Goal: Task Accomplishment & Management: Complete application form

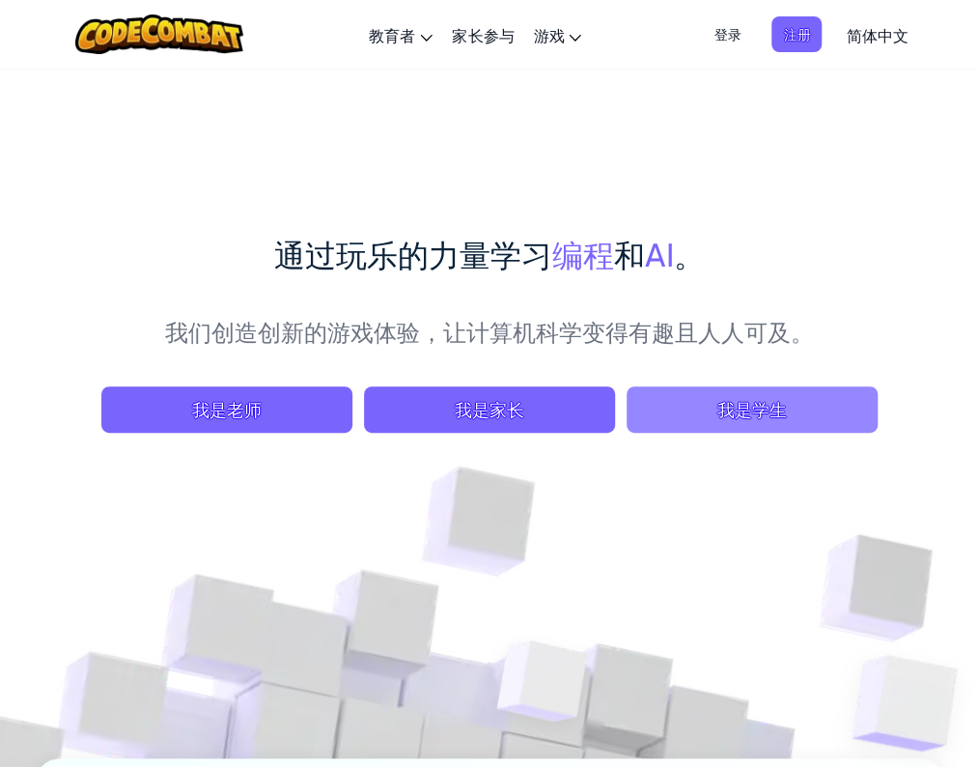
click at [710, 403] on span "我是学生" at bounding box center [752, 409] width 251 height 46
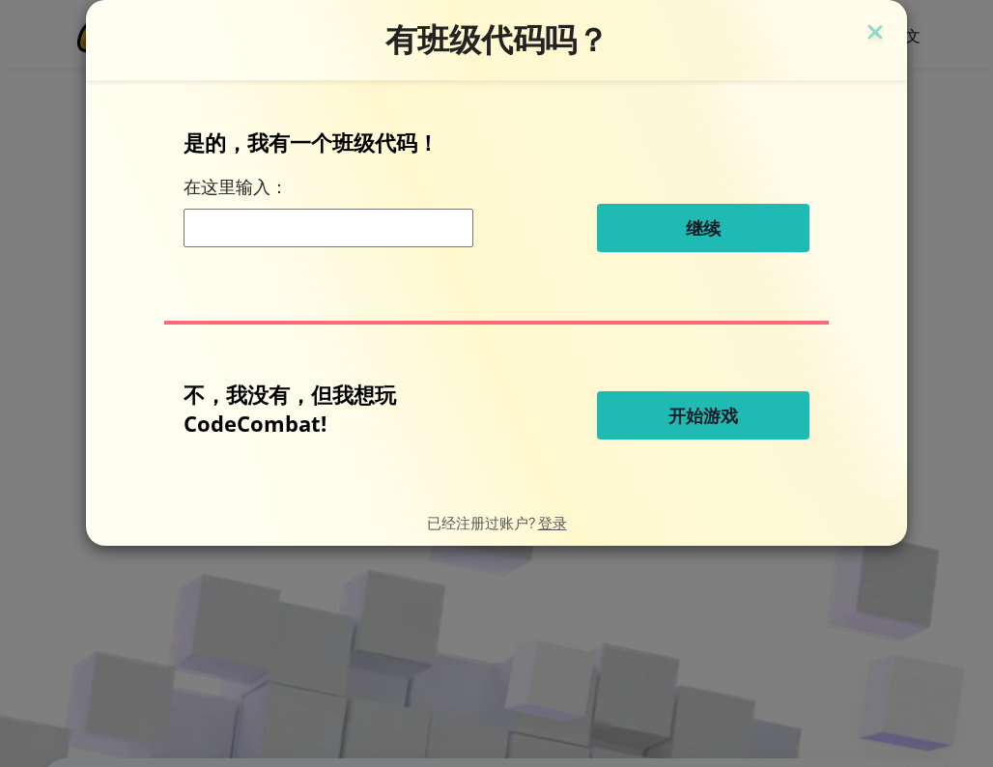
click at [666, 410] on button "开始游戏" at bounding box center [703, 415] width 212 height 48
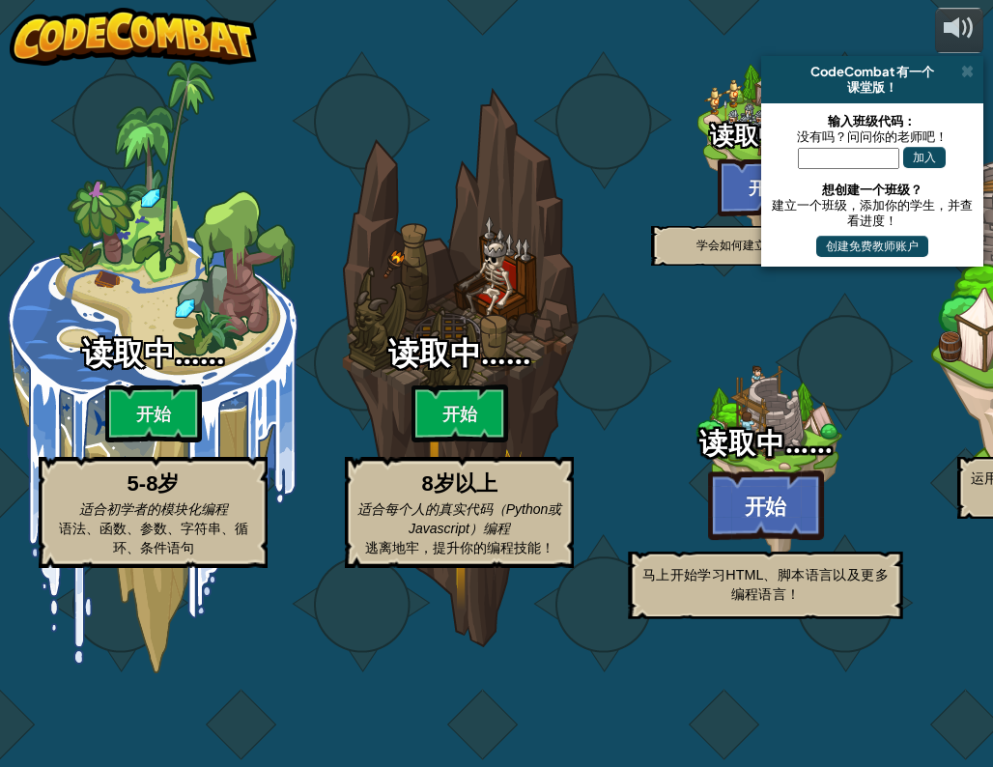
select select "zh-HANS"
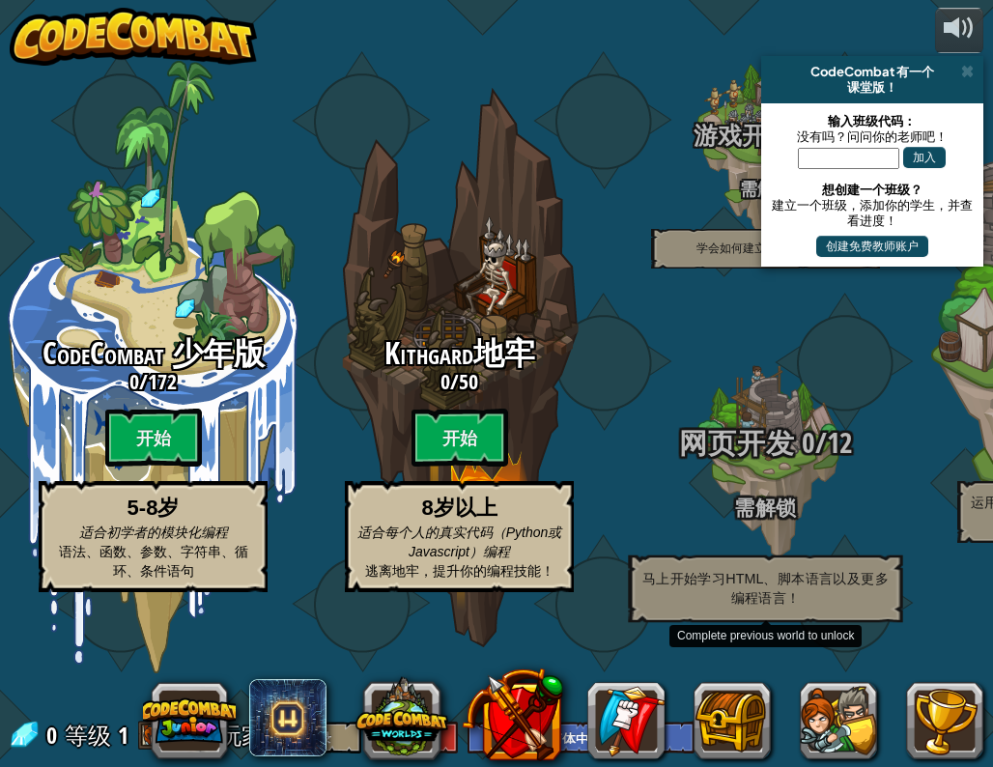
click at [772, 462] on div at bounding box center [764, 463] width 183 height 367
click at [763, 463] on span "网页开发" at bounding box center [737, 443] width 116 height 40
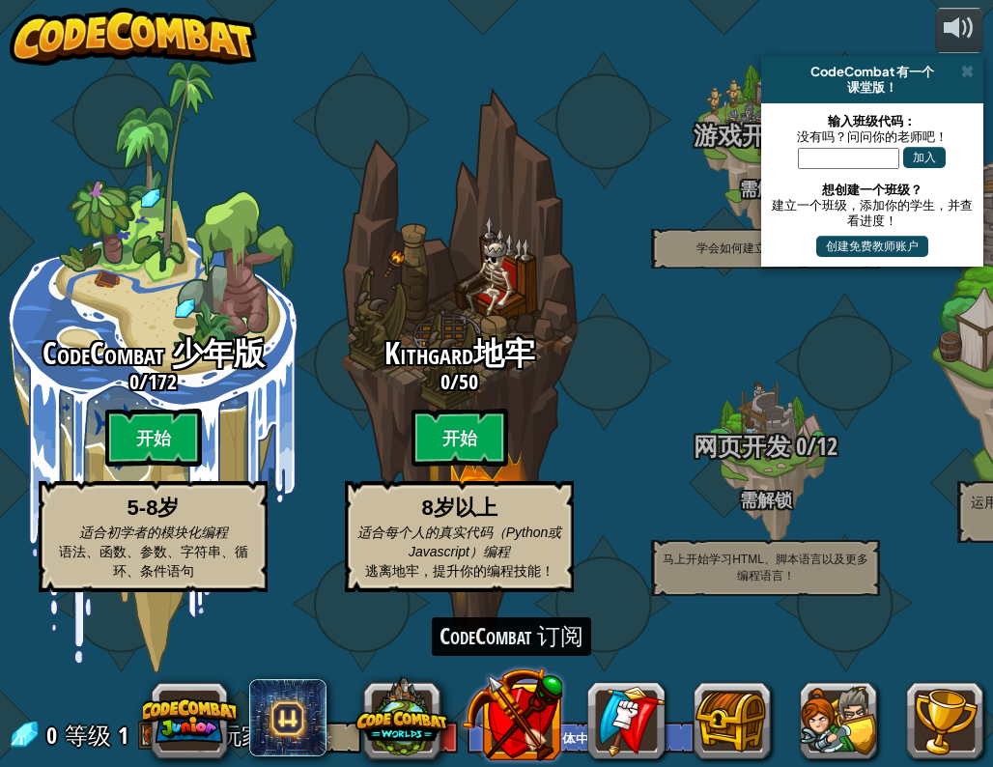
click at [522, 725] on button at bounding box center [511, 713] width 101 height 101
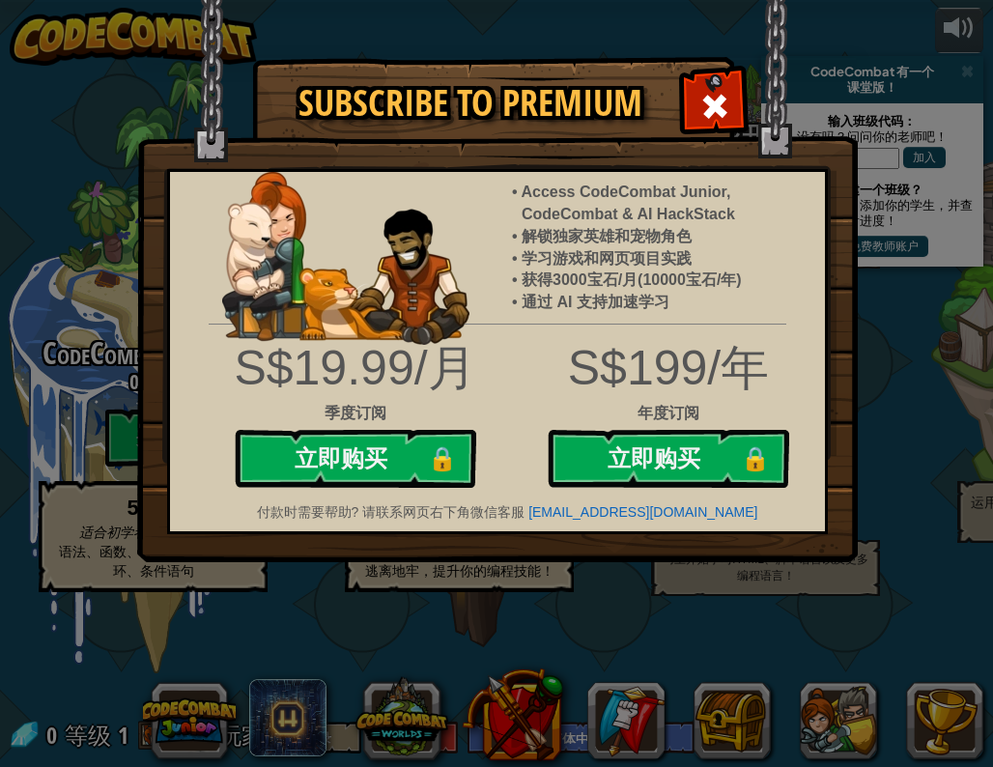
click at [879, 396] on div "Subscribe to Premium Access CodeCombat Junior, CodeCombat & AI HackStack 解锁独家英雄…" at bounding box center [496, 383] width 993 height 767
click at [721, 79] on div at bounding box center [714, 103] width 61 height 61
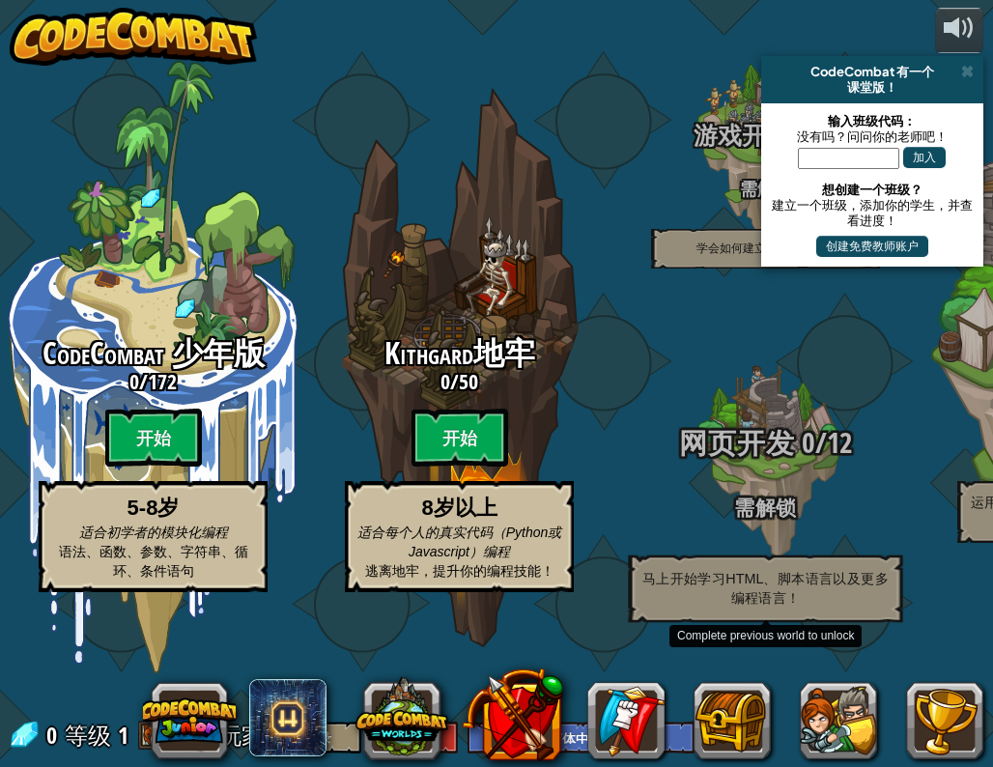
click at [738, 463] on span "网页开发" at bounding box center [737, 443] width 116 height 40
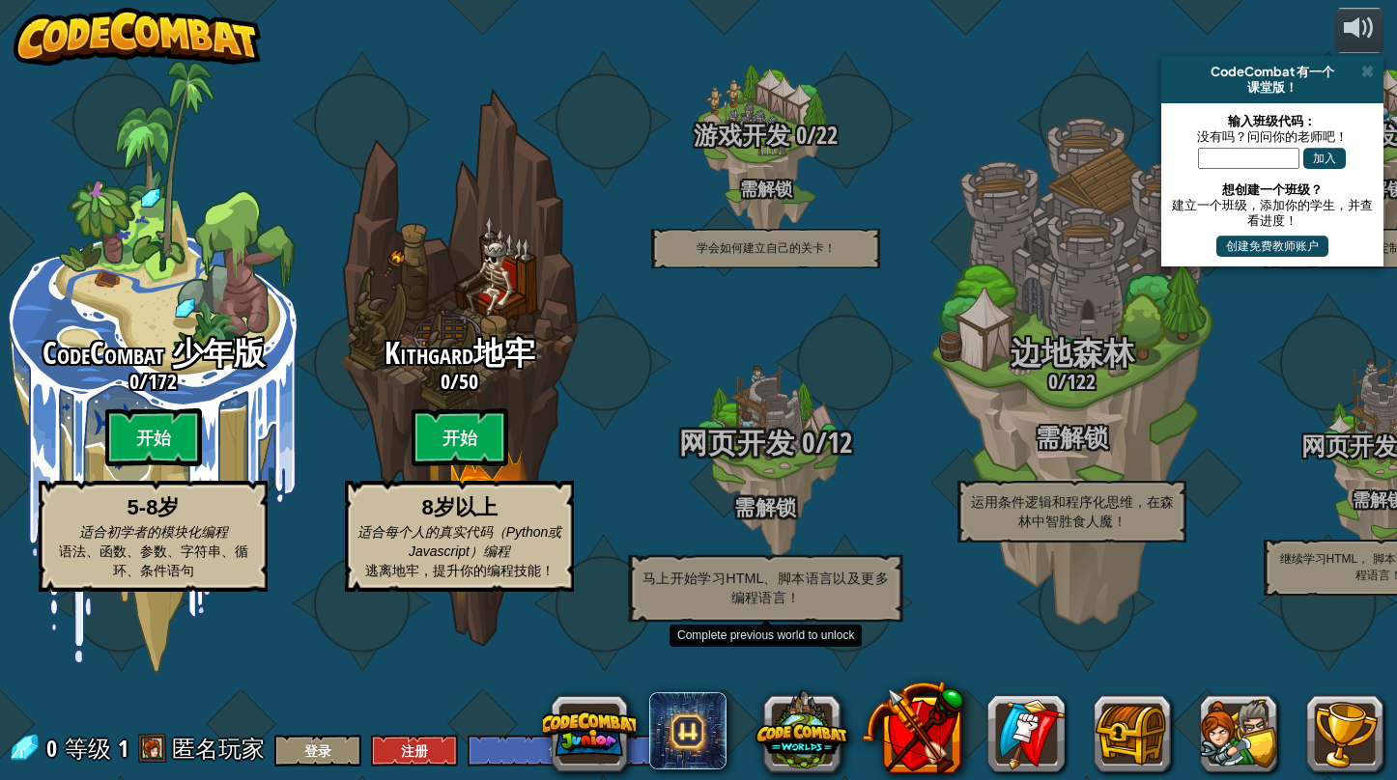
click at [803, 463] on span "0" at bounding box center [804, 443] width 19 height 40
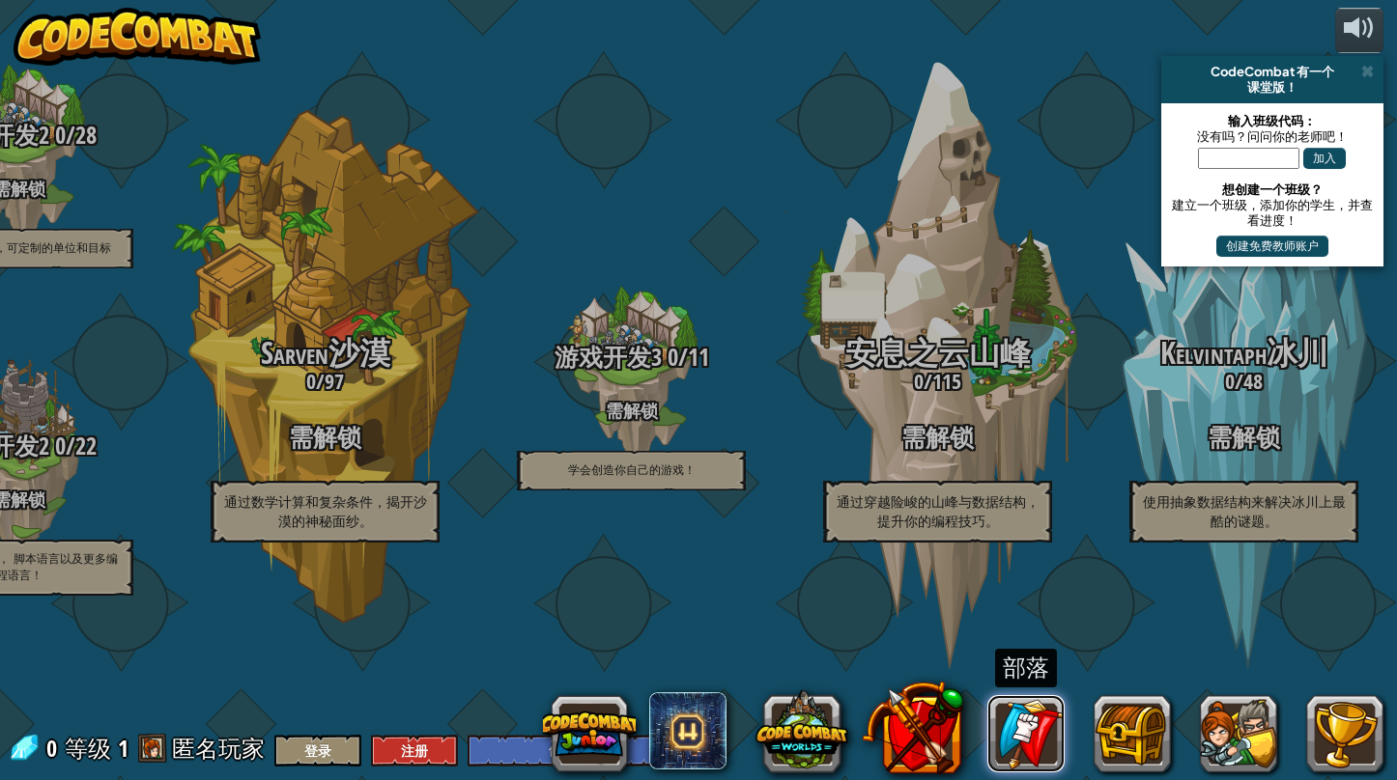
click at [977, 754] on link at bounding box center [1025, 733] width 77 height 77
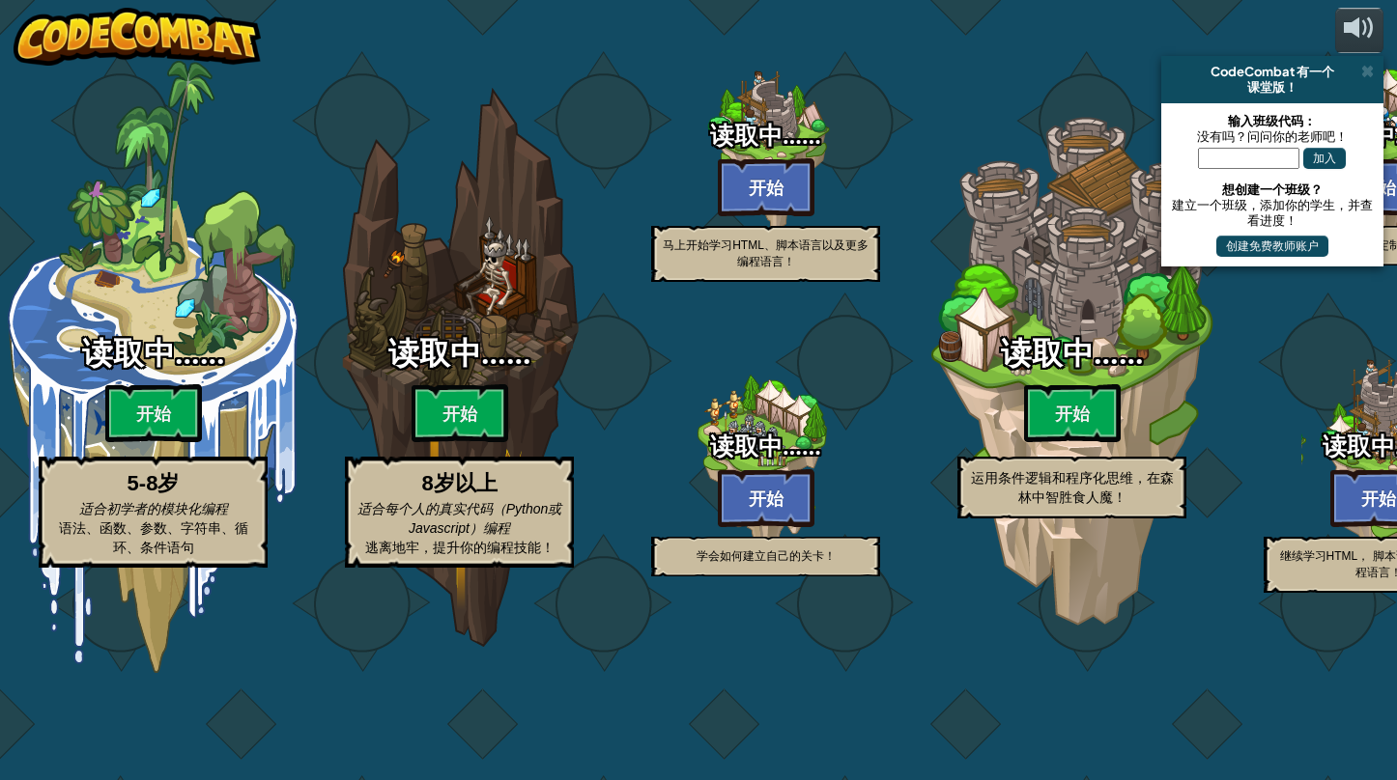
select select "zh-HANS"
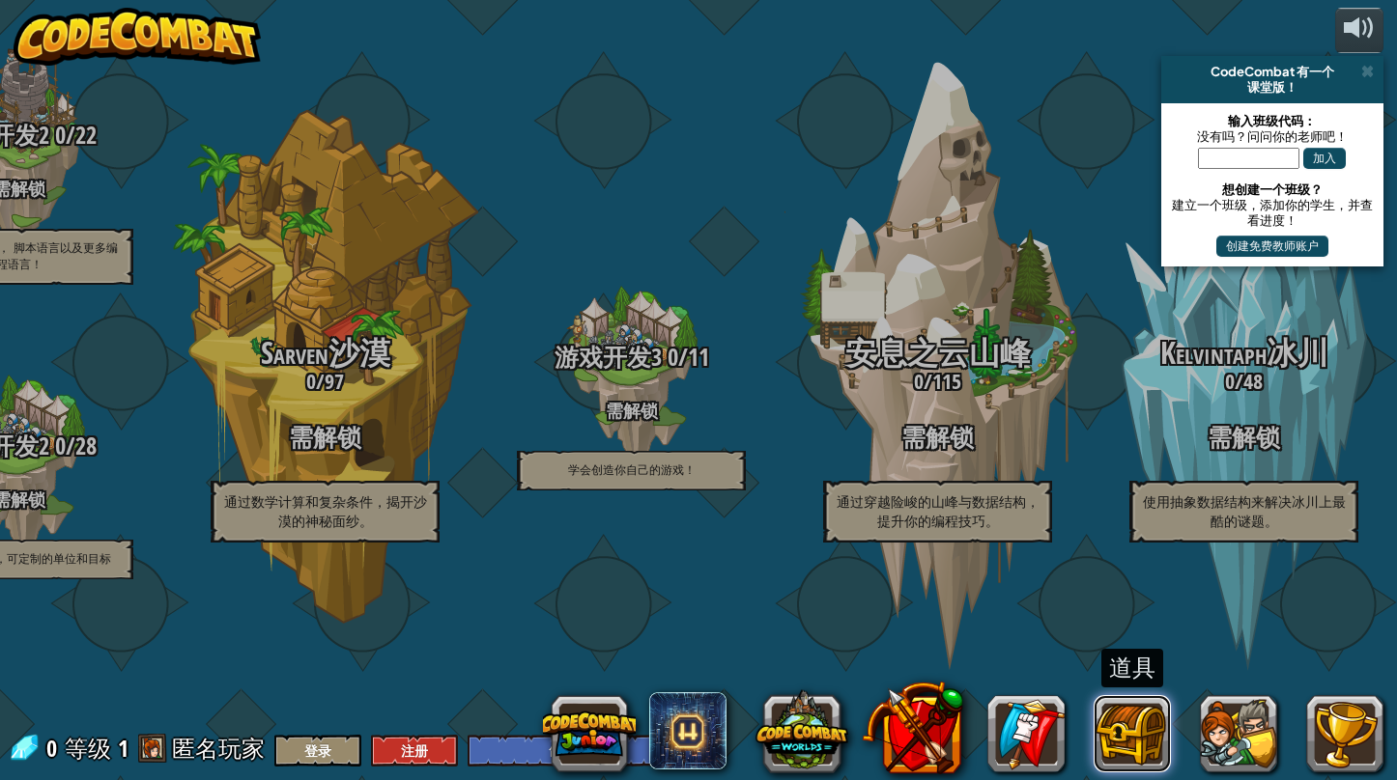
click at [977, 711] on button at bounding box center [1131, 733] width 77 height 77
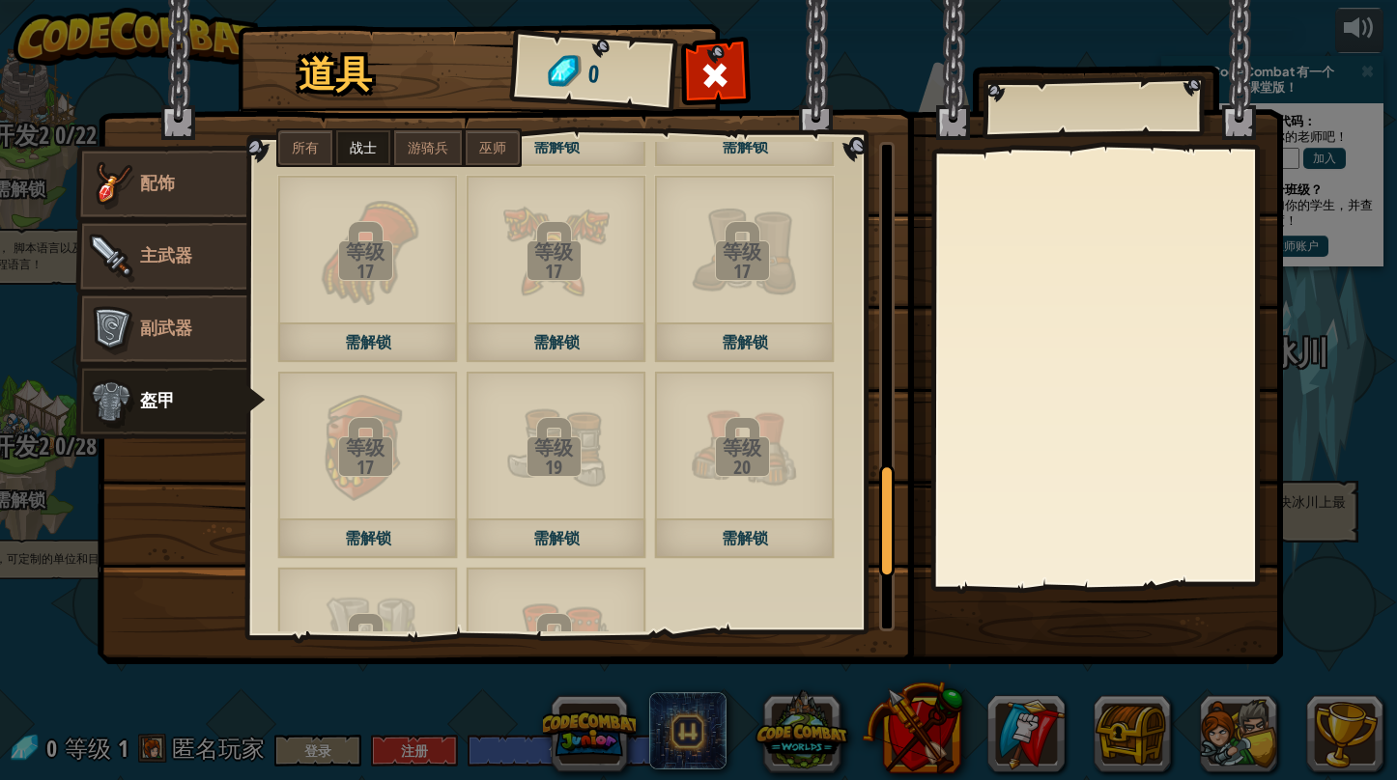
scroll to position [1427, 0]
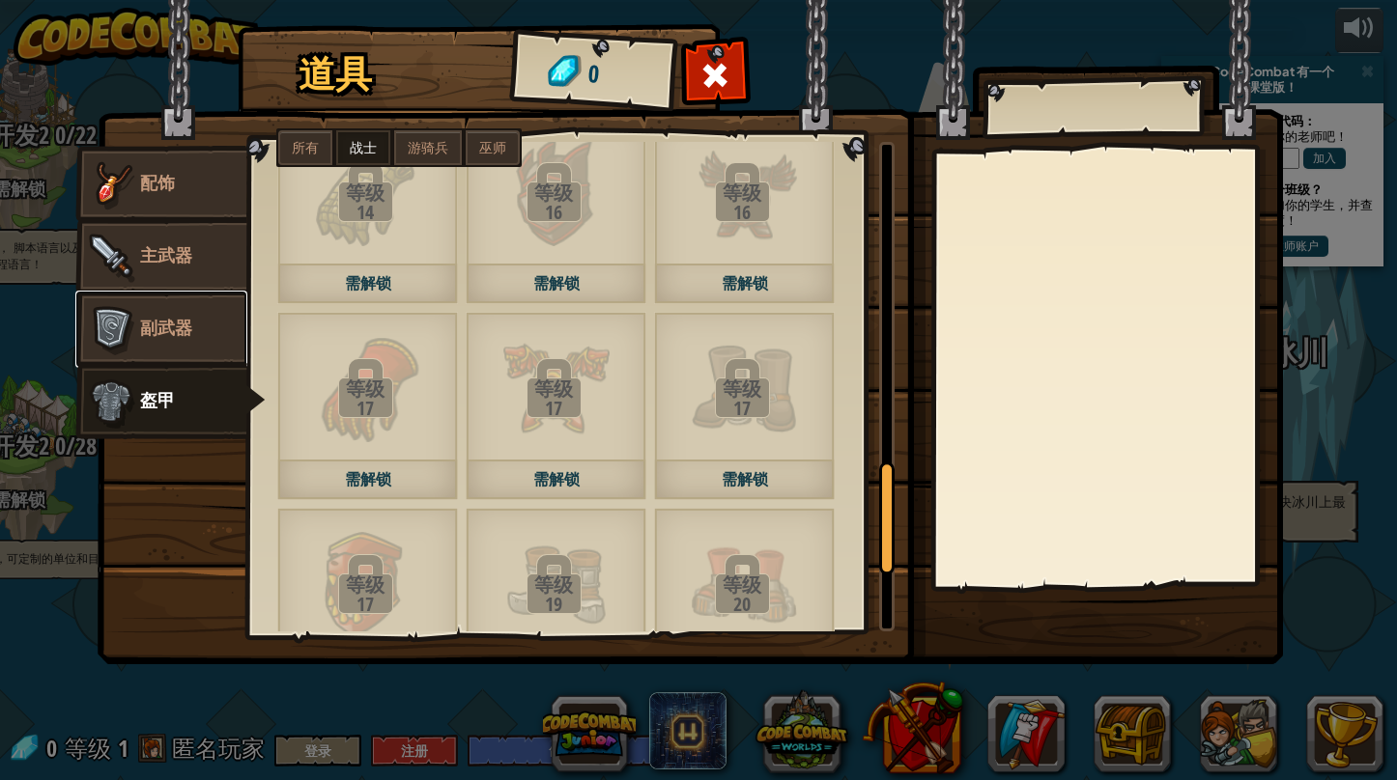
click at [105, 328] on img at bounding box center [111, 329] width 58 height 58
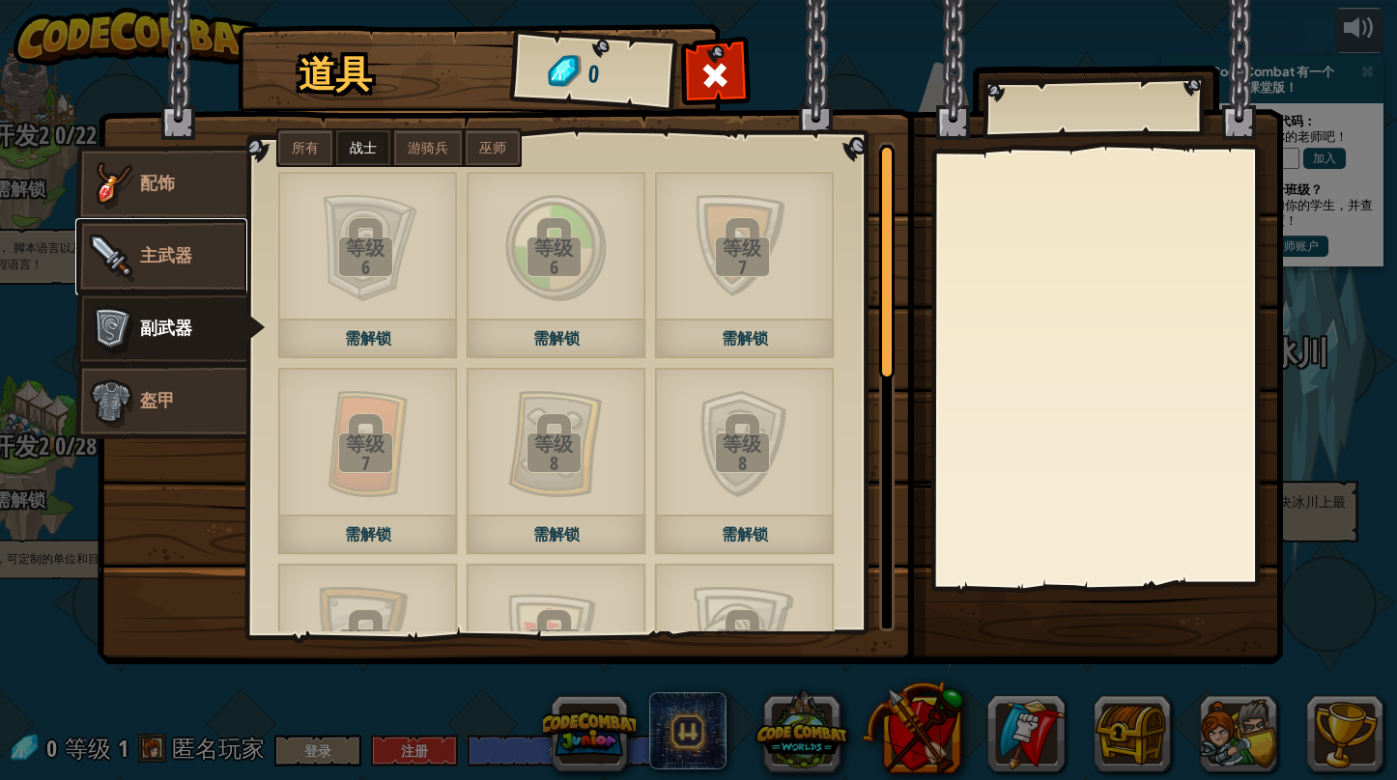
click at [159, 247] on span "主武器" at bounding box center [166, 255] width 52 height 24
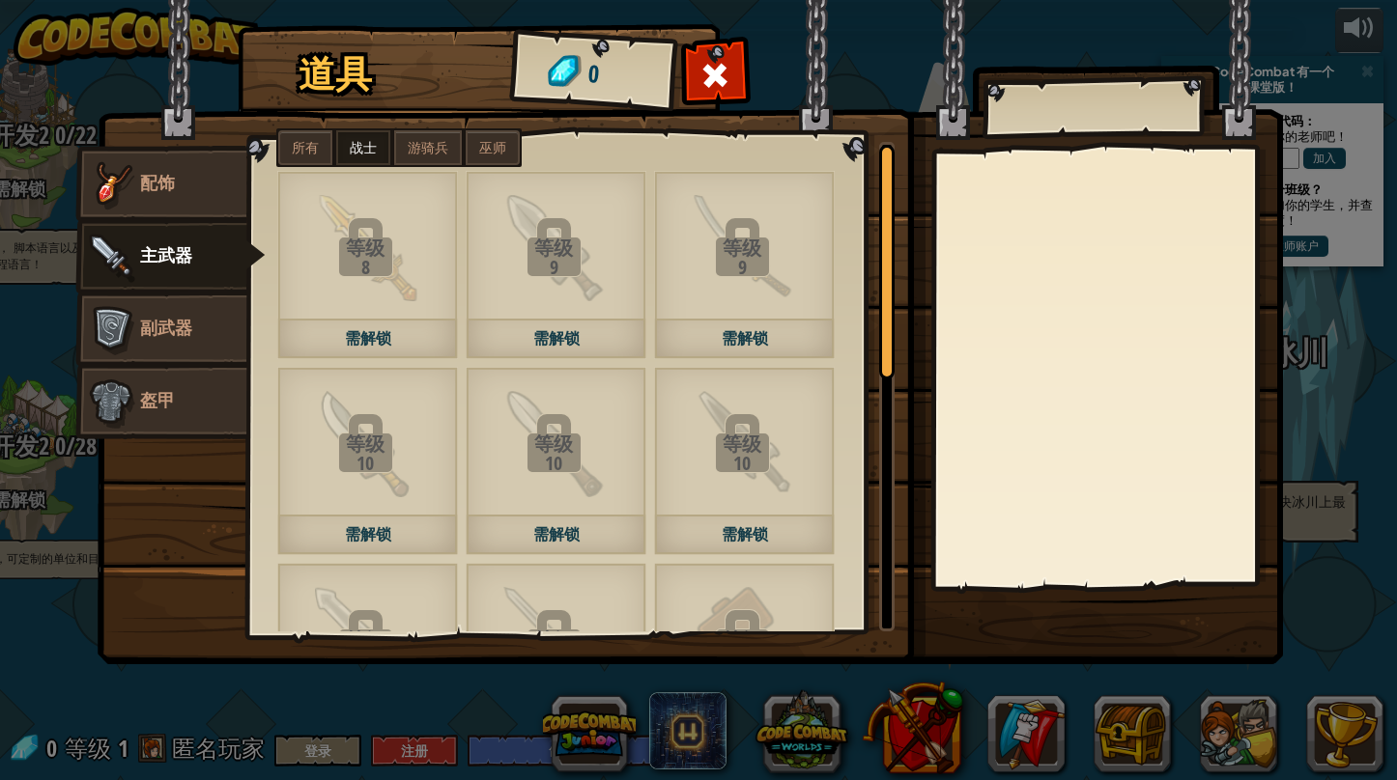
click at [699, 81] on div at bounding box center [715, 80] width 61 height 61
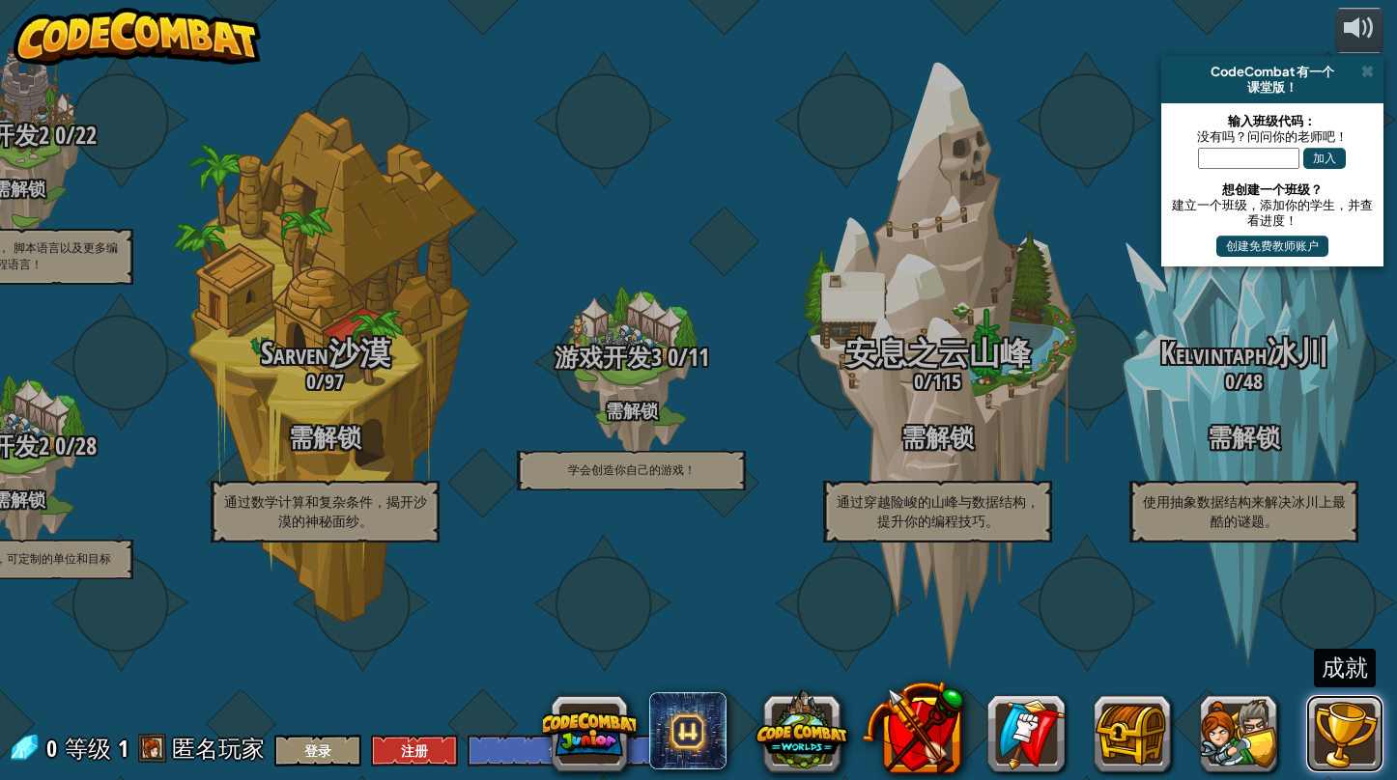
click at [977, 717] on button at bounding box center [1344, 733] width 77 height 77
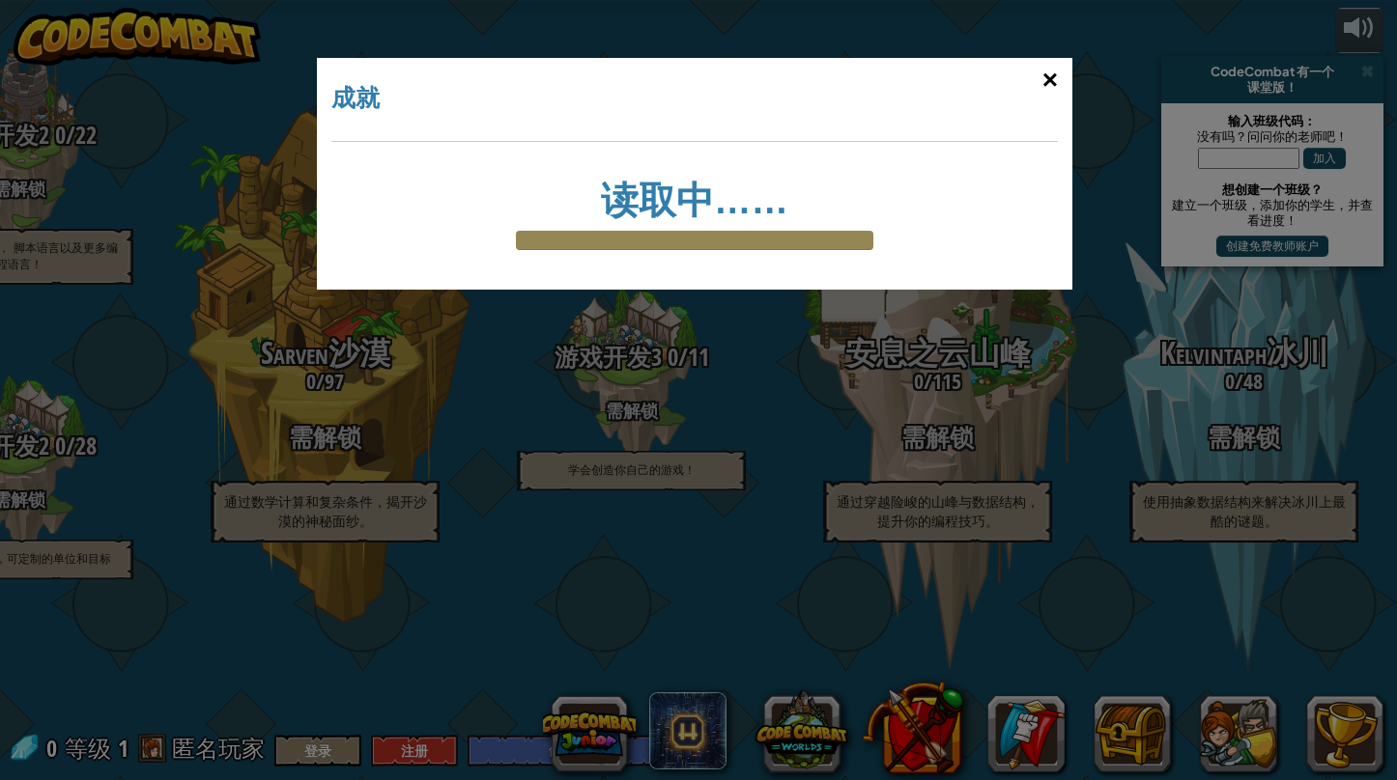
click at [977, 74] on div "×" at bounding box center [1050, 80] width 44 height 56
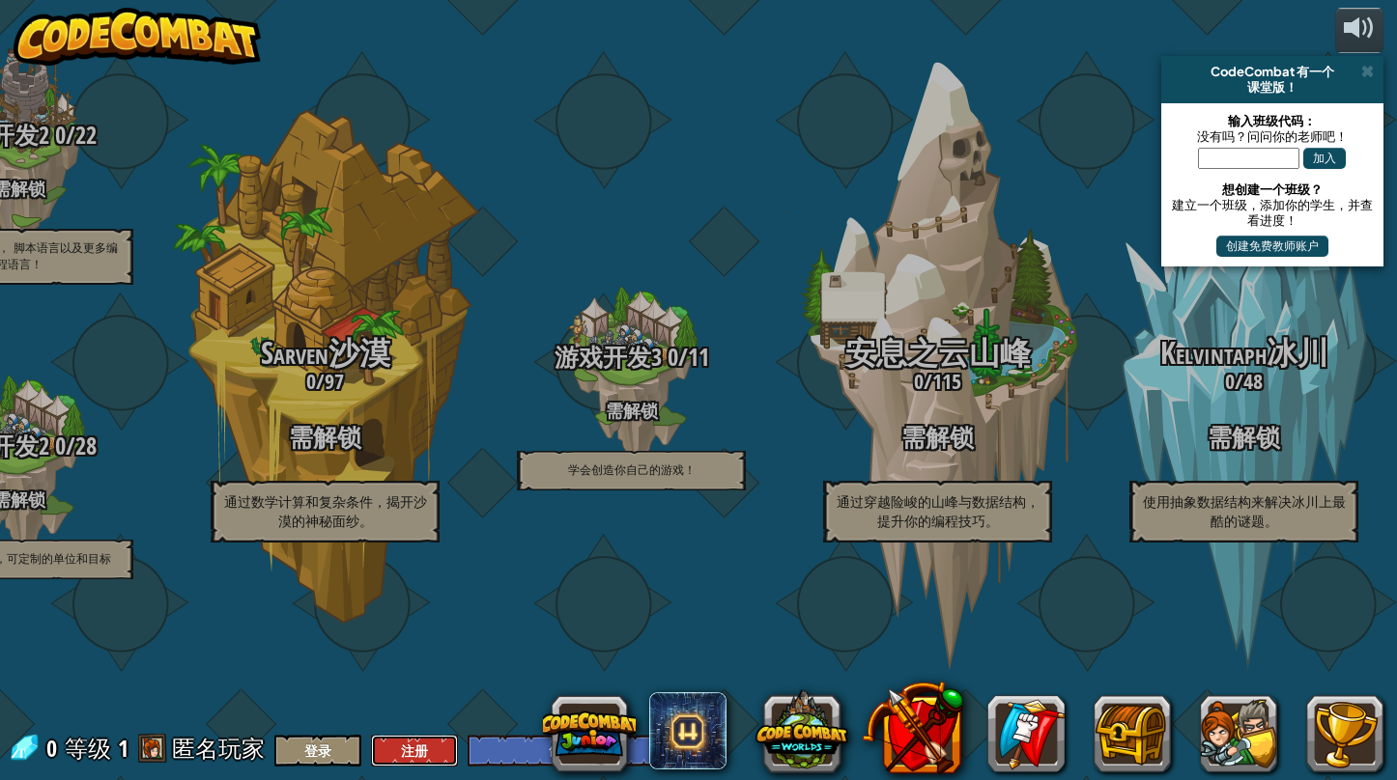
click at [409, 741] on button "注册" at bounding box center [414, 751] width 87 height 32
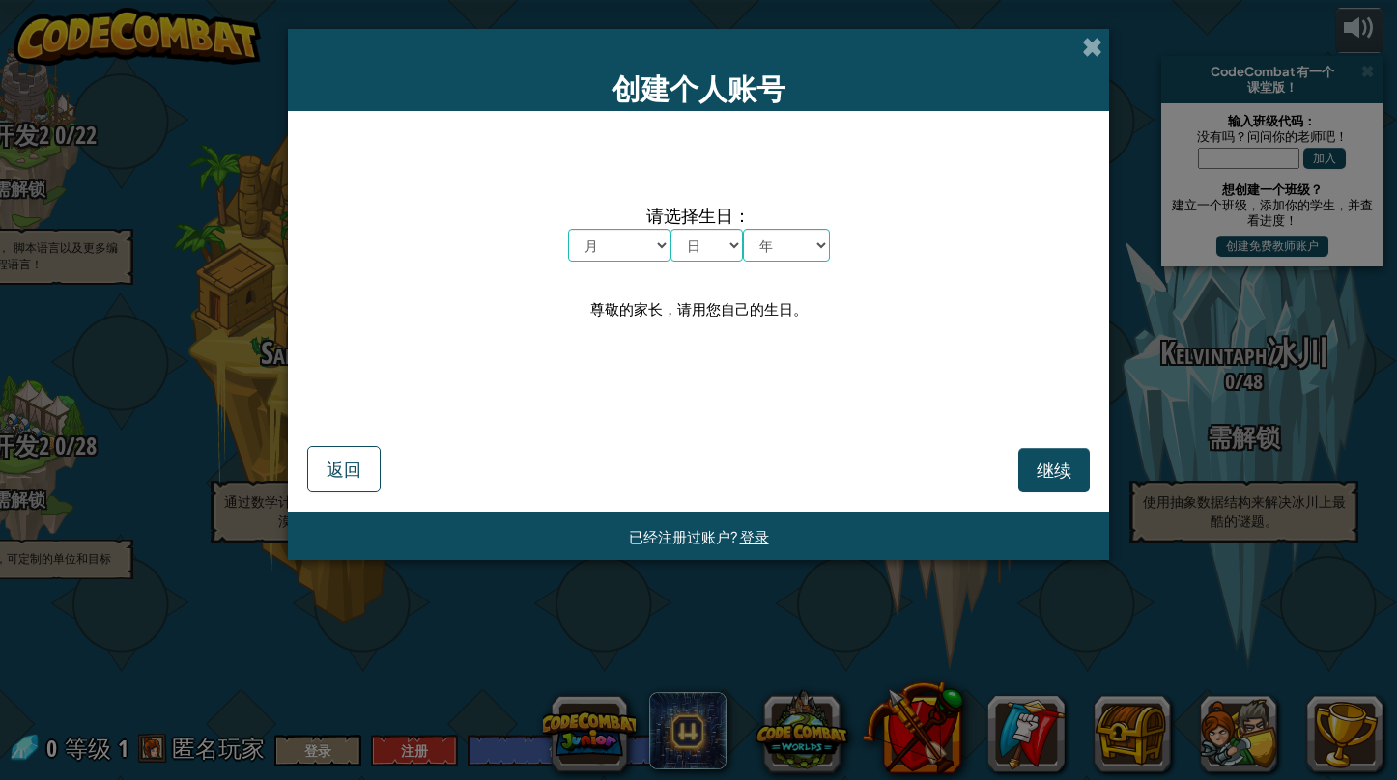
click at [628, 225] on span "请选择生日：" at bounding box center [699, 215] width 262 height 28
click at [638, 240] on select "月 一月 二月 三月 四月 五月 六月 七月 八月 九月 十月 十一月 十二月" at bounding box center [619, 245] width 102 height 33
select select "6"
click at [568, 229] on select "月 一月 二月 三月 四月 五月 六月 七月 八月 九月 十月 十一月 十二月" at bounding box center [619, 245] width 102 height 33
click at [709, 251] on select "日 1 2 3 4 5 6 7 8 9 10 11 12 13 14 15 16 17 18 19 20 21 22 23 24 25 26 27 28 29…" at bounding box center [706, 245] width 72 height 33
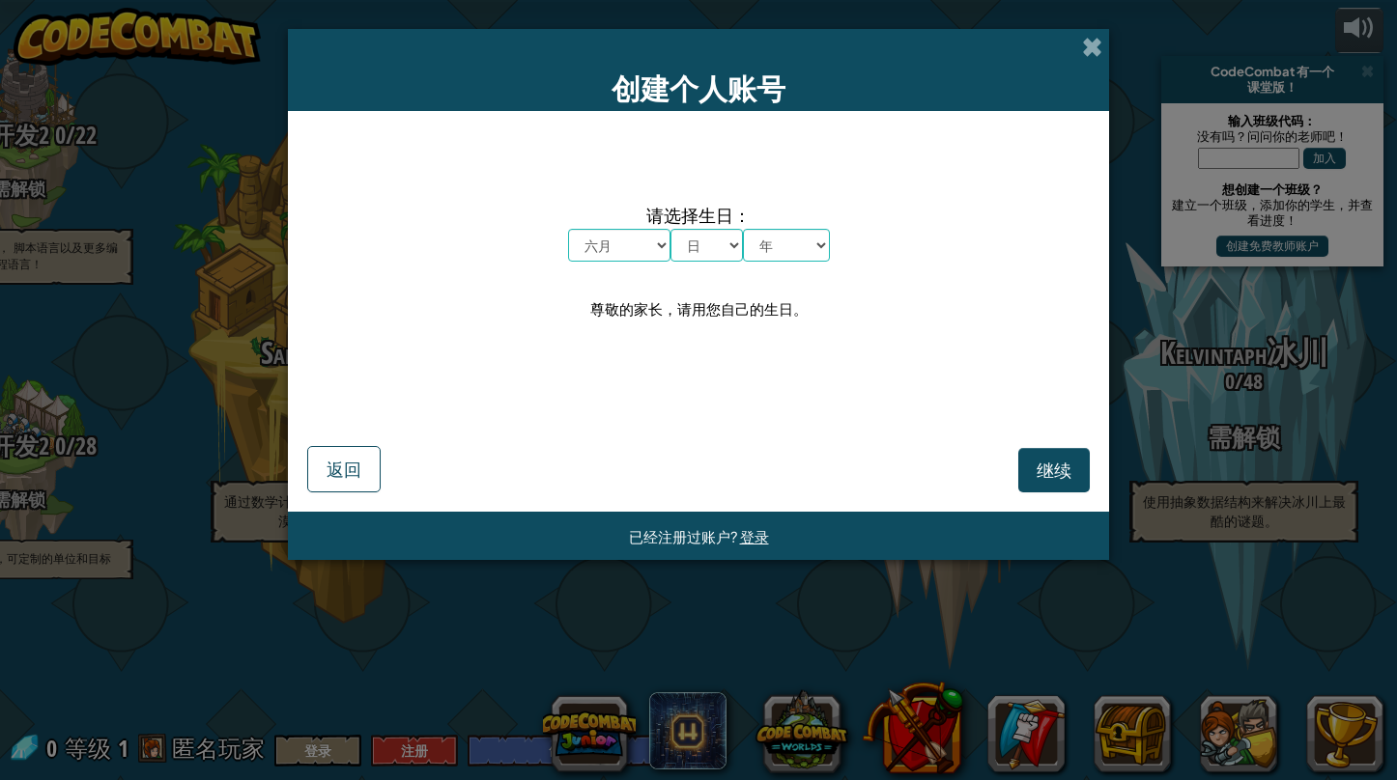
click at [881, 386] on div "请选择生日： 月 一月 二月 三月 四月 五月 六月 七月 八月 九月 十月 十一月 十二月 日 1 2 3 4 5 6 7 8 9 10 11 12 13 …" at bounding box center [698, 262] width 782 height 265
click at [747, 535] on span "登录" at bounding box center [754, 536] width 29 height 18
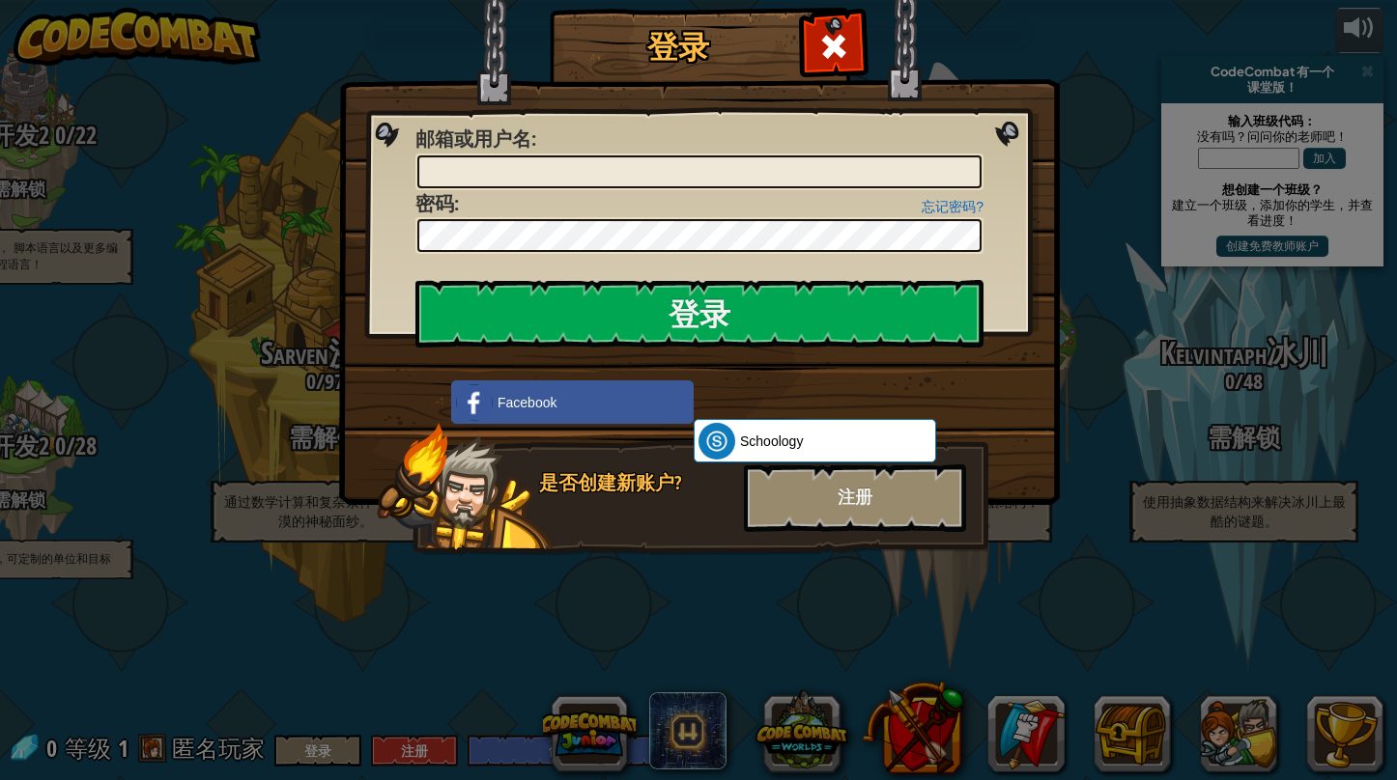
click at [919, 57] on img at bounding box center [699, 224] width 720 height 562
click at [847, 46] on span at bounding box center [833, 46] width 31 height 31
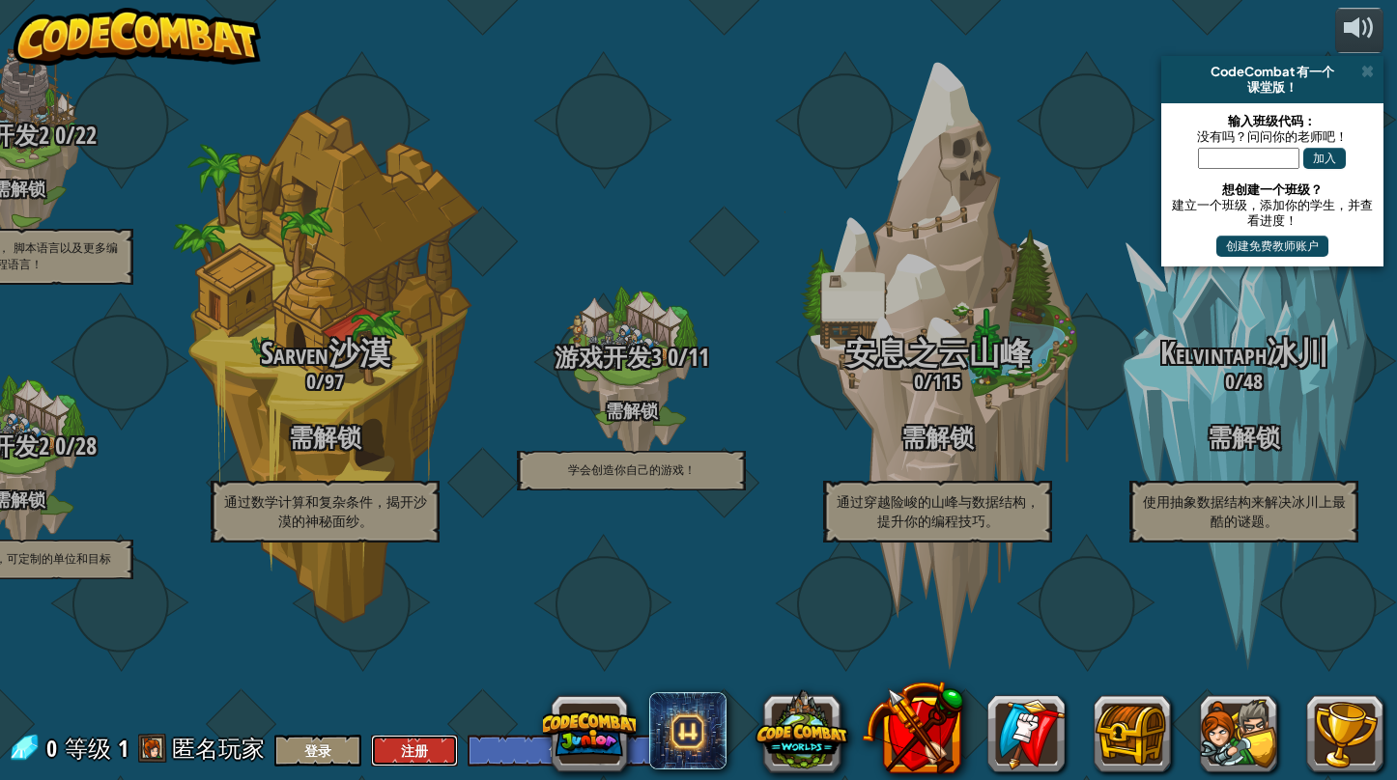
click at [390, 744] on button "注册" at bounding box center [414, 751] width 87 height 32
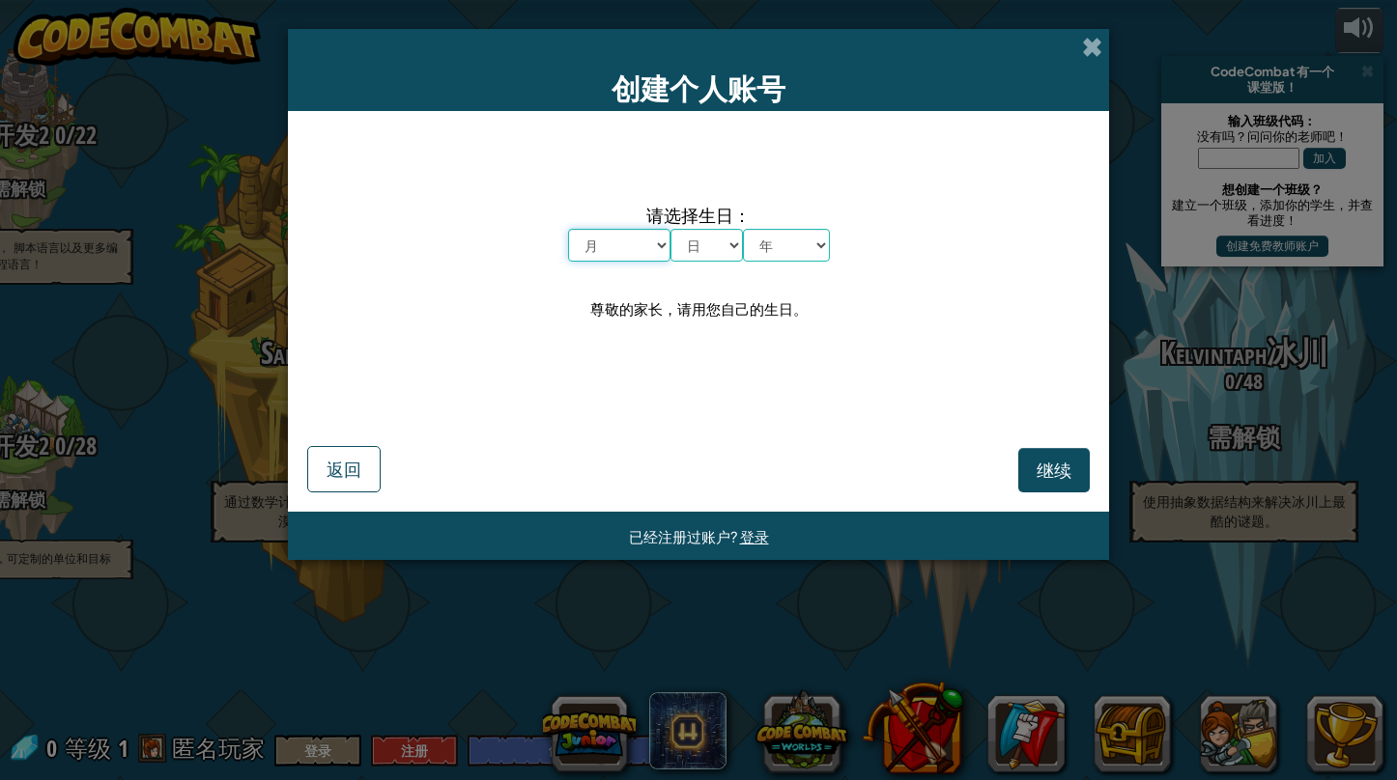
click at [653, 247] on select "月 一月 二月 三月 四月 五月 六月 七月 八月 九月 十月 十一月 十二月" at bounding box center [619, 245] width 102 height 33
select select "6"
click at [568, 229] on select "月 一月 二月 三月 四月 五月 六月 七月 八月 九月 十月 十一月 十二月" at bounding box center [619, 245] width 102 height 33
click at [727, 235] on select "日 1 2 3 4 5 6 7 8 9 10 11 12 13 14 15 16 17 18 19 20 21 22 23 24 25 26 27 28 29…" at bounding box center [706, 245] width 72 height 33
select select "22"
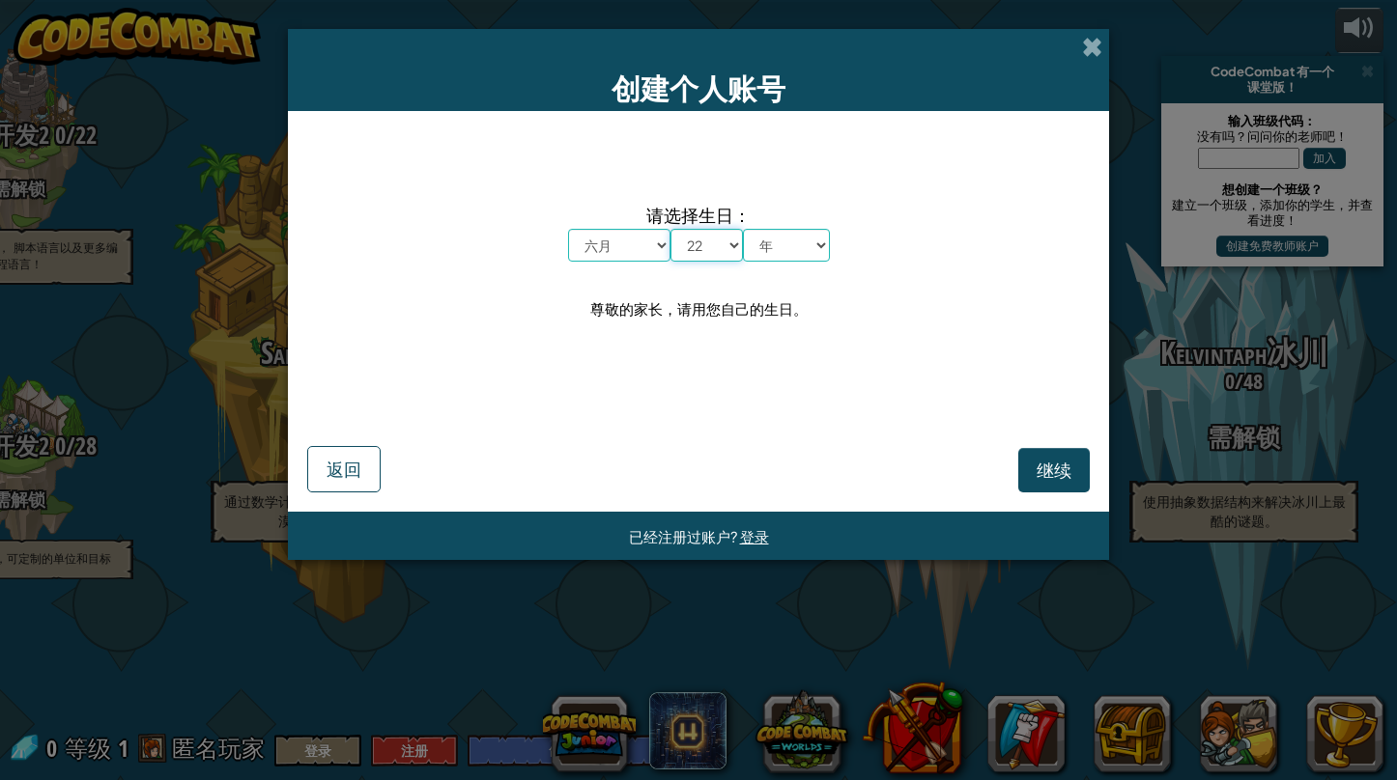
click at [670, 229] on select "日 1 2 3 4 5 6 7 8 9 10 11 12 13 14 15 16 17 18 19 20 21 22 23 24 25 26 27 28 29…" at bounding box center [706, 245] width 72 height 33
click at [767, 233] on select "年 2025 2024 2023 2022 2021 2020 2019 2018 2017 2016 2015 2014 2013 2012 2011 20…" at bounding box center [786, 245] width 87 height 33
select select "2003"
click at [743, 229] on select "年 2025 2024 2023 2022 2021 2020 2019 2018 2017 2016 2015 2014 2013 2012 2011 20…" at bounding box center [786, 245] width 87 height 33
click at [977, 476] on button "继续" at bounding box center [1053, 470] width 71 height 44
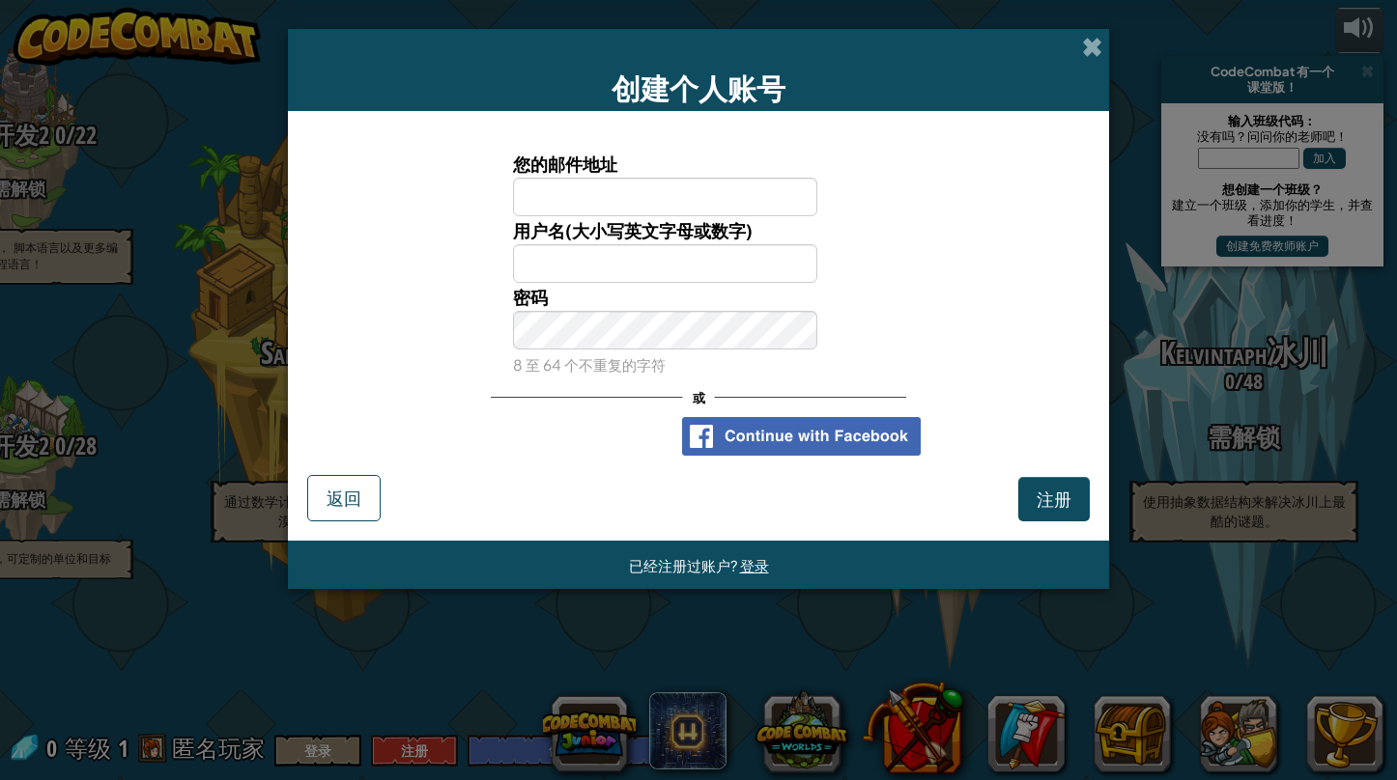
click at [977, 429] on div "您的邮件地址 用户名(大小写英文字母或数字) 密码 8 至 64 个不重复的字符 或" at bounding box center [698, 302] width 782 height 345
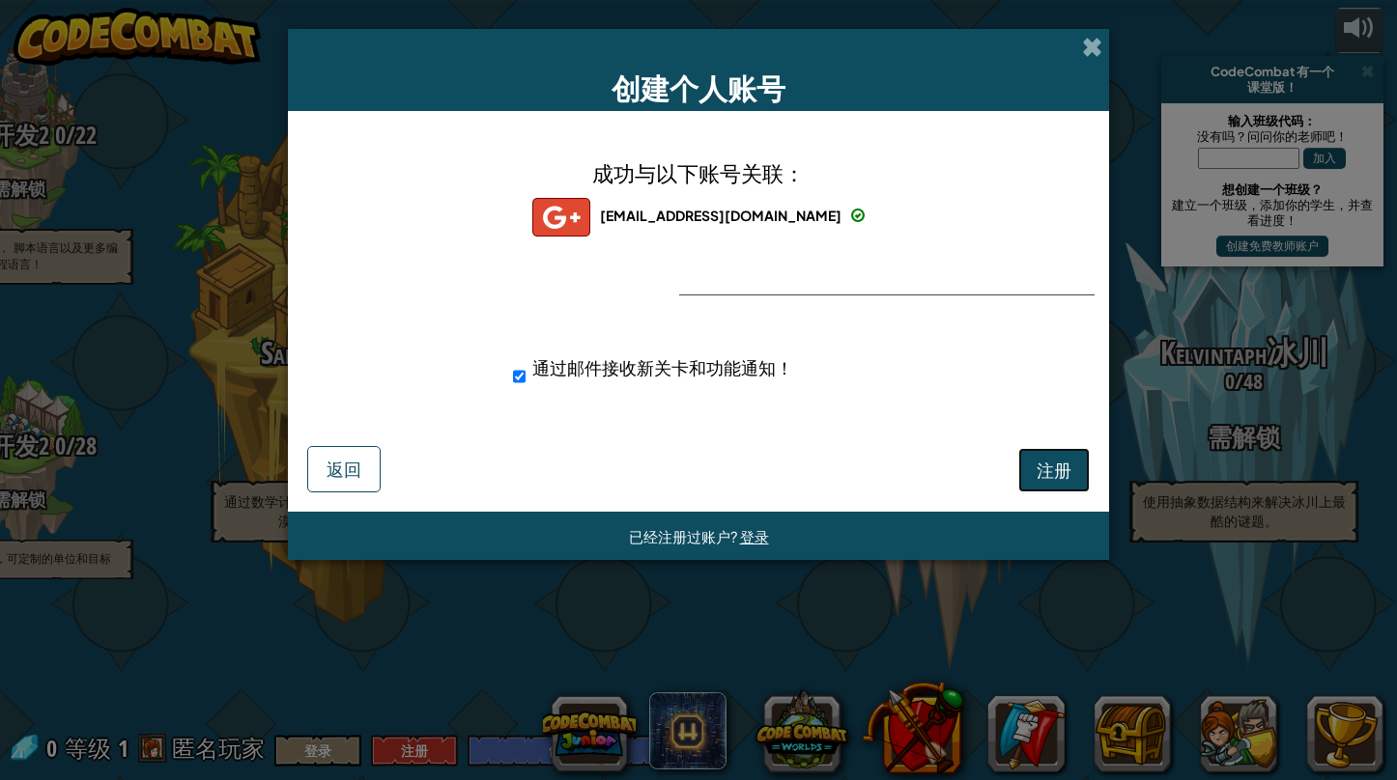
click at [977, 476] on span "注册" at bounding box center [1053, 470] width 35 height 22
click at [977, 471] on button "注册" at bounding box center [1053, 470] width 71 height 44
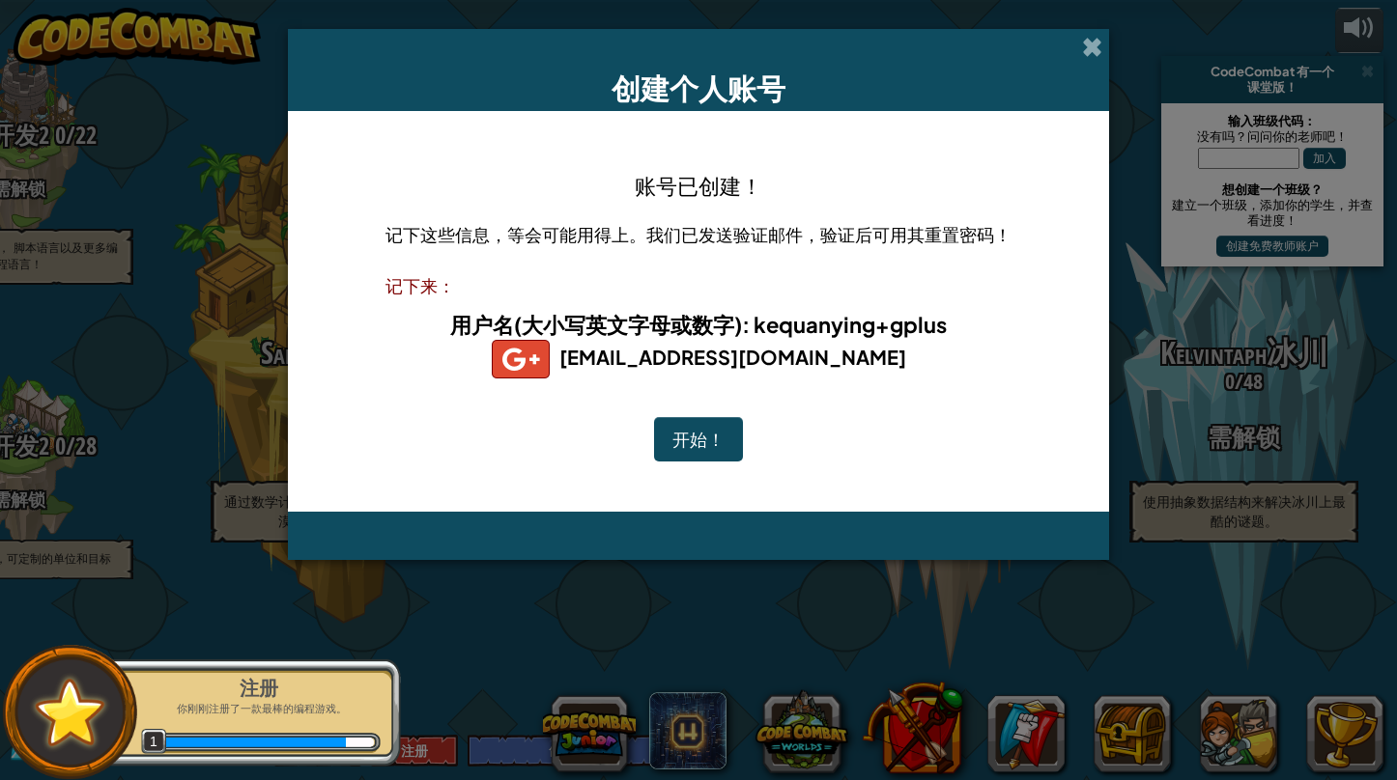
click at [698, 444] on button "开始！" at bounding box center [698, 439] width 89 height 44
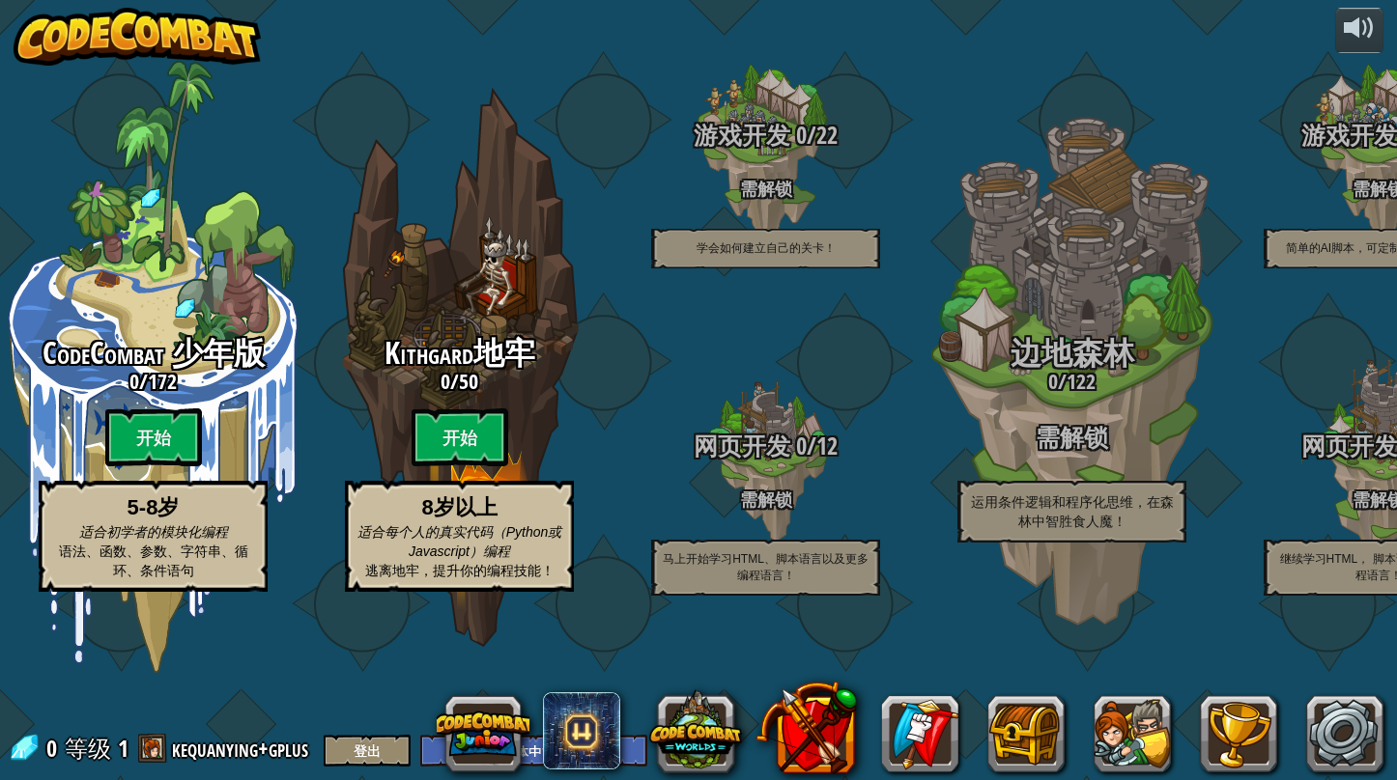
select select "zh-HANS"
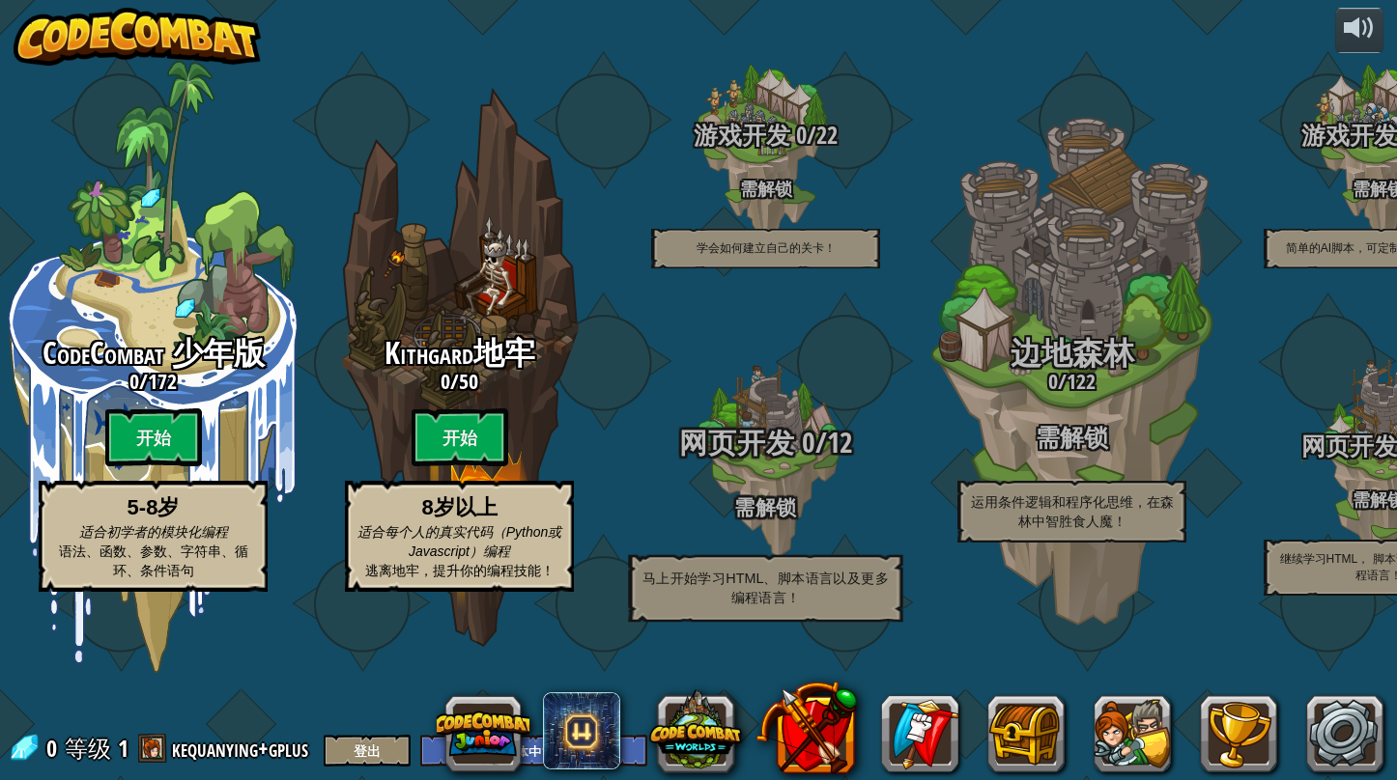
click at [763, 525] on div "网页开发 0 / 12 需解锁 马上开始学习HTML、脚本语言以及更多编程语言！" at bounding box center [764, 524] width 367 height 195
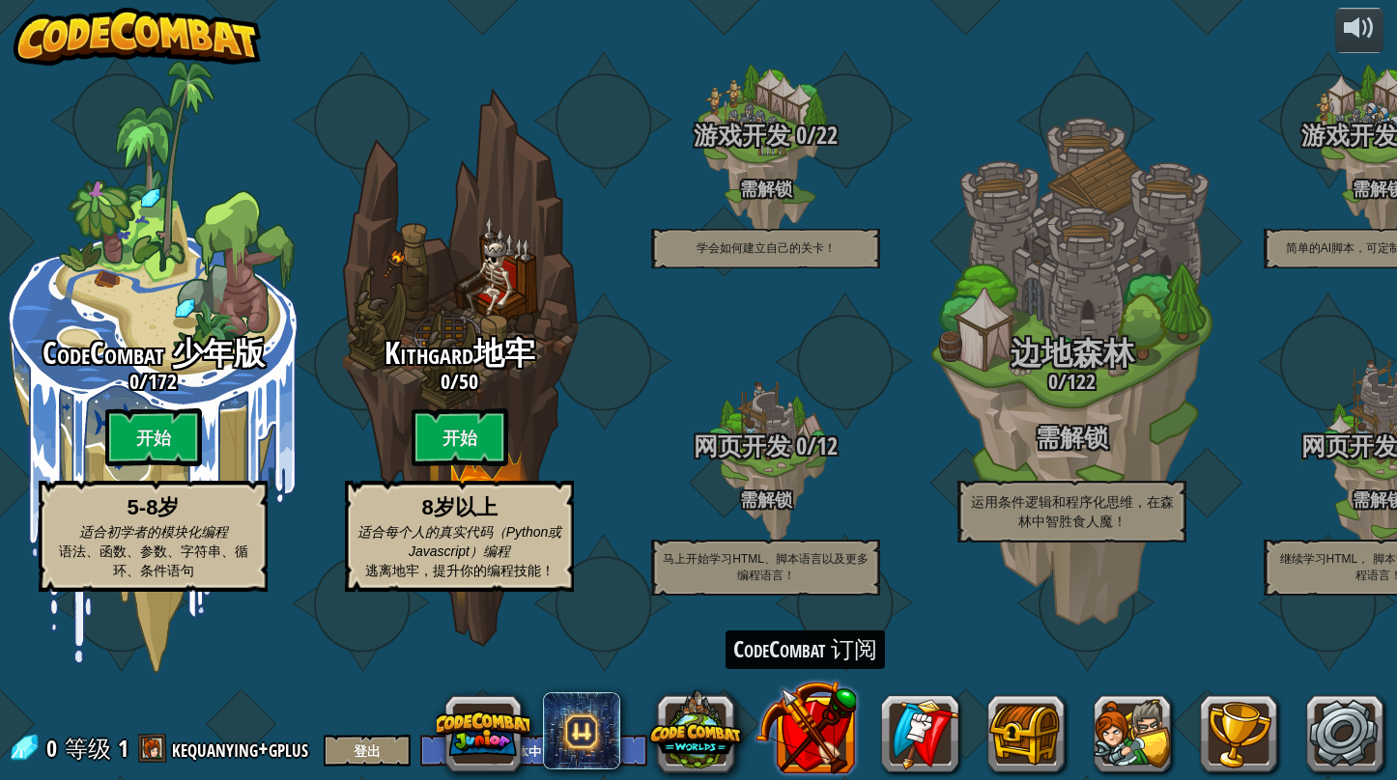
click at [806, 720] on button at bounding box center [804, 727] width 101 height 101
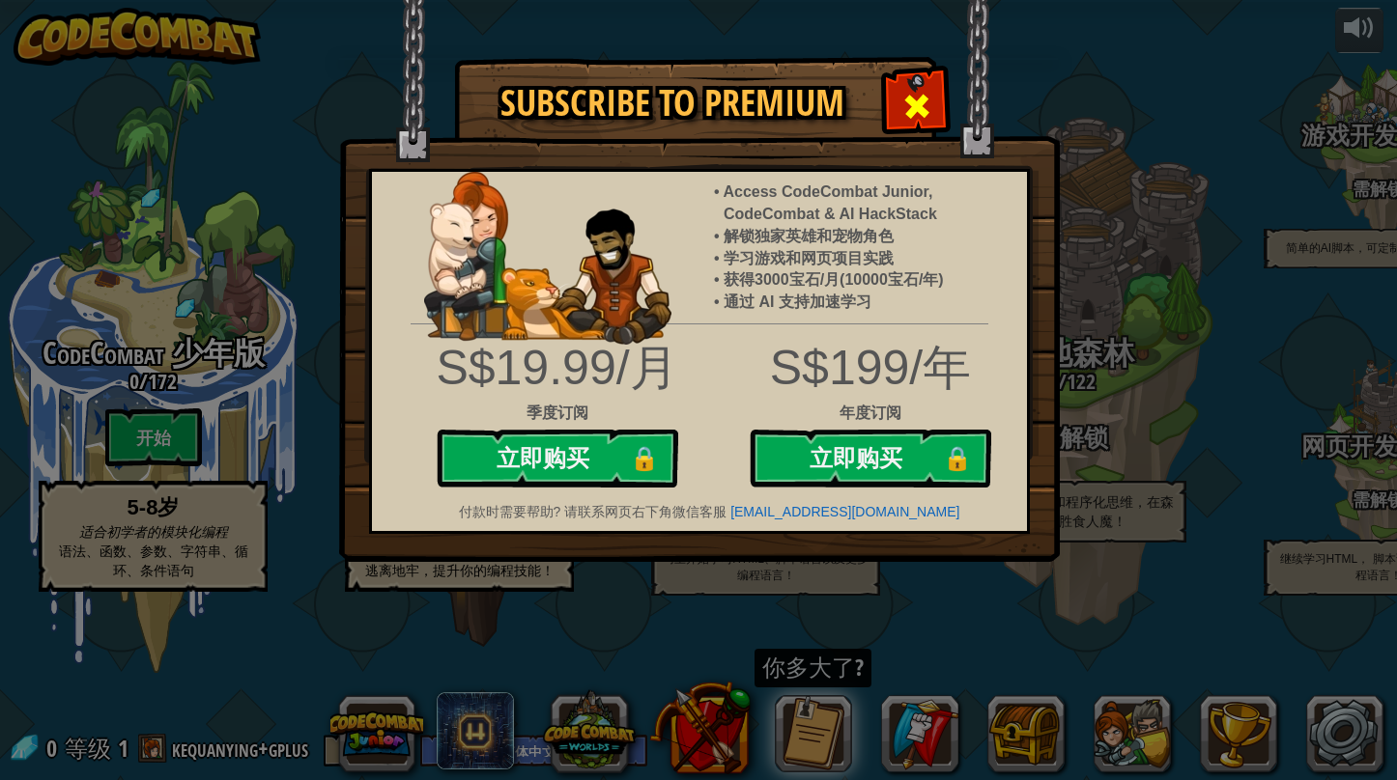
click at [927, 99] on span at bounding box center [916, 106] width 31 height 31
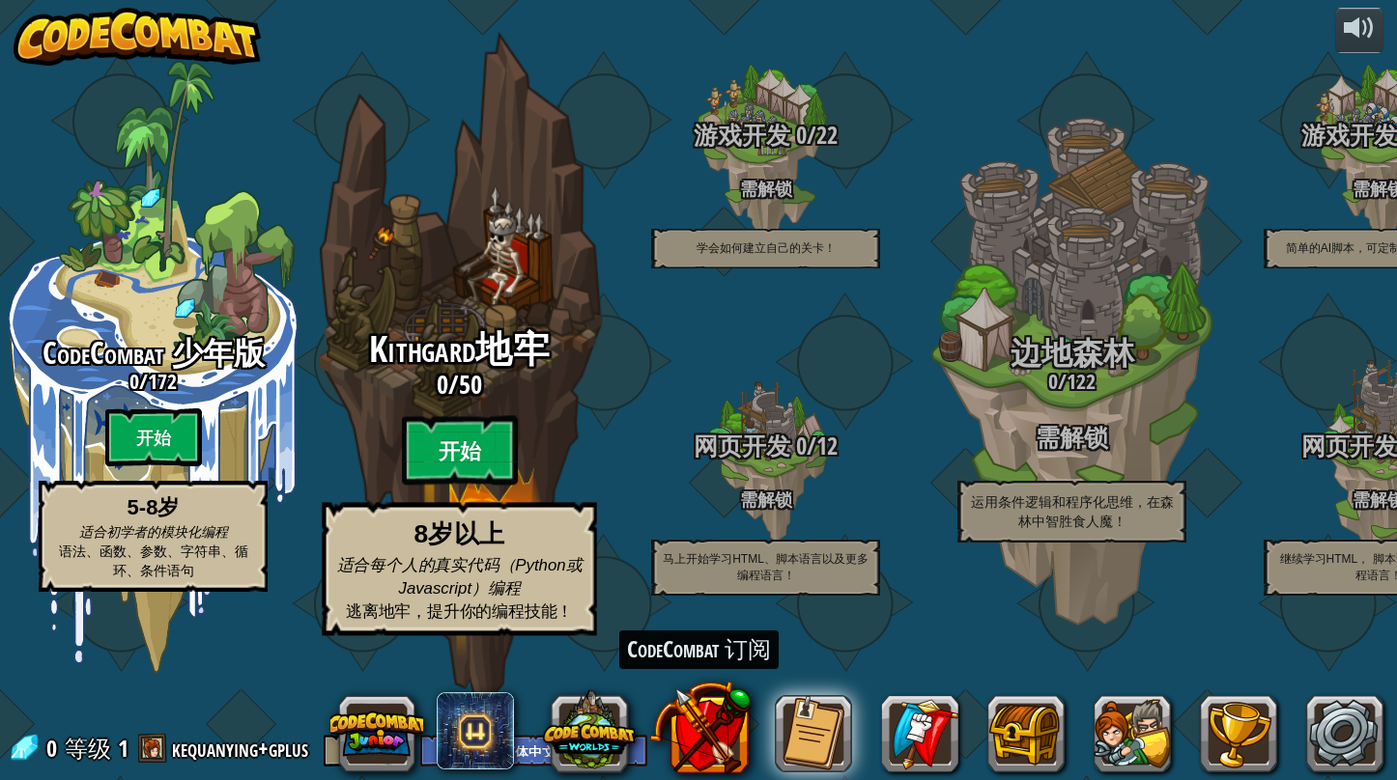
click at [426, 486] on btn "开始" at bounding box center [460, 451] width 116 height 70
select select "zh-HANS"
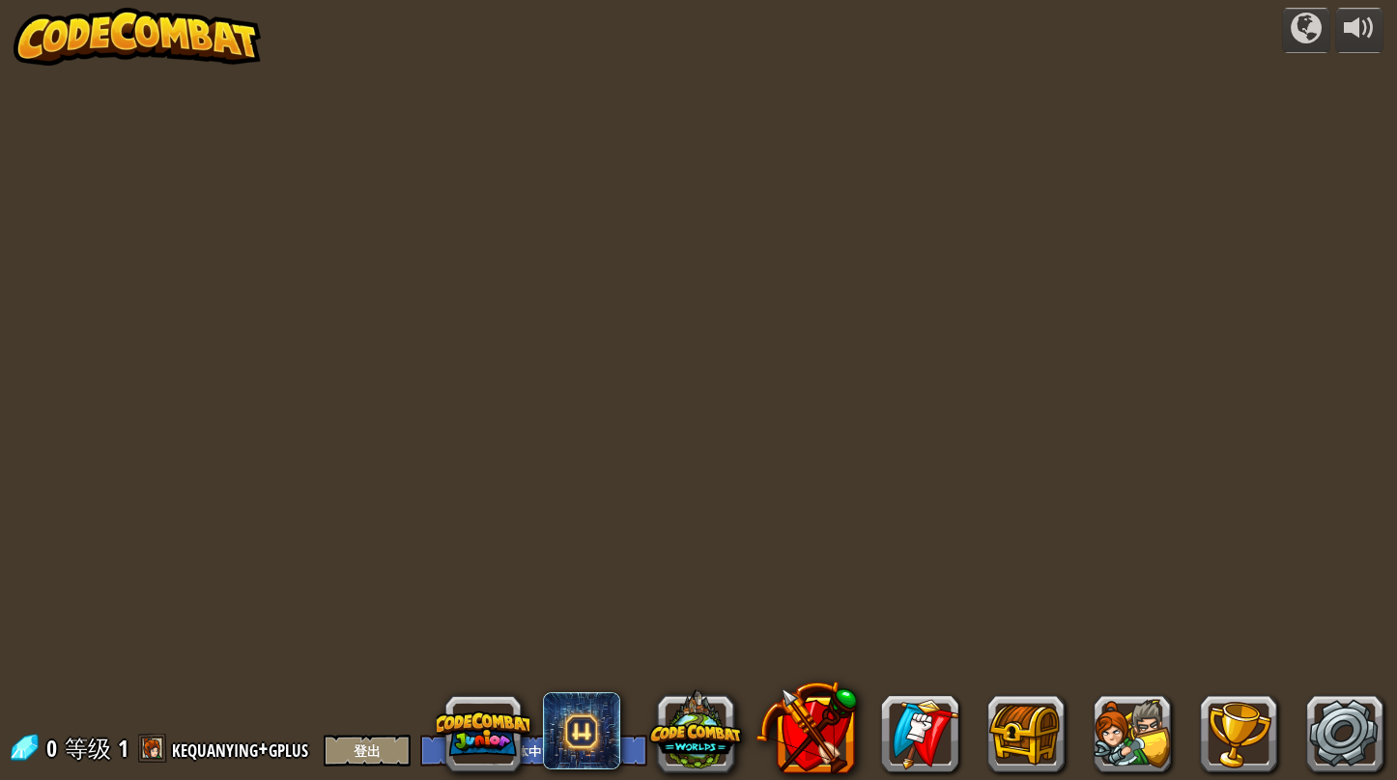
select select "zh-HANS"
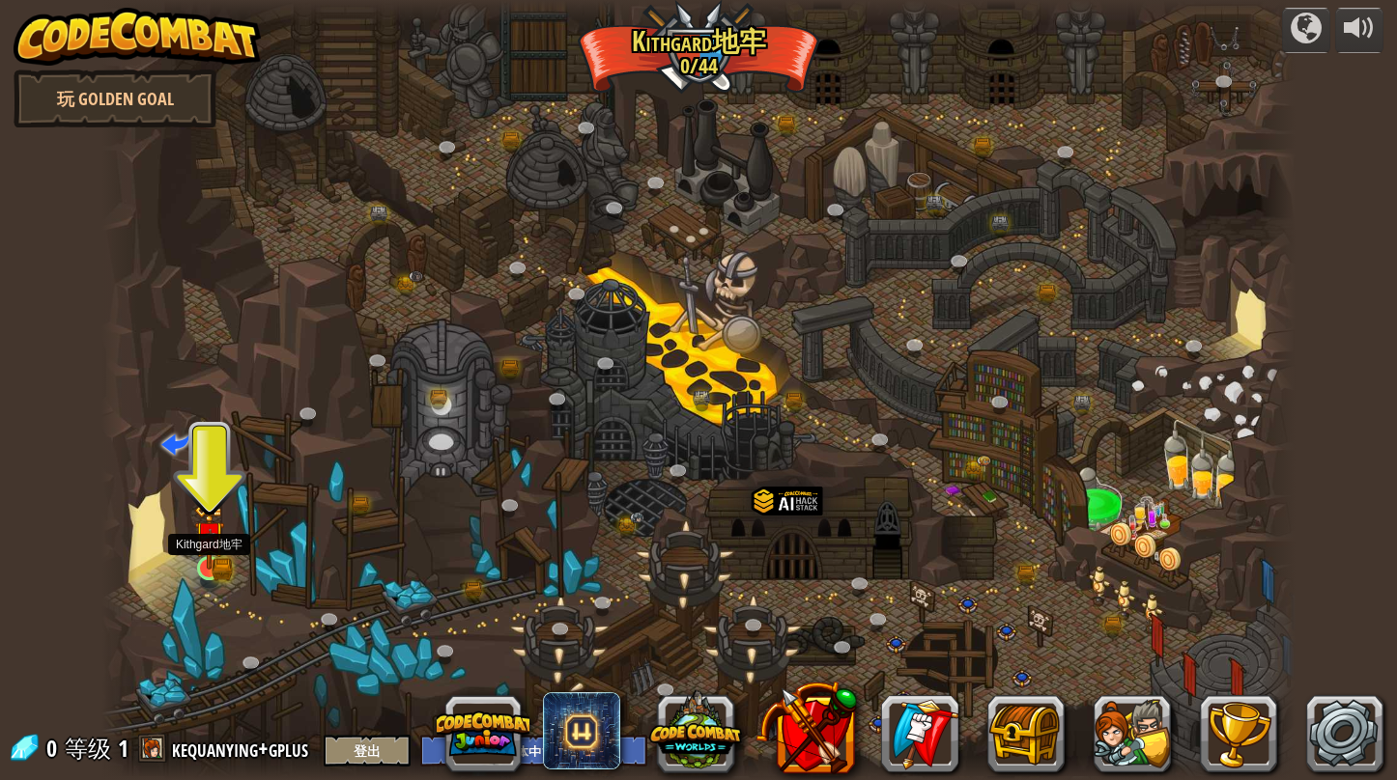
click at [203, 547] on img at bounding box center [209, 537] width 18 height 18
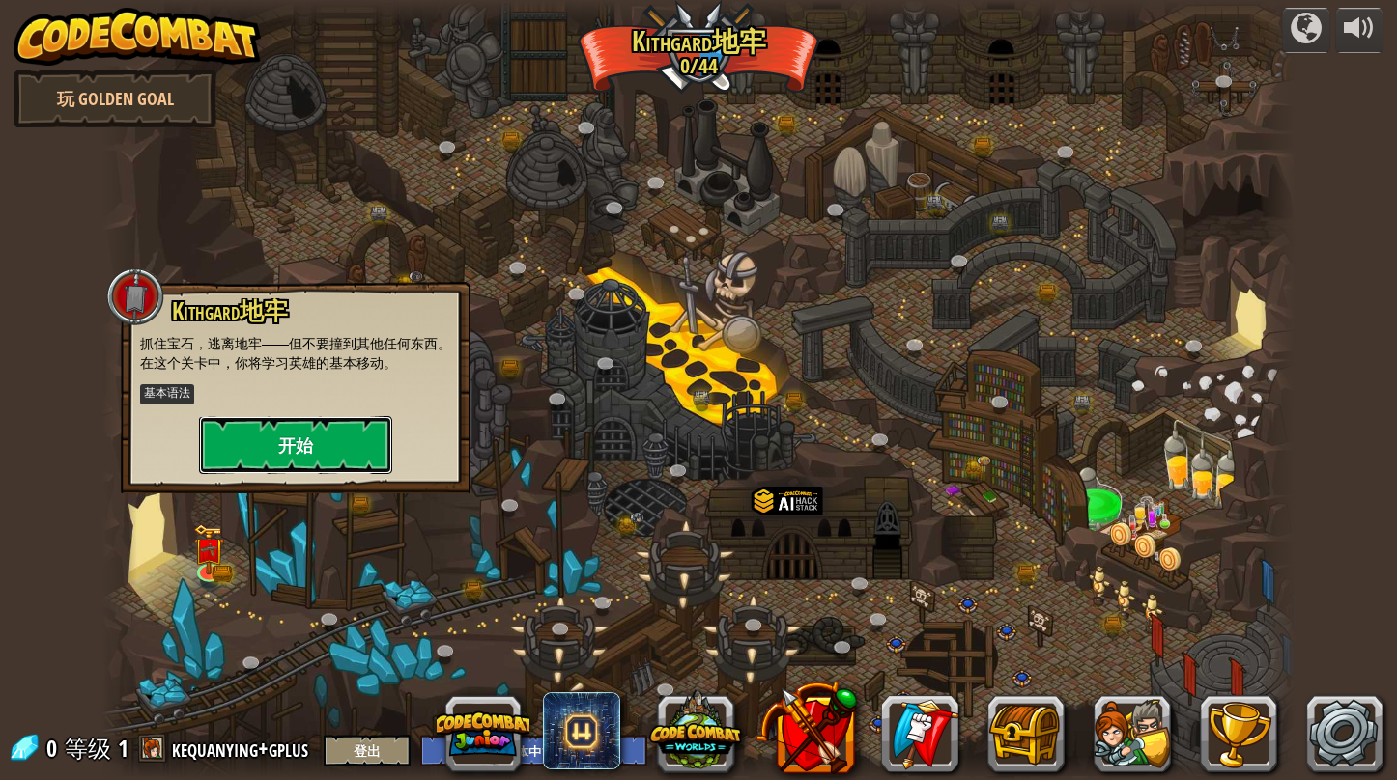
click at [338, 442] on button "开始" at bounding box center [295, 445] width 193 height 58
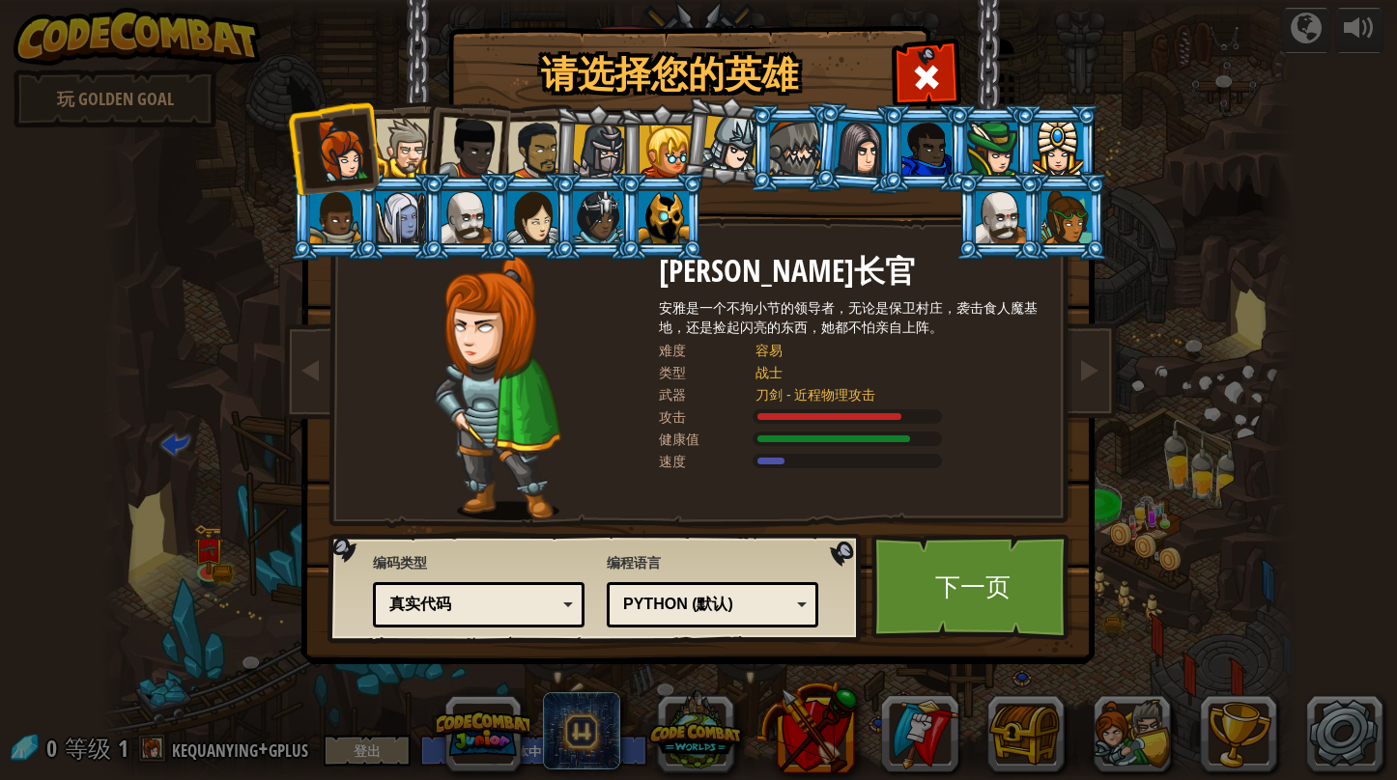
click at [643, 210] on div at bounding box center [663, 217] width 50 height 52
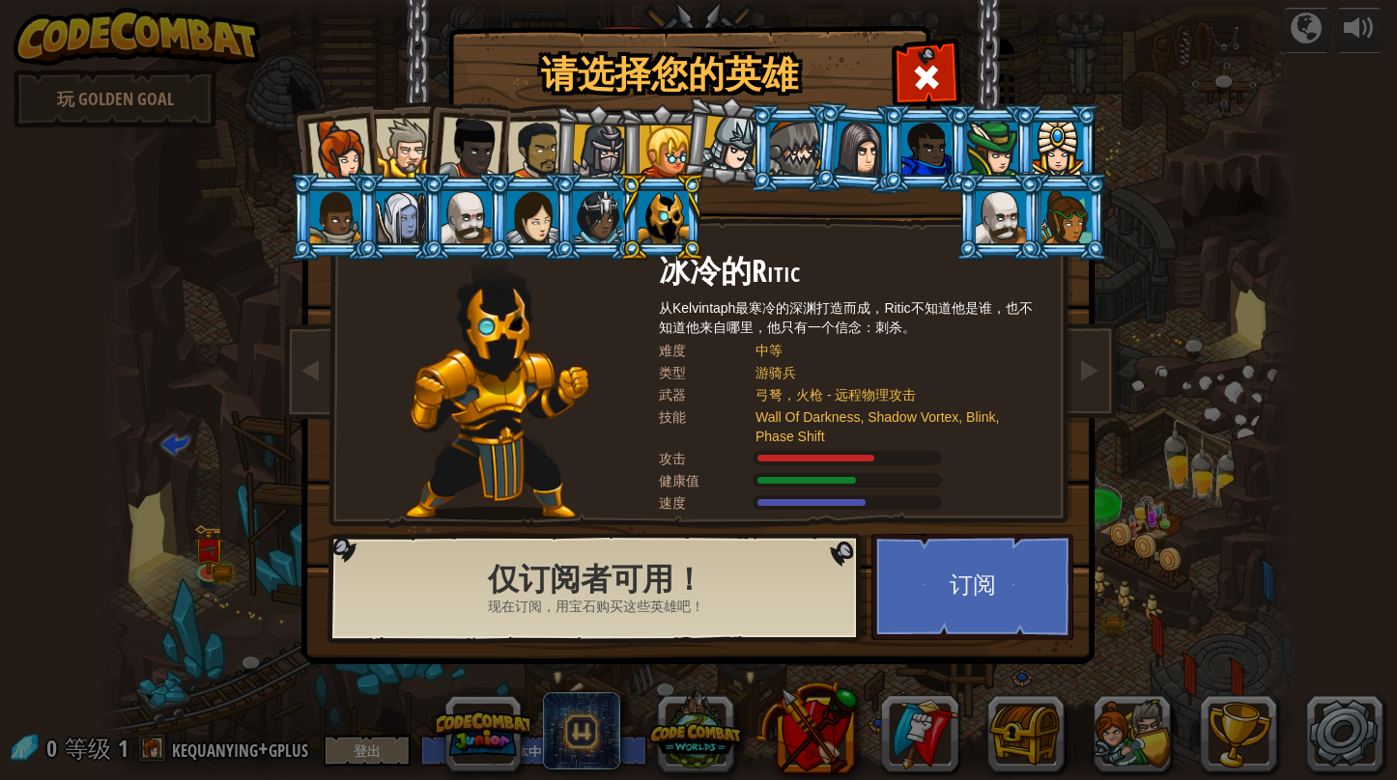
click at [1042, 132] on div at bounding box center [1057, 149] width 50 height 52
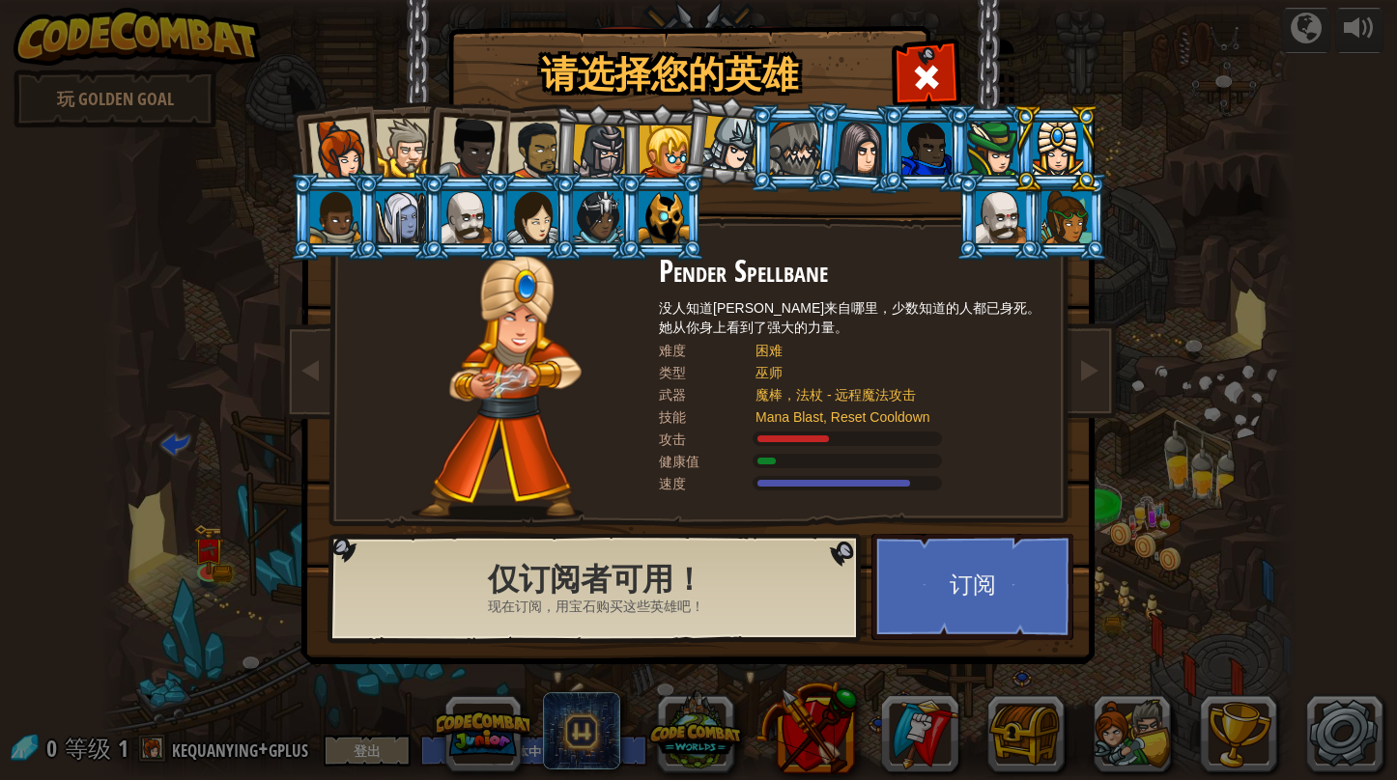
click at [353, 219] on div at bounding box center [335, 217] width 50 height 52
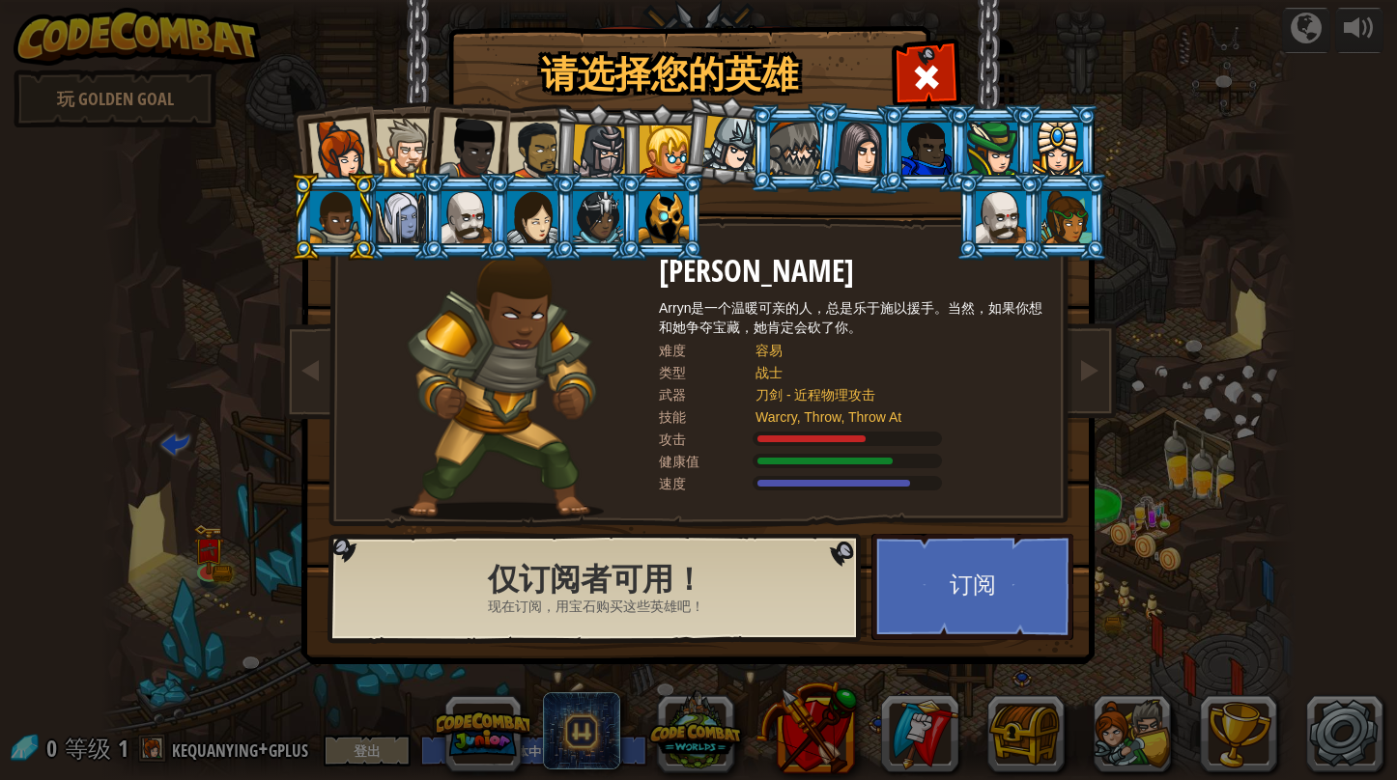
click at [398, 212] on div at bounding box center [401, 217] width 50 height 52
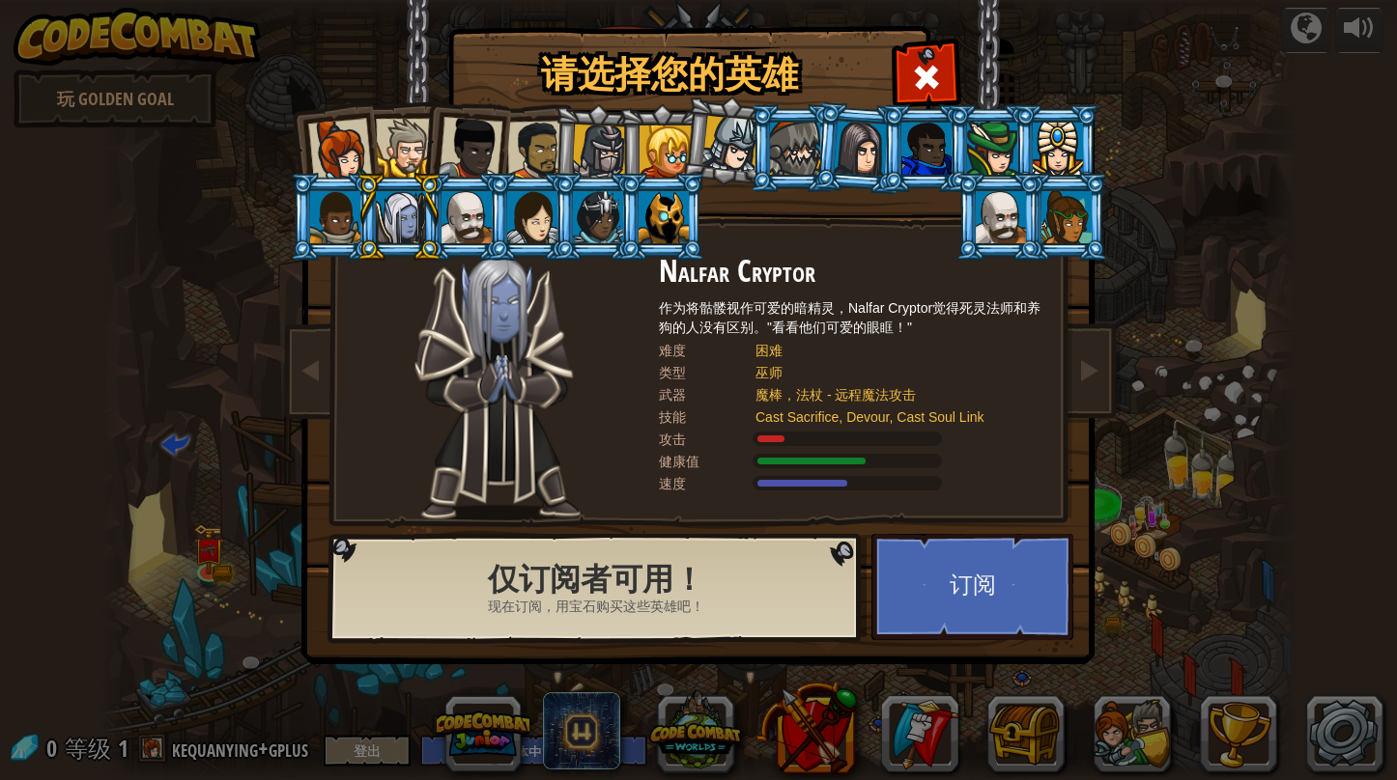
click at [359, 145] on div at bounding box center [340, 151] width 64 height 64
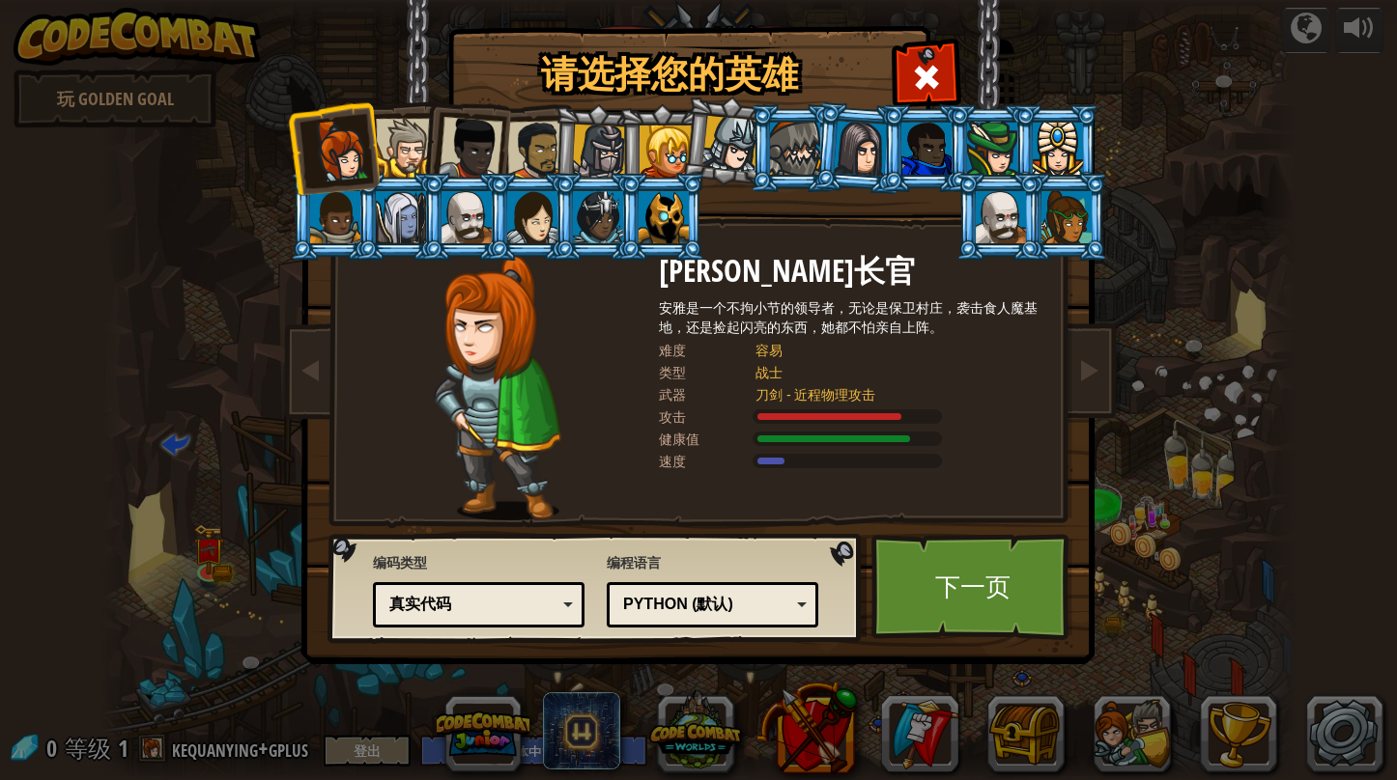
click at [711, 604] on div "Python (默认)" at bounding box center [706, 605] width 167 height 22
click at [742, 561] on div "编程语言 Python (默认) JavaScript Lua C++ Java (测试) Python (默认) C++ - （仅限订阅者）游戏开发和高性能…" at bounding box center [713, 591] width 212 height 84
click at [511, 597] on div "真实代码" at bounding box center [472, 605] width 167 height 22
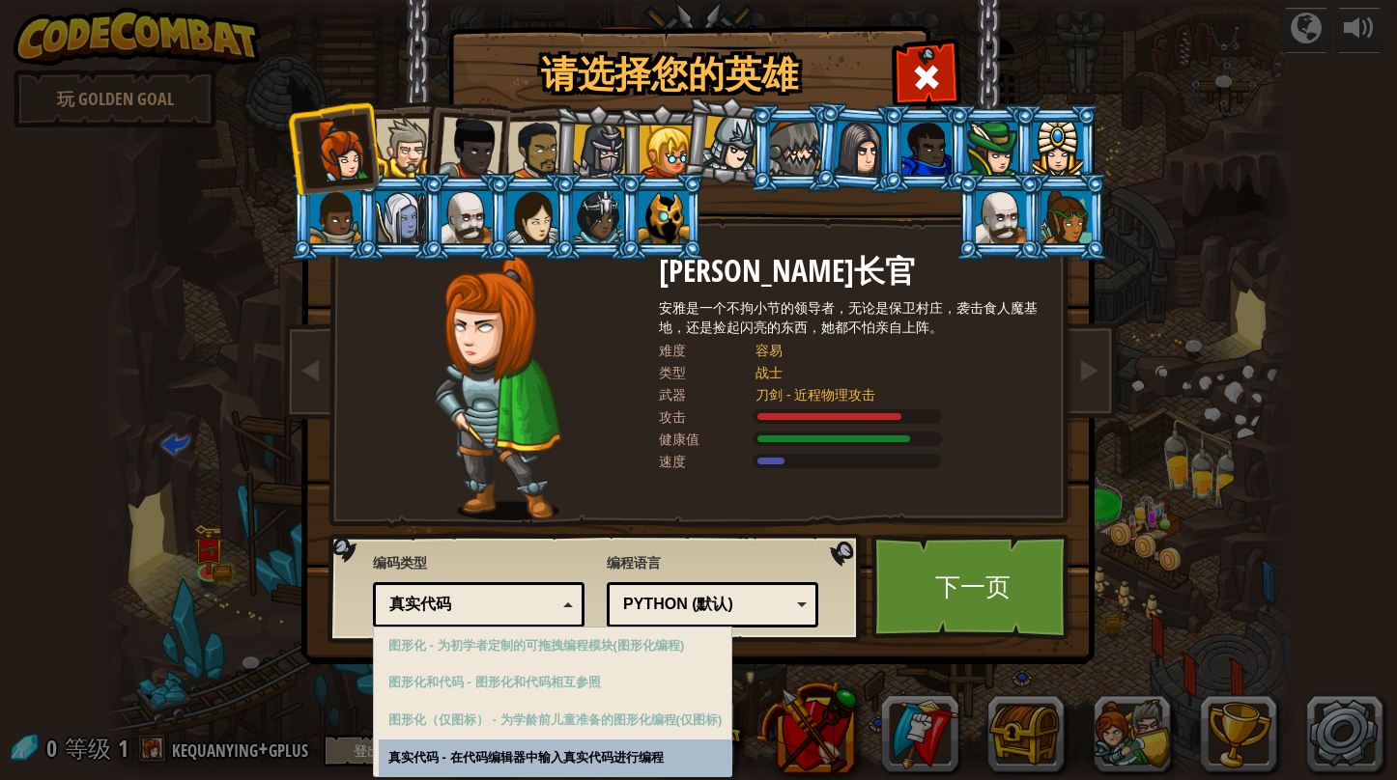
click at [511, 597] on div "真实代码" at bounding box center [472, 605] width 167 height 22
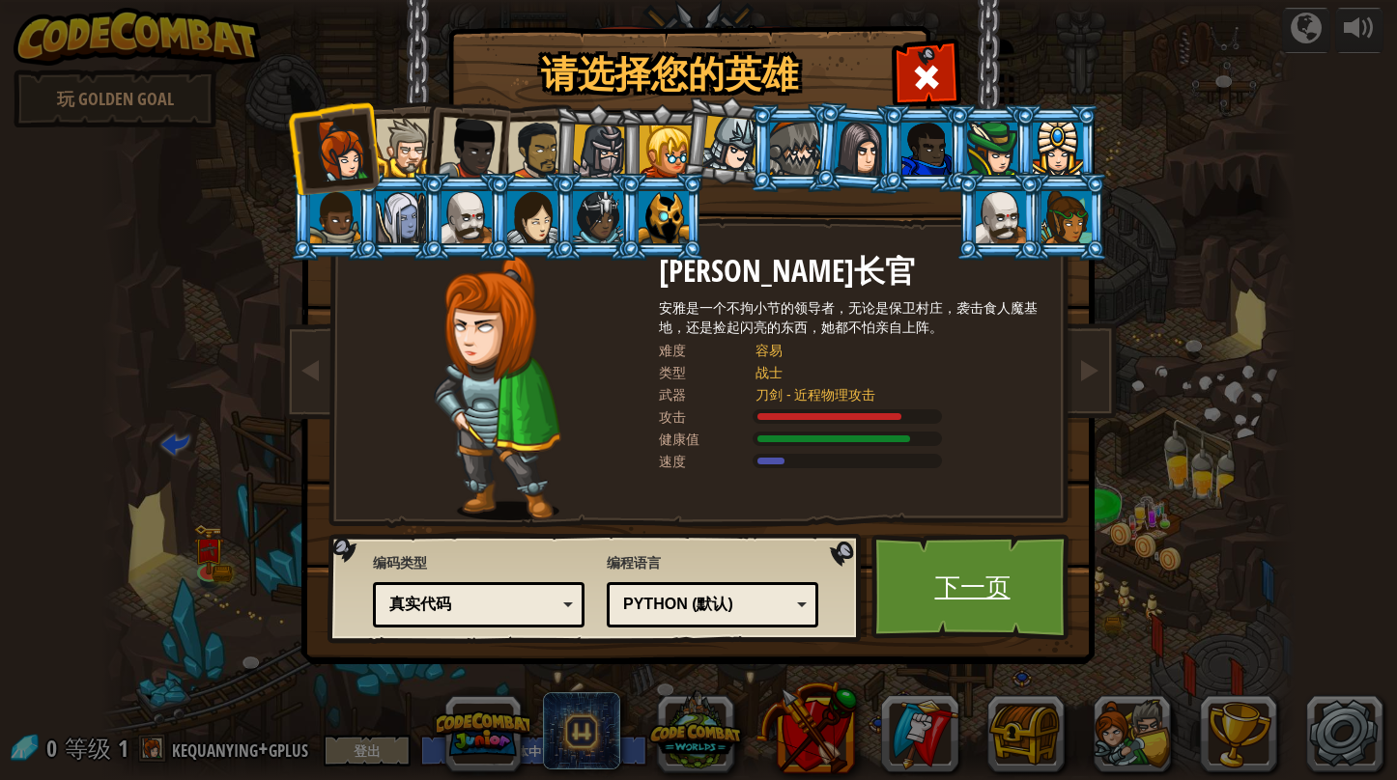
click at [1016, 574] on link "下一页" at bounding box center [972, 587] width 202 height 106
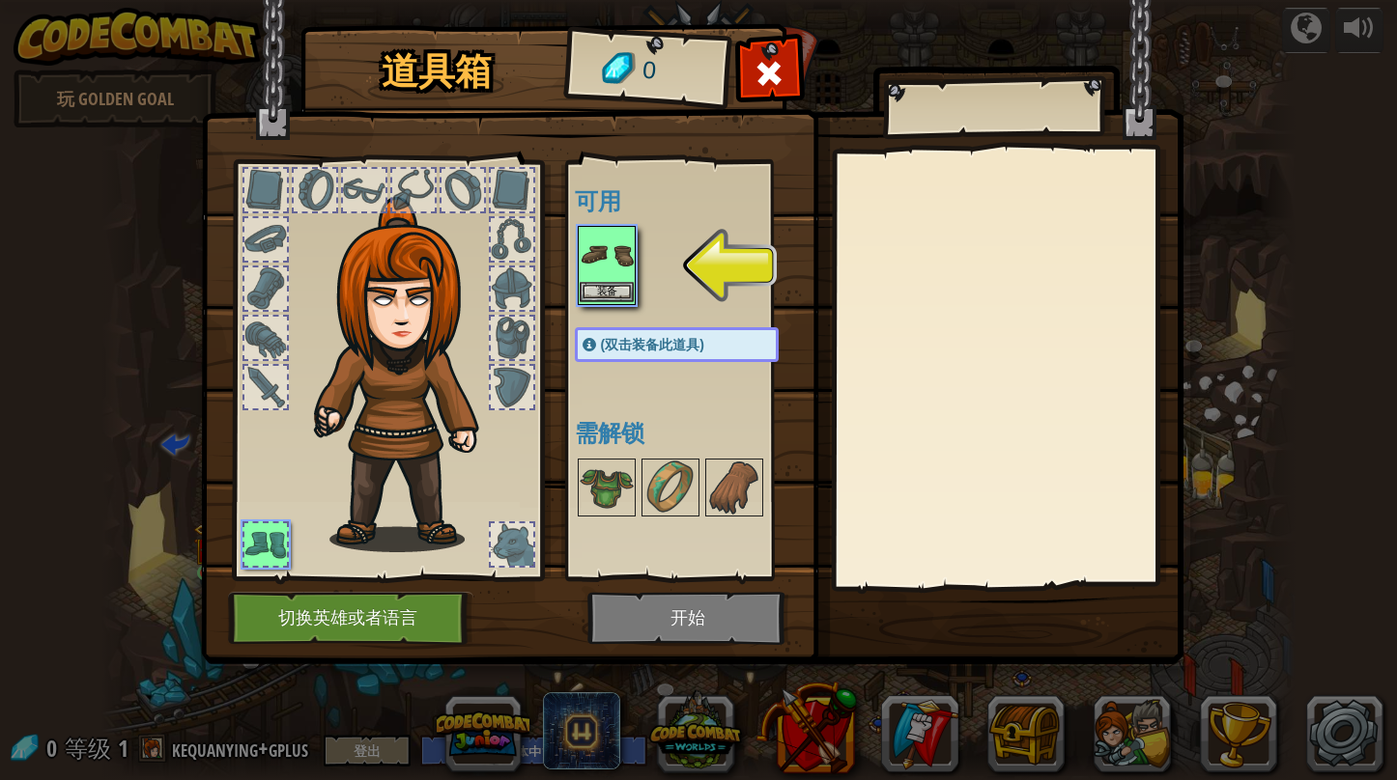
click at [617, 228] on img at bounding box center [606, 255] width 54 height 54
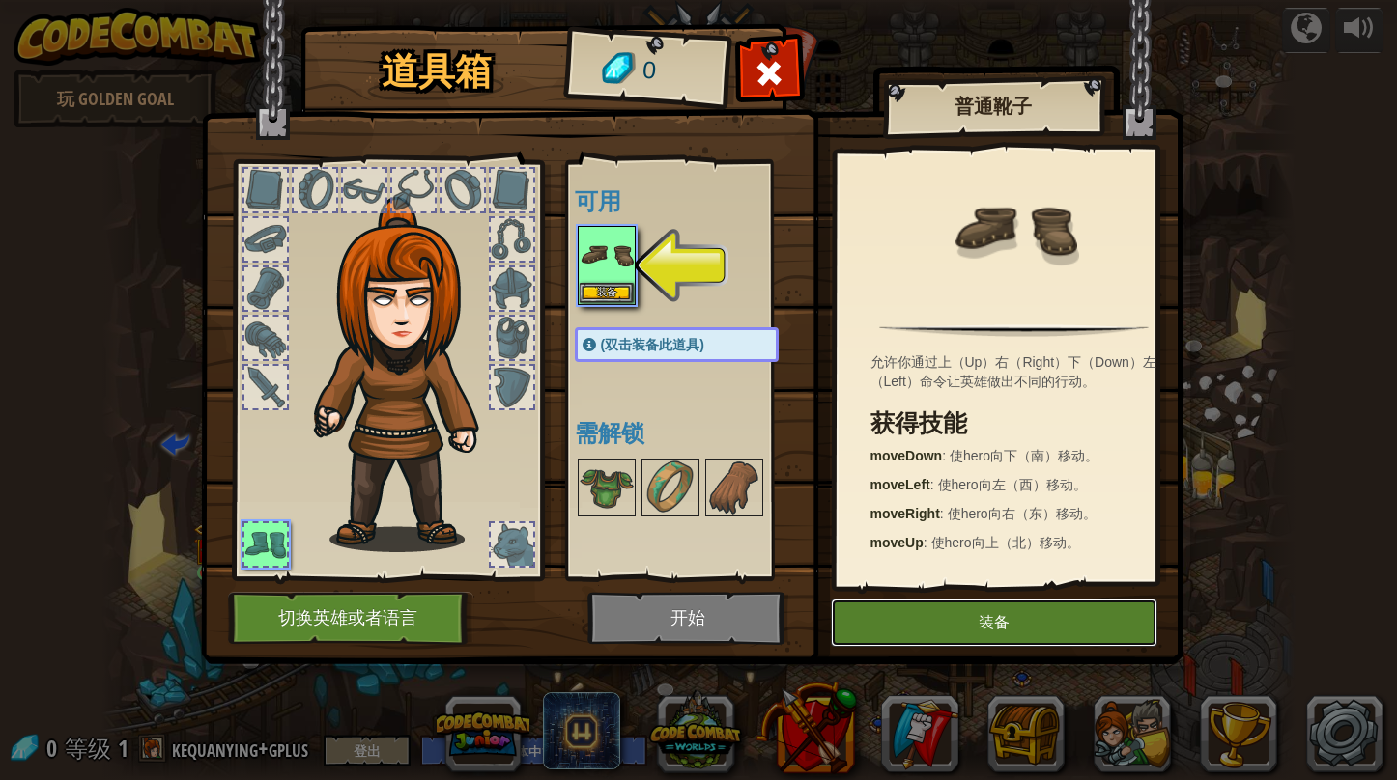
click at [999, 612] on button "装备" at bounding box center [994, 623] width 326 height 48
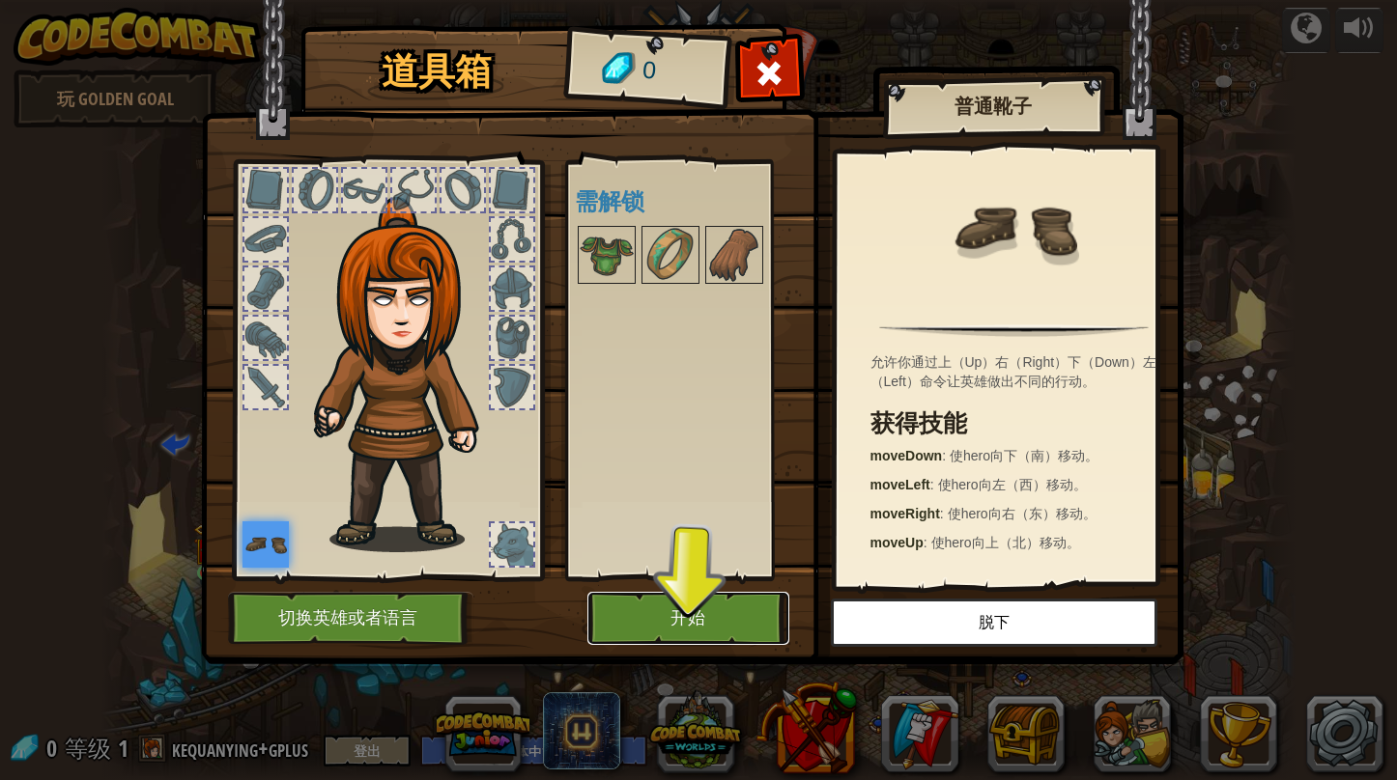
click at [713, 635] on button "开始" at bounding box center [688, 618] width 202 height 53
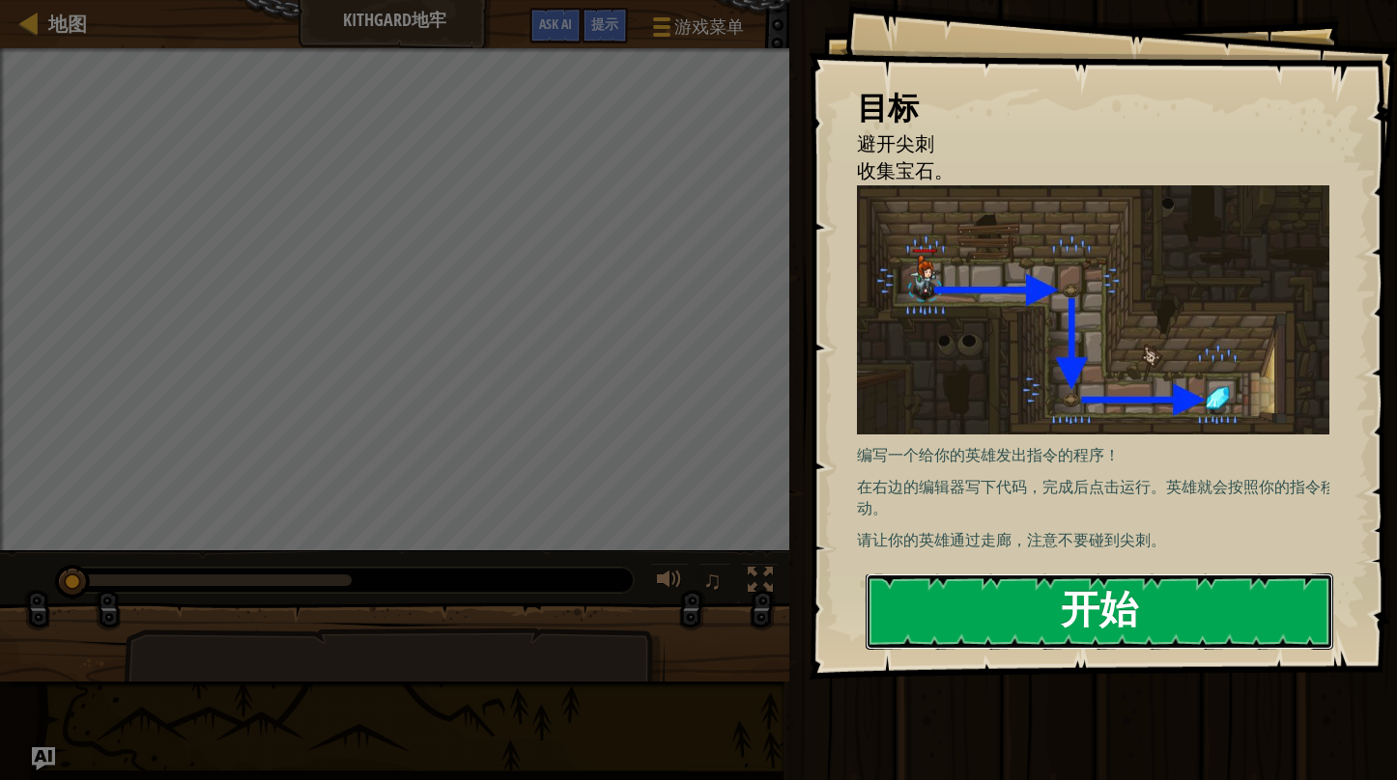
click at [1042, 595] on button "开始" at bounding box center [1098, 612] width 467 height 76
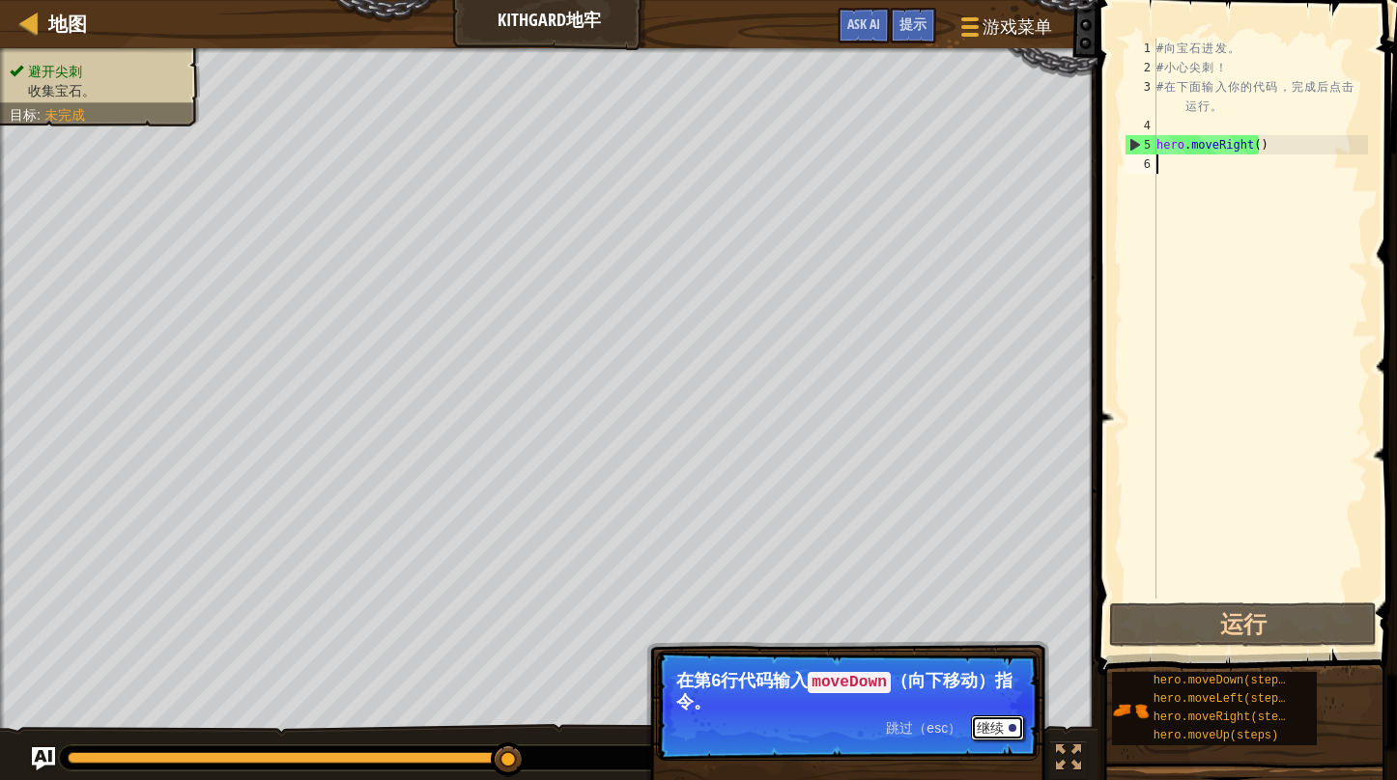
click at [991, 724] on button "继续" at bounding box center [997, 728] width 53 height 25
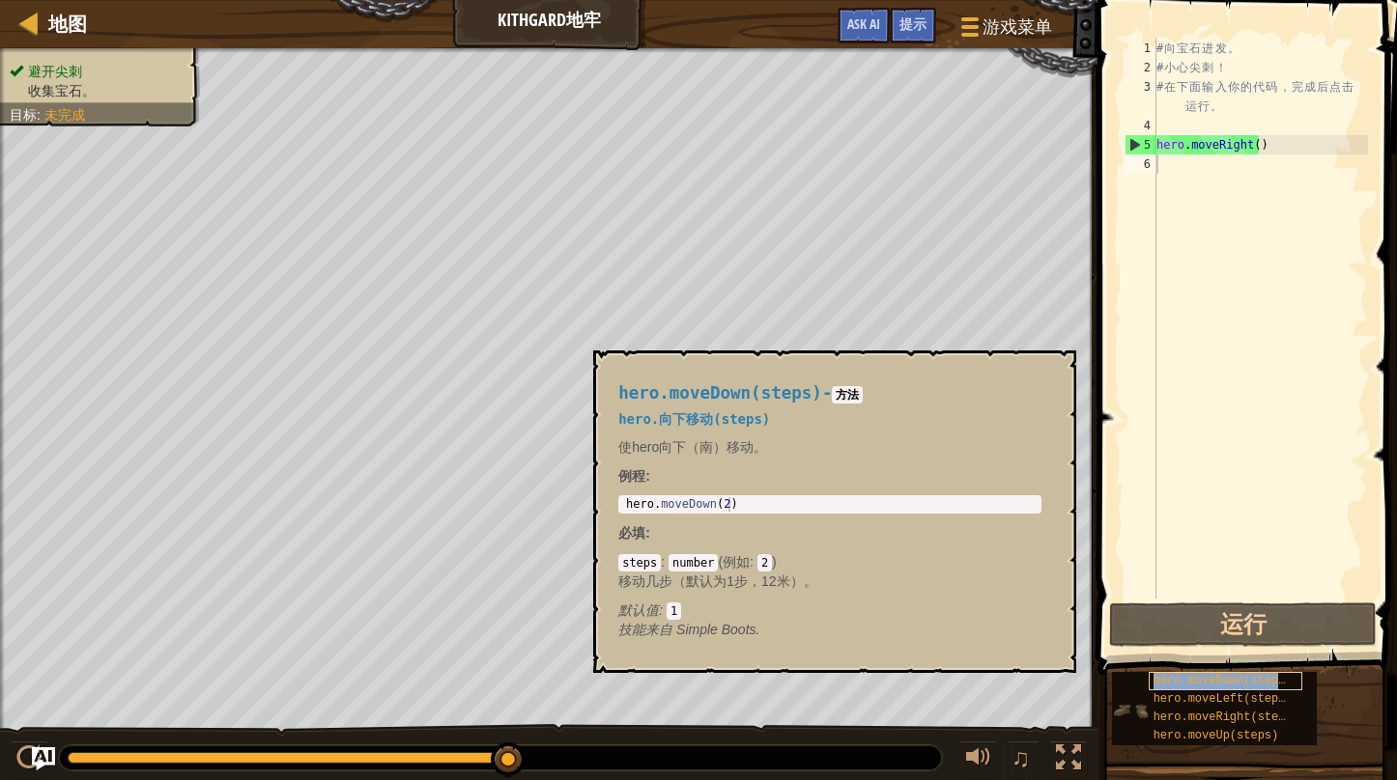
click at [1204, 683] on span "hero.moveDown(steps)" at bounding box center [1222, 681] width 139 height 14
click at [1228, 674] on span "hero.moveDown(steps)" at bounding box center [1222, 681] width 139 height 14
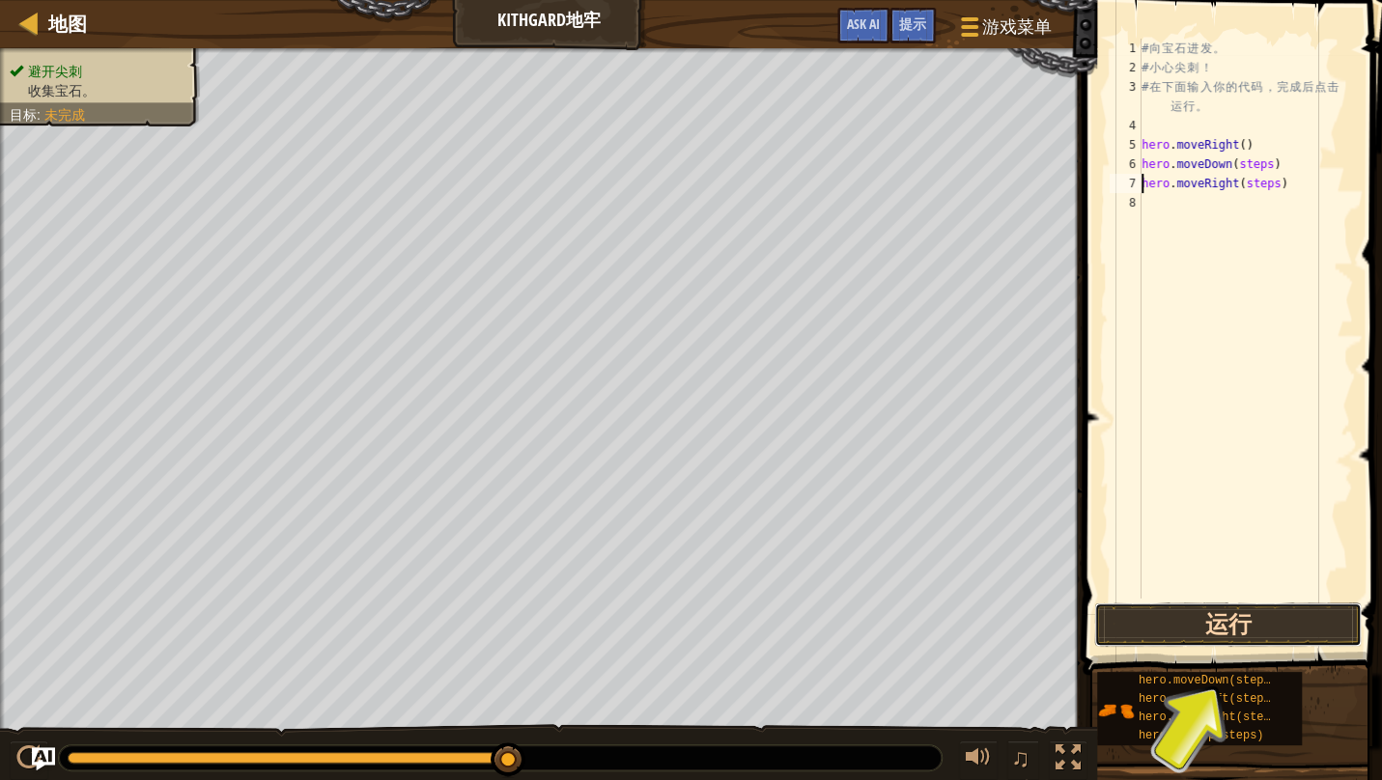
click at [1221, 634] on button "运行" at bounding box center [1228, 625] width 268 height 44
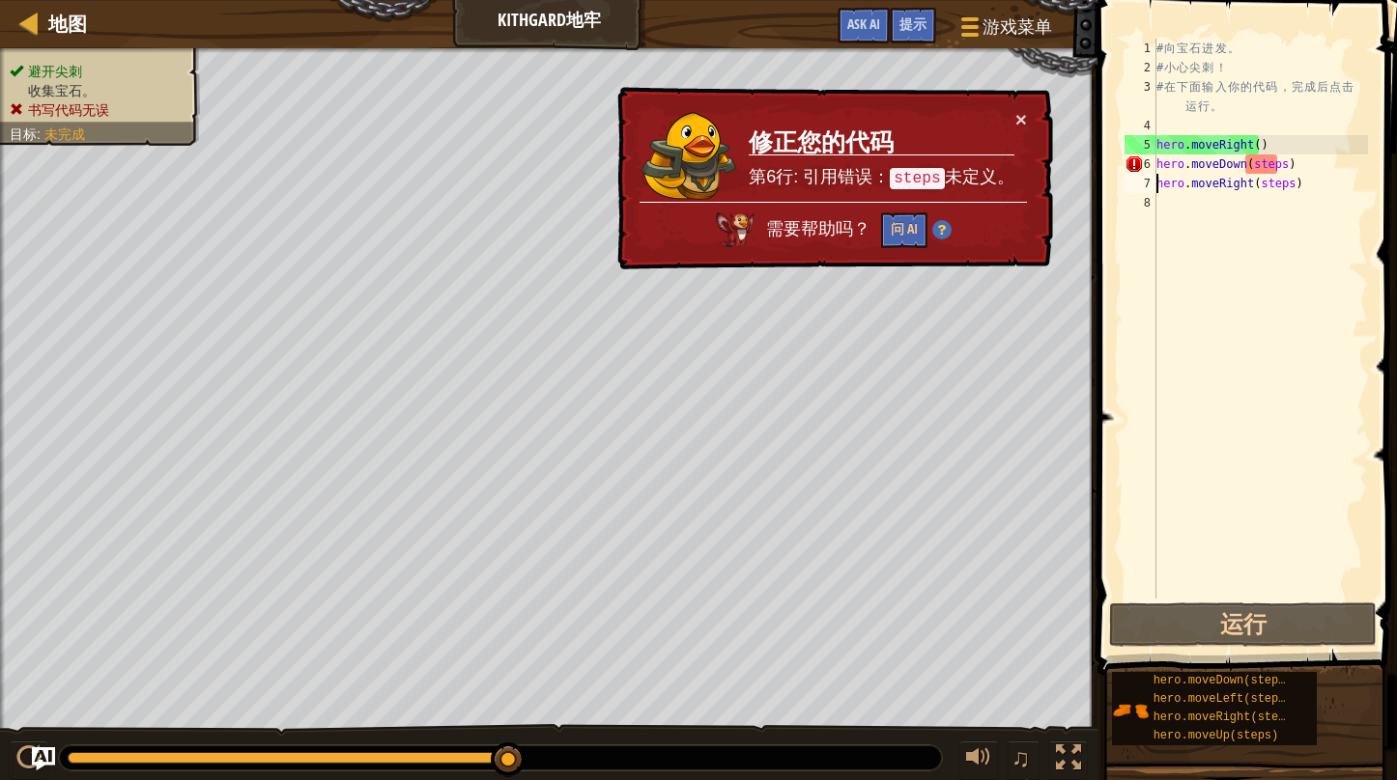
click at [1276, 168] on div "# 向 宝 石 进 发 。 # 小 心 尖 刺 ！ # 在 下 面 输 入 你 的 代 码 ， 完 成 后 点 击 运 行 。 hero . moveRigh…" at bounding box center [1259, 338] width 215 height 599
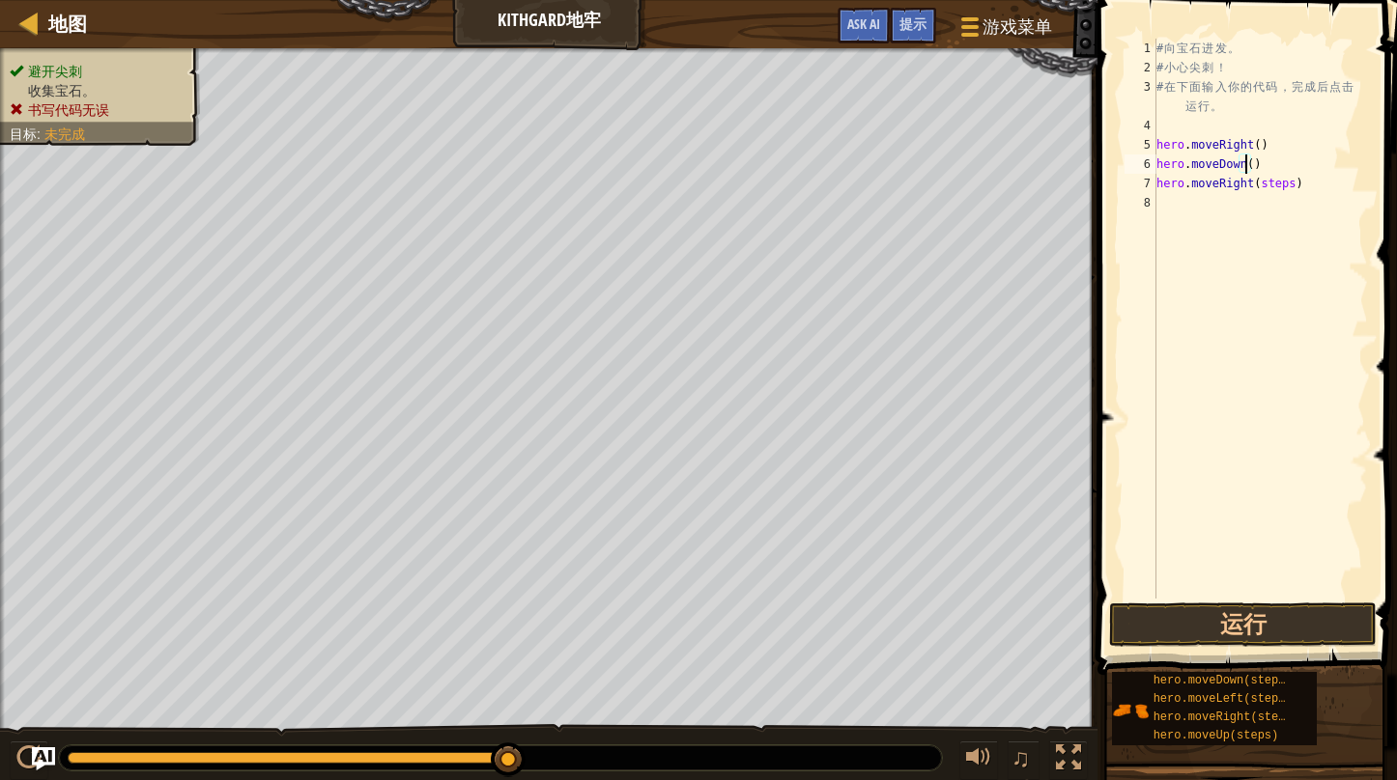
click at [1284, 184] on div "# 向 宝 石 进 发 。 # 小 心 尖 刺 ！ # 在 下 面 输 入 你 的 代 码 ， 完 成 后 点 击 运 行 。 hero . moveRigh…" at bounding box center [1259, 338] width 215 height 599
type textarea "hero.moveRight()"
click at [1209, 631] on button "运行" at bounding box center [1243, 625] width 268 height 44
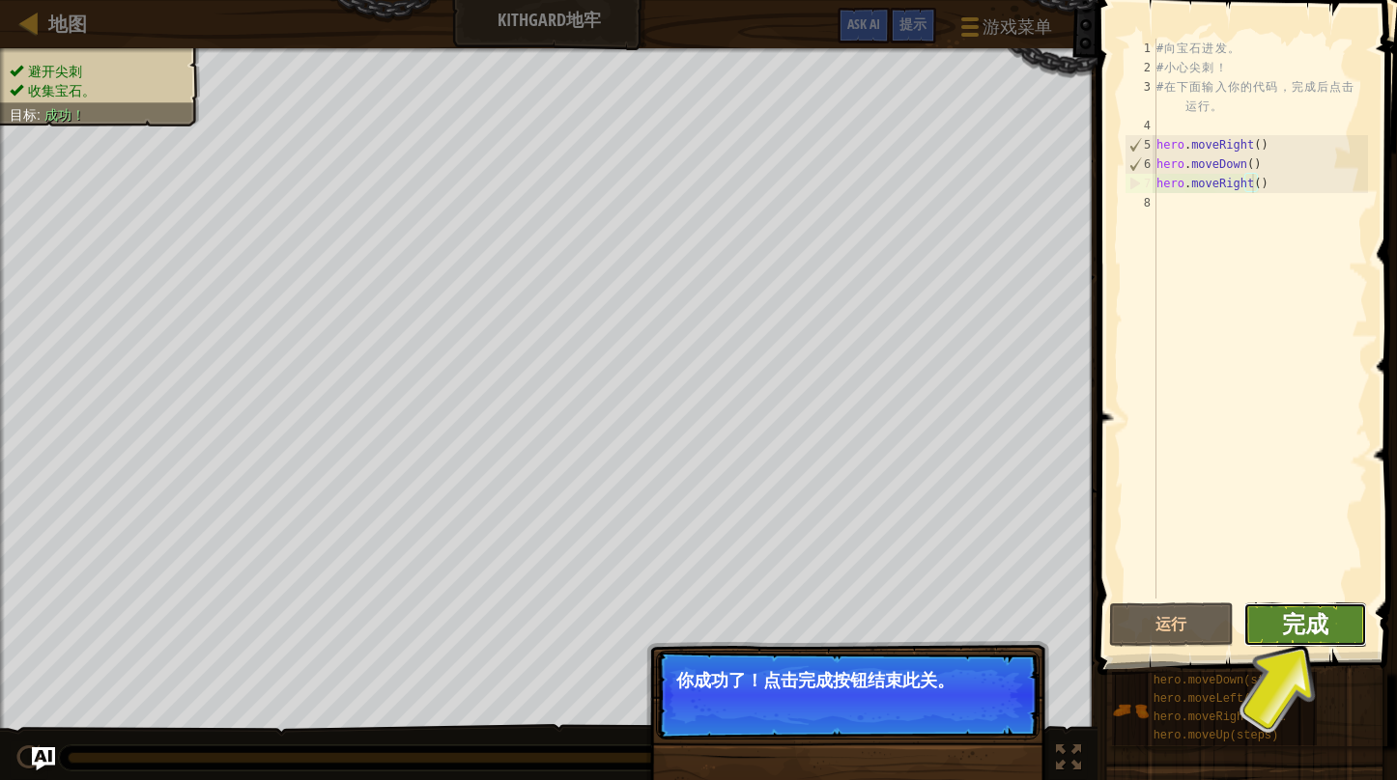
click at [1308, 634] on span "完成" at bounding box center [1305, 623] width 46 height 31
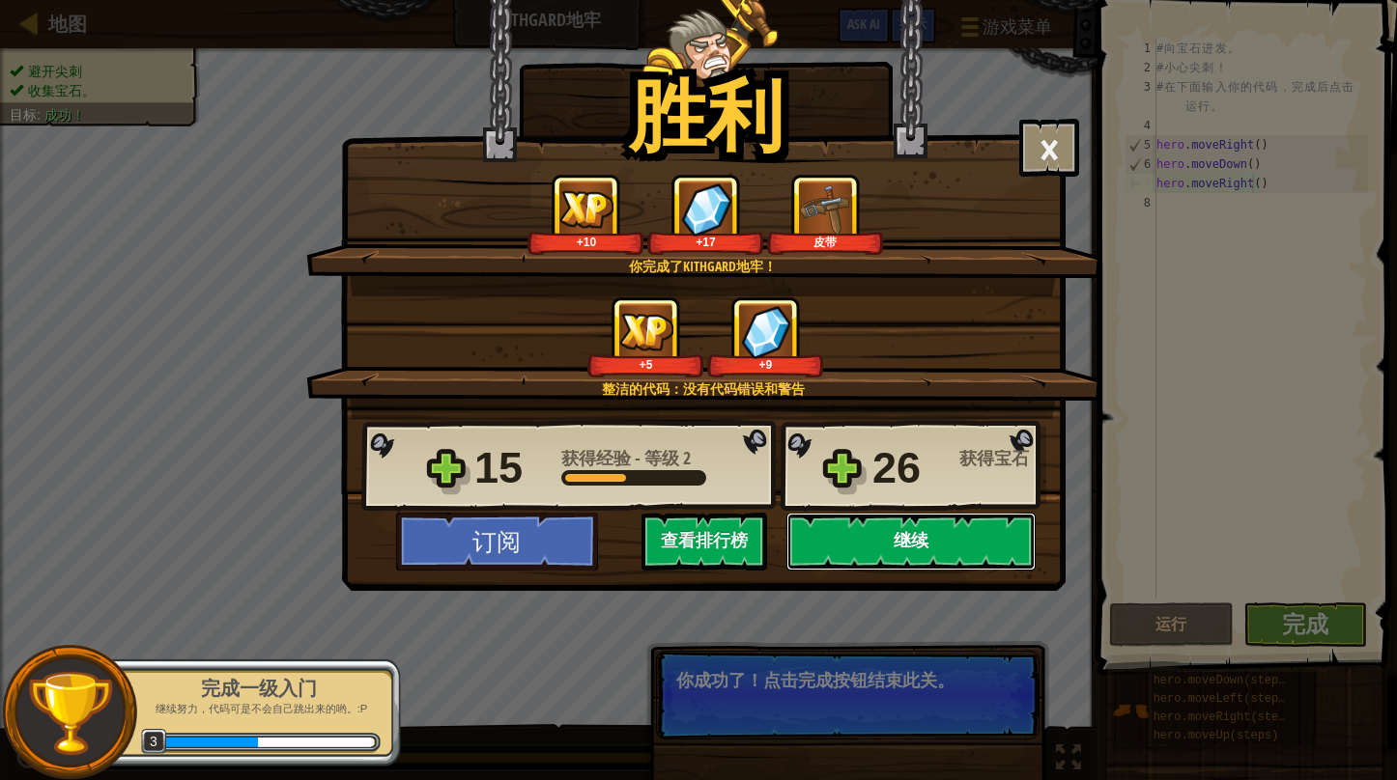
click at [865, 544] on button "继续" at bounding box center [910, 542] width 249 height 58
select select "zh-HANS"
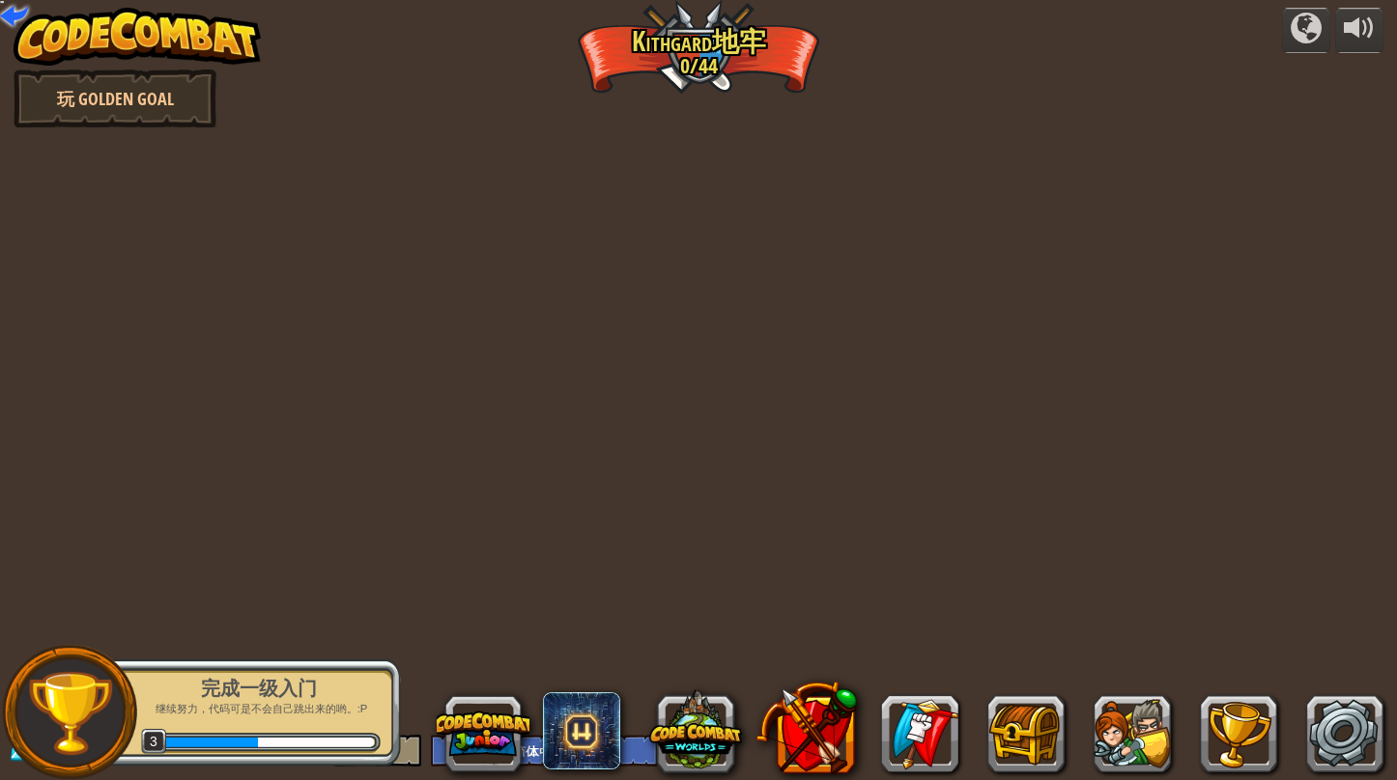
select select "zh-HANS"
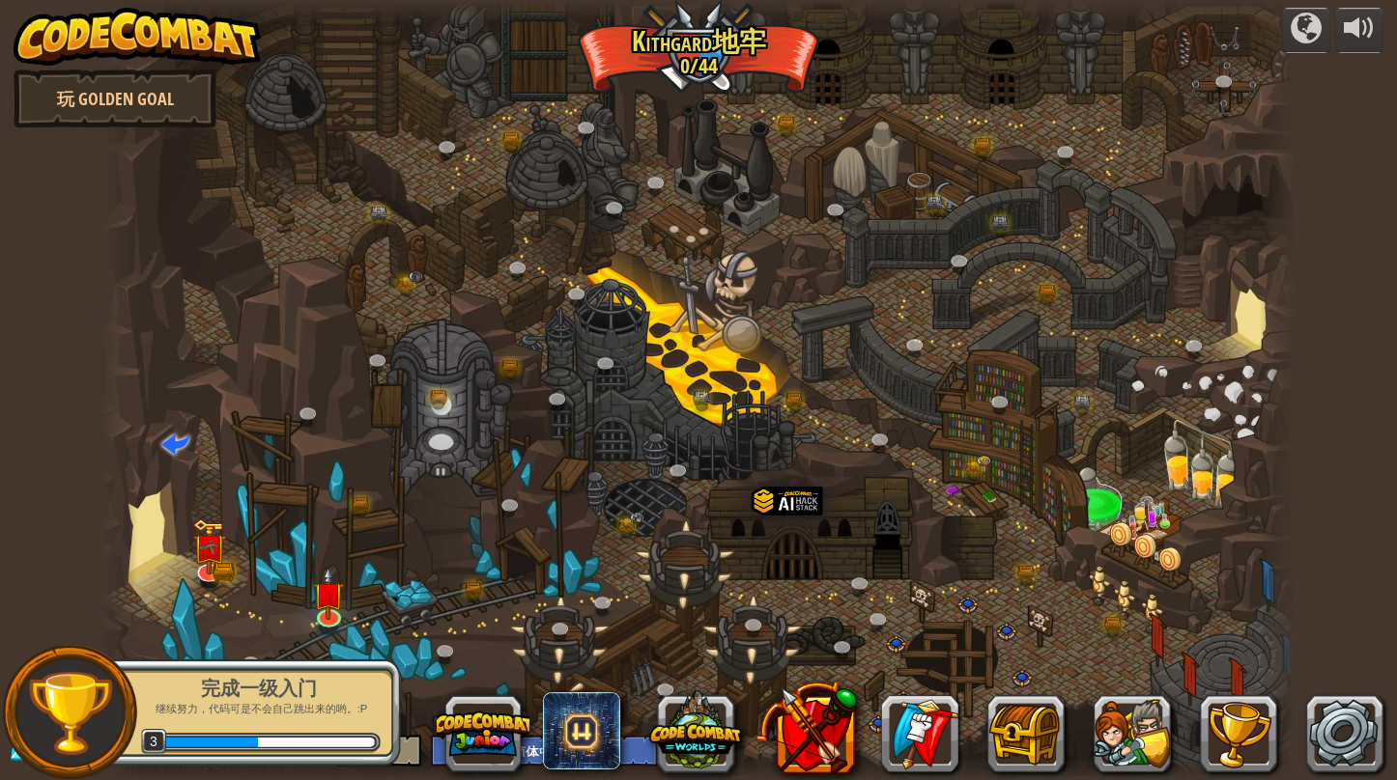
select select "zh-HANS"
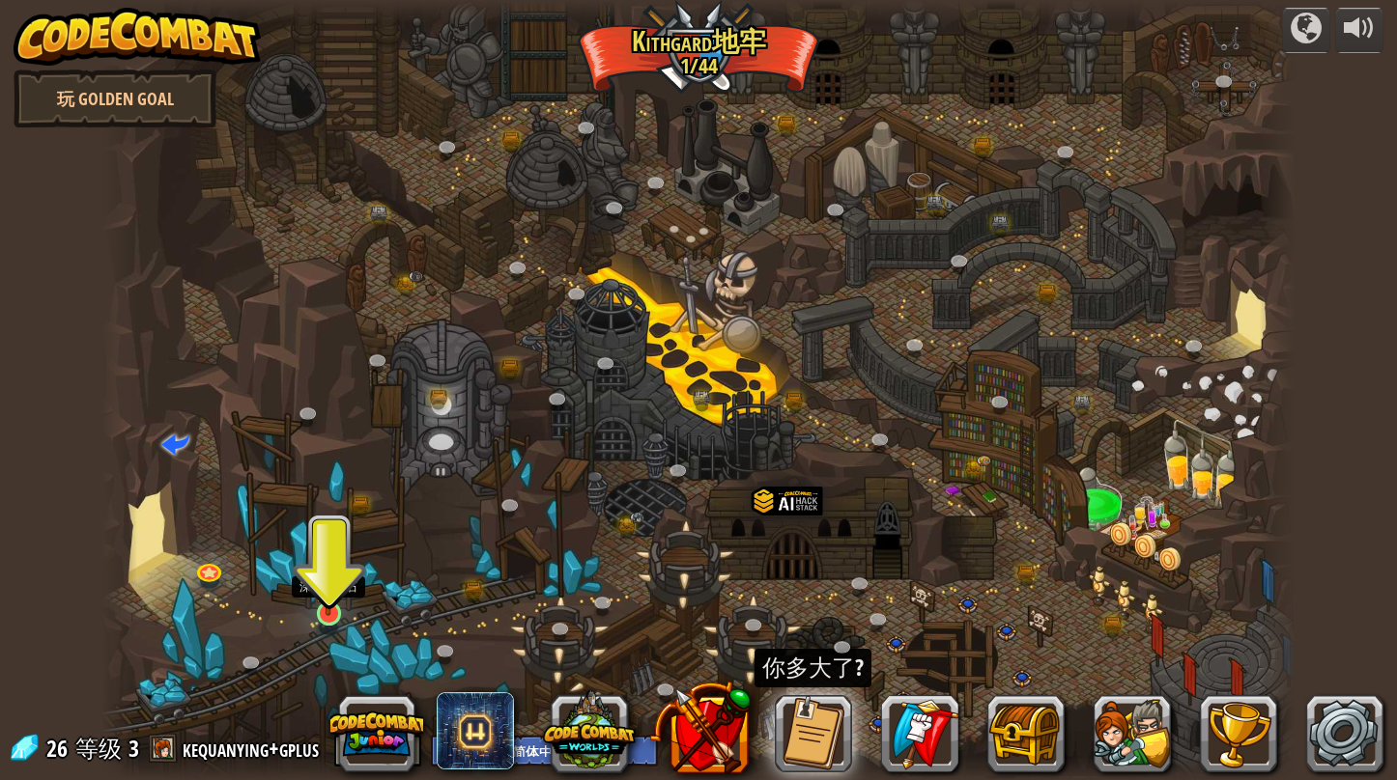
click at [322, 600] on img at bounding box center [328, 581] width 31 height 71
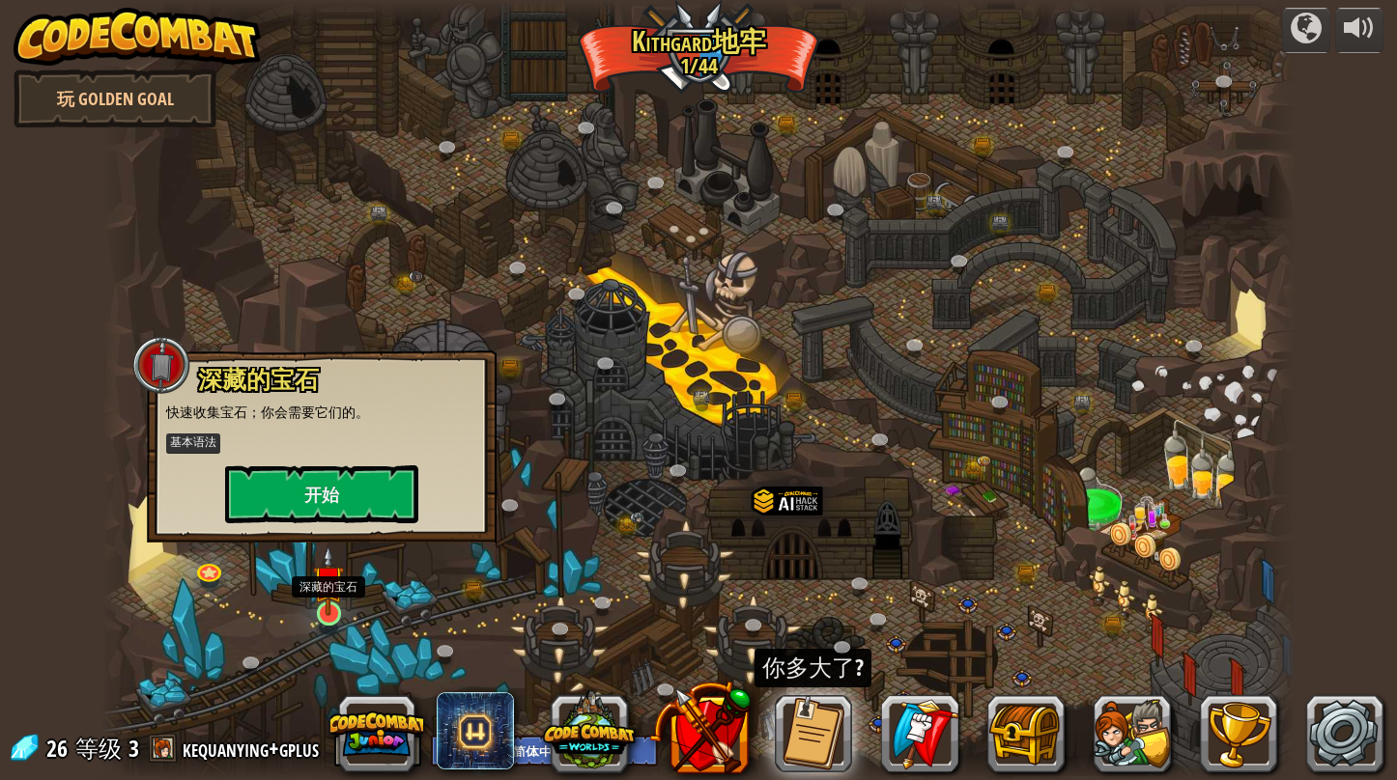
click at [322, 600] on img at bounding box center [328, 581] width 31 height 71
click at [349, 483] on button "开始" at bounding box center [321, 495] width 193 height 58
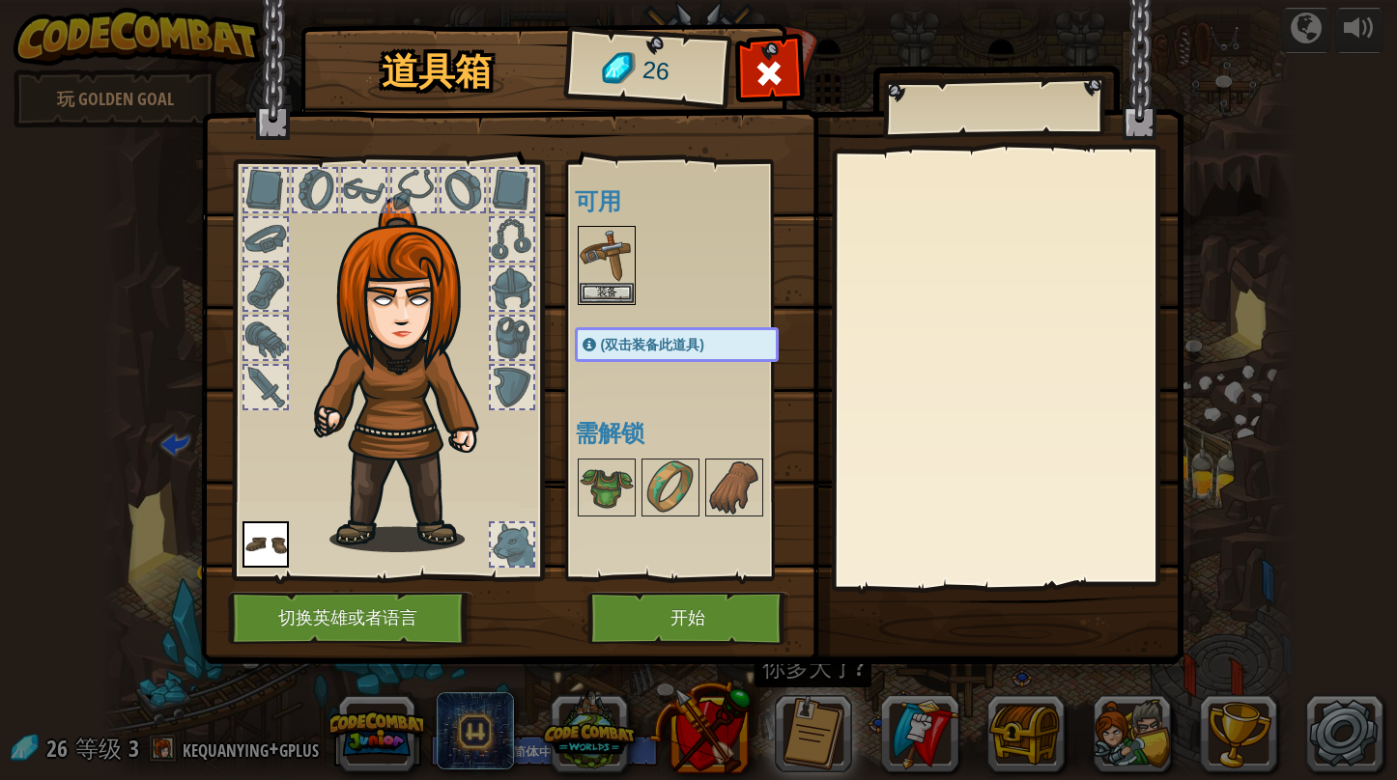
click at [587, 309] on div "可用 装备 装备 (双击装备此道具) 需解锁" at bounding box center [696, 370] width 242 height 403
click at [591, 294] on button "装备" at bounding box center [606, 292] width 54 height 20
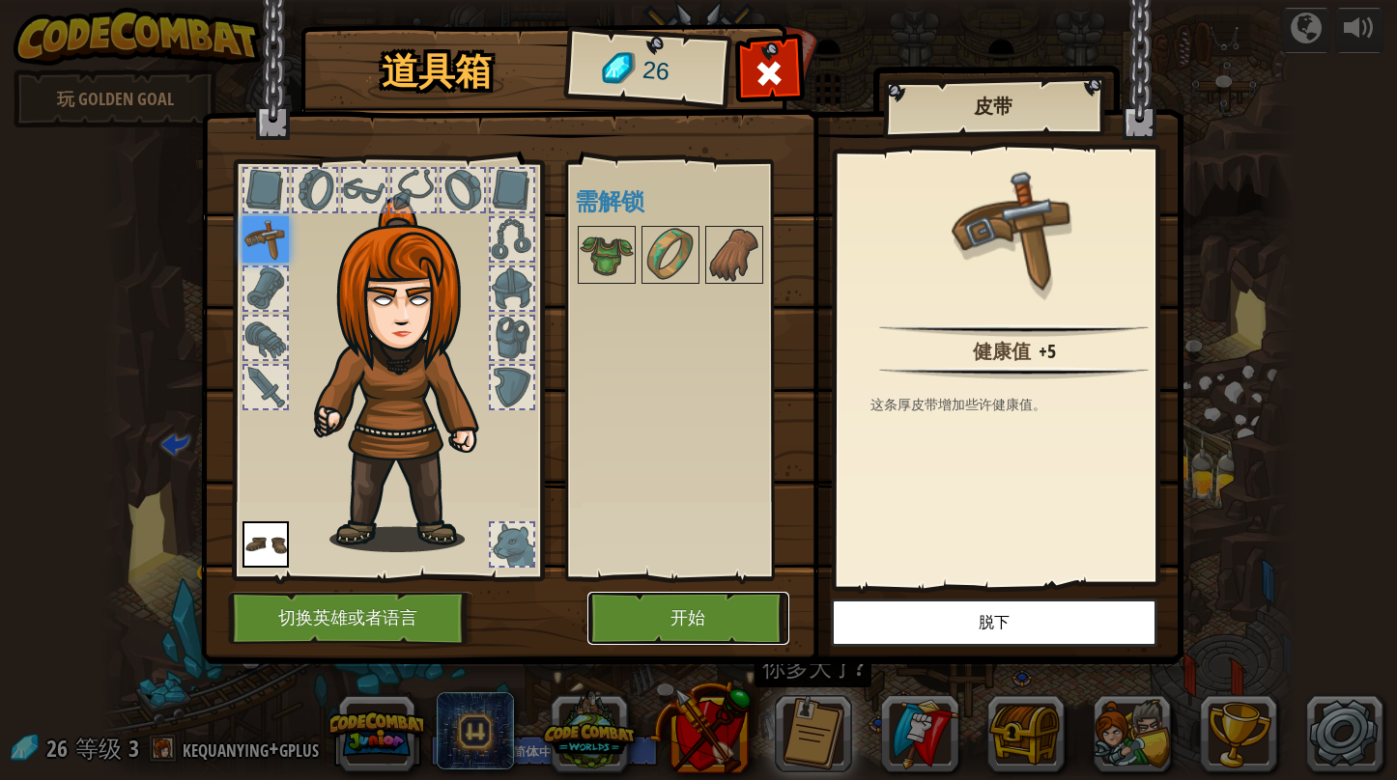
click at [694, 613] on button "开始" at bounding box center [688, 618] width 202 height 53
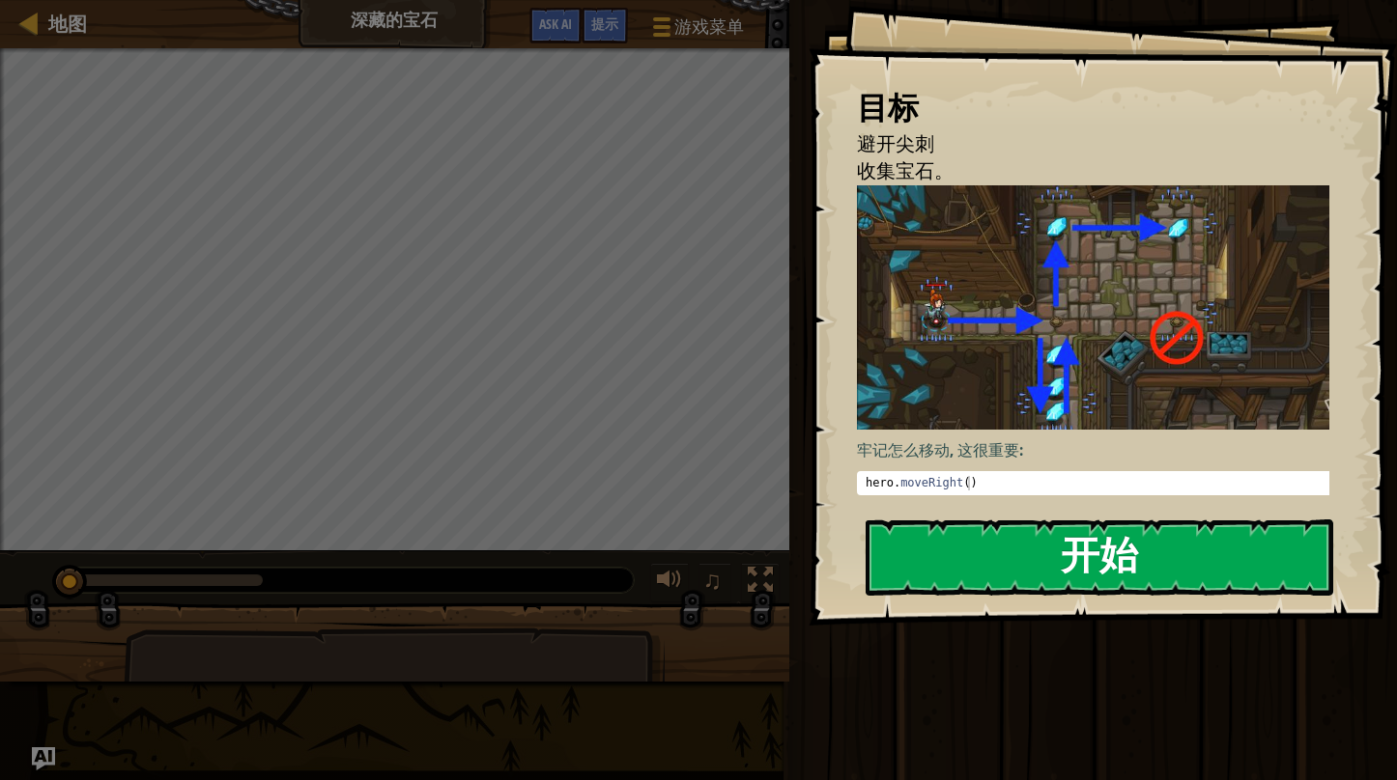
click at [995, 545] on button "开始" at bounding box center [1098, 558] width 467 height 76
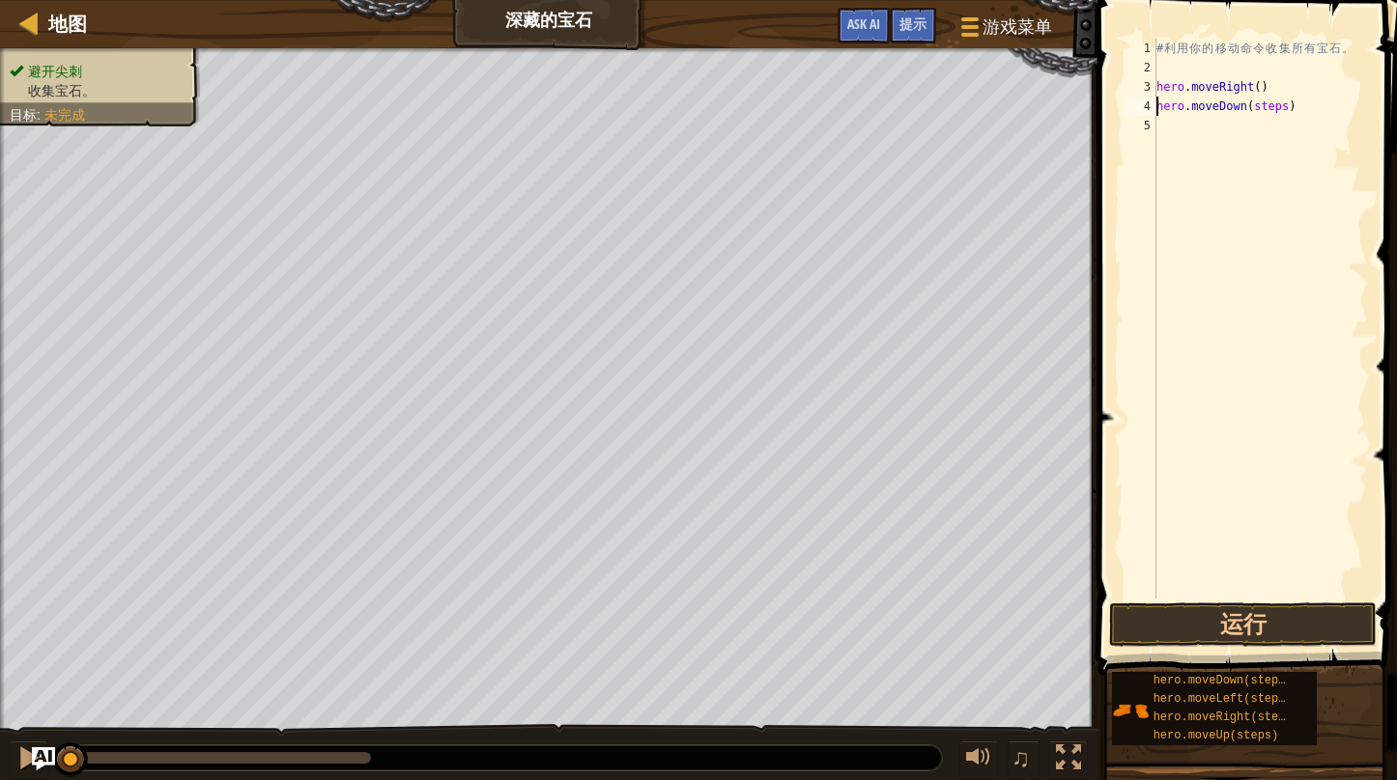
click at [1267, 108] on div "# 利 用 你 的 移 动 命 令 收 集 所 有 宝 石 。 hero . moveRight ( ) hero . moveDown ( steps )" at bounding box center [1259, 338] width 215 height 599
drag, startPoint x: 1275, startPoint y: 105, endPoint x: 1306, endPoint y: 110, distance: 31.3
click at [1279, 105] on div "# 利 用 你 的 移 动 命 令 收 集 所 有 宝 石 。 hero . moveRight ( ) hero . moveDown ( steps )" at bounding box center [1259, 338] width 215 height 599
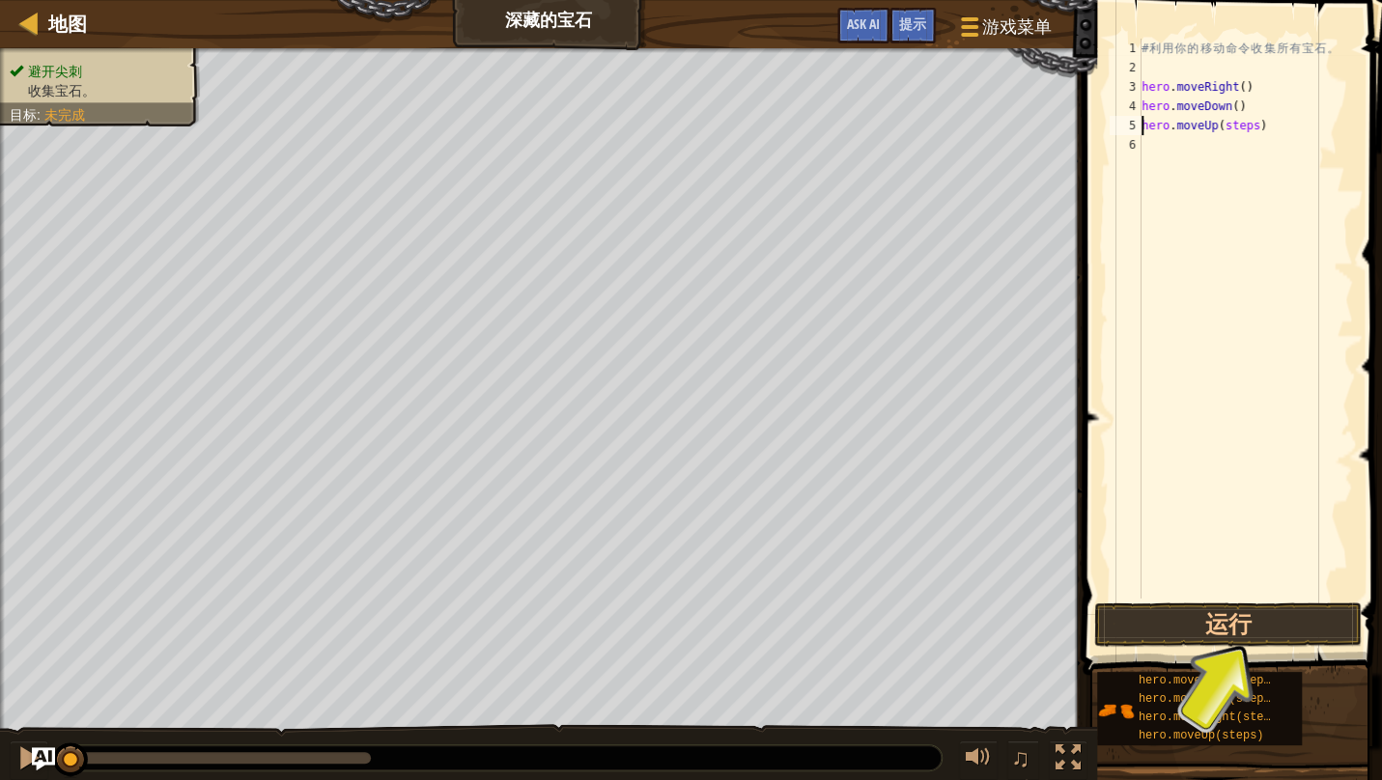
click at [1251, 127] on div "# 利 用 你 的 移 动 命 令 收 集 所 有 宝 石 。 hero . moveRight ( ) hero . moveDown ( ) hero .…" at bounding box center [1245, 338] width 215 height 599
drag, startPoint x: 1250, startPoint y: 120, endPoint x: 1280, endPoint y: 130, distance: 31.8
click at [1250, 120] on div "# 利 用 你 的 移 动 命 令 收 集 所 有 宝 石 。 hero . moveRight ( ) hero . moveDown ( ) hero .…" at bounding box center [1245, 319] width 215 height 560
click at [1270, 146] on div "# 利 用 你 的 移 动 命 令 收 集 所 有 宝 石 。 hero . moveRight ( ) hero . moveDown ( ) hero .…" at bounding box center [1245, 338] width 215 height 599
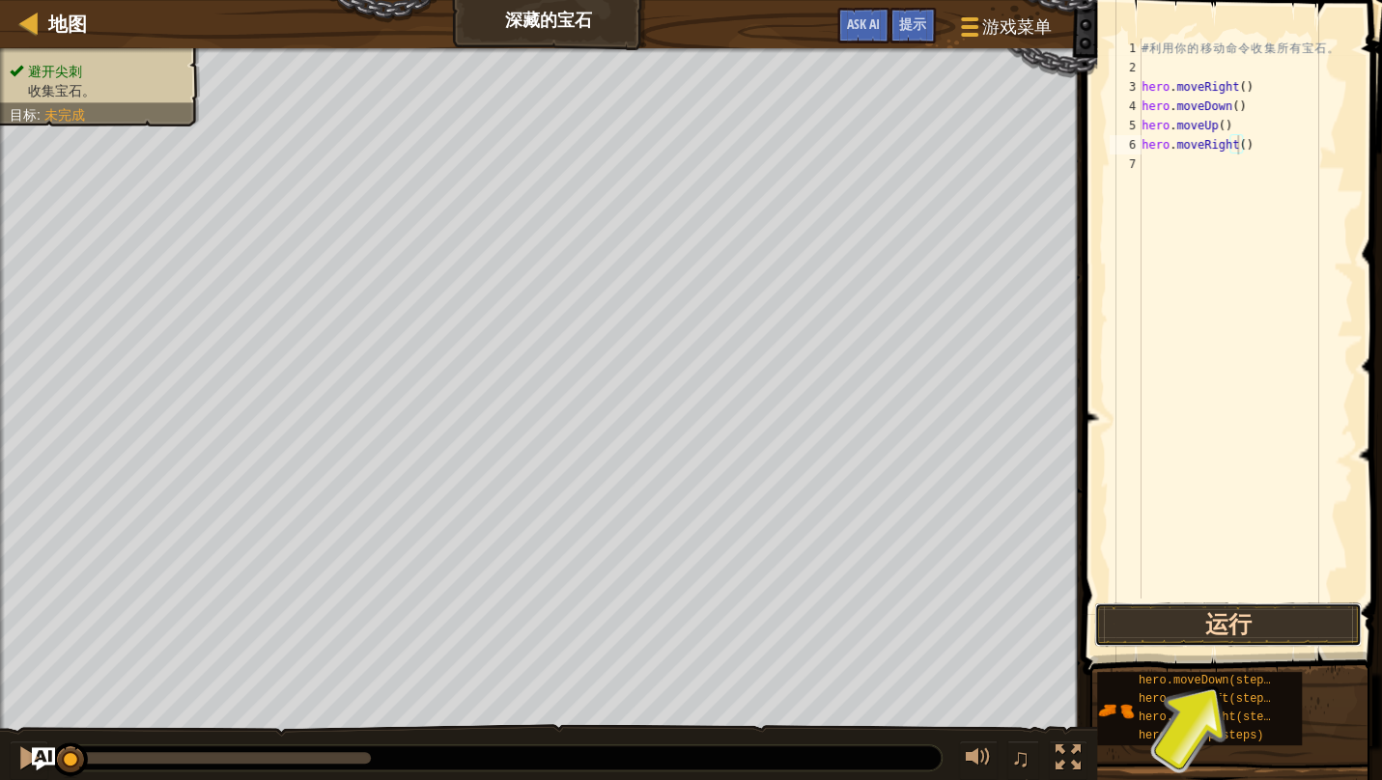
click at [1201, 630] on button "运行" at bounding box center [1228, 625] width 268 height 44
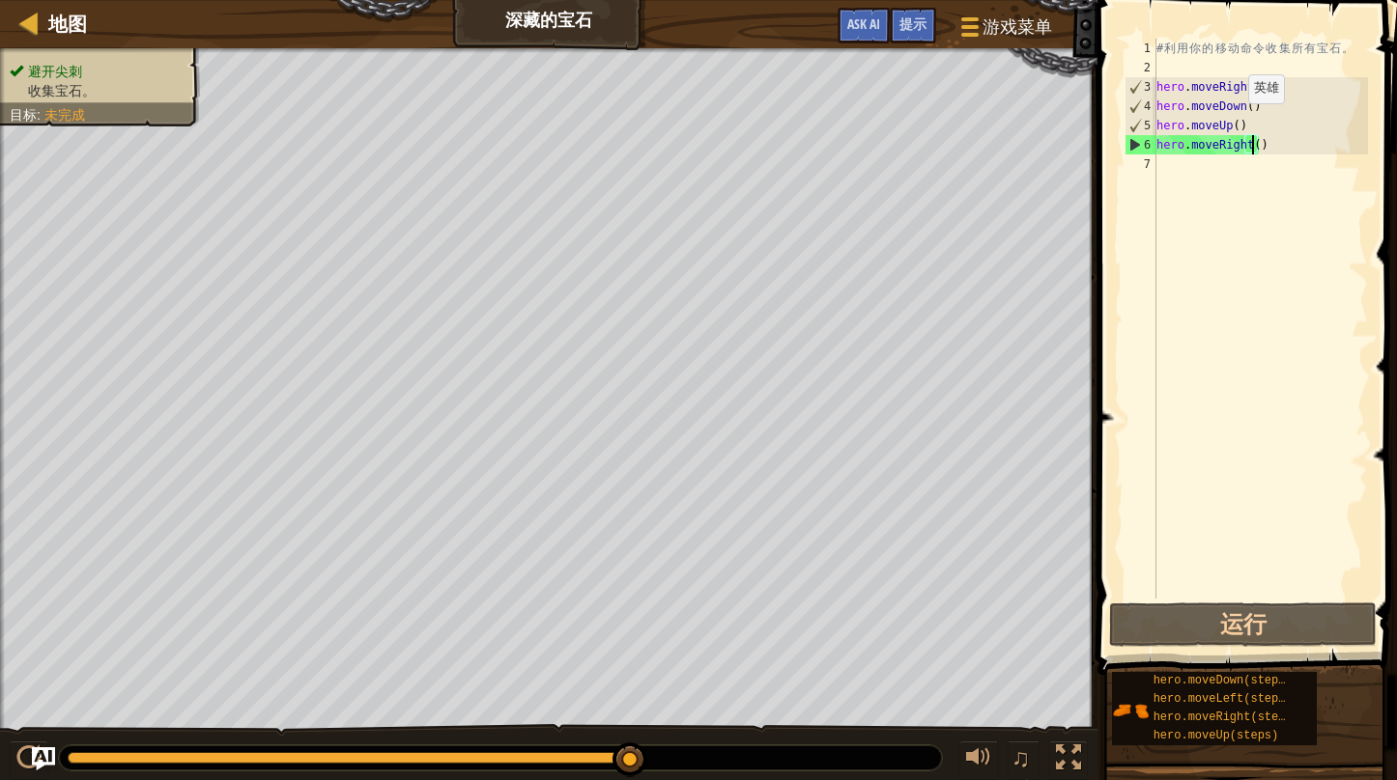
click at [1230, 124] on div "# 利 用 你 的 移 动 命 令 收 集 所 有 宝 石 。 hero . moveRight ( ) hero . moveDown ( ) hero .…" at bounding box center [1259, 338] width 215 height 599
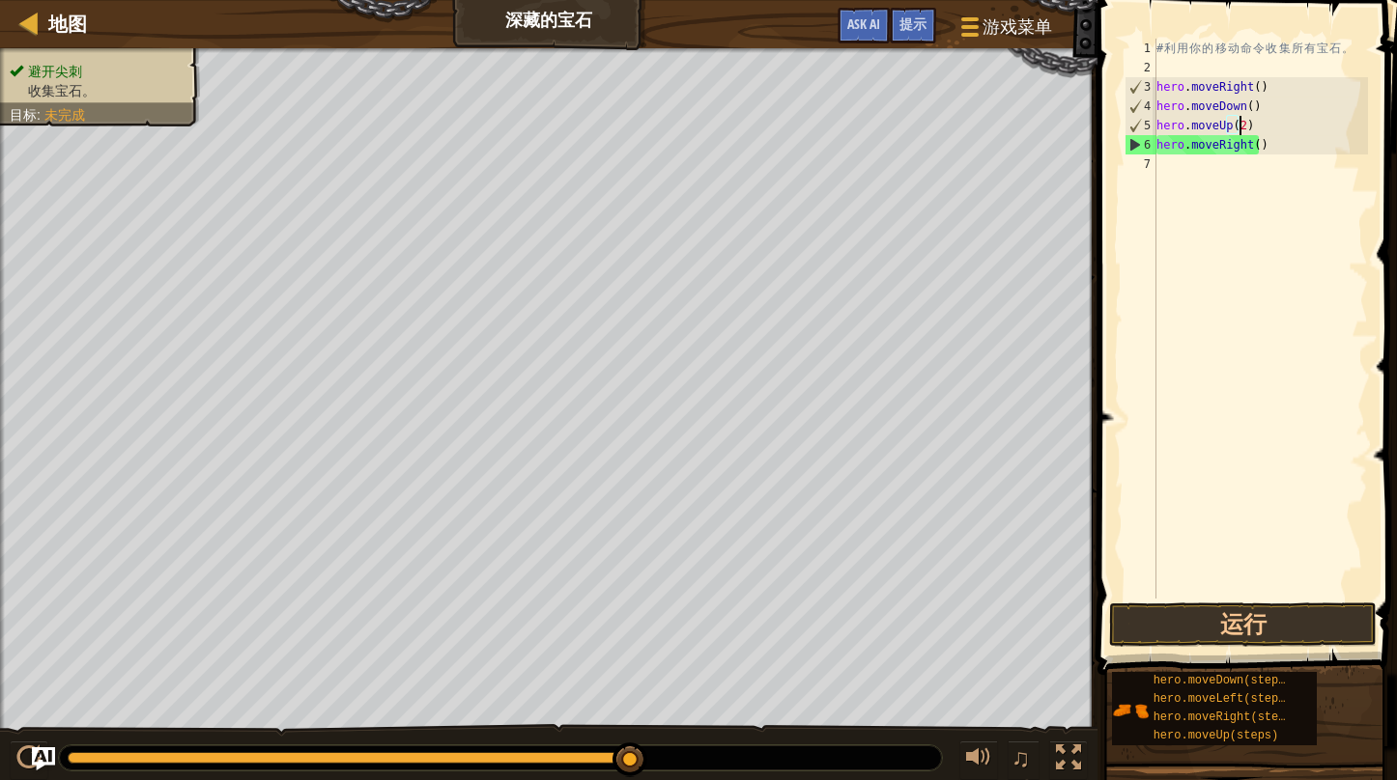
scroll to position [9, 6]
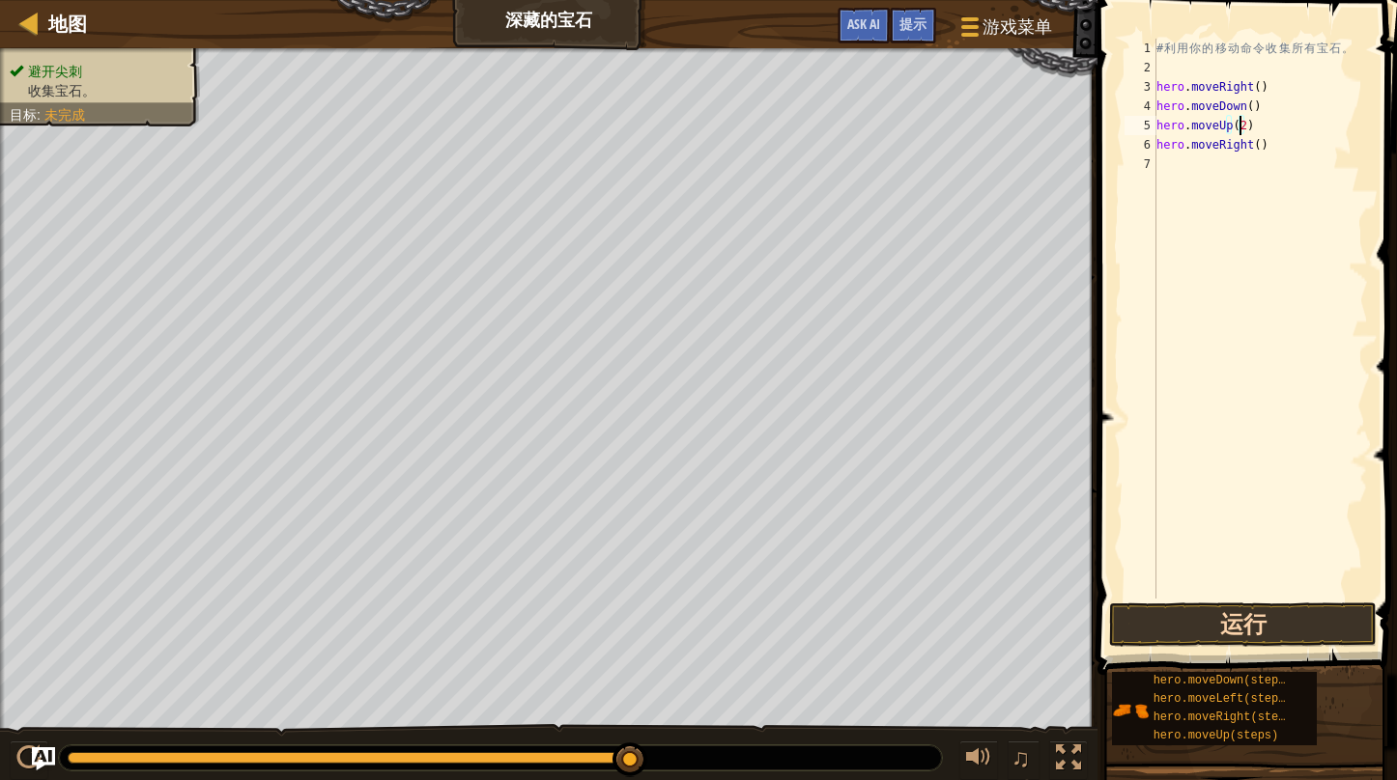
type textarea "hero.moveUp(2)"
click at [1203, 635] on button "运行" at bounding box center [1243, 625] width 268 height 44
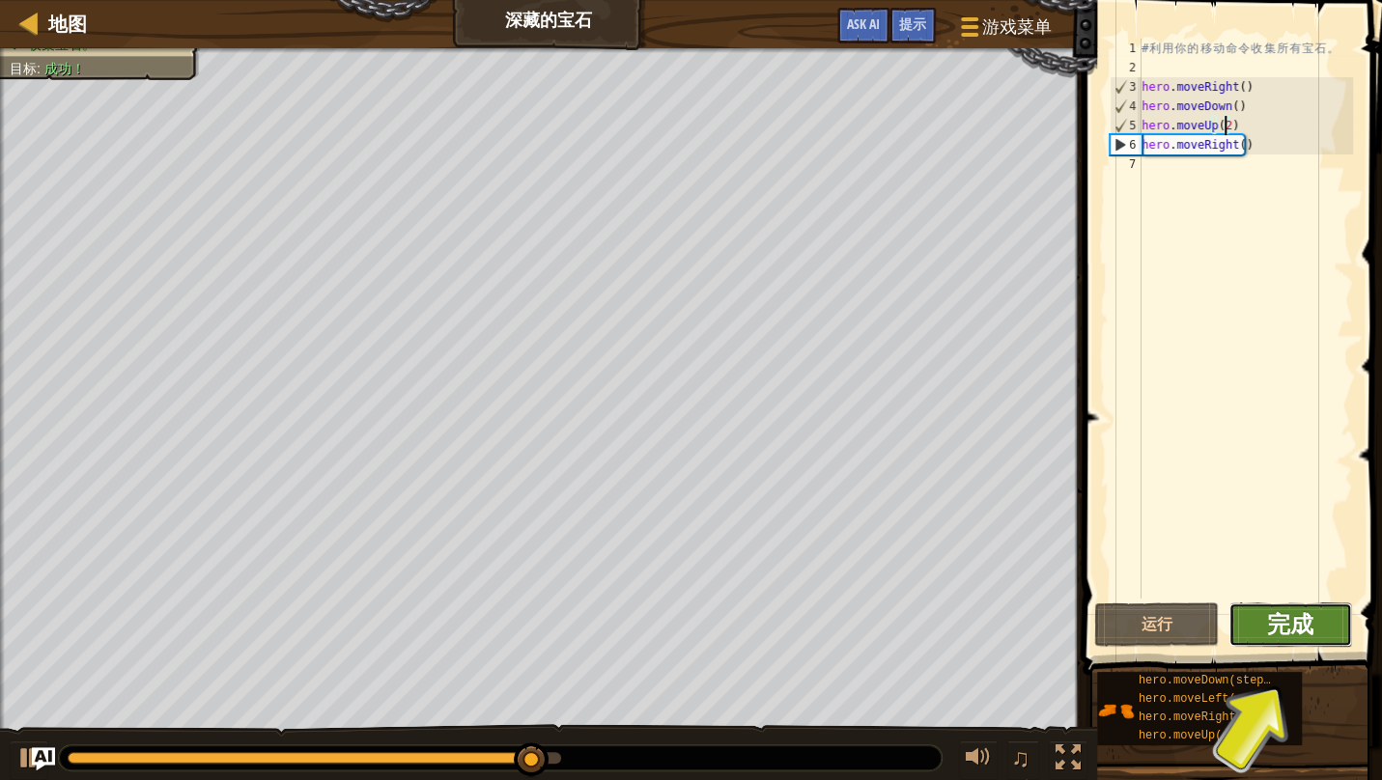
click at [1308, 618] on span "完成" at bounding box center [1290, 623] width 46 height 31
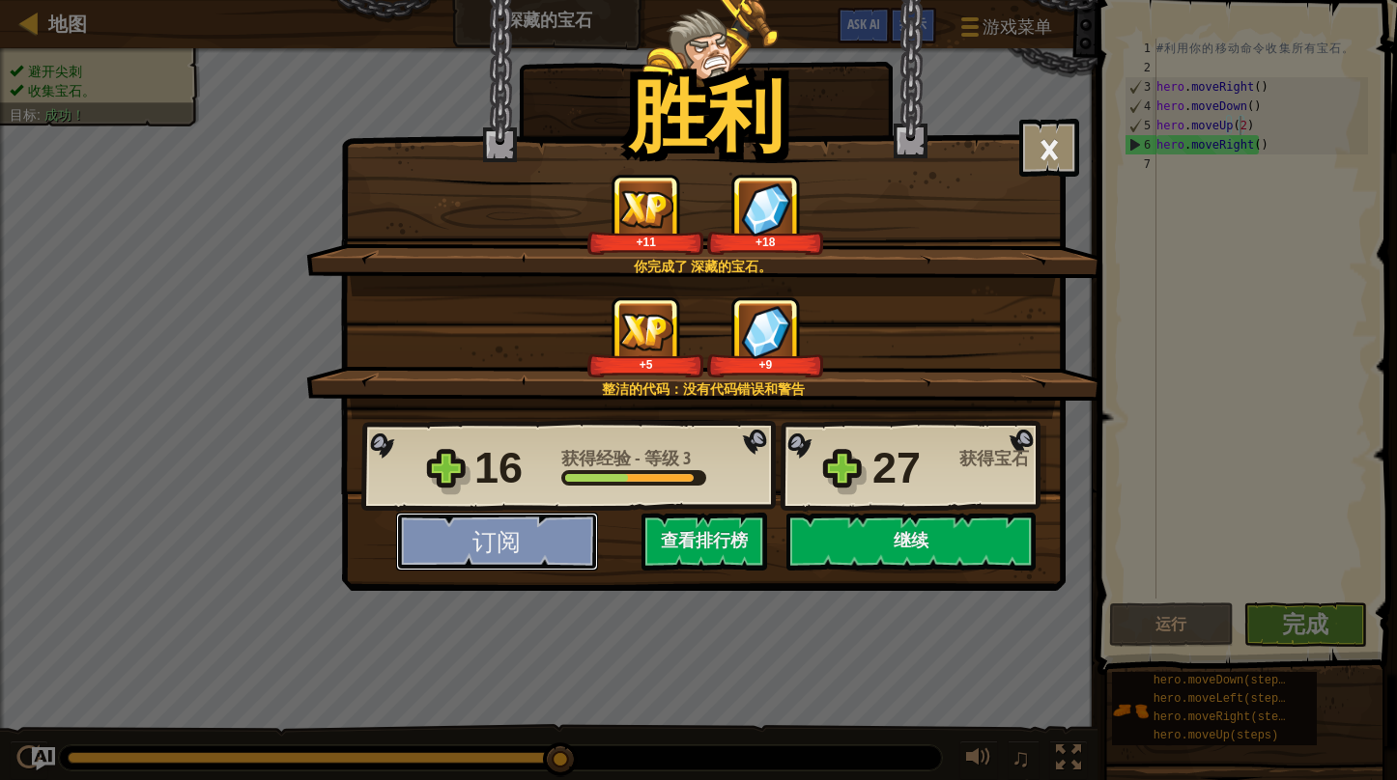
click at [554, 523] on button "订阅" at bounding box center [497, 542] width 202 height 58
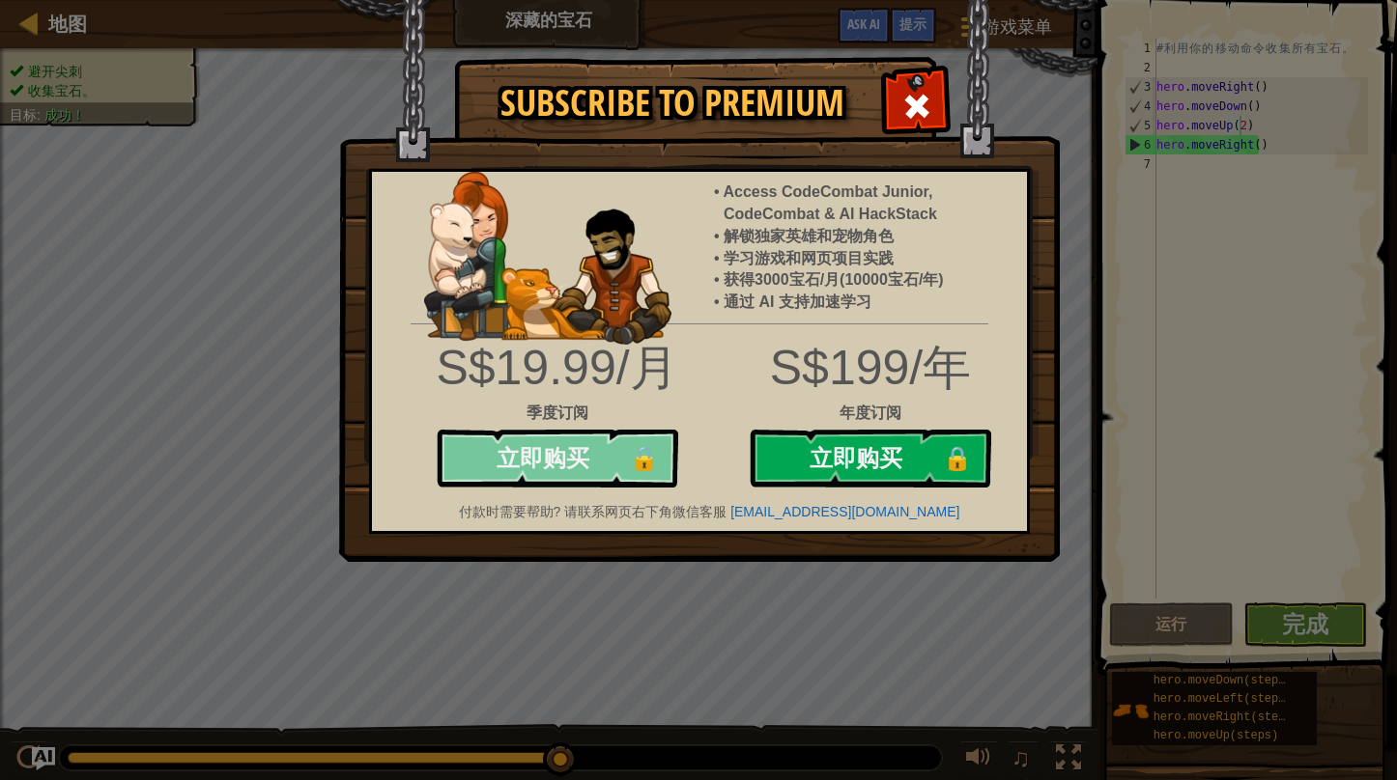
click at [565, 446] on button "立即购买 🔒" at bounding box center [557, 459] width 241 height 58
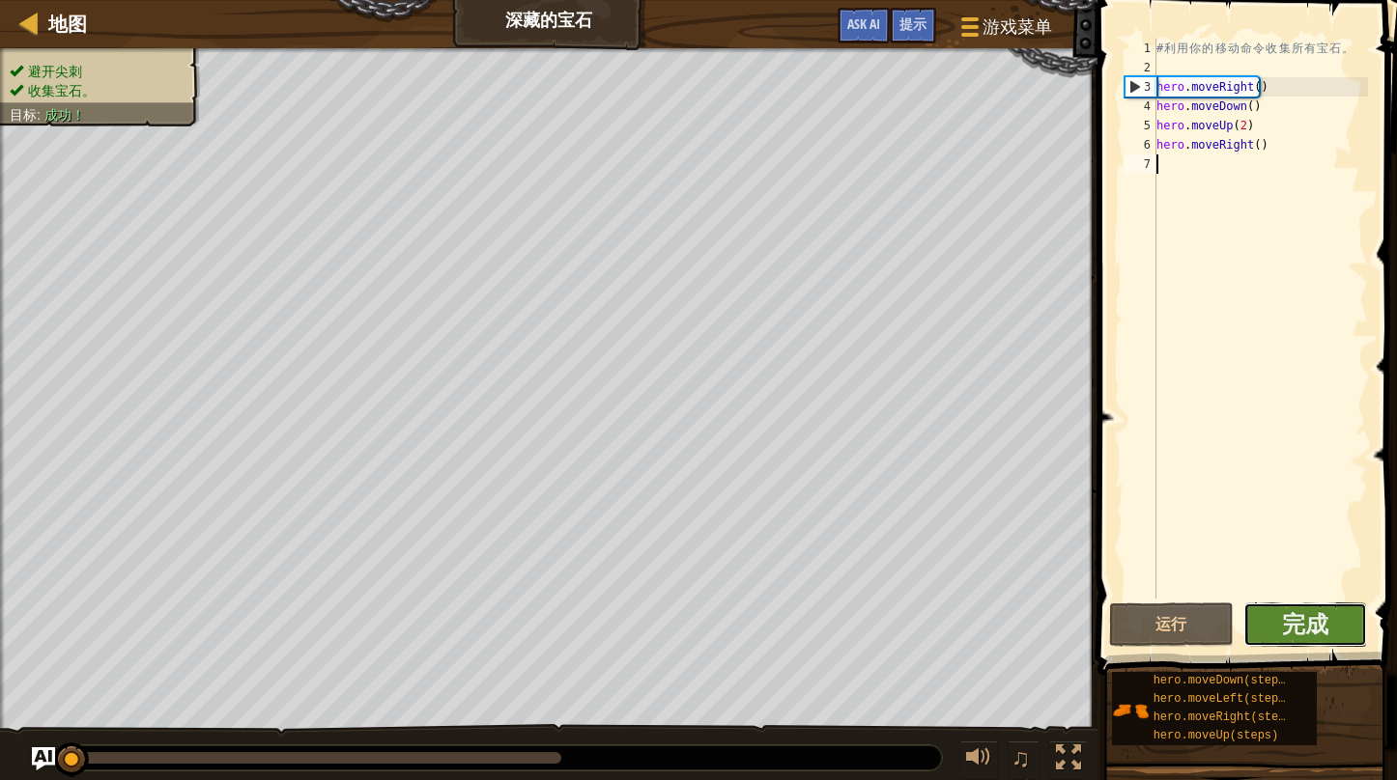
click at [1332, 615] on button "完成" at bounding box center [1305, 625] width 125 height 44
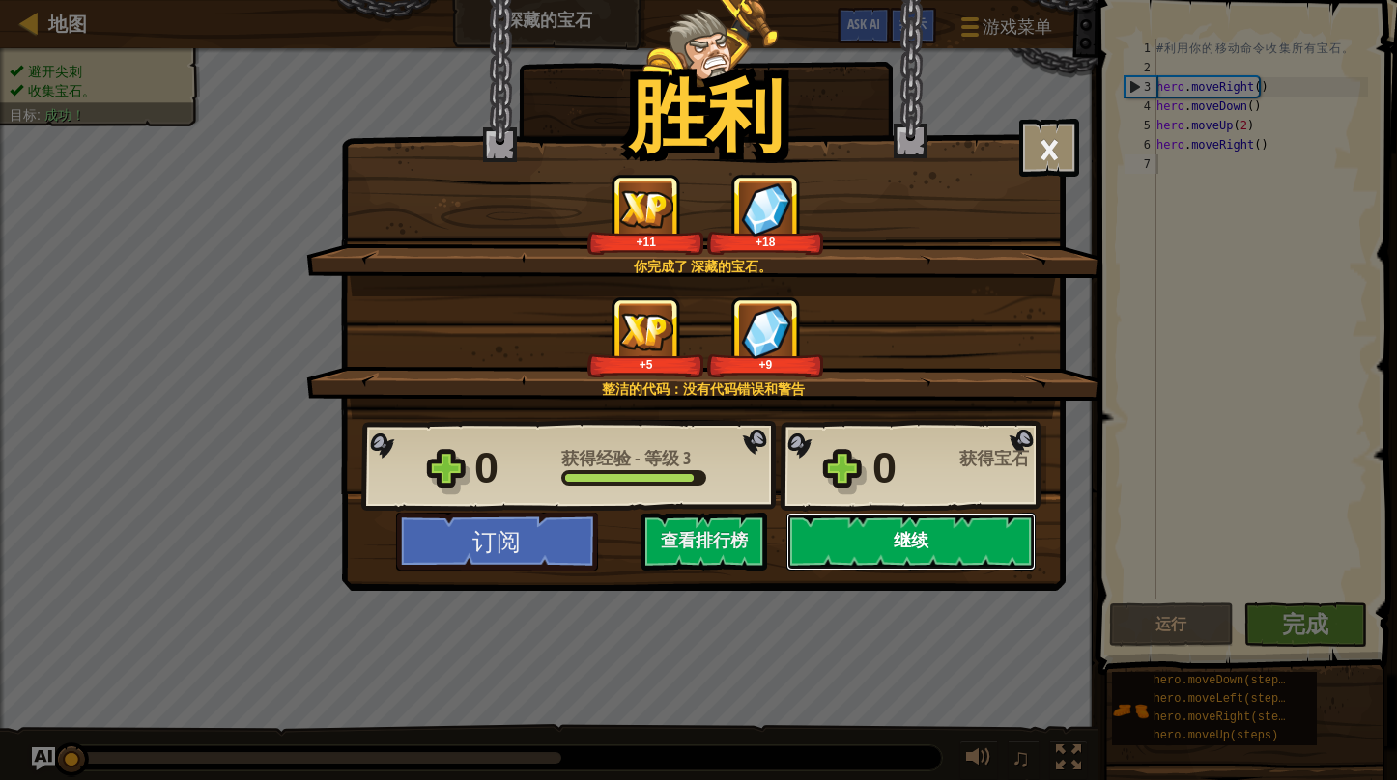
click at [936, 543] on button "继续" at bounding box center [910, 542] width 249 height 58
select select "zh-HANS"
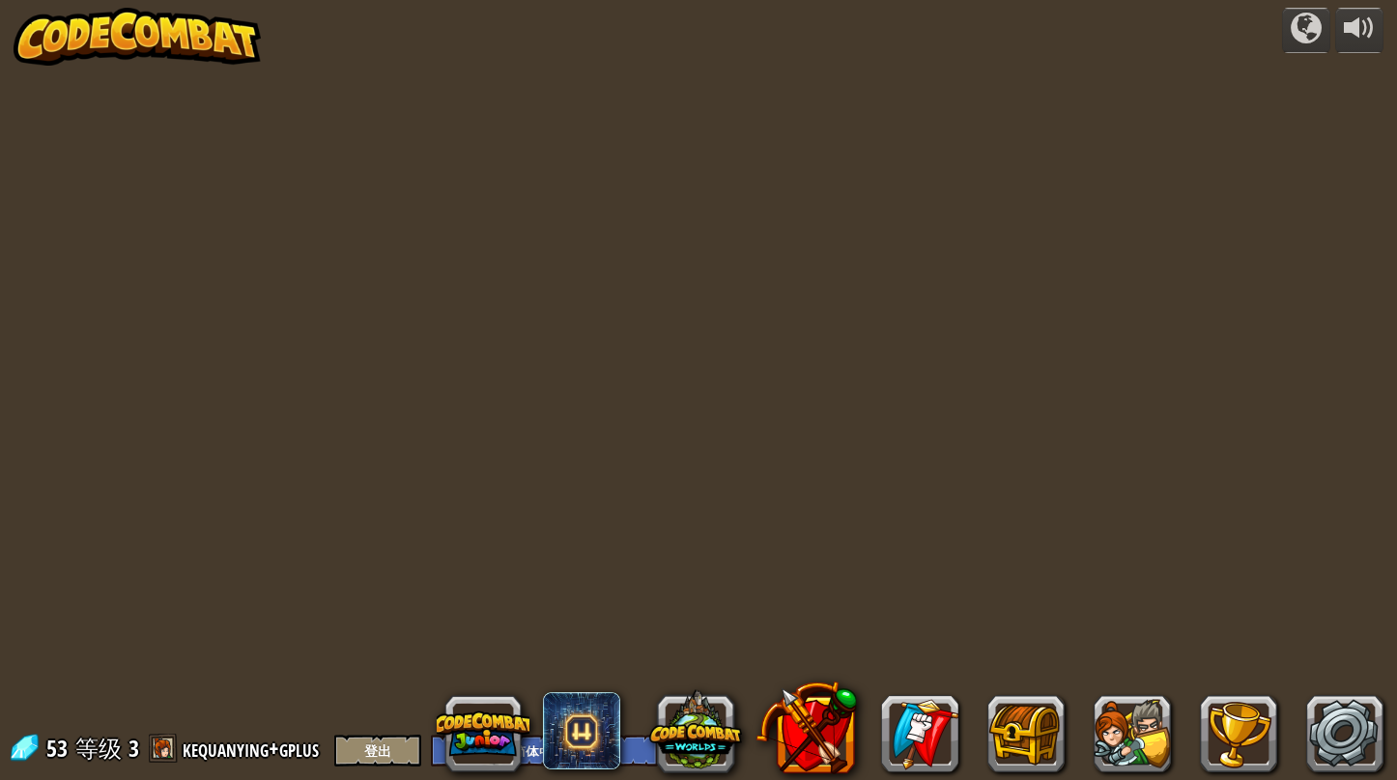
select select "zh-HANS"
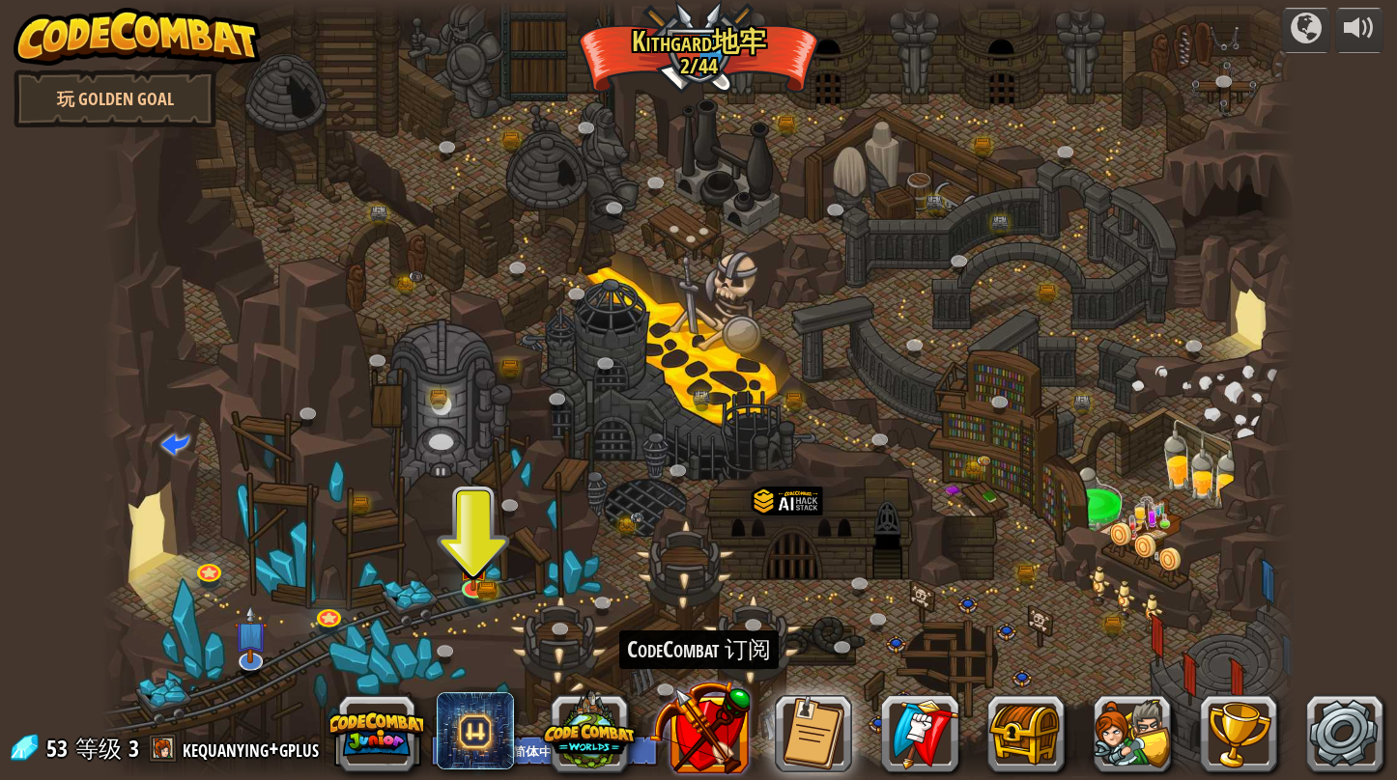
click at [711, 717] on button at bounding box center [698, 727] width 101 height 101
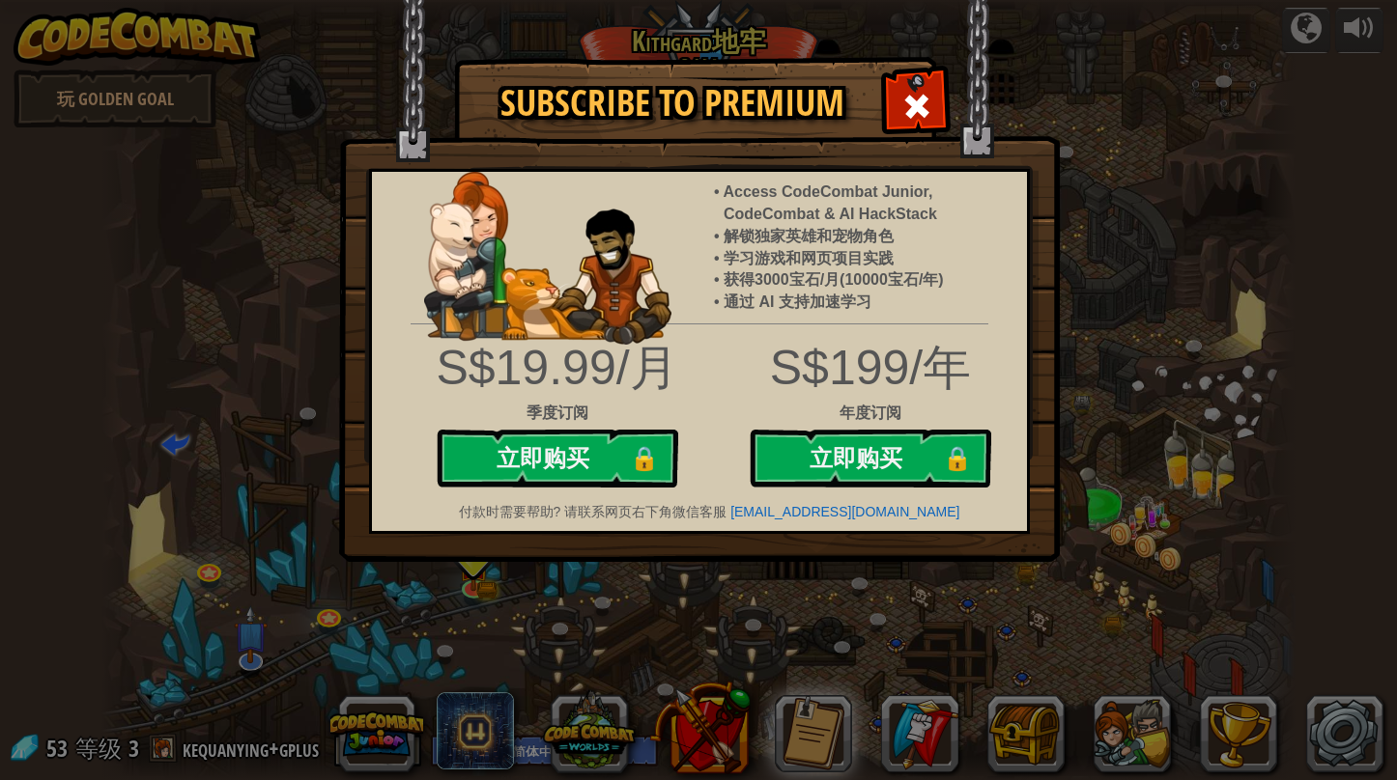
click at [1215, 165] on div "Subscribe to Premium Access CodeCombat Junior, CodeCombat & AI HackStack 解锁独家英雄…" at bounding box center [698, 390] width 1397 height 780
click at [913, 83] on div at bounding box center [916, 103] width 61 height 61
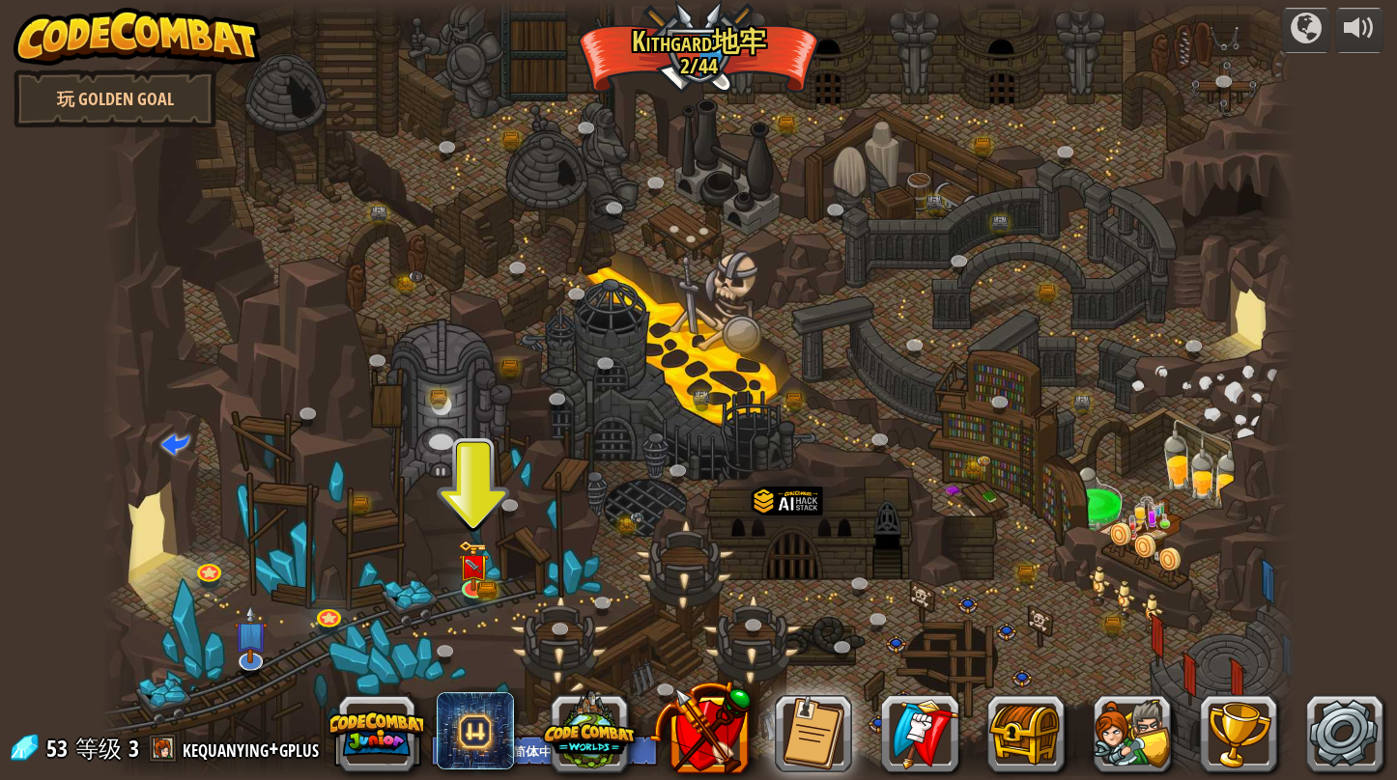
click at [499, 576] on div at bounding box center [698, 390] width 1194 height 780
click at [485, 585] on img at bounding box center [473, 554] width 31 height 68
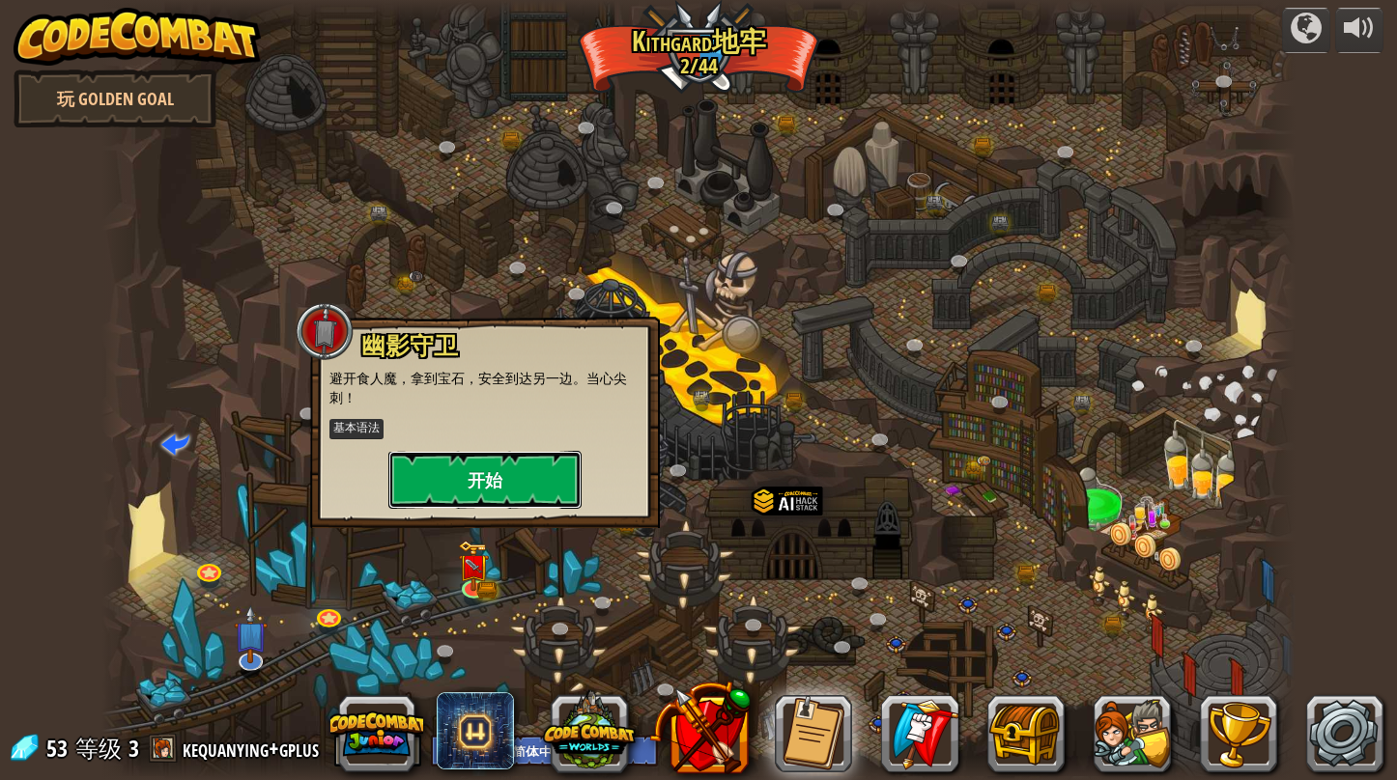
click at [506, 479] on button "开始" at bounding box center [484, 480] width 193 height 58
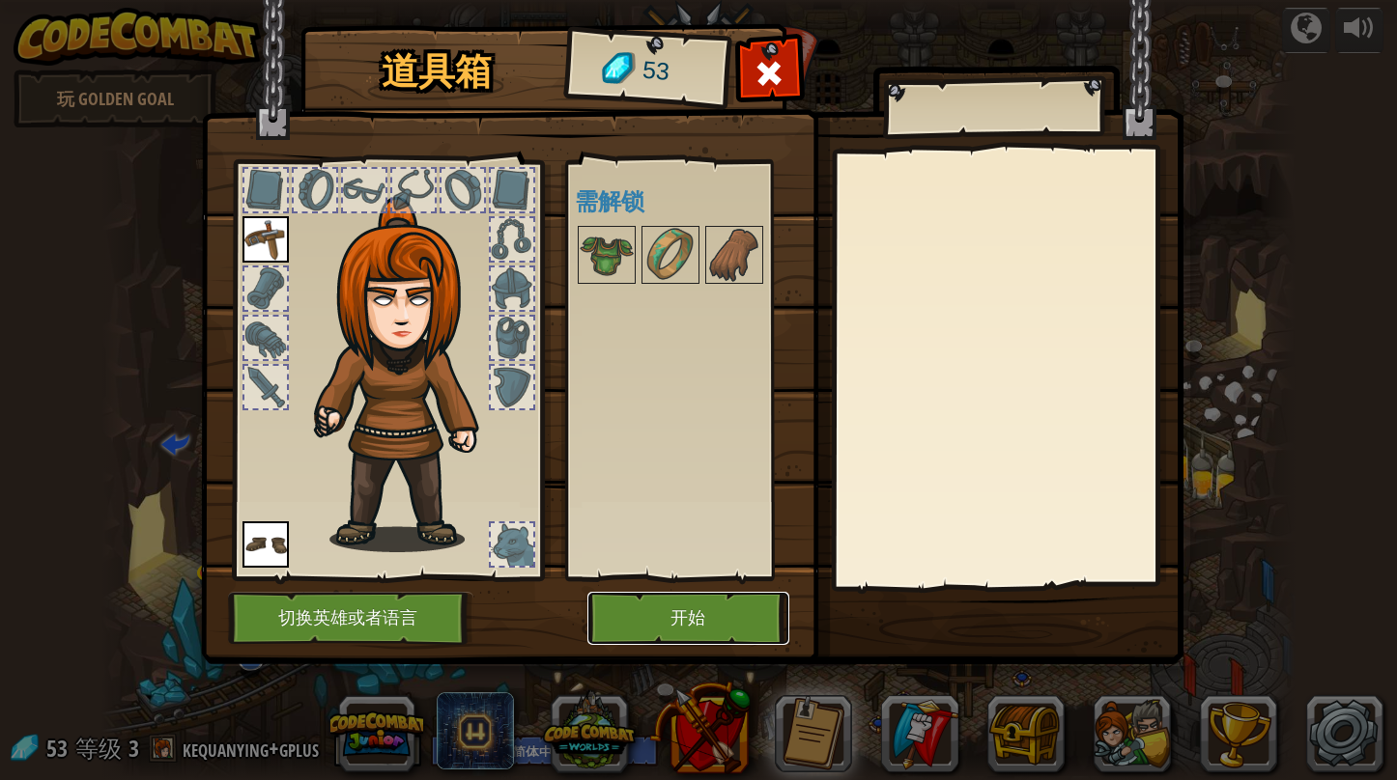
click at [663, 614] on button "开始" at bounding box center [688, 618] width 202 height 53
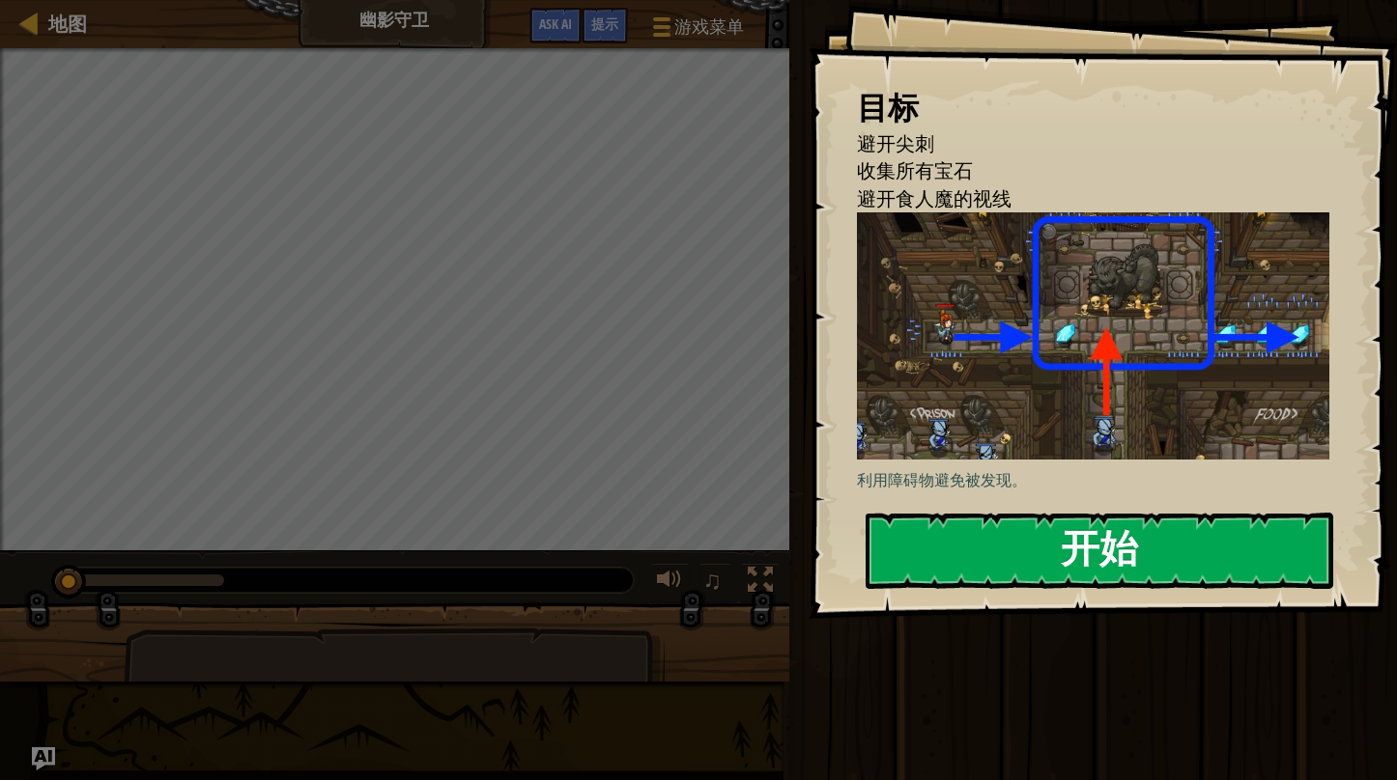
click at [1034, 554] on button "开始" at bounding box center [1098, 551] width 467 height 76
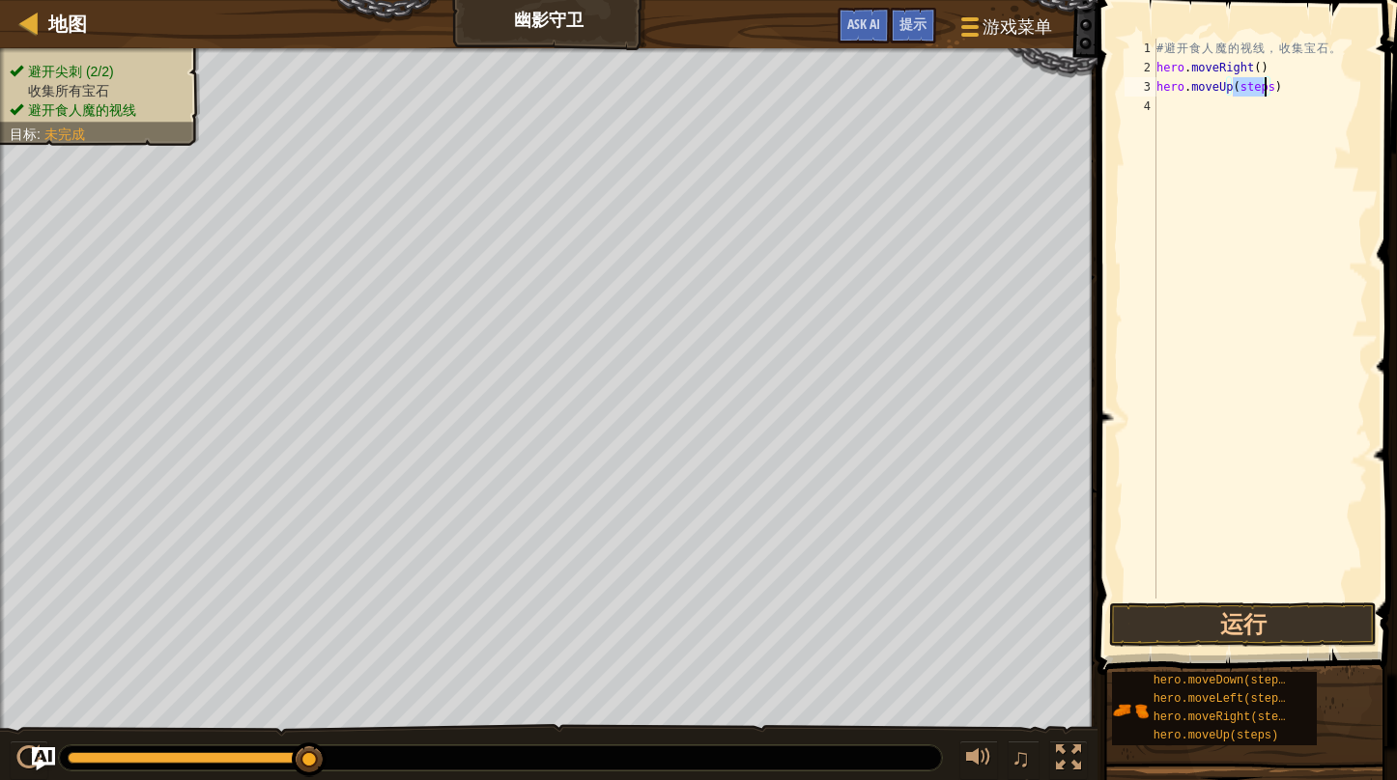
drag, startPoint x: 1247, startPoint y: 77, endPoint x: 1265, endPoint y: 93, distance: 24.0
click at [1265, 93] on div "# 避 开 食 人 魔 的 视 线 ， 收 集 宝 石 。 hero . moveRight ( ) hero . moveUp ( steps )" at bounding box center [1259, 338] width 215 height 599
drag, startPoint x: 1254, startPoint y: 102, endPoint x: 1283, endPoint y: 108, distance: 29.5
click at [1283, 108] on div "# 避 开 食 人 魔 的 视 线 ， 收 集 宝 石 。 hero . moveRight ( ) hero . moveUp ( ) hero . mov…" at bounding box center [1259, 338] width 215 height 599
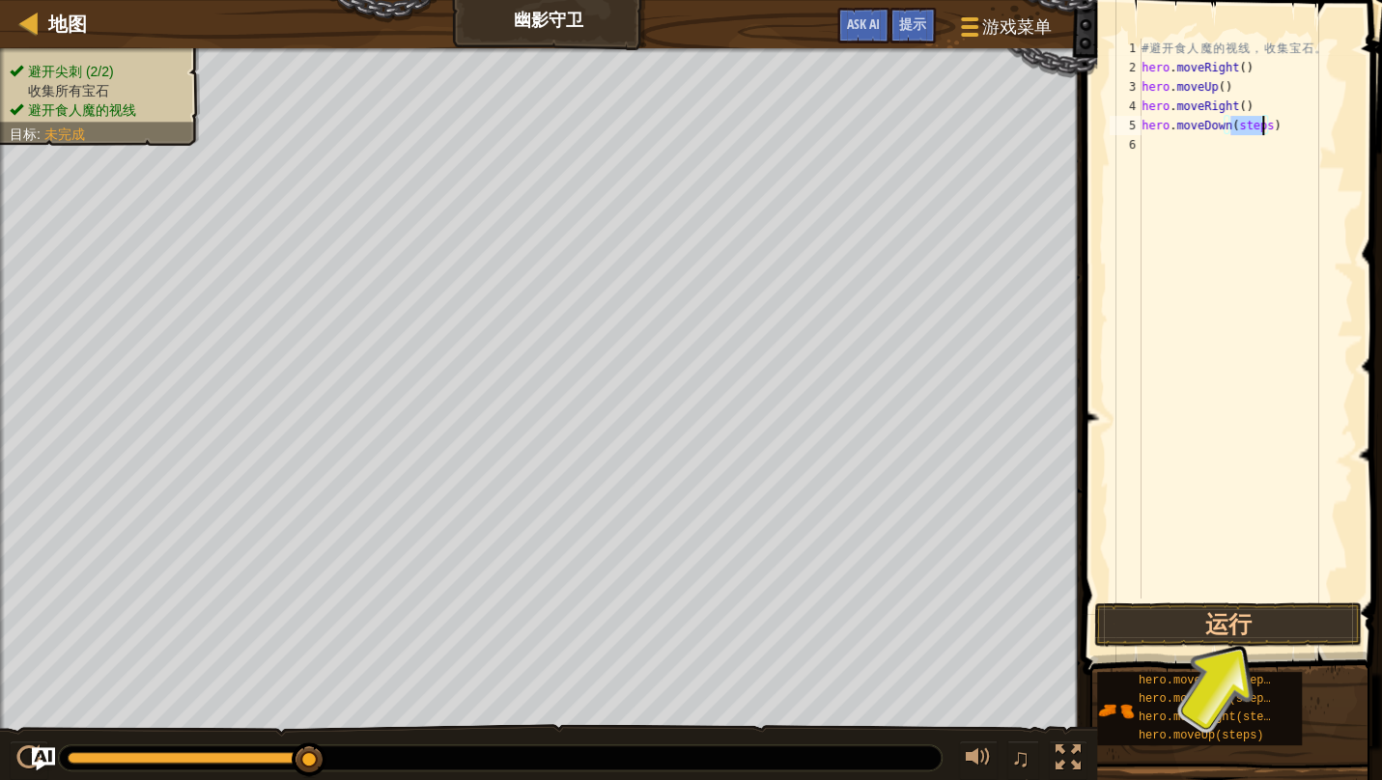
drag, startPoint x: 1232, startPoint y: 120, endPoint x: 1263, endPoint y: 124, distance: 31.1
click at [1263, 124] on div "# 避 开 食 人 魔 的 视 线 ， 收 集 宝 石 。 hero . moveRight ( ) hero . moveUp ( ) hero . mov…" at bounding box center [1245, 338] width 215 height 599
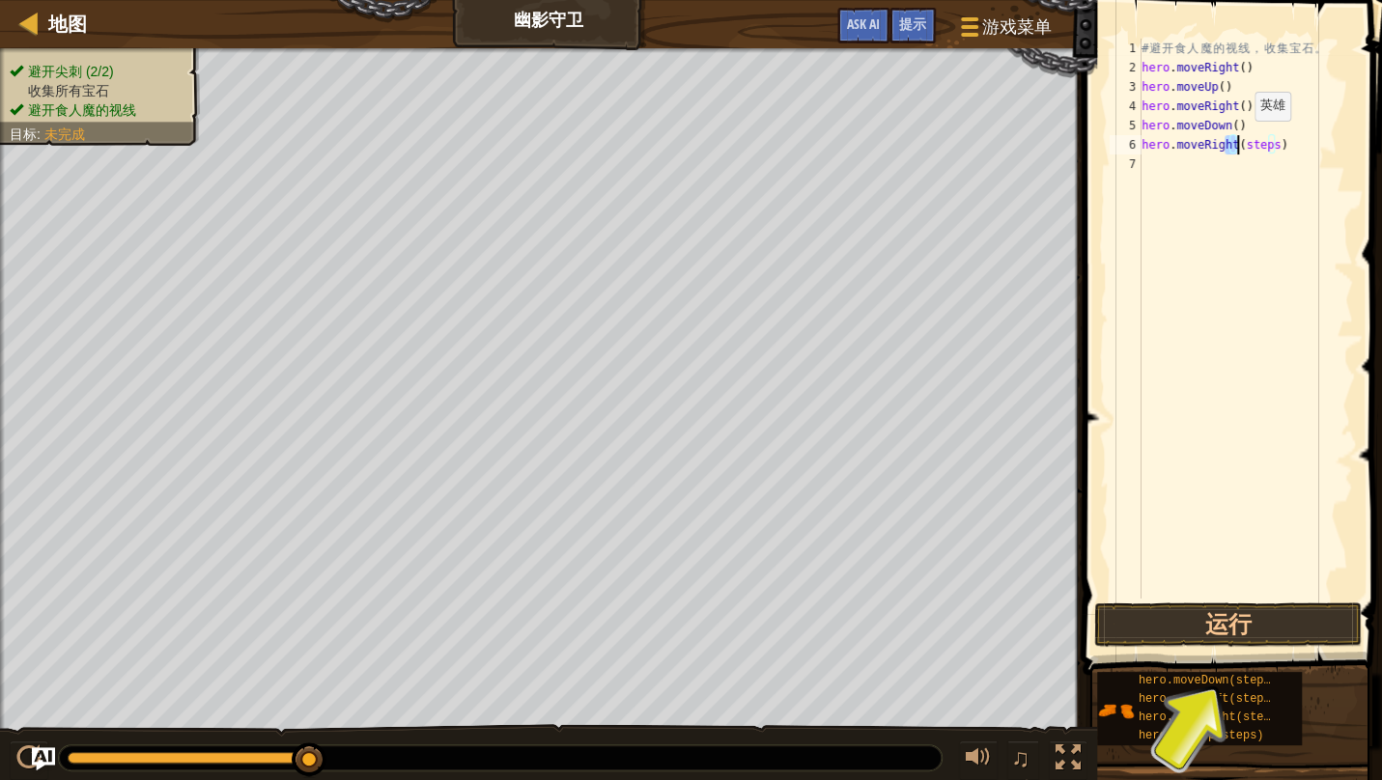
click at [1237, 140] on div "# 避 开 食 人 魔 的 视 线 ， 收 集 宝 石 。 hero . moveRight ( ) hero . moveUp ( ) hero . mov…" at bounding box center [1245, 338] width 215 height 599
click at [1237, 140] on div "# 避 开 食 人 魔 的 视 线 ， 收 集 宝 石 。 hero . moveRight ( ) hero . moveUp ( ) hero . mov…" at bounding box center [1245, 319] width 215 height 560
drag, startPoint x: 1237, startPoint y: 140, endPoint x: 1270, endPoint y: 139, distance: 32.9
click at [1270, 139] on div "# 避 开 食 人 魔 的 视 线 ， 收 集 宝 石 。 hero . moveRight ( ) hero . moveUp ( ) hero . mov…" at bounding box center [1245, 338] width 215 height 599
type textarea "hero.moveRight()"
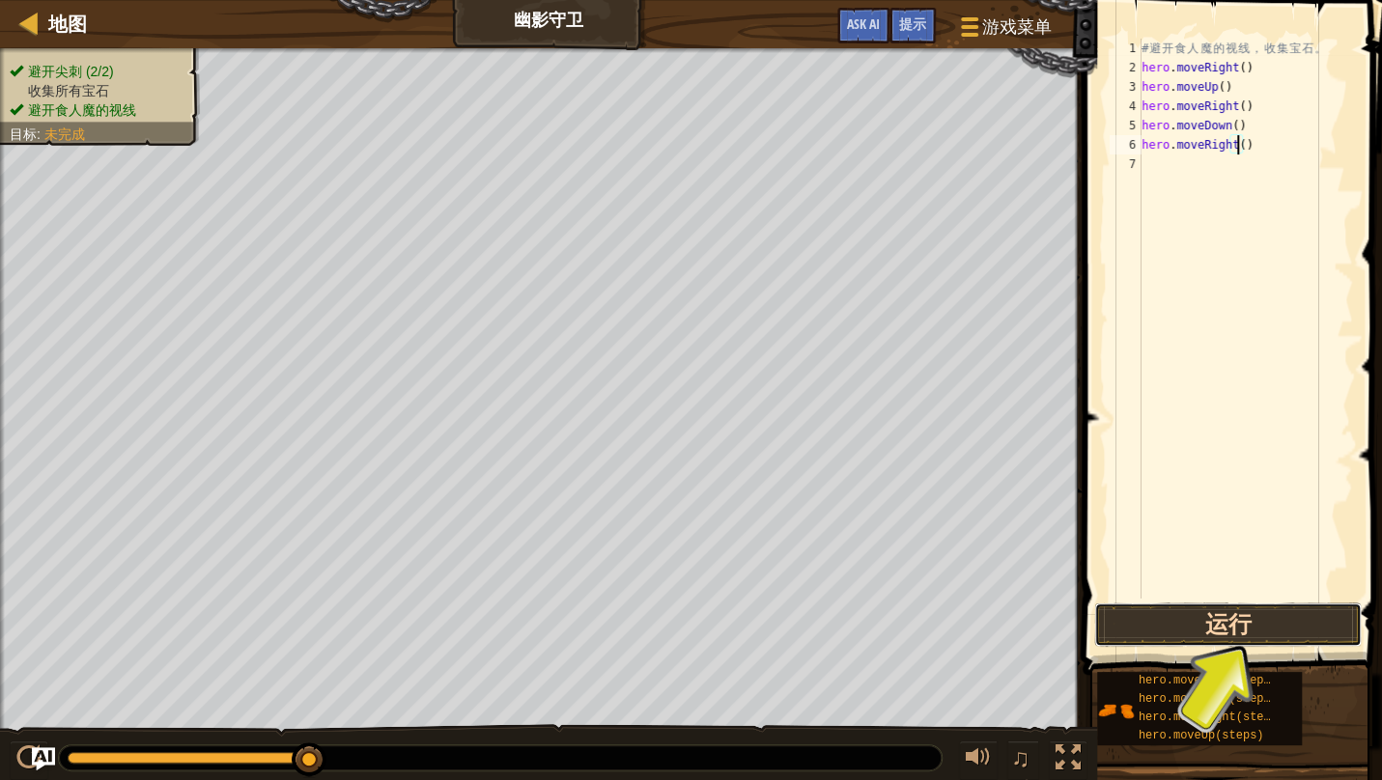
click at [1257, 628] on button "运行" at bounding box center [1228, 625] width 268 height 44
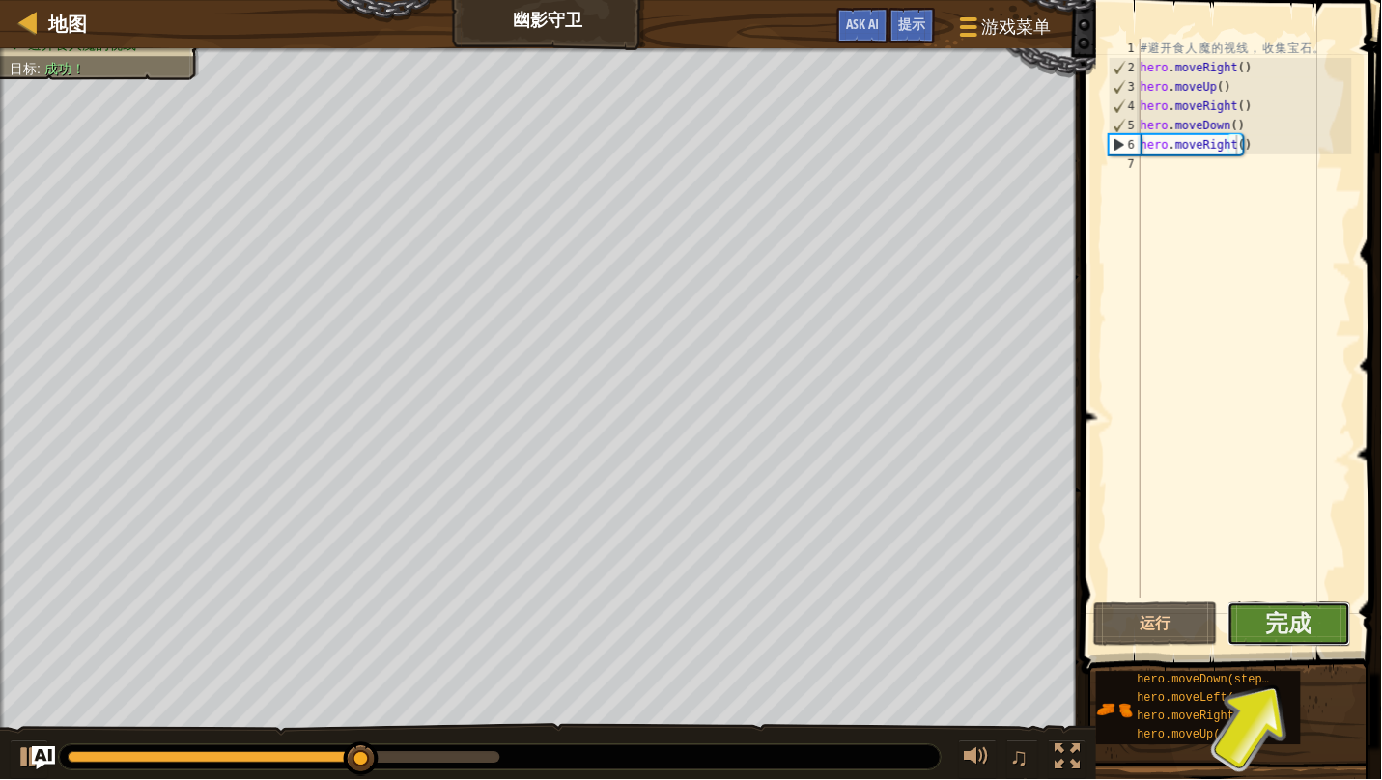
click at [1276, 635] on button "完成" at bounding box center [1290, 625] width 125 height 44
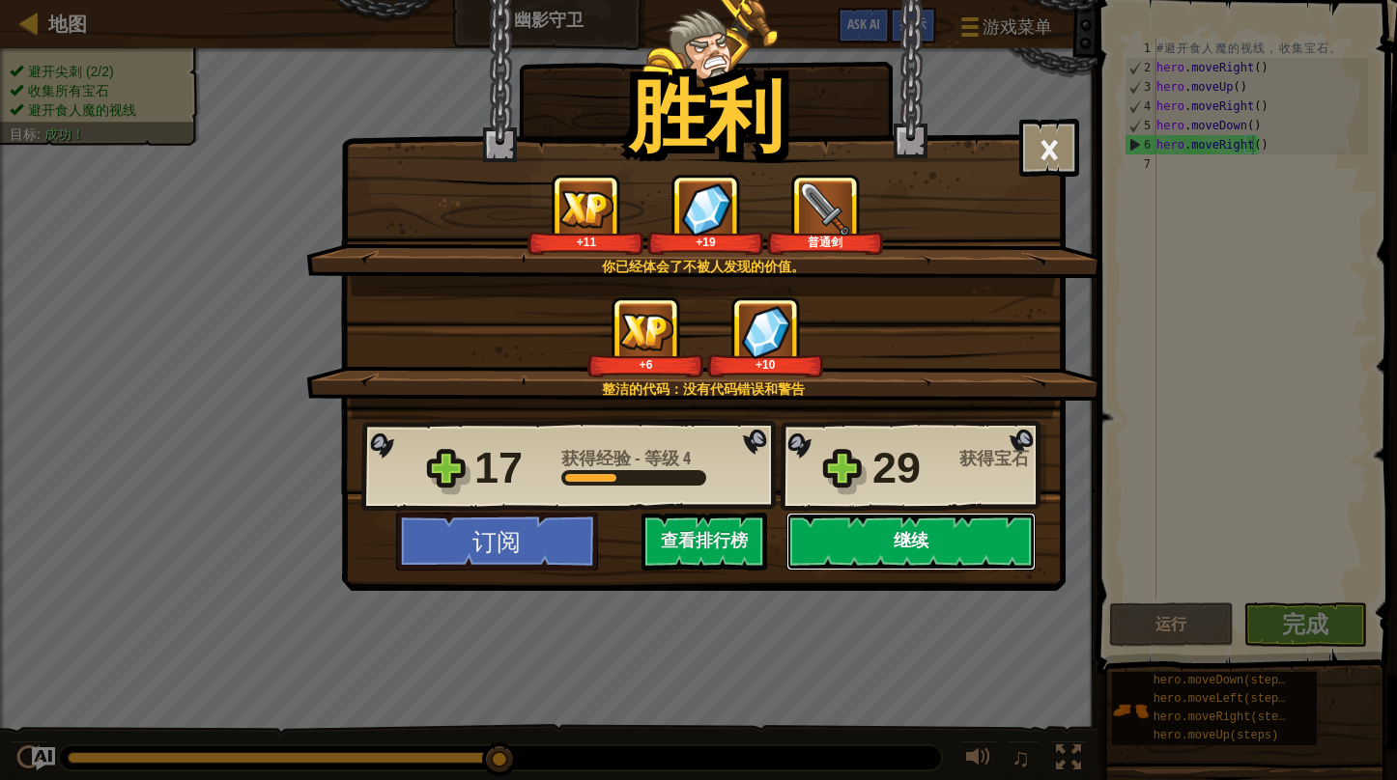
click at [879, 539] on button "继续" at bounding box center [910, 542] width 249 height 58
select select "zh-HANS"
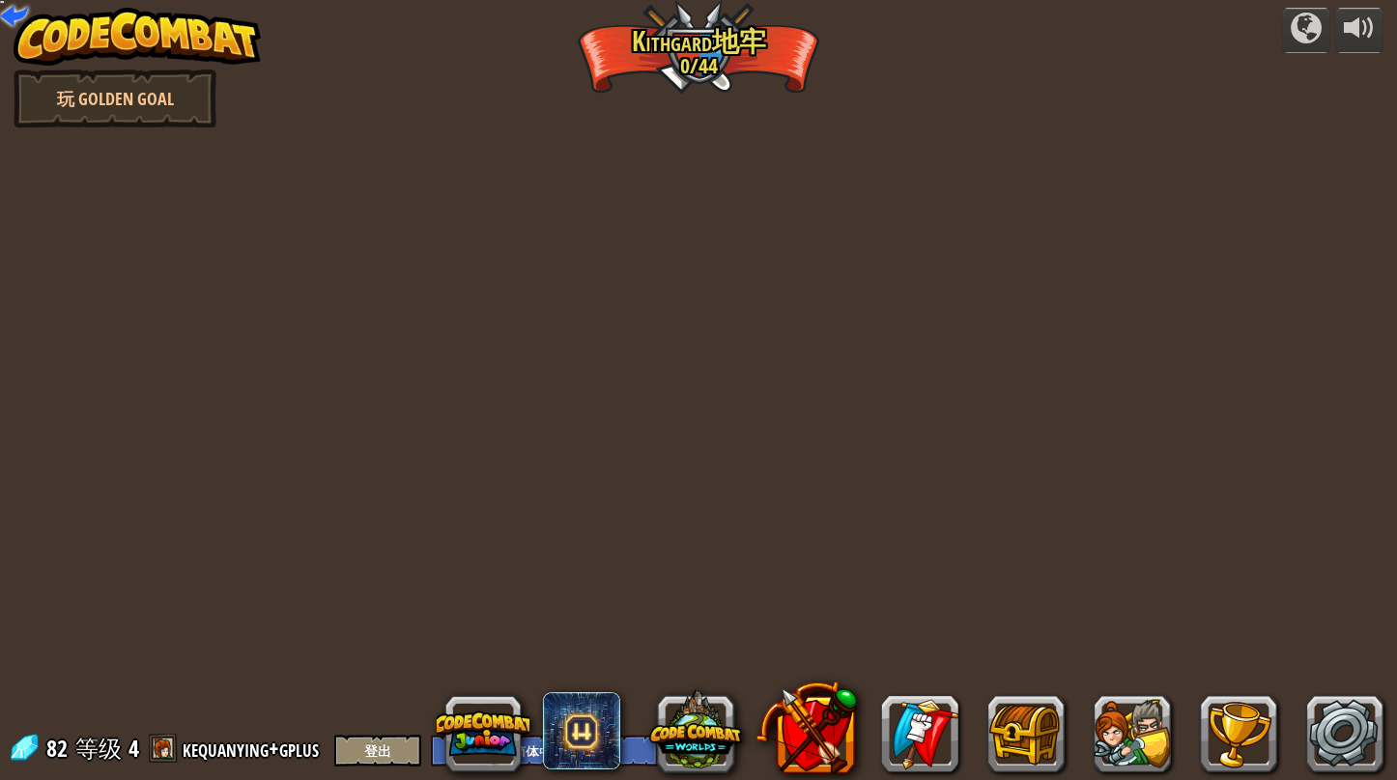
select select "zh-HANS"
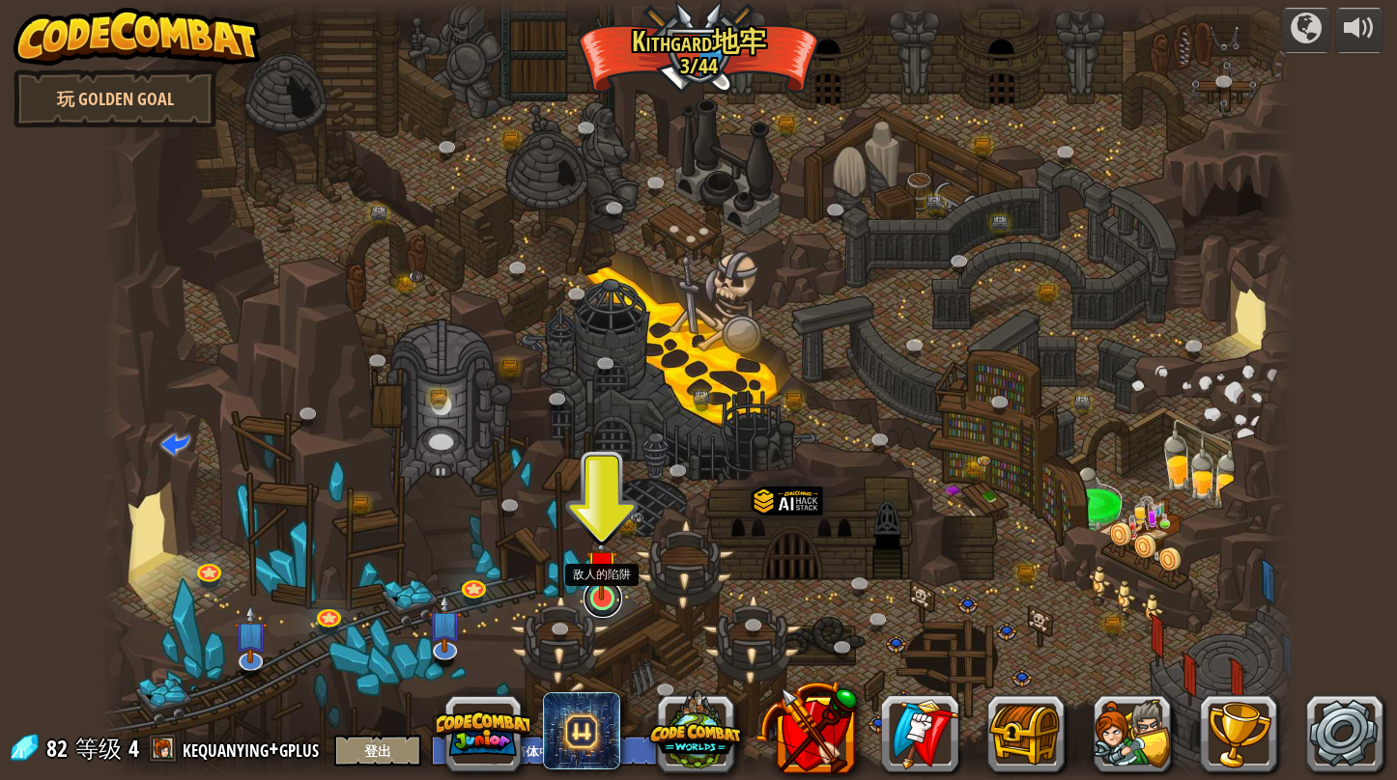
click at [605, 603] on link at bounding box center [602, 598] width 39 height 39
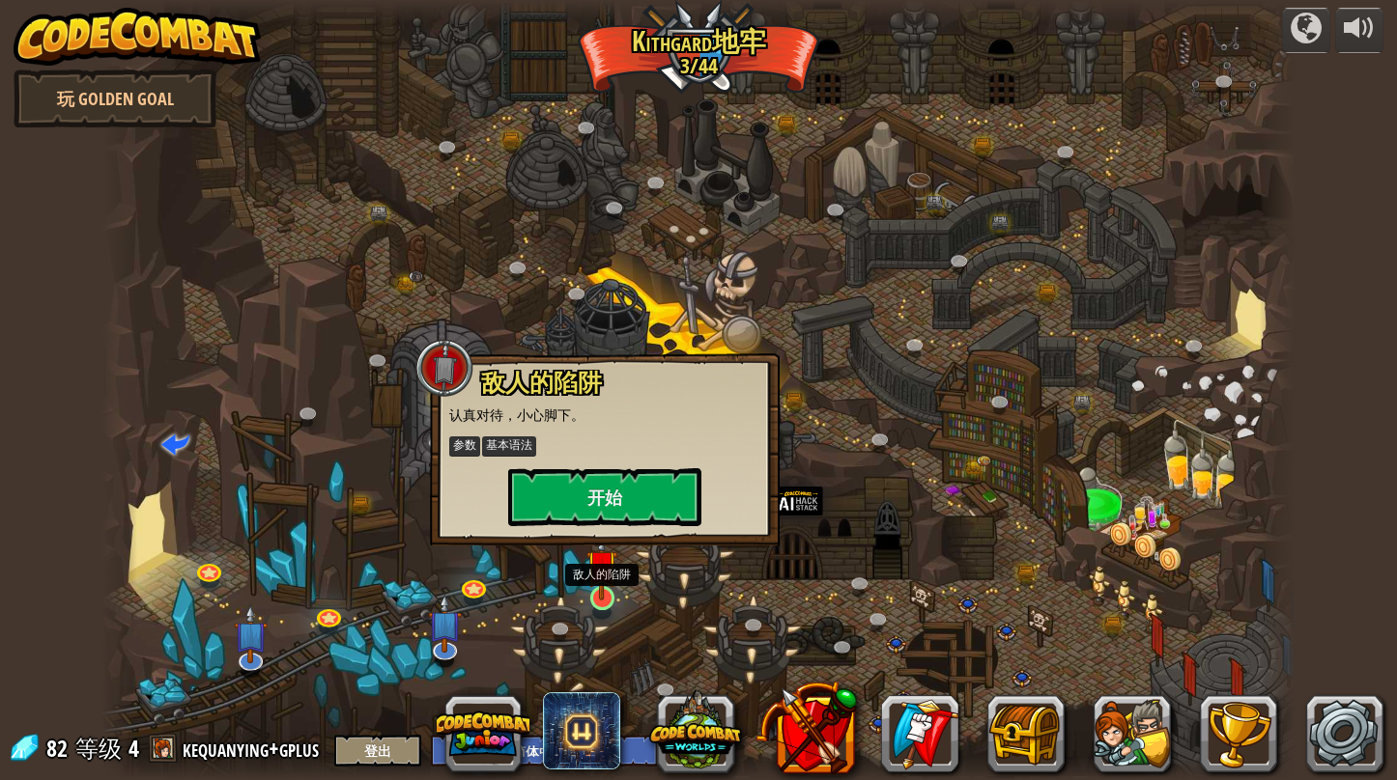
click at [595, 591] on img at bounding box center [601, 565] width 31 height 71
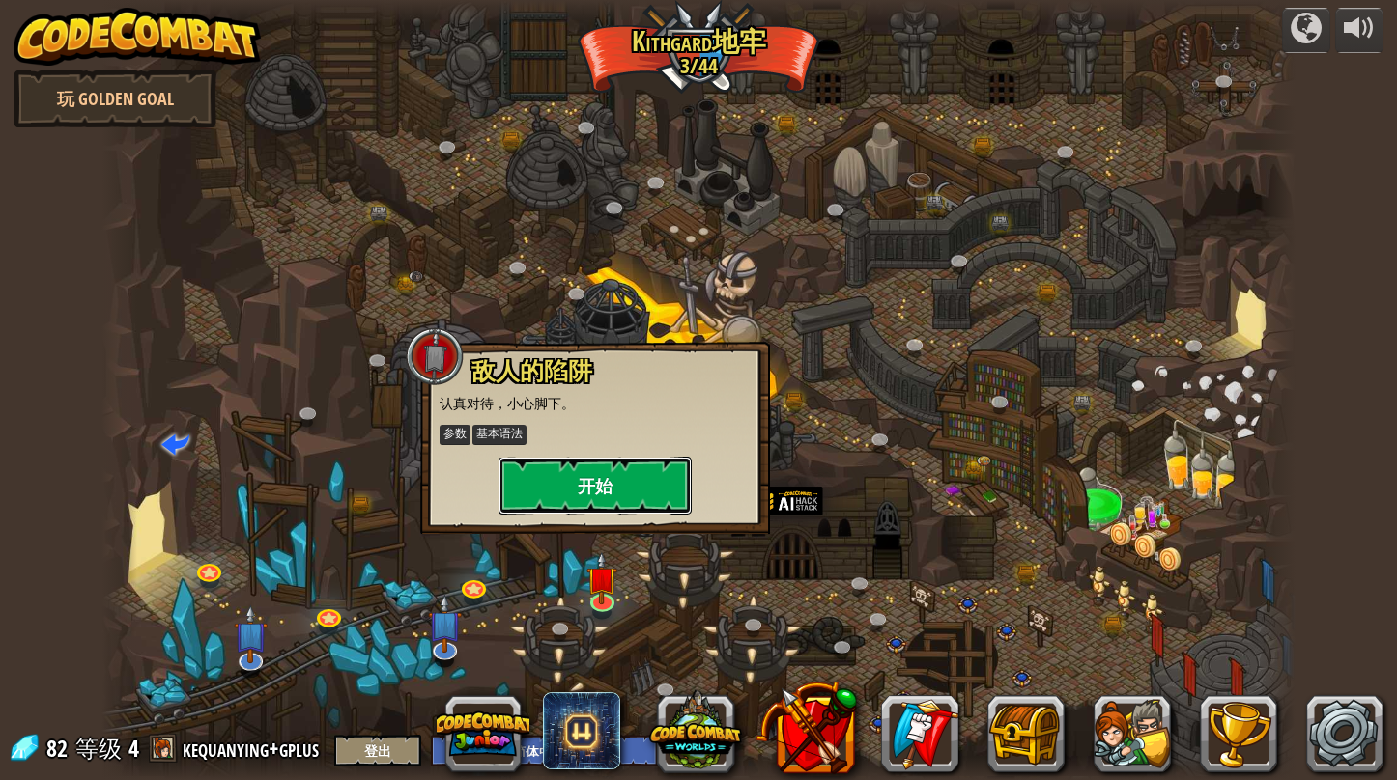
click at [628, 487] on button "开始" at bounding box center [594, 486] width 193 height 58
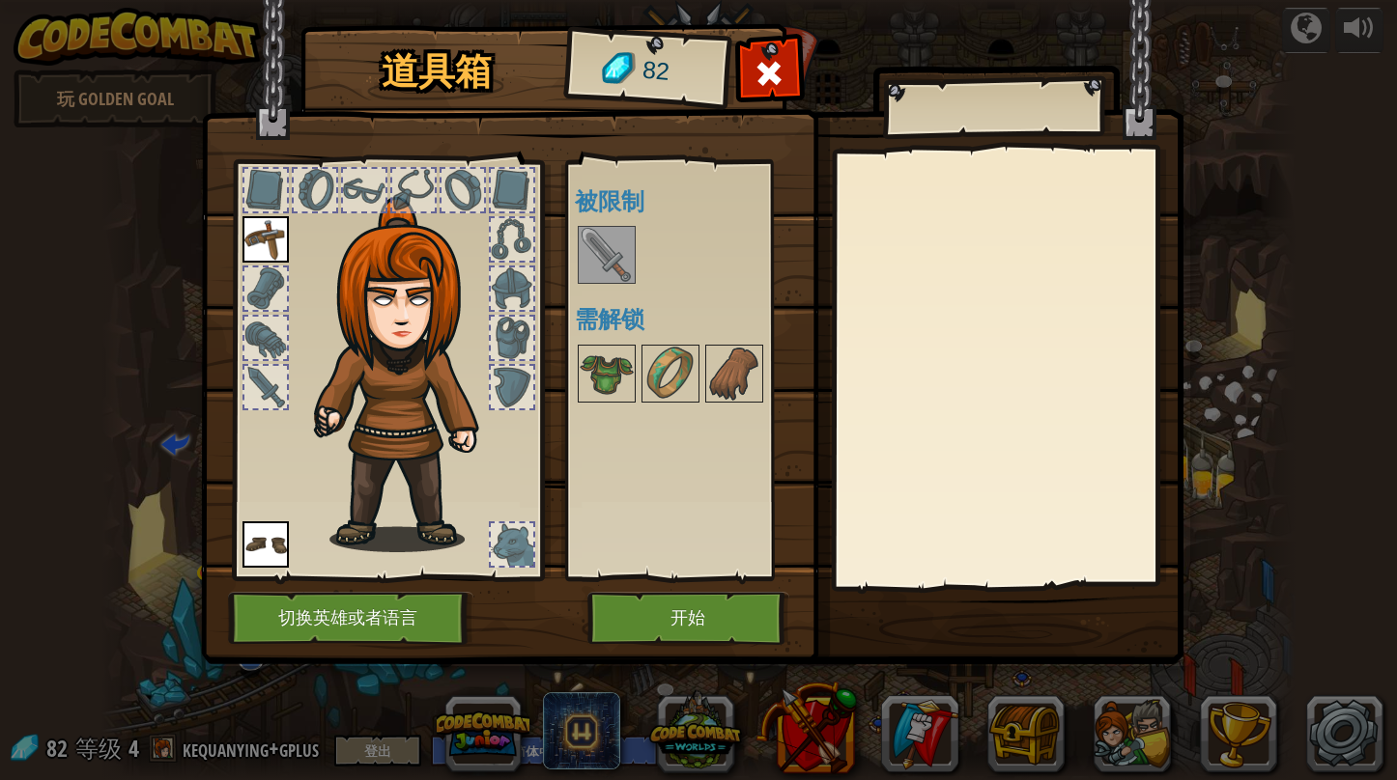
click at [603, 238] on img at bounding box center [606, 255] width 54 height 54
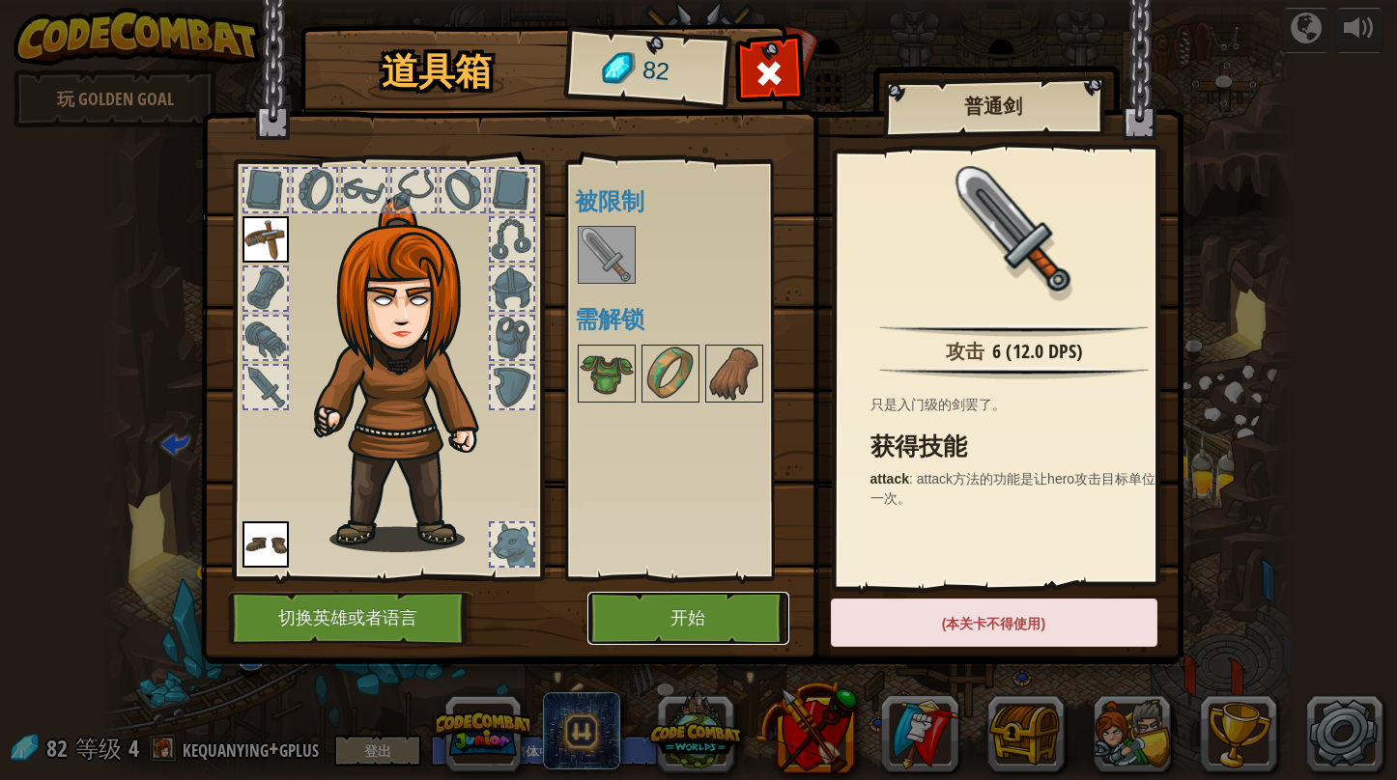
click at [673, 618] on button "开始" at bounding box center [688, 618] width 202 height 53
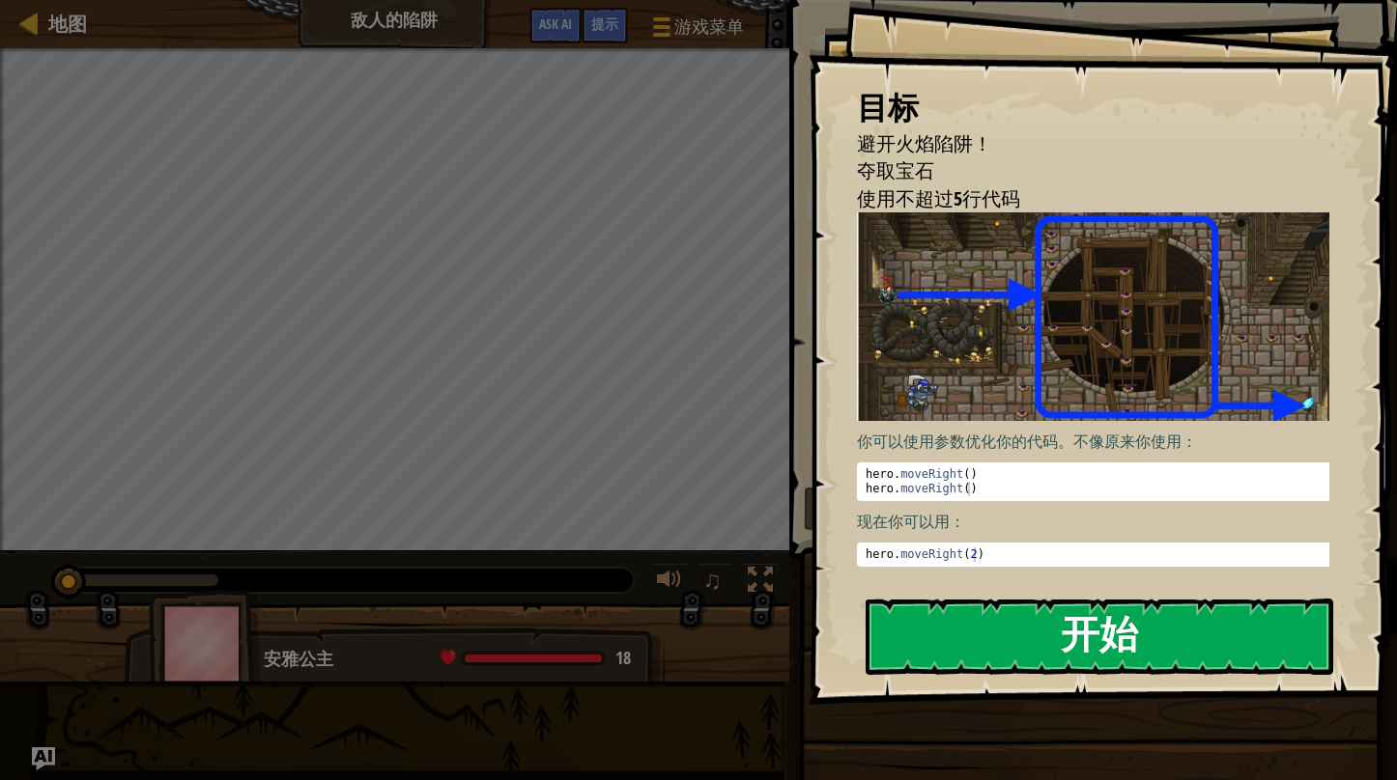
click at [946, 615] on button "开始" at bounding box center [1098, 637] width 467 height 76
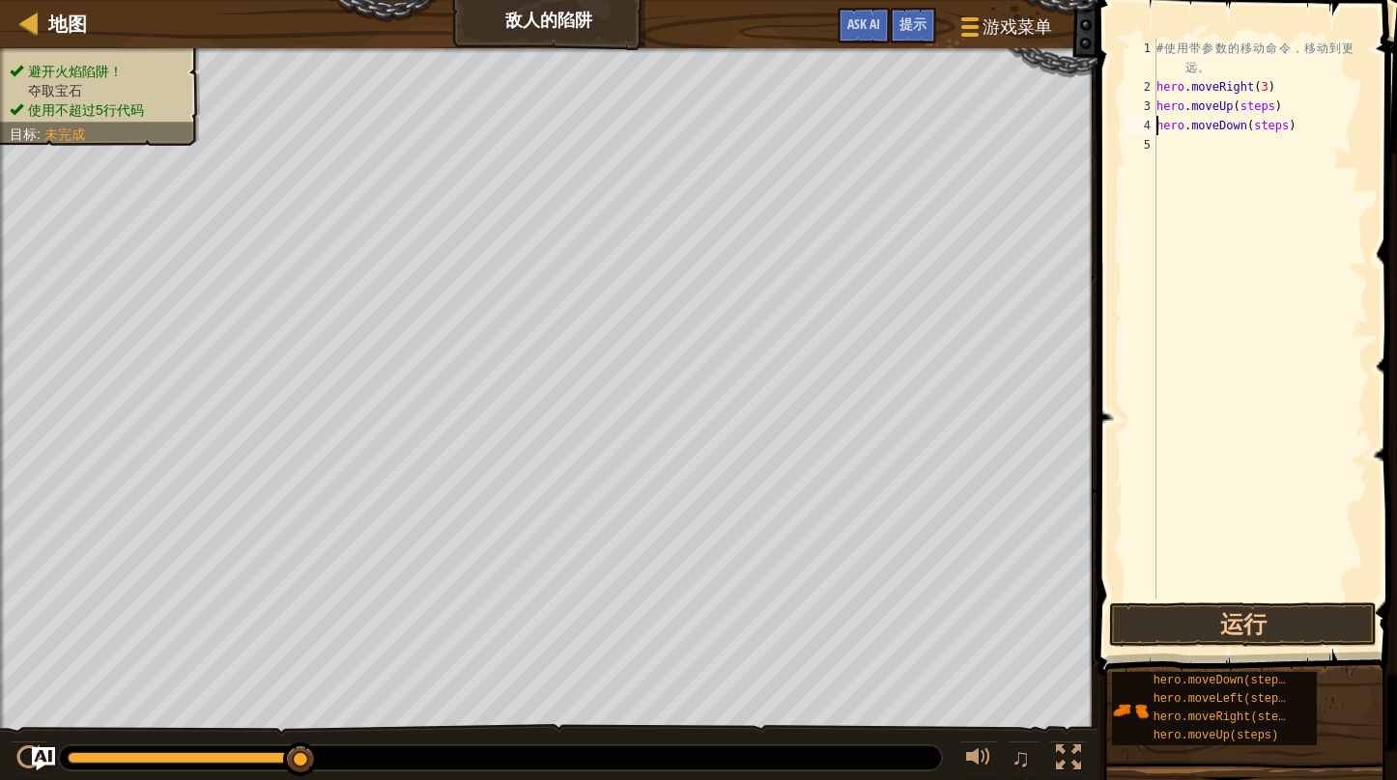
click at [1291, 107] on div "# 使 用 带 参 数 的 移 动 命 令 ， 移 动 到 更 远 。 hero . moveRight ( 3 ) hero . moveUp ( step…" at bounding box center [1259, 348] width 215 height 618
type textarea "hero.moveUp(steps)"
click at [1264, 107] on div "# 使 用 带 参 数 的 移 动 命 令 ， 移 动 到 更 远 。 hero . moveRight ( 3 ) hero . moveUp ( step…" at bounding box center [1259, 348] width 215 height 618
drag, startPoint x: 1256, startPoint y: 127, endPoint x: 1377, endPoint y: 162, distance: 126.6
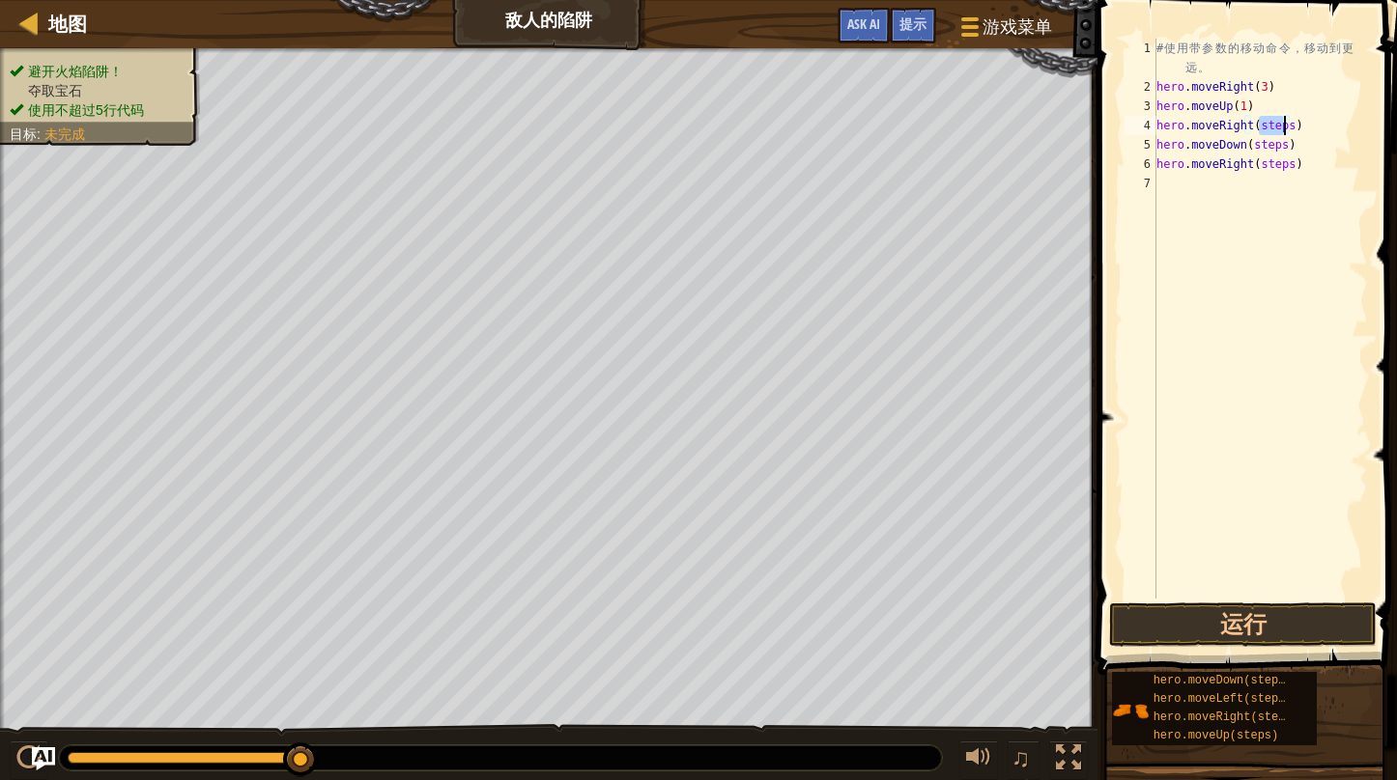
click at [1281, 116] on div "# 使 用 带 参 数 的 移 动 命 令 ， 移 动 到 更 远 。 hero . moveRight ( 3 ) hero . moveUp ( 1 ) …" at bounding box center [1259, 348] width 215 height 618
drag, startPoint x: 1251, startPoint y: 151, endPoint x: 1279, endPoint y: 147, distance: 28.3
click at [1279, 147] on div "# 使 用 带 参 数 的 移 动 命 令 ， 移 动 到 更 远 。 hero . moveRight ( 3 ) hero . moveUp ( 1 ) …" at bounding box center [1259, 348] width 215 height 618
drag, startPoint x: 1251, startPoint y: 164, endPoint x: 1280, endPoint y: 157, distance: 29.8
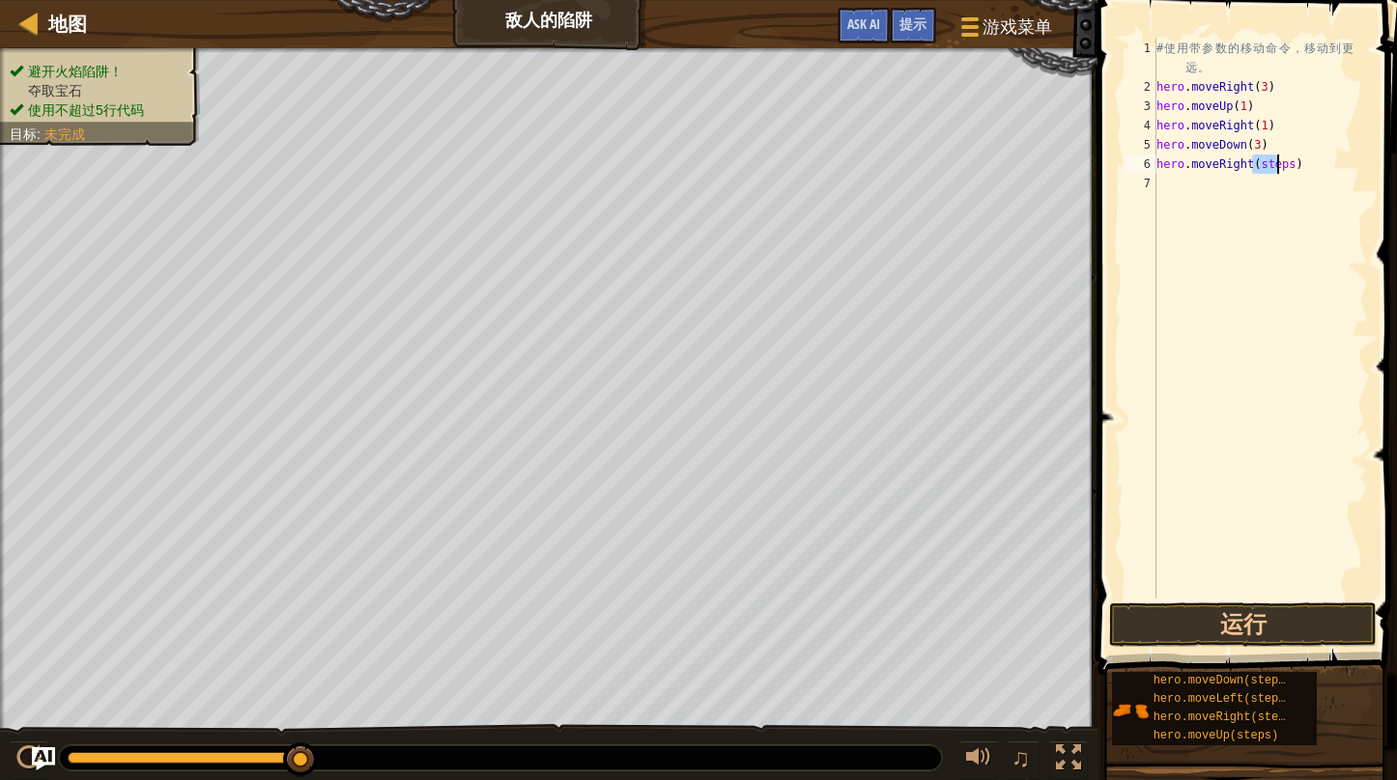
click at [1280, 157] on div "# 使 用 带 参 数 的 移 动 命 令 ， 移 动 到 更 远 。 hero . moveRight ( 3 ) hero . moveUp ( 1 ) …" at bounding box center [1259, 348] width 215 height 618
click at [1287, 165] on div "# 使 用 带 参 数 的 移 动 命 令 ， 移 动 到 更 远 。 hero . moveRight ( 3 ) hero . moveUp ( 1 ) …" at bounding box center [1259, 348] width 215 height 618
click at [1284, 154] on div "# 使 用 带 参 数 的 移 动 命 令 ， 移 动 到 更 远 。 hero . moveRight ( 3 ) hero . moveUp ( 1 ) …" at bounding box center [1259, 348] width 215 height 618
click at [1284, 158] on div "# 使 用 带 参 数 的 移 动 命 令 ， 移 动 到 更 远 。 hero . moveRight ( 3 ) hero . moveUp ( 1 ) …" at bounding box center [1259, 348] width 215 height 618
type textarea "hero.moveRight(2)"
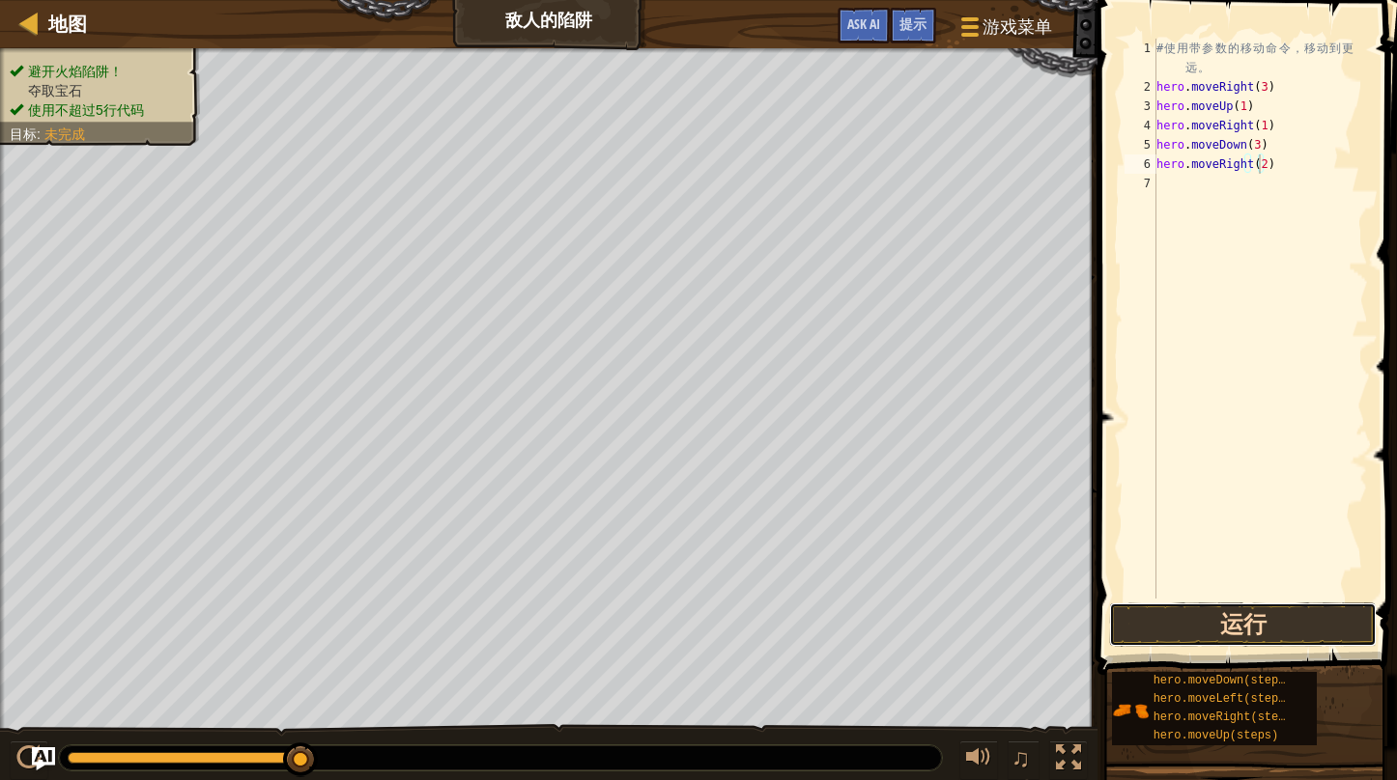
click at [1254, 639] on button "运行" at bounding box center [1243, 625] width 268 height 44
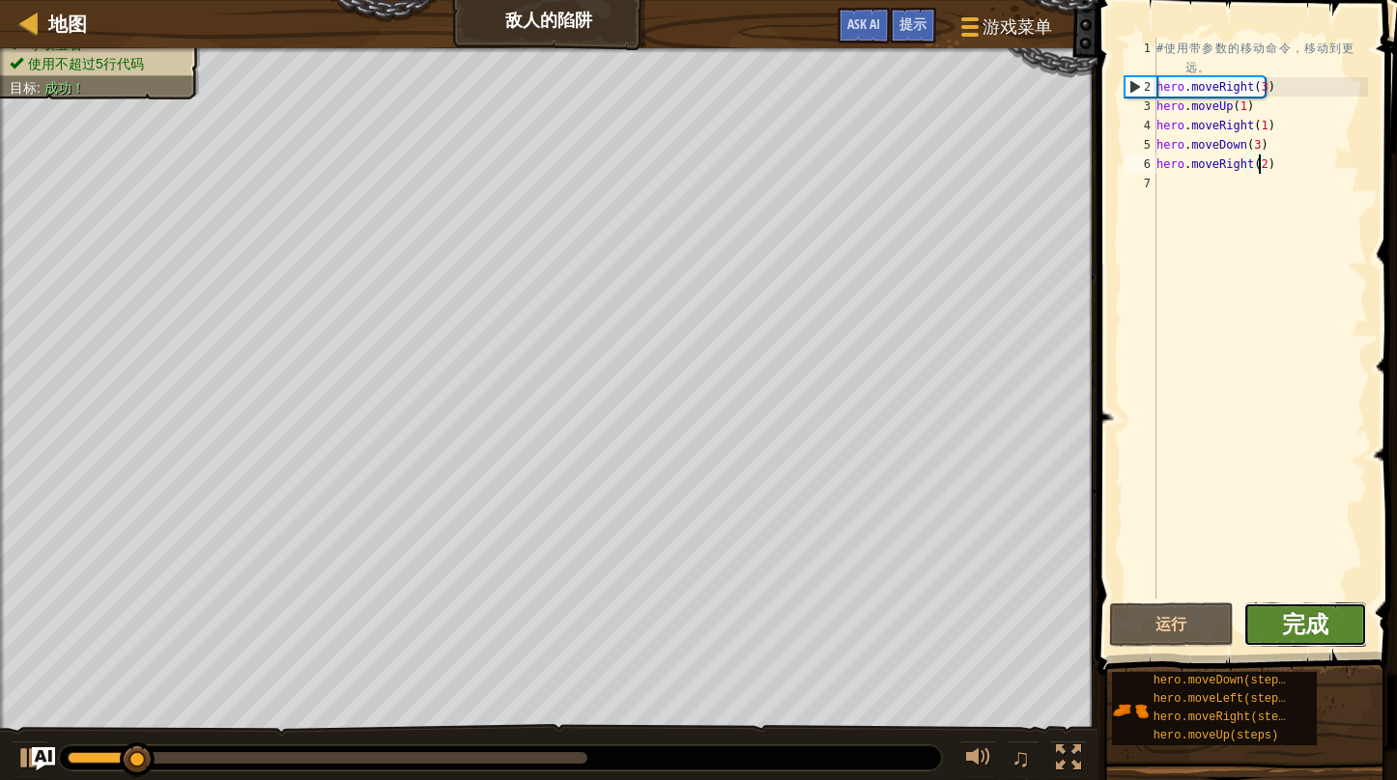
click at [1290, 630] on span "完成" at bounding box center [1305, 623] width 46 height 31
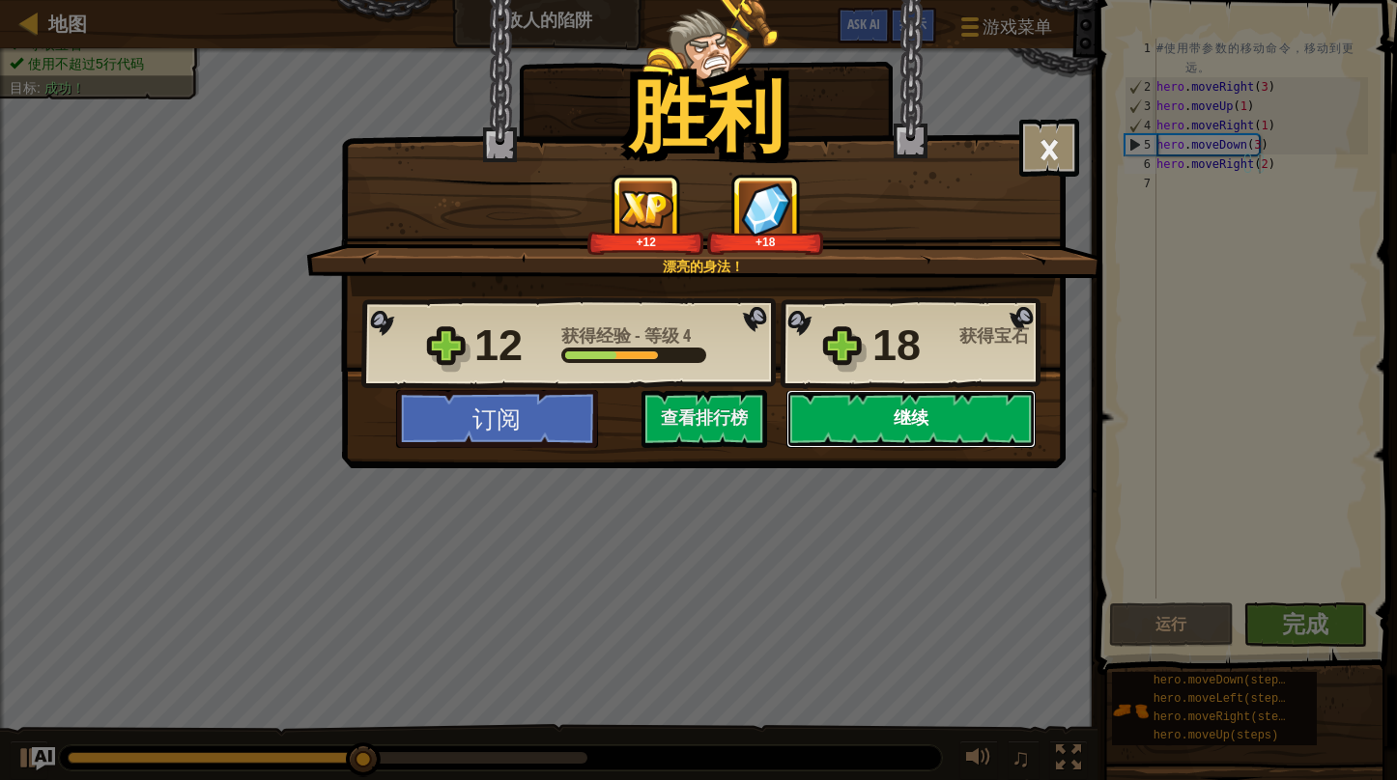
click at [903, 417] on button "继续" at bounding box center [910, 419] width 249 height 58
select select "zh-HANS"
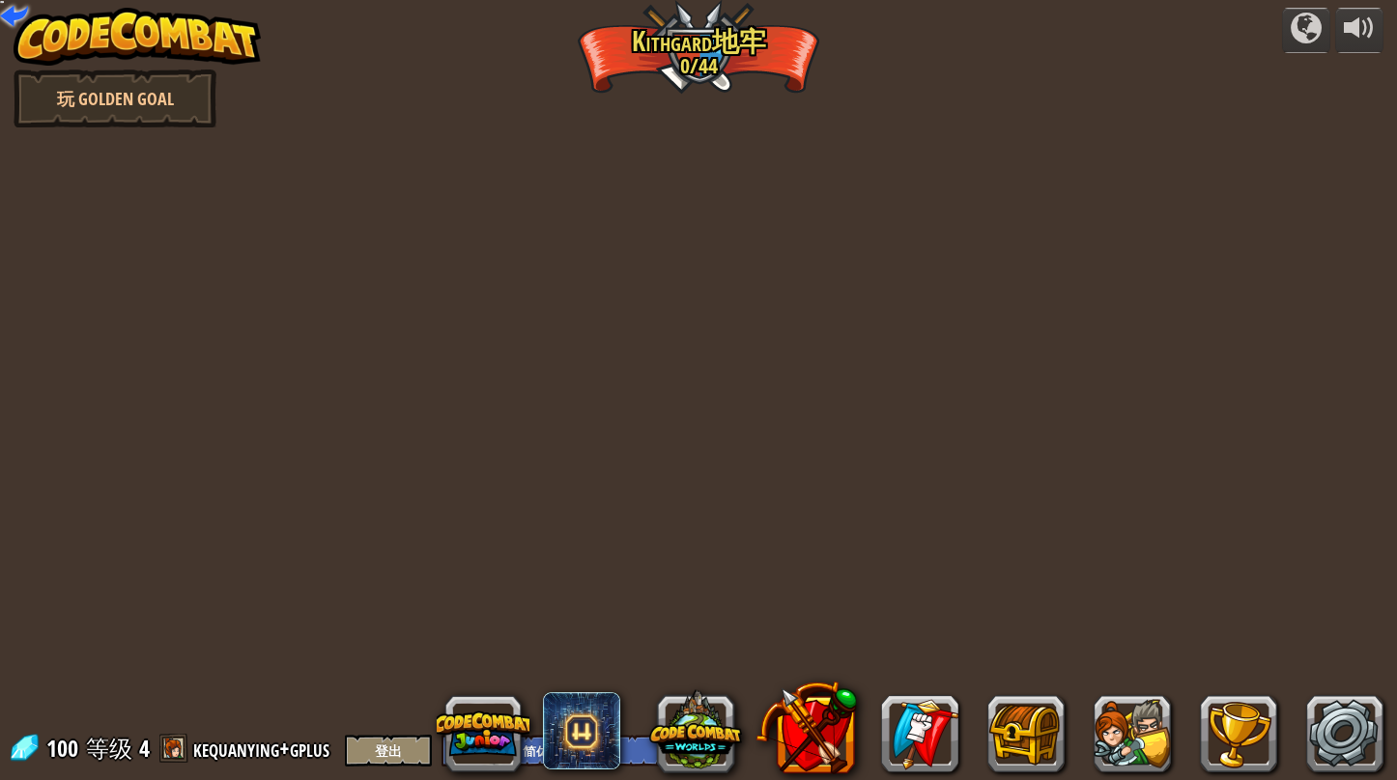
select select "zh-HANS"
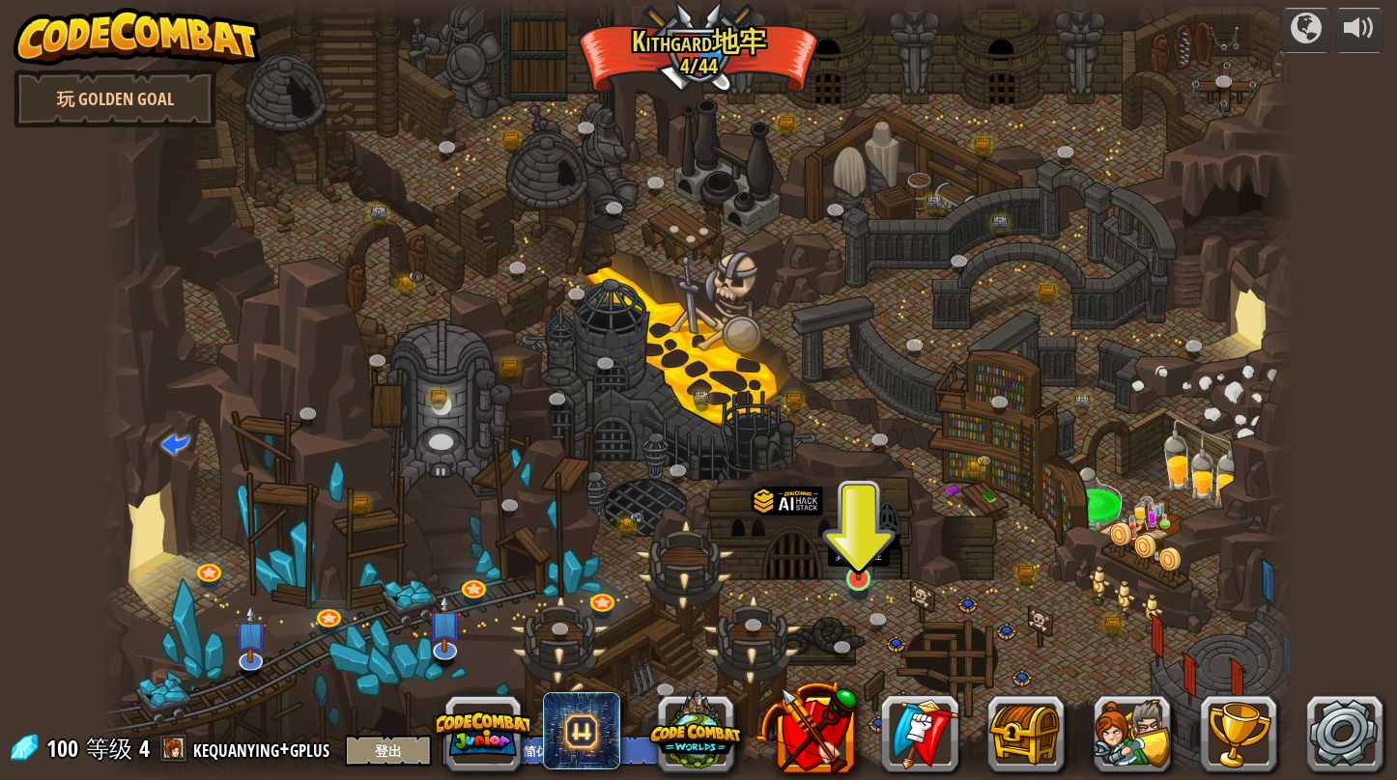
click at [867, 578] on img at bounding box center [858, 546] width 31 height 71
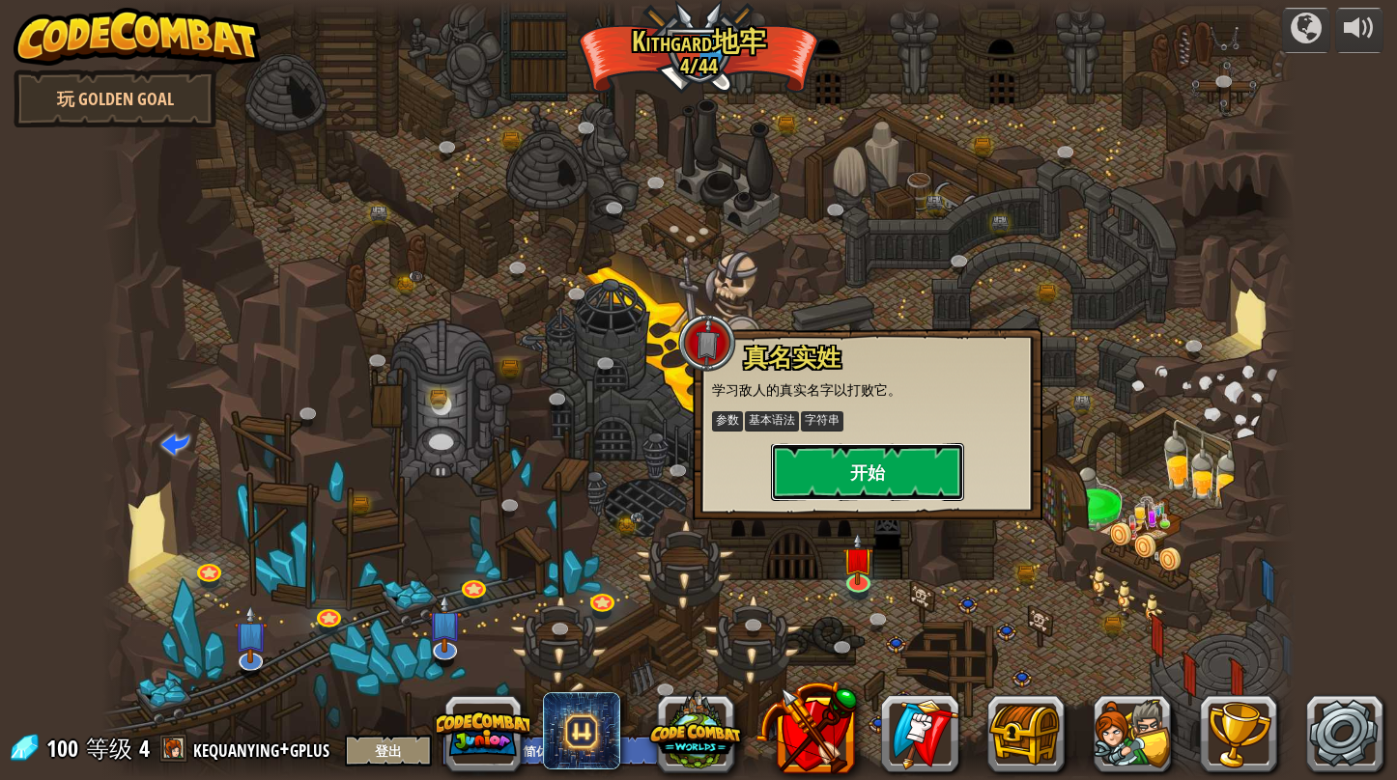
click at [865, 466] on button "开始" at bounding box center [867, 472] width 193 height 58
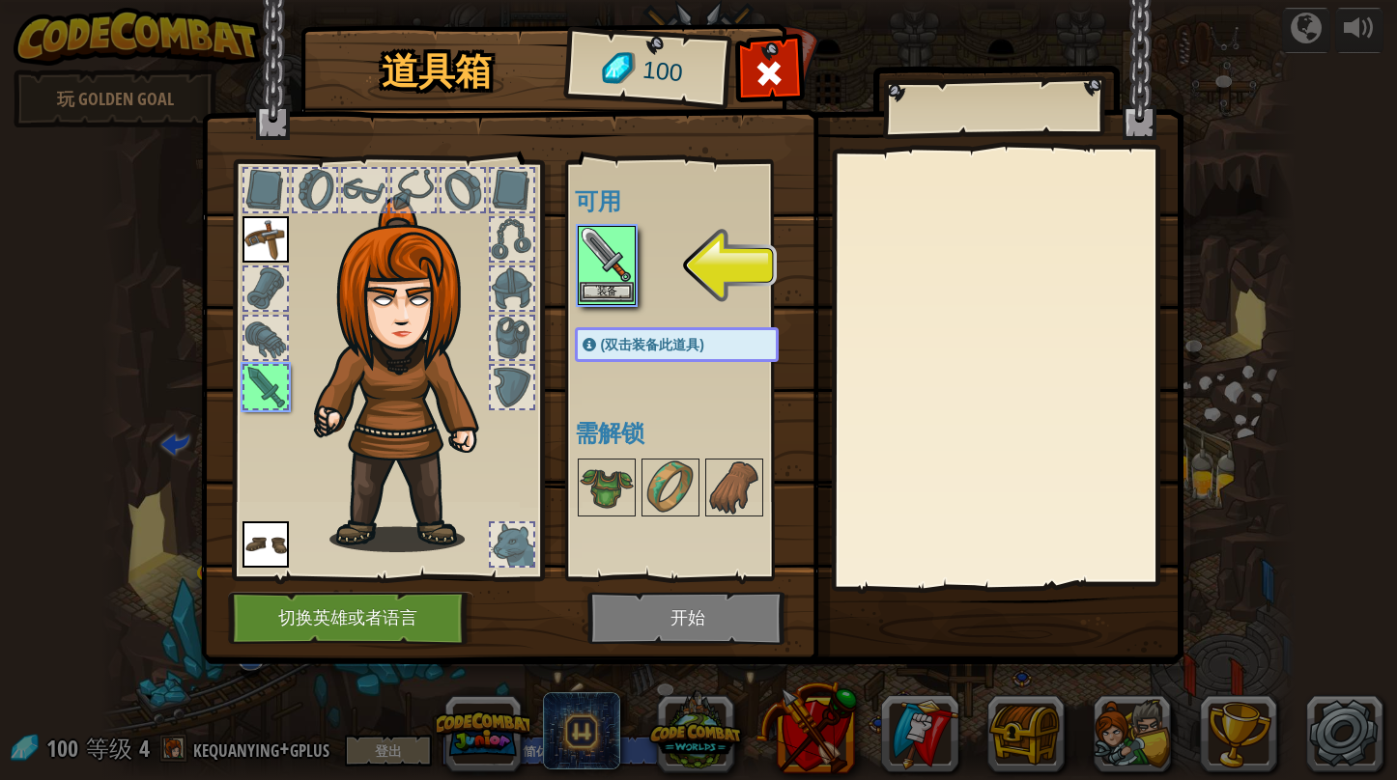
click at [624, 248] on img at bounding box center [606, 255] width 54 height 54
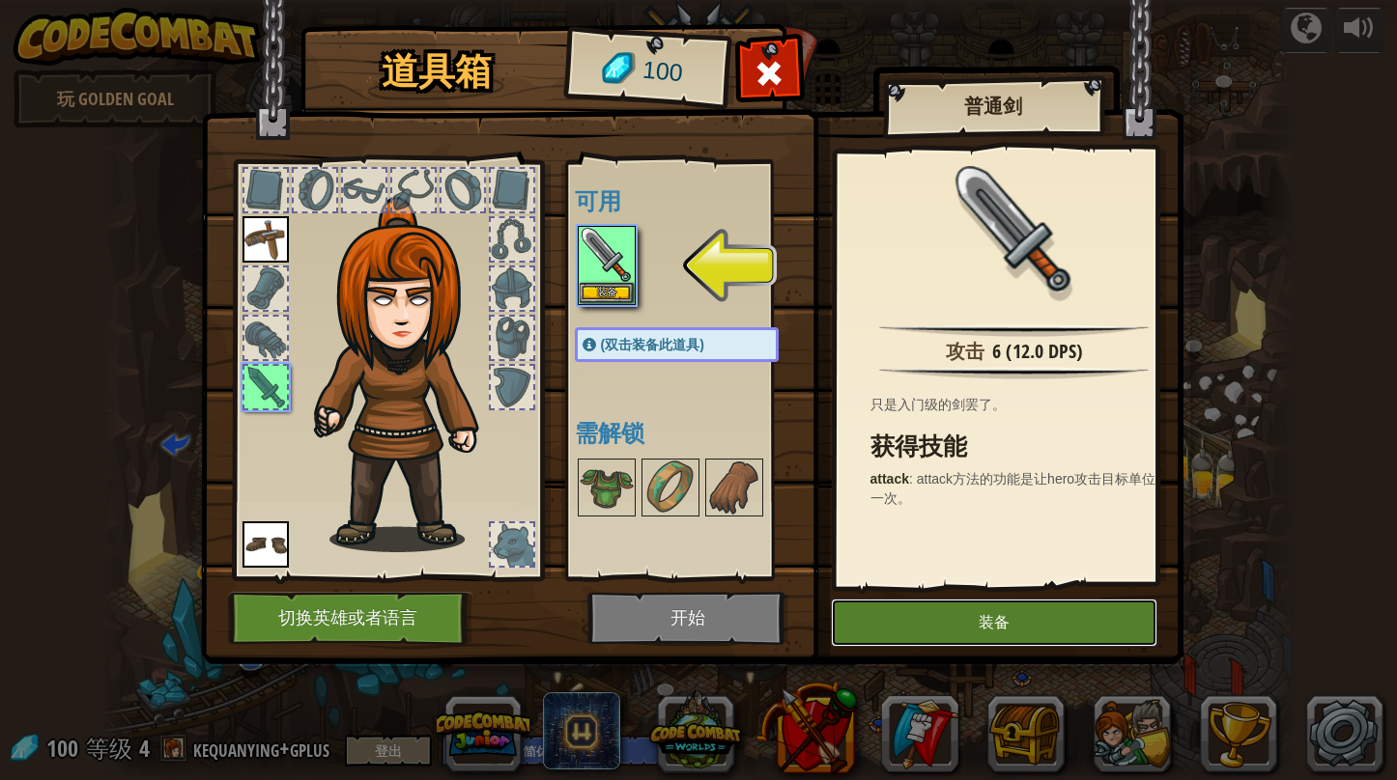
click at [951, 619] on button "装备" at bounding box center [994, 623] width 326 height 48
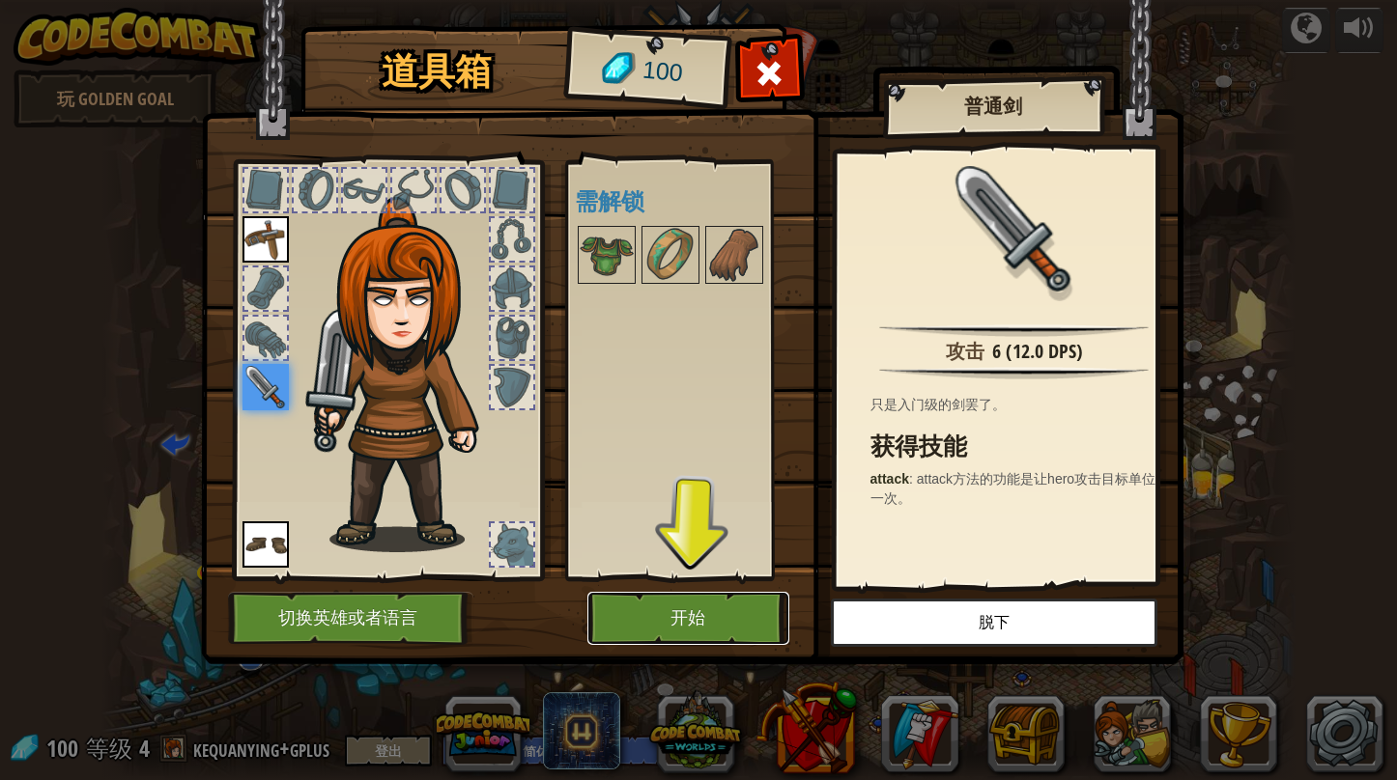
click at [748, 604] on button "开始" at bounding box center [688, 618] width 202 height 53
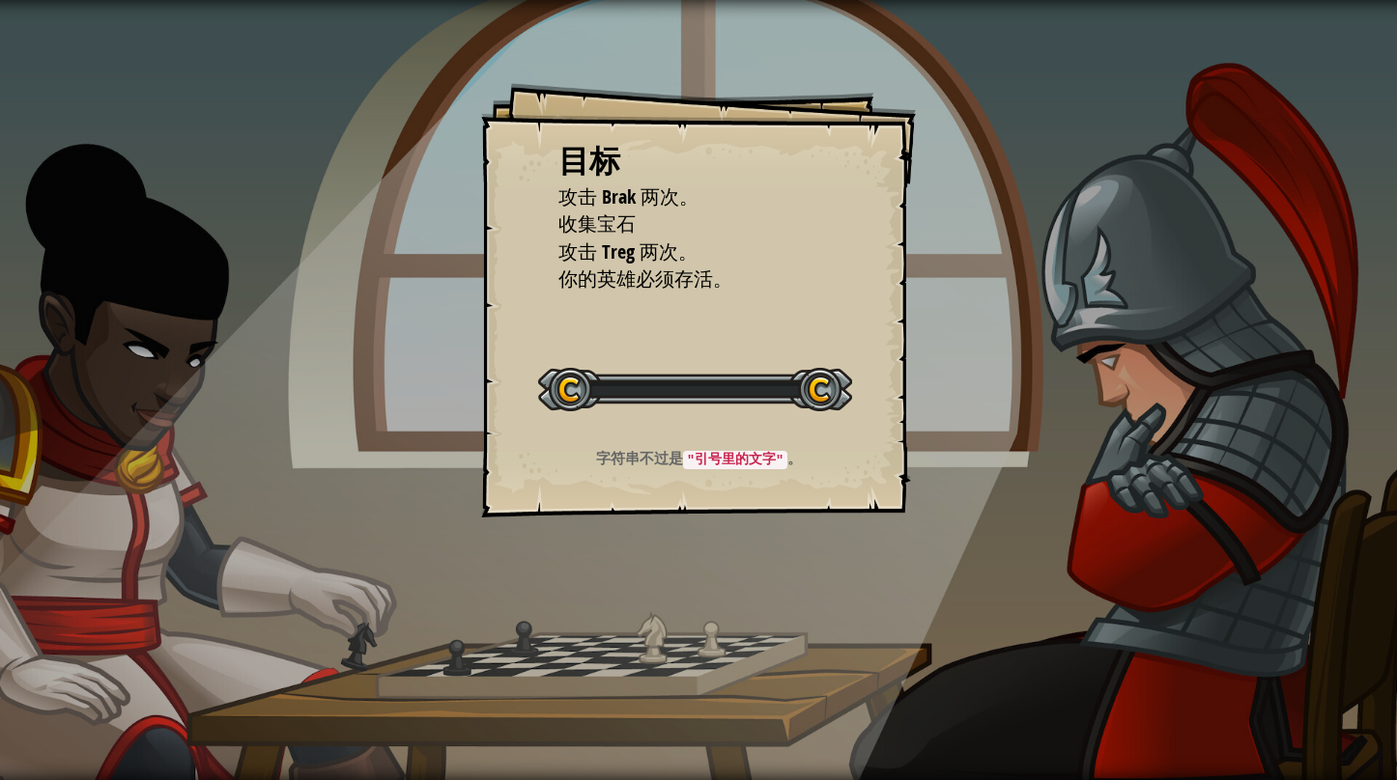
click at [748, 604] on div "目标 攻击 Brak 两次。 收集宝石 攻击 Treg 两次。 你的英雄必须存活。 开始 载入失败 订阅后才可开始本关 订阅 你将需要加入一个课程来玩这个关卡…" at bounding box center [698, 390] width 1397 height 780
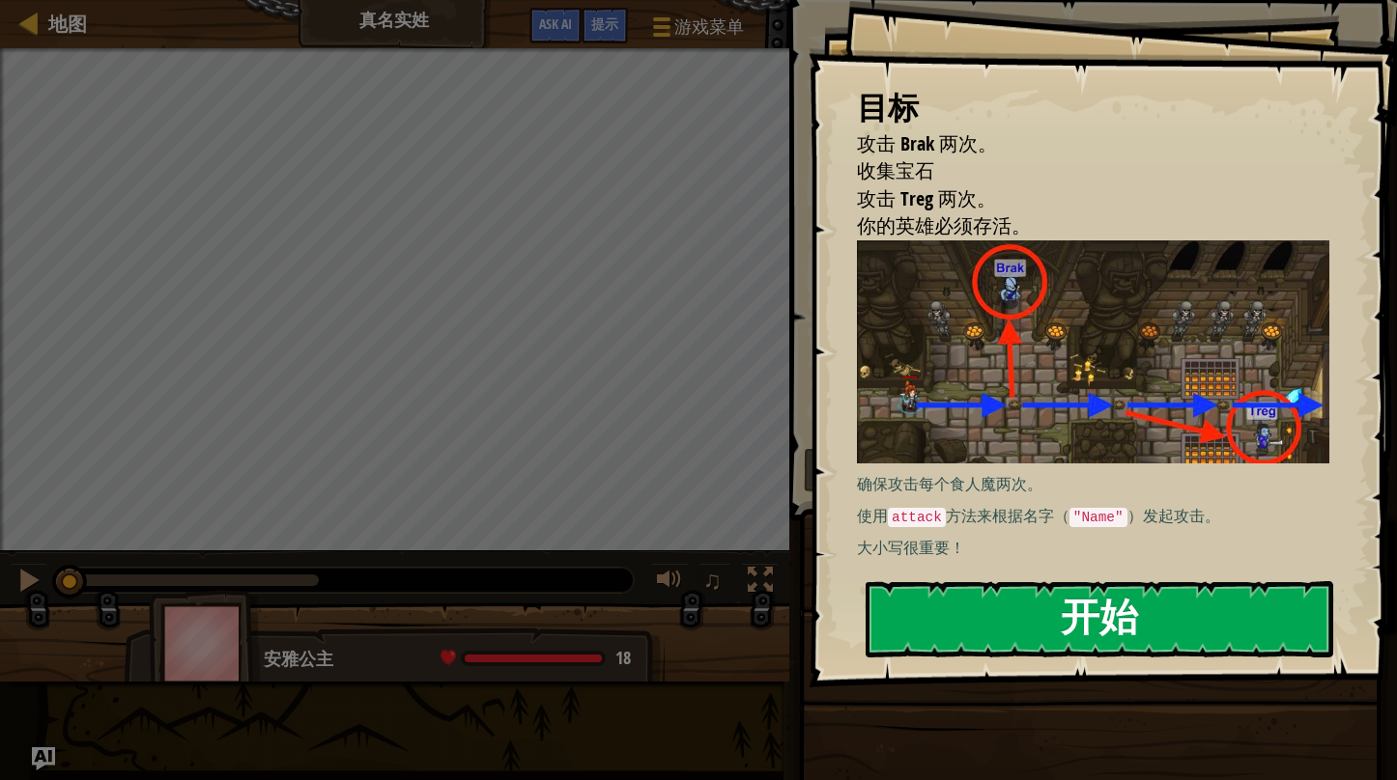
click at [987, 630] on button "开始" at bounding box center [1098, 619] width 467 height 76
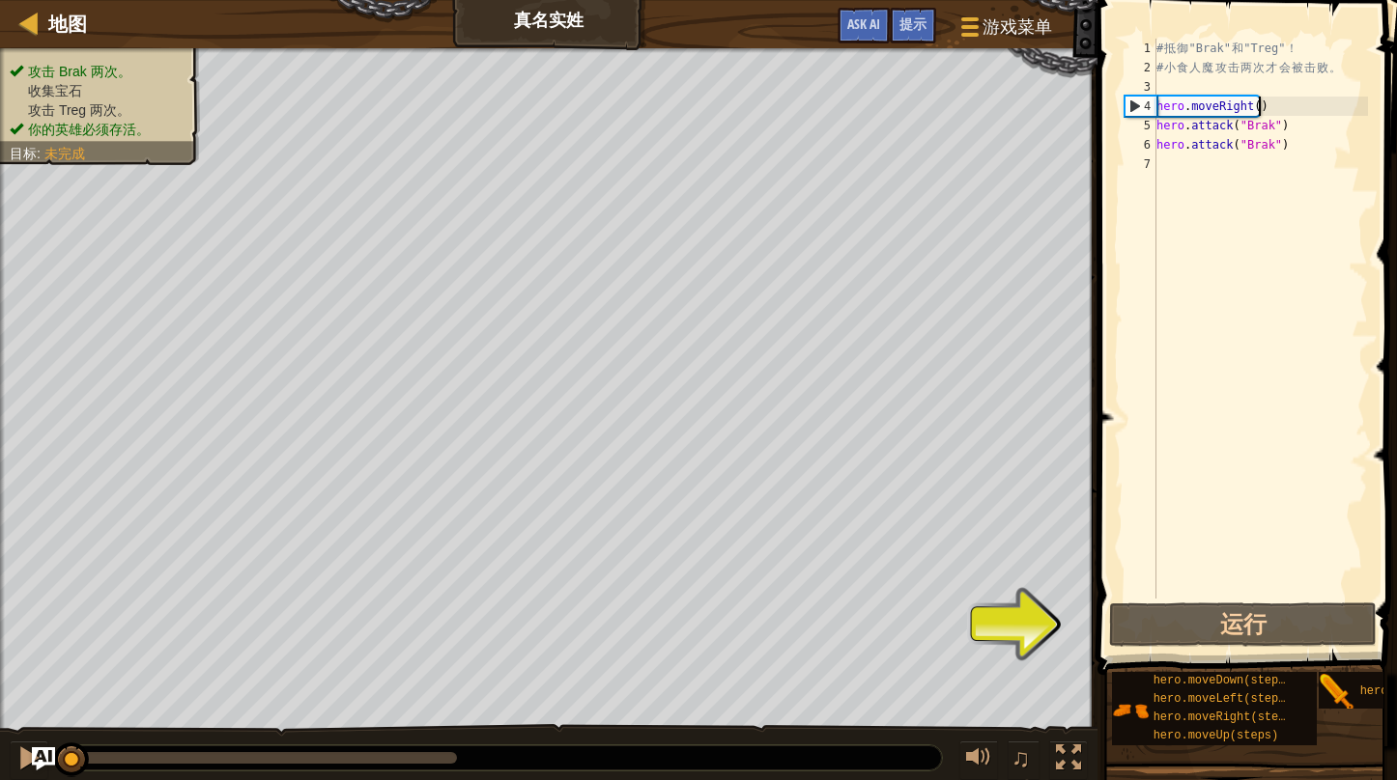
click at [1284, 107] on div "# 抵 御 "Brak" 和 "Treg" ！ # 小 食 人 魔 攻 击 两 次 才 会 被 击 败 。 hero . moveRight ( ) hero…" at bounding box center [1259, 338] width 215 height 599
type textarea "hero.moveRight()"
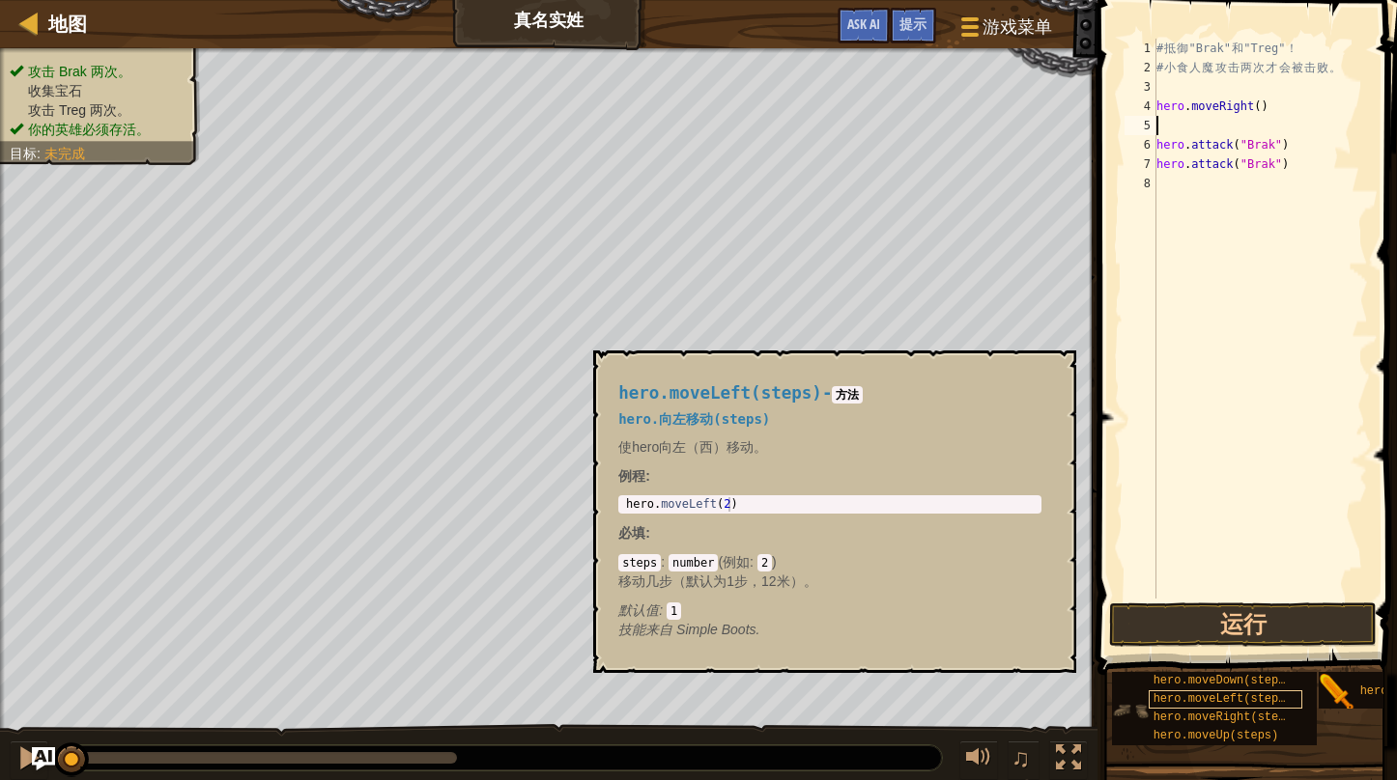
scroll to position [14, 0]
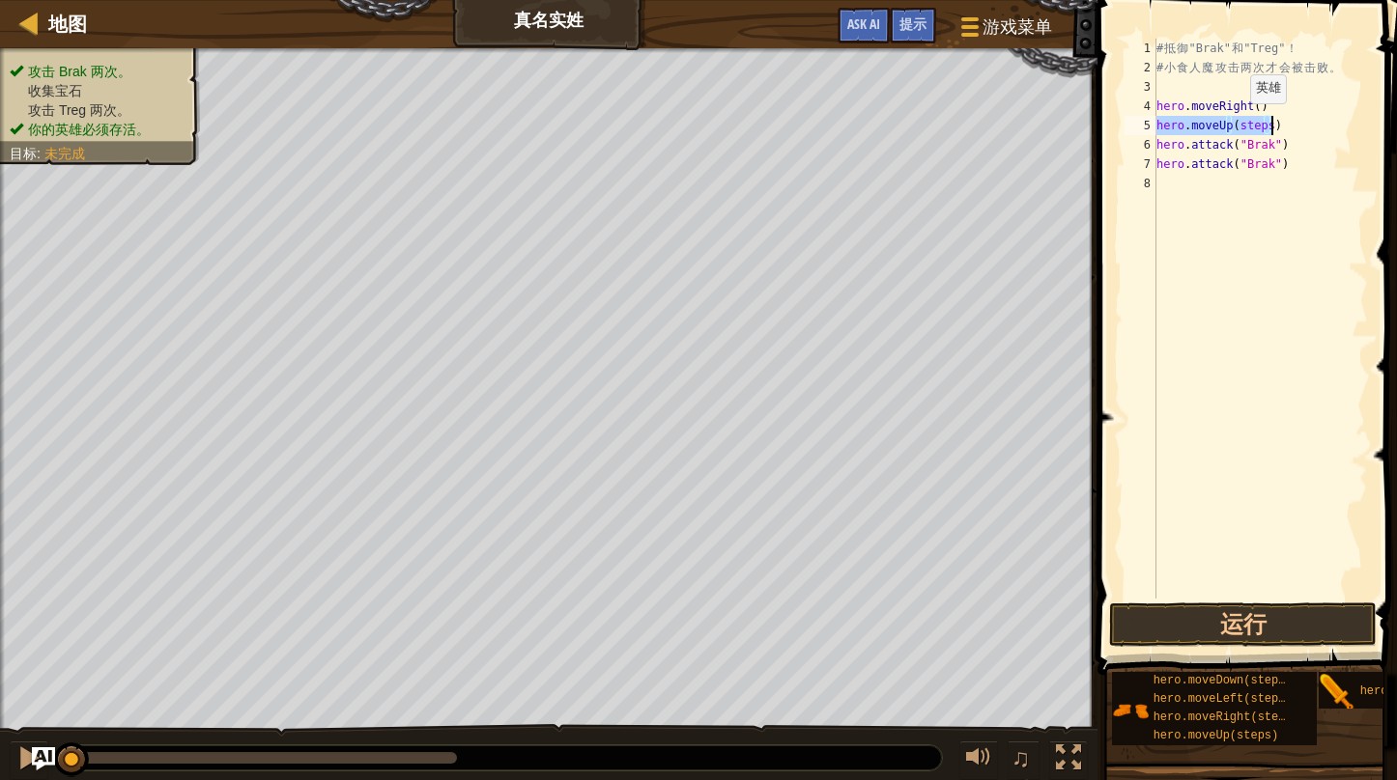
click at [1233, 123] on div "# 抵 御 "Brak" 和 "Treg" ！ # 小 食 人 魔 攻 击 两 次 才 会 被 击 败 。 hero . moveRight ( ) hero…" at bounding box center [1259, 319] width 215 height 560
drag, startPoint x: 1233, startPoint y: 124, endPoint x: 1262, endPoint y: 124, distance: 29.0
click at [1262, 124] on div "# 抵 御 "Brak" 和 "Treg" ！ # 小 食 人 魔 攻 击 两 次 才 会 被 击 败 。 hero . moveRight ( ) hero…" at bounding box center [1259, 338] width 215 height 599
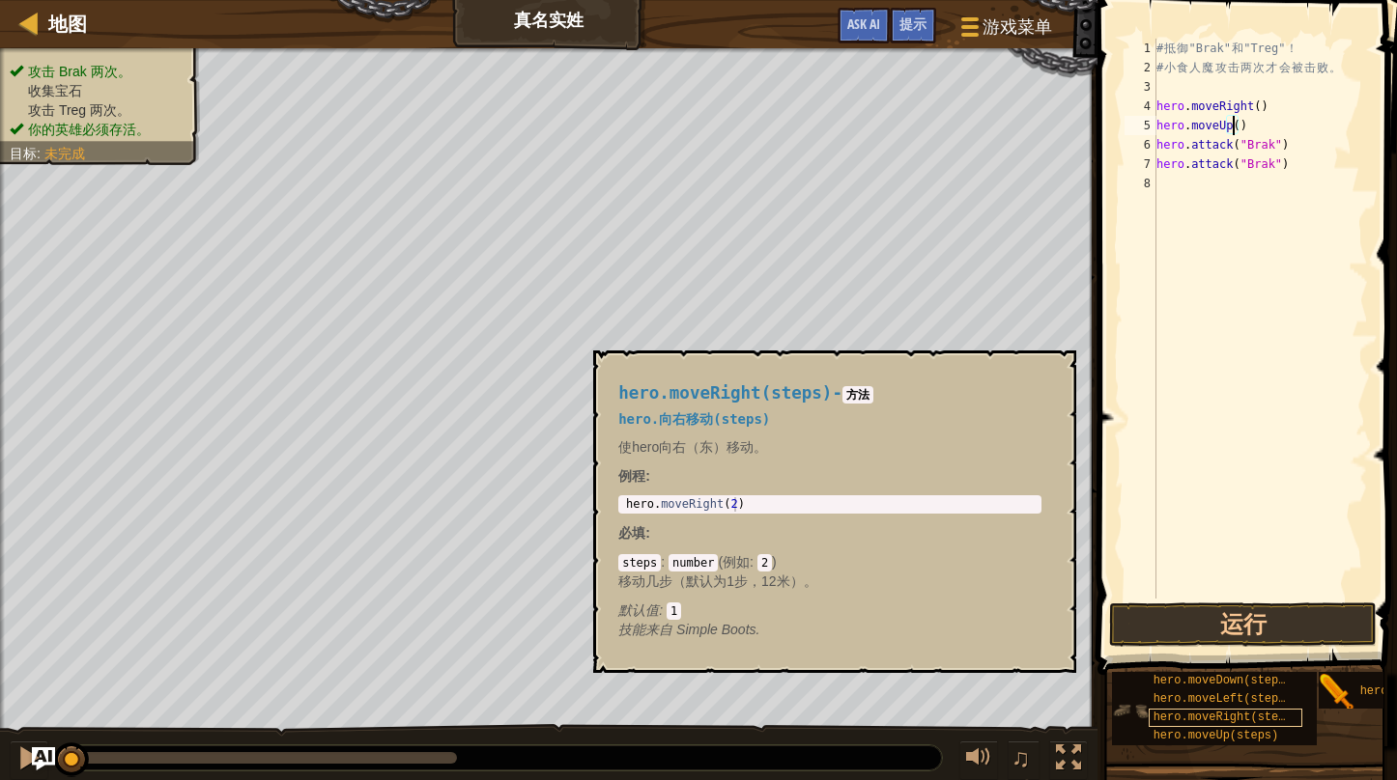
scroll to position [0, 0]
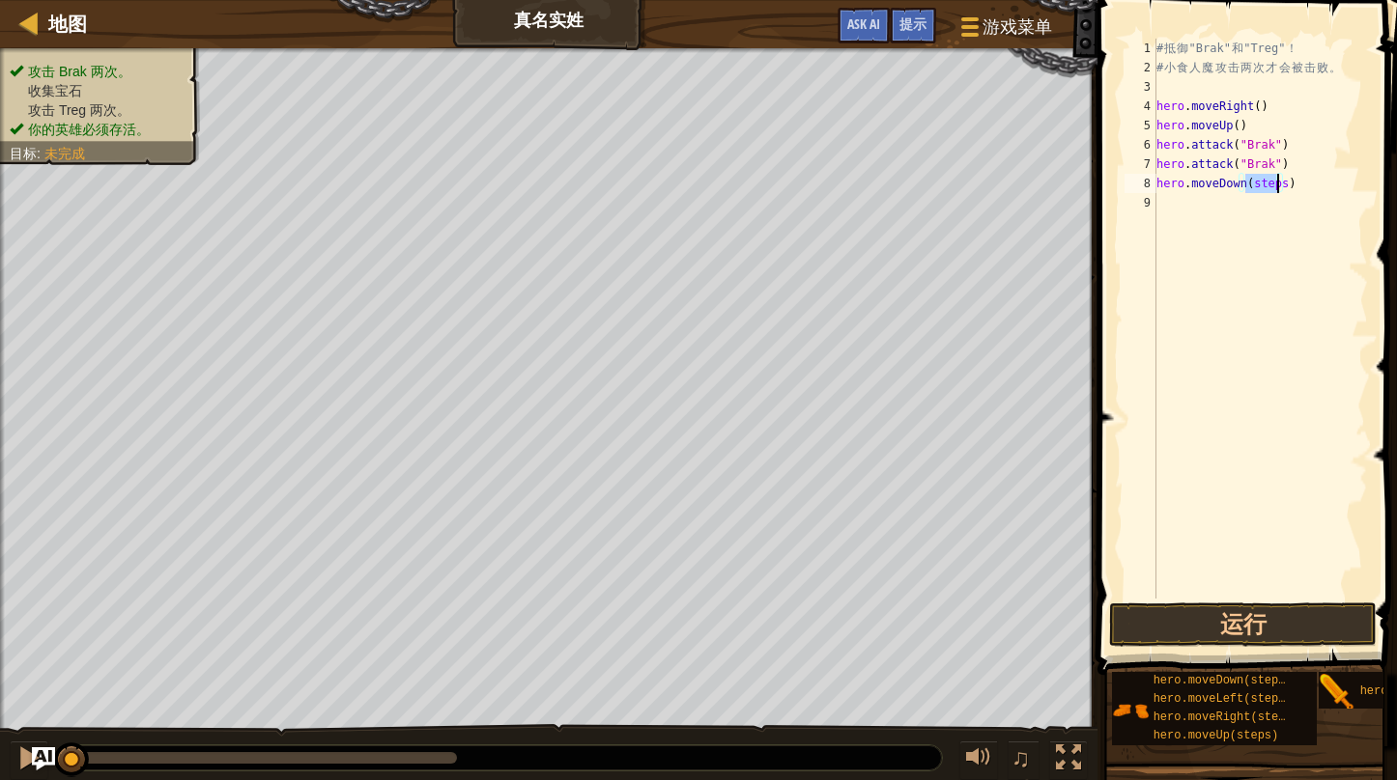
drag, startPoint x: 1248, startPoint y: 187, endPoint x: 1276, endPoint y: 183, distance: 28.3
click at [1276, 183] on div "# 抵 御 "Brak" 和 "Treg" ！ # 小 食 人 魔 攻 击 两 次 才 会 被 击 败 。 hero . moveRight ( ) hero…" at bounding box center [1259, 338] width 215 height 599
drag, startPoint x: 1257, startPoint y: 207, endPoint x: 1298, endPoint y: 203, distance: 40.7
click at [1289, 203] on div "# 抵 御 "Brak" 和 "Treg" ！ # 小 食 人 魔 攻 击 两 次 才 会 被 击 败 。 hero . moveRight ( ) hero…" at bounding box center [1263, 338] width 210 height 599
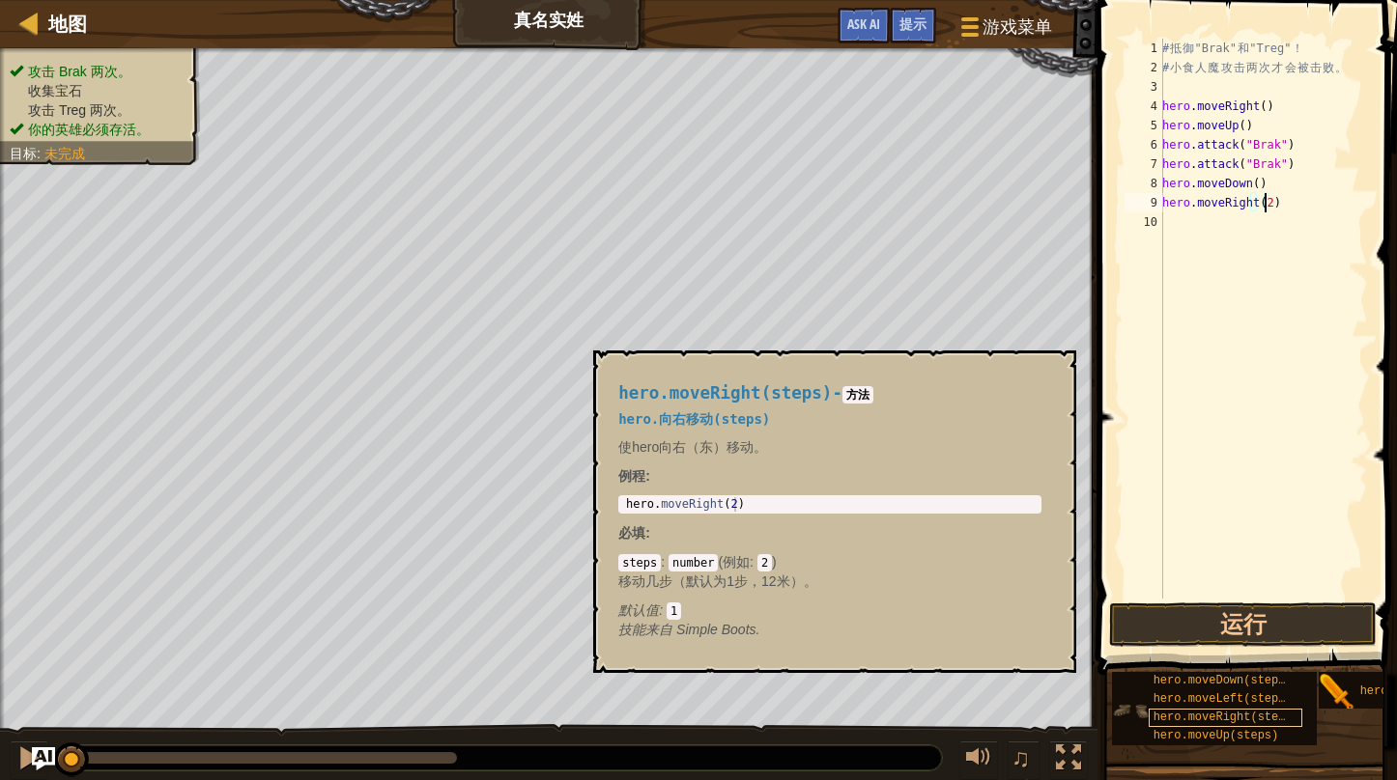
scroll to position [14, 0]
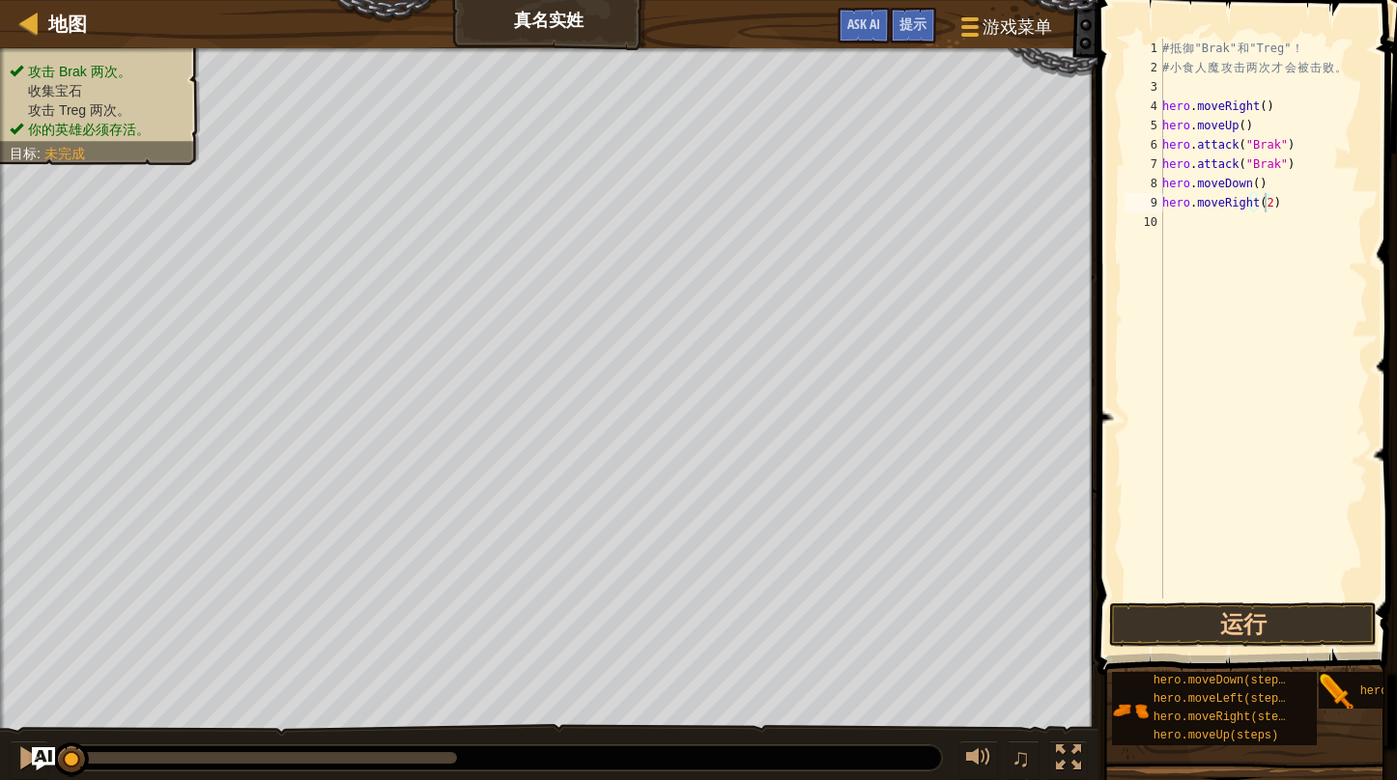
drag, startPoint x: 1336, startPoint y: 677, endPoint x: 1192, endPoint y: 219, distance: 479.9
click at [1192, 219] on div "提示 hero.moveRight(2) 1 2 3 4 5 6 7 8 9 10 # 抵 御 "Brak" 和 "Treg" ！ # 小 食 人 魔 攻 击…" at bounding box center [1243, 385] width 305 height 771
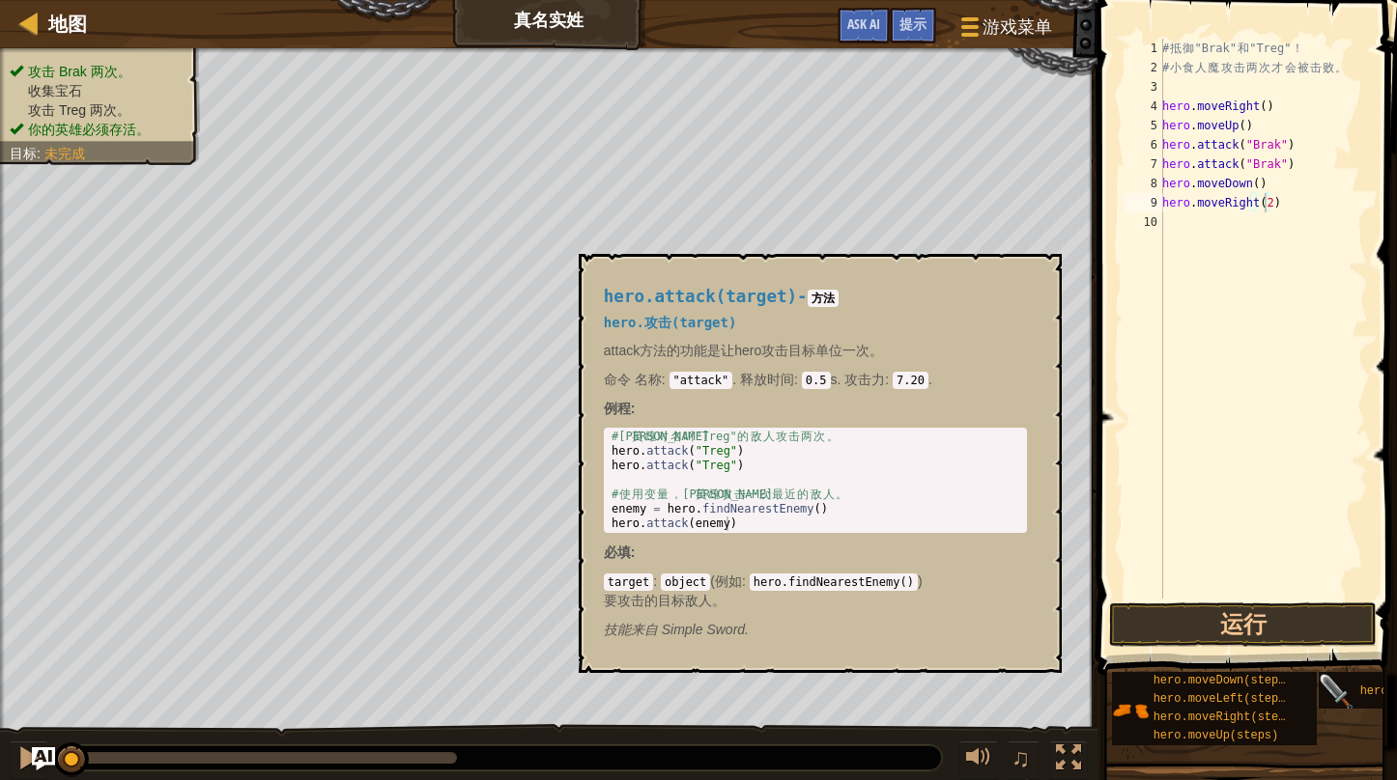
click at [1332, 678] on img at bounding box center [1336, 692] width 37 height 37
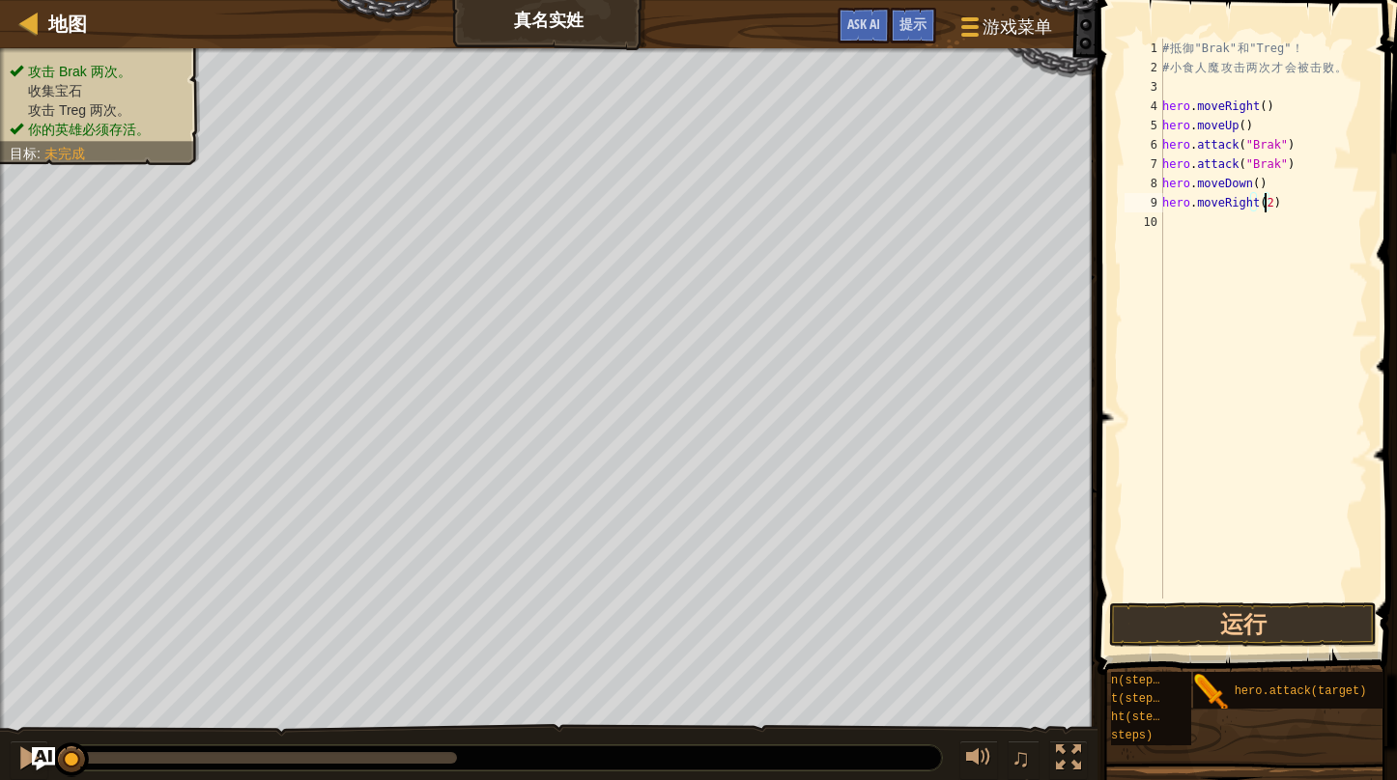
scroll to position [14, 145]
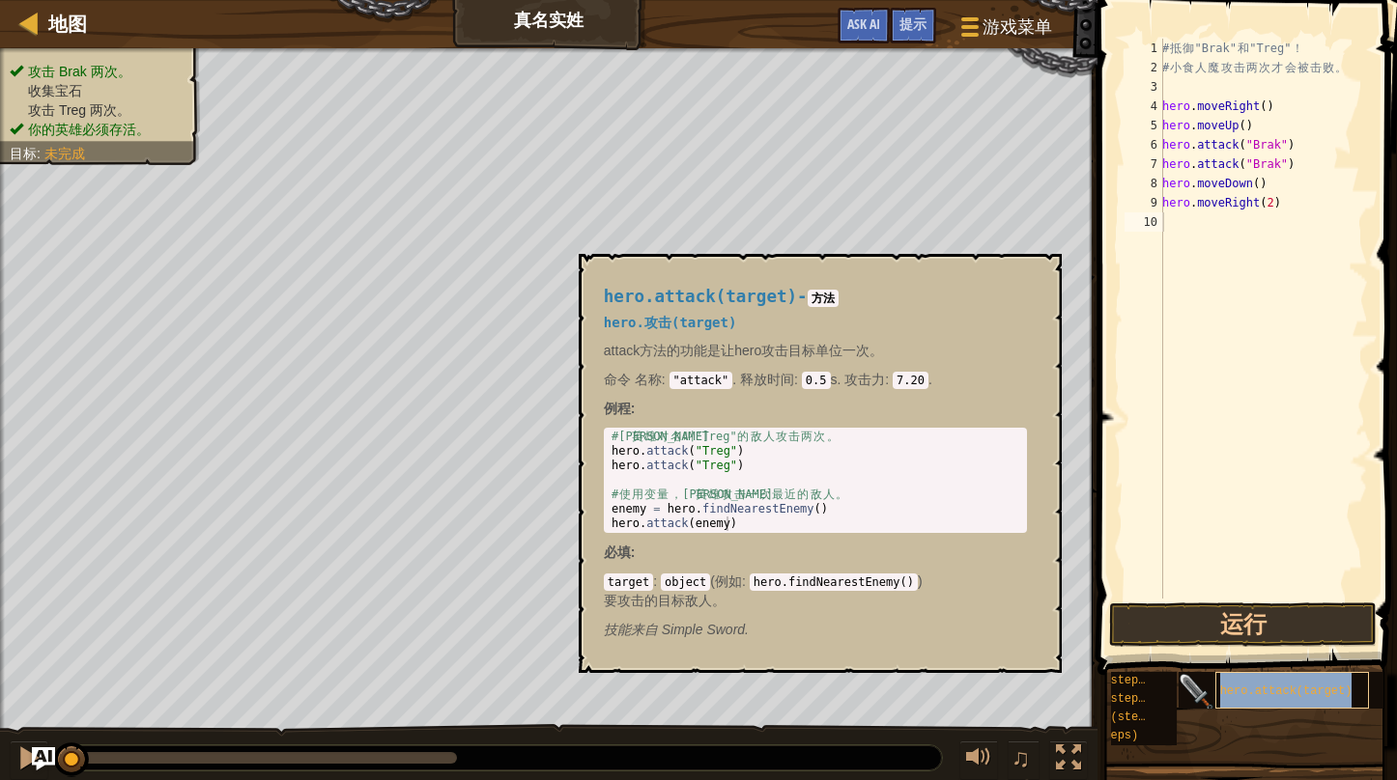
type textarea "hero.attack(target)"
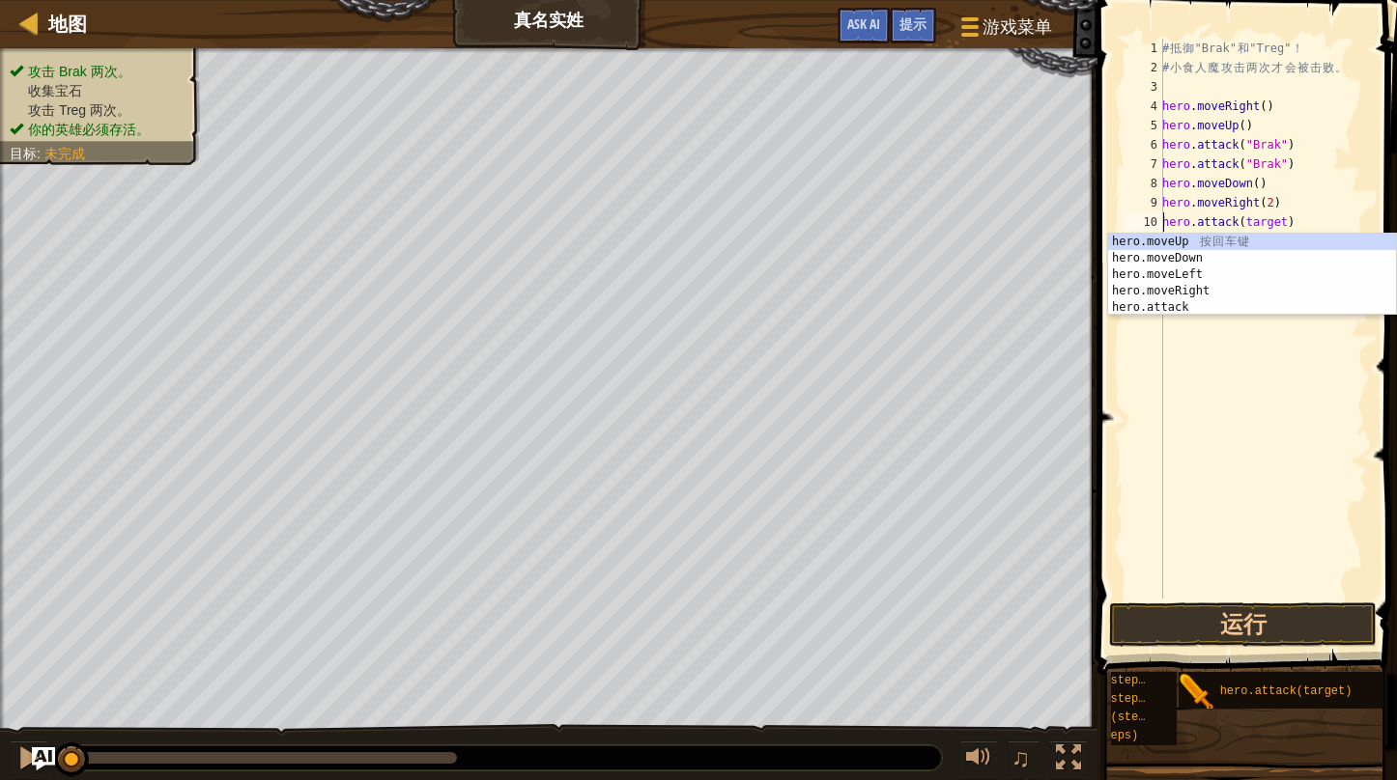
click at [1303, 223] on div "# 抵 御 "Brak" 和 "Treg" ！ # 小 食 人 魔 攻 击 两 次 才 会 被 击 败 。 hero . moveRight ( ) hero…" at bounding box center [1263, 338] width 210 height 599
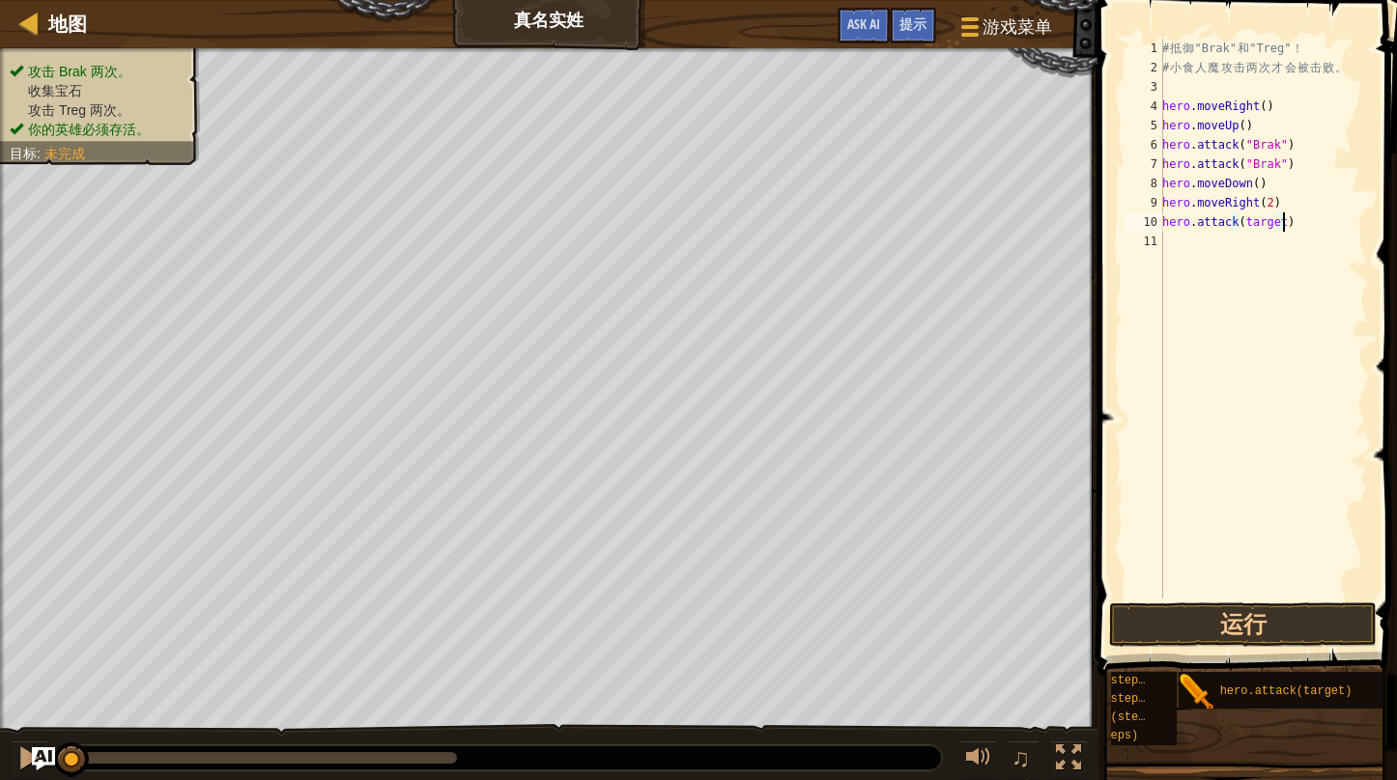
scroll to position [9, 0]
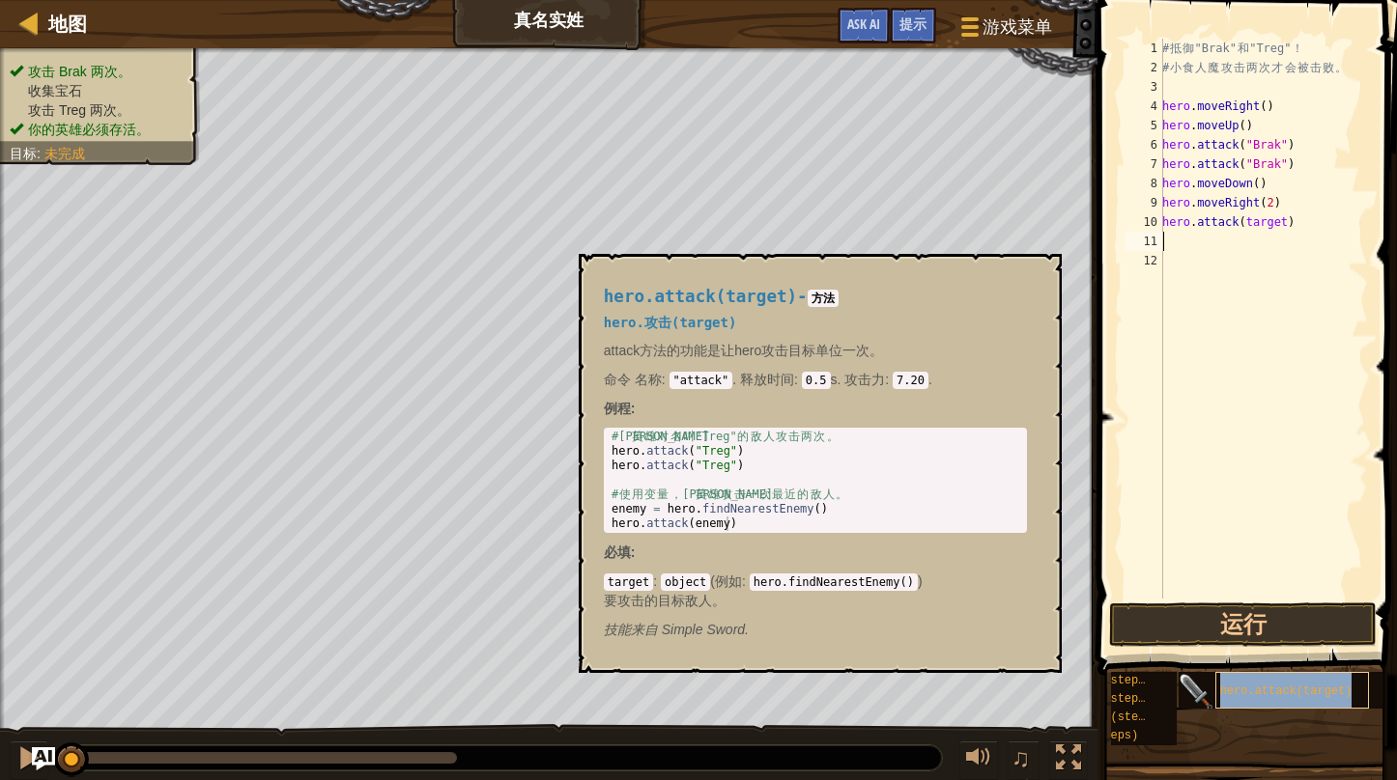
click at [1263, 685] on span "hero.attack(target)" at bounding box center [1286, 692] width 132 height 14
type textarea "hero.attack(target)"
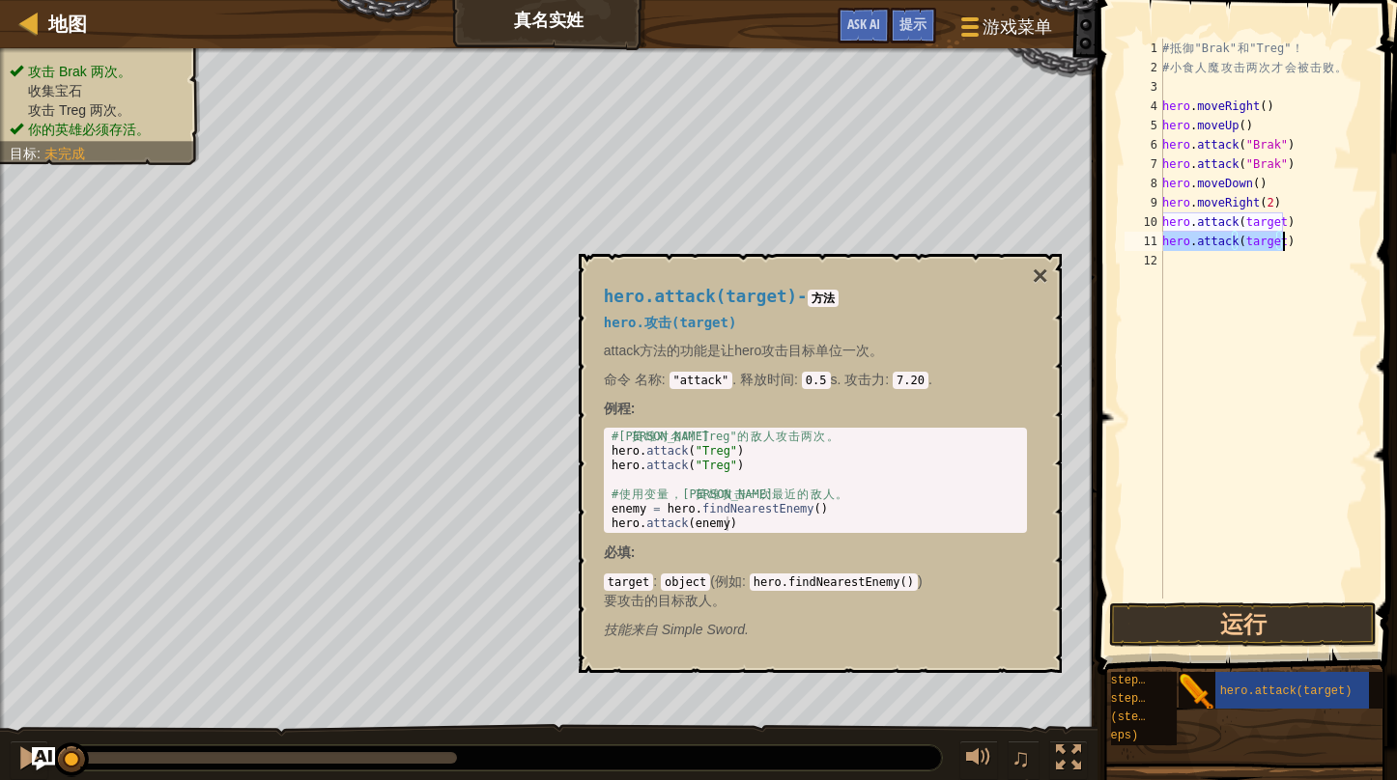
click at [1246, 301] on div "# 抵 御 "Brak" 和 "Treg" ！ # 小 食 人 魔 攻 击 两 次 才 会 被 击 败 。 hero . moveRight ( ) hero…" at bounding box center [1263, 338] width 210 height 599
drag, startPoint x: 1242, startPoint y: 214, endPoint x: 1273, endPoint y: 221, distance: 31.6
click at [1273, 221] on div "# 抵 御 "Brak" 和 "Treg" ！ # 小 食 人 魔 攻 击 两 次 才 会 被 击 败 。 hero . moveRight ( ) hero…" at bounding box center [1263, 338] width 210 height 599
drag, startPoint x: 1274, startPoint y: 218, endPoint x: 1286, endPoint y: 222, distance: 13.1
click at [1275, 218] on div "# 抵 御 "Brak" 和 "Treg" ！ # 小 食 人 魔 攻 击 两 次 才 会 被 击 败 。 hero . moveRight ( ) hero…" at bounding box center [1263, 338] width 210 height 599
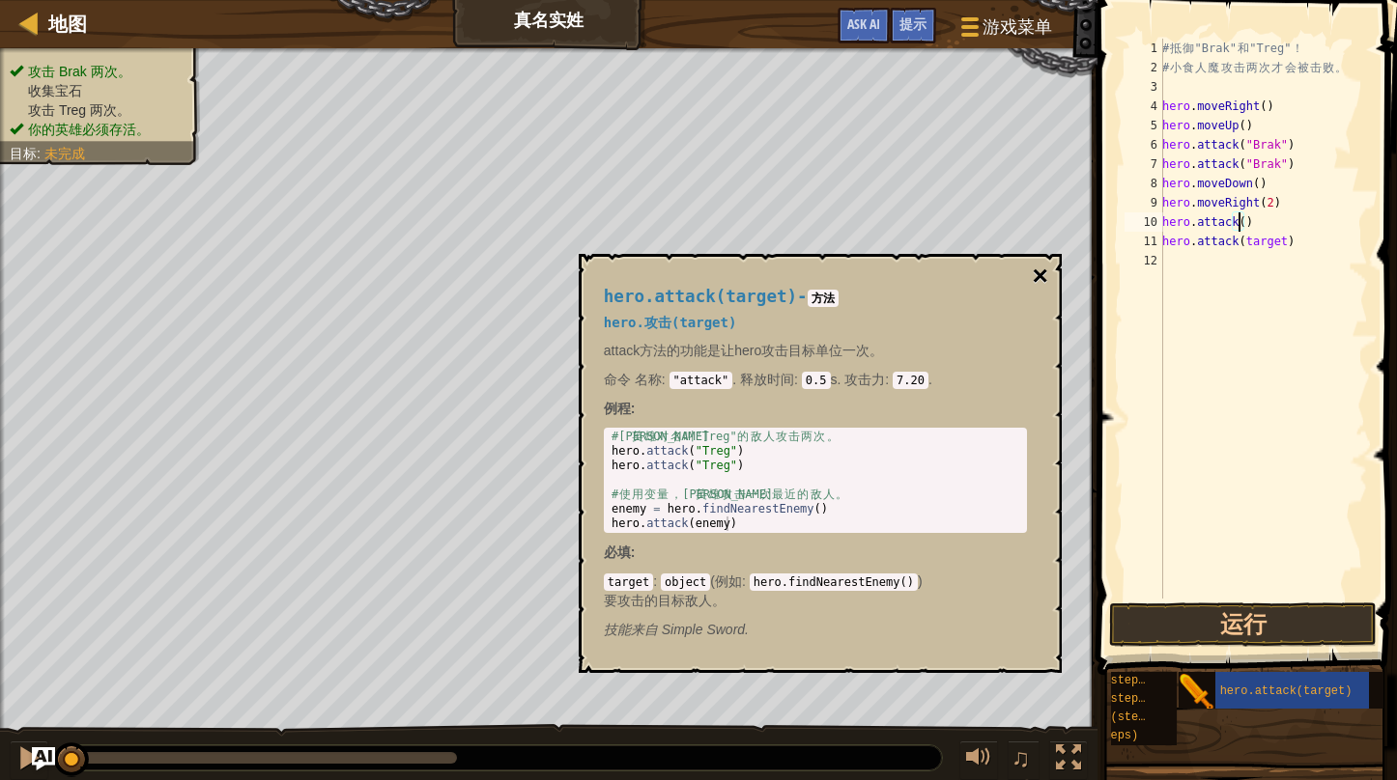
click at [1043, 268] on button "×" at bounding box center [1038, 276] width 15 height 27
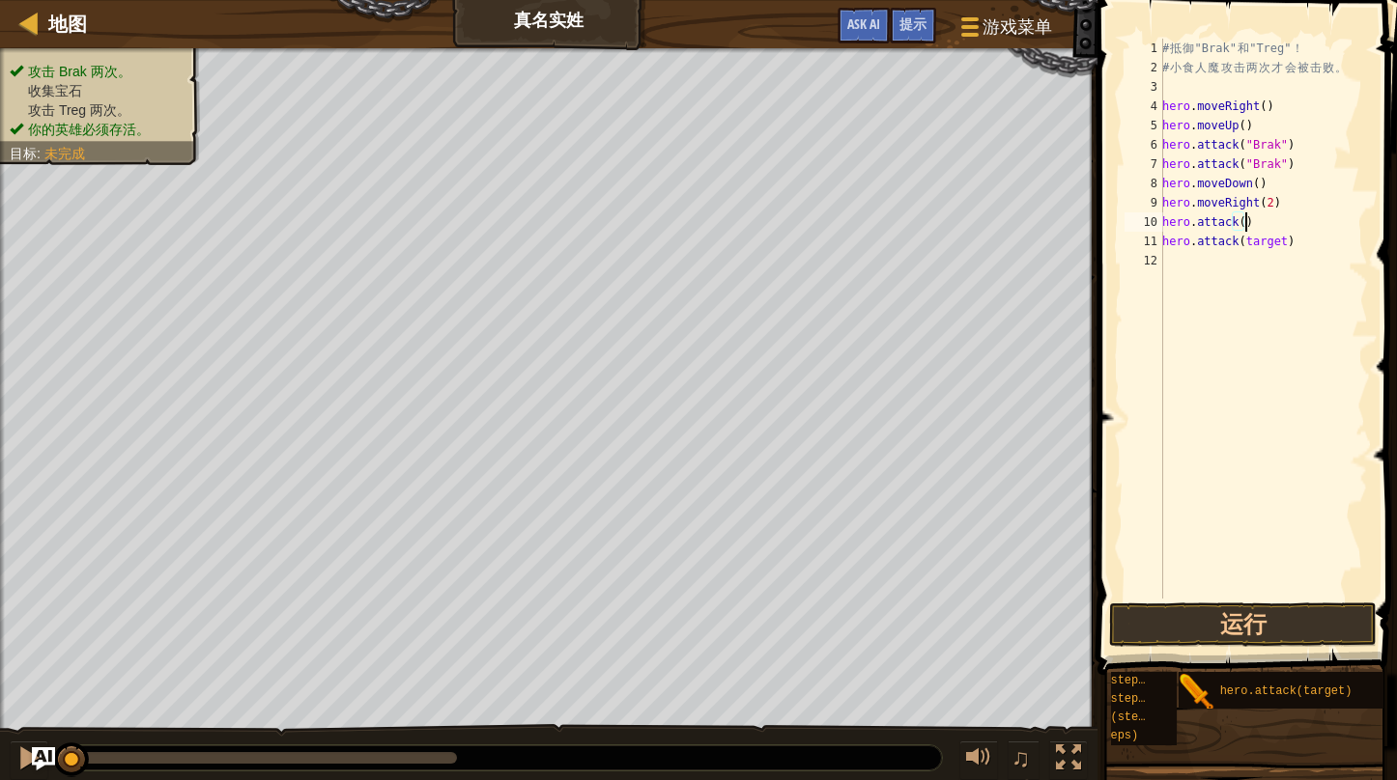
click at [1259, 228] on div "# 抵 御 "Brak" 和 "Treg" ！ # 小 食 人 魔 攻 击 两 次 才 会 被 击 败 。 hero . moveRight ( ) hero…" at bounding box center [1263, 338] width 210 height 599
click at [1240, 227] on div "# 抵 御 "Brak" 和 "Treg" ！ # 小 食 人 魔 攻 击 两 次 才 会 被 击 败 。 hero . moveRight ( ) hero…" at bounding box center [1263, 338] width 210 height 599
drag, startPoint x: 1238, startPoint y: 216, endPoint x: 1279, endPoint y: 219, distance: 40.7
click at [1279, 219] on div "# 抵 御 "Brak" 和 "Treg" ！ # 小 食 人 魔 攻 击 两 次 才 会 被 击 败 。 hero . moveRight ( ) hero…" at bounding box center [1263, 338] width 210 height 599
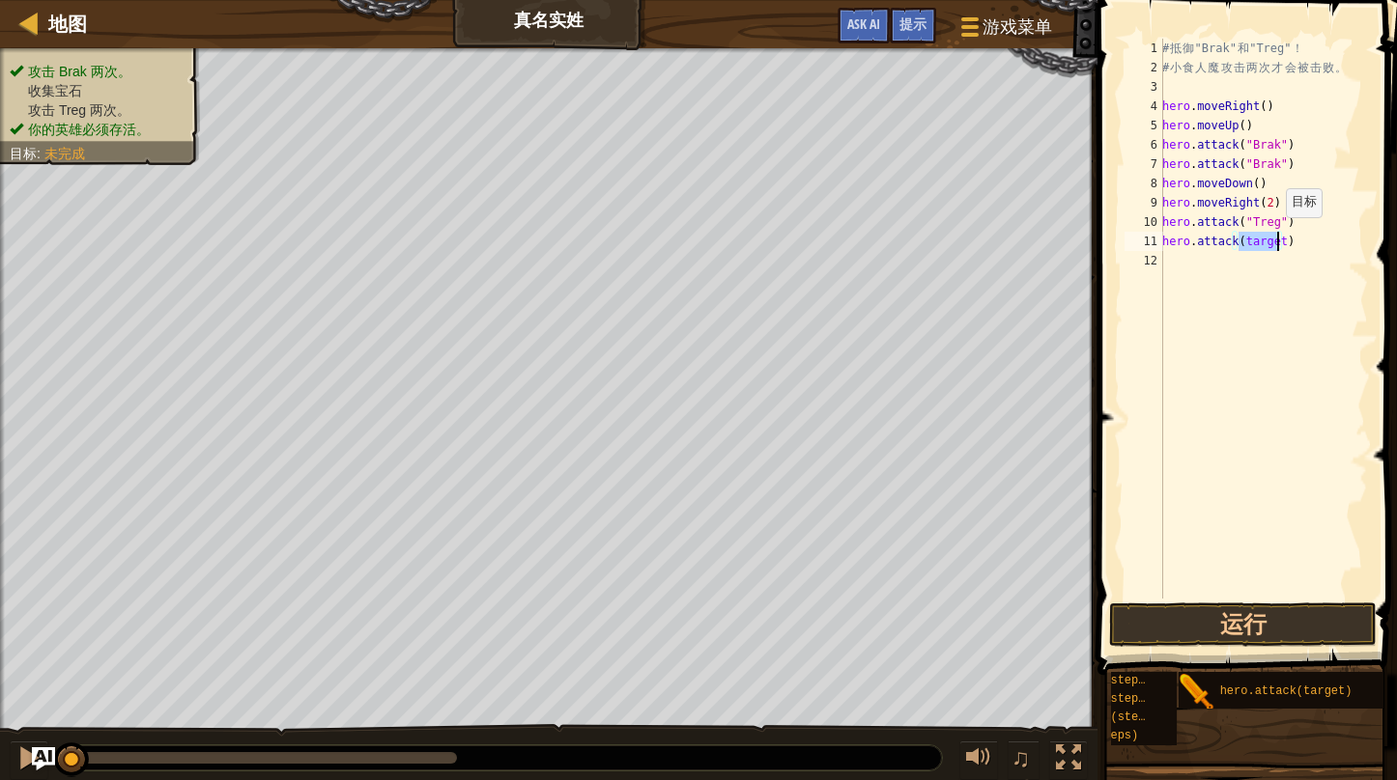
drag, startPoint x: 1238, startPoint y: 243, endPoint x: 1275, endPoint y: 236, distance: 37.5
click at [1275, 236] on div "# 抵 御 "Brak" 和 "Treg" ！ # 小 食 人 魔 攻 击 两 次 才 会 被 击 败 。 hero . moveRight ( ) hero…" at bounding box center [1263, 338] width 210 height 599
paste textarea ""Treg""
click at [1232, 630] on button "运行" at bounding box center [1243, 625] width 268 height 44
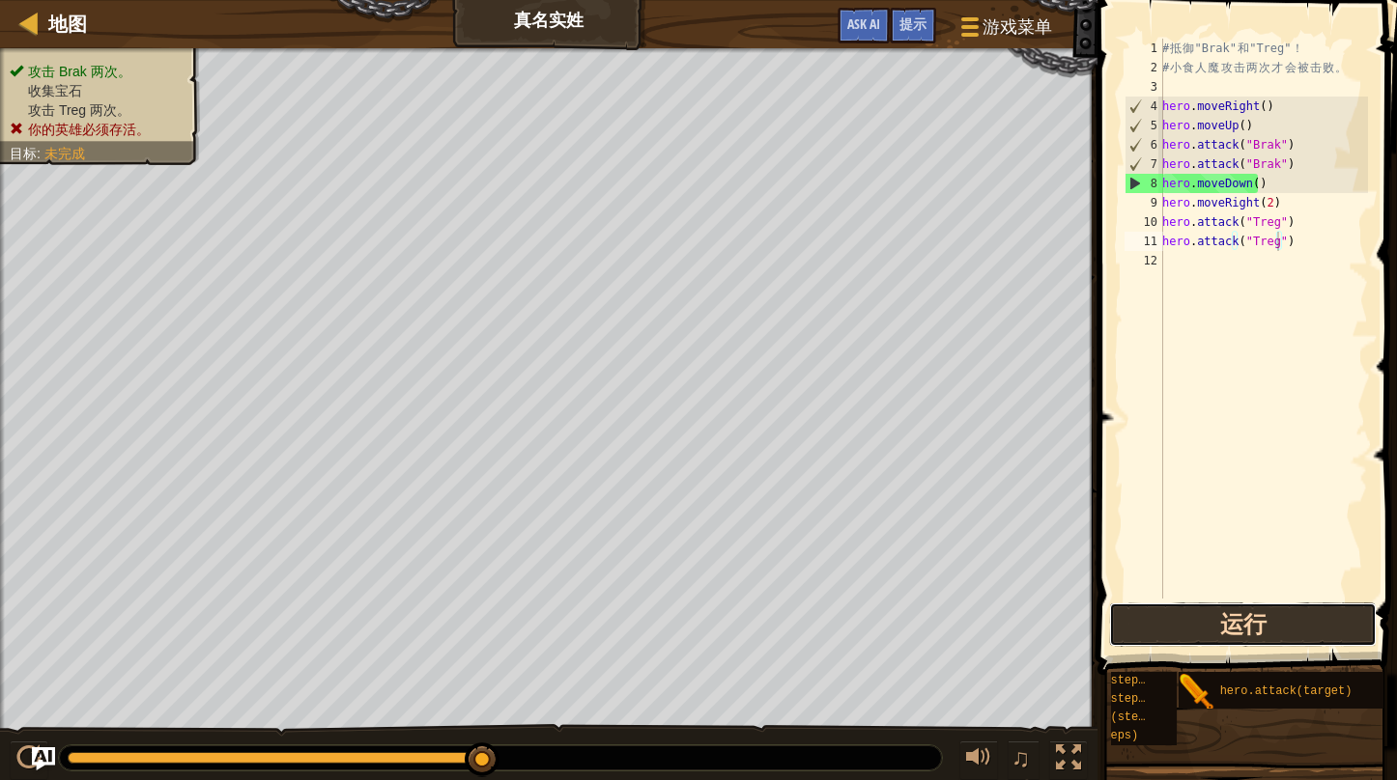
click at [1257, 635] on button "运行" at bounding box center [1243, 625] width 268 height 44
drag, startPoint x: 1273, startPoint y: 127, endPoint x: 1139, endPoint y: 124, distance: 134.3
click at [1139, 124] on div "hero.attack("Treg") 1 2 3 4 5 6 7 8 9 10 11 12 # 抵 御 "Brak" 和 "Treg" ！ # 小 食 人 …" at bounding box center [1243, 319] width 247 height 560
type textarea "hero.moveUp()"
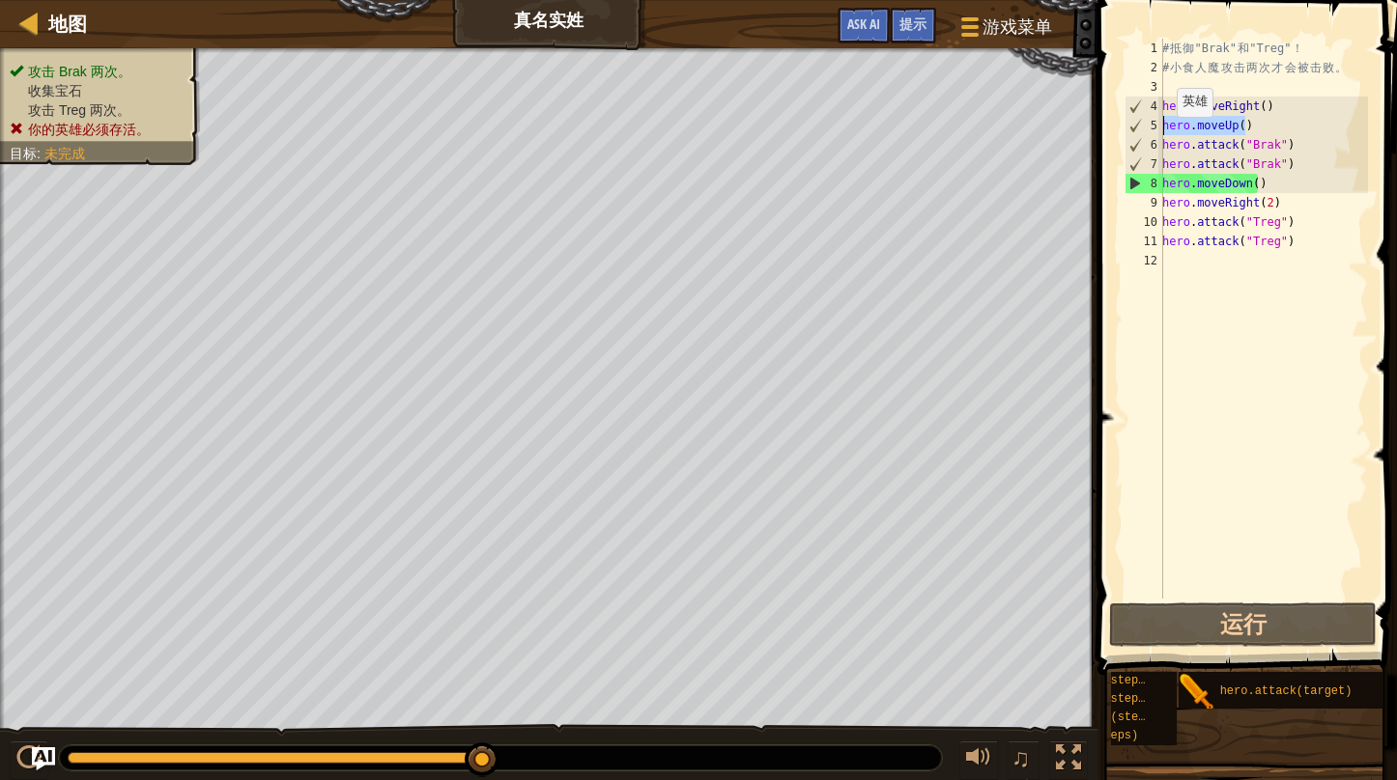
scroll to position [9, 0]
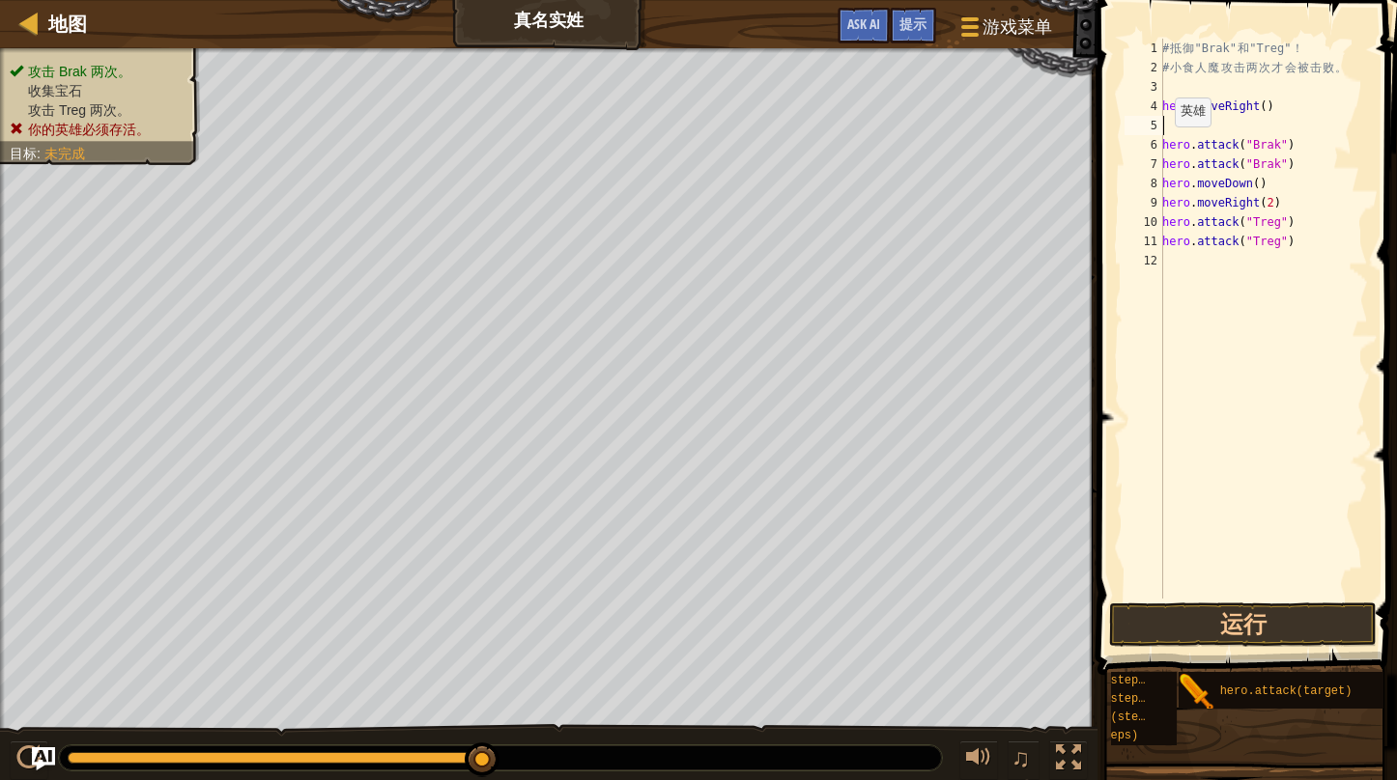
click at [1164, 145] on div "# 抵 御 "Brak" 和 "Treg" ！ # 小 食 人 魔 攻 击 两 次 才 会 被 击 败 。 hero . moveRight ( ) hero…" at bounding box center [1263, 338] width 210 height 599
type textarea "hero.attack("Brak")"
click at [1209, 612] on button "运行" at bounding box center [1243, 625] width 268 height 44
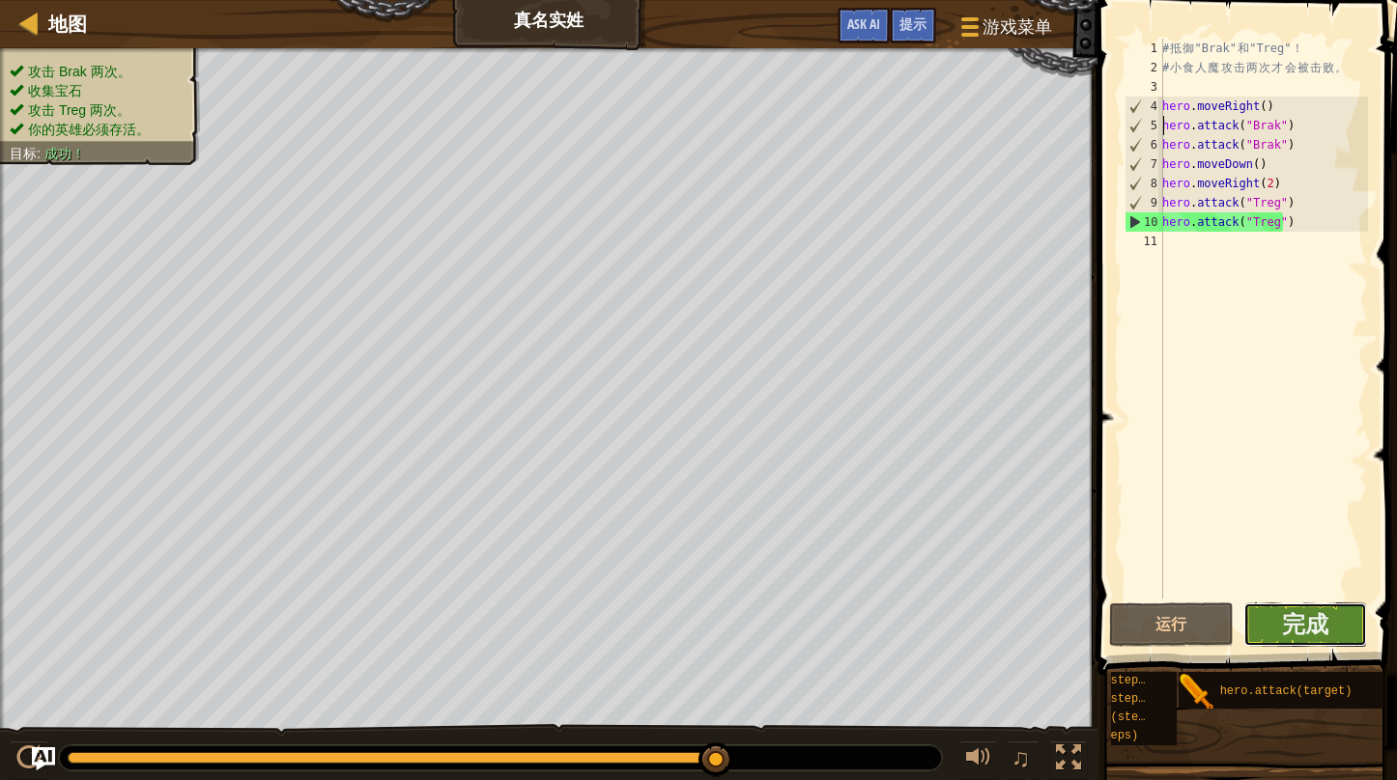
click at [1265, 627] on button "完成" at bounding box center [1305, 625] width 125 height 44
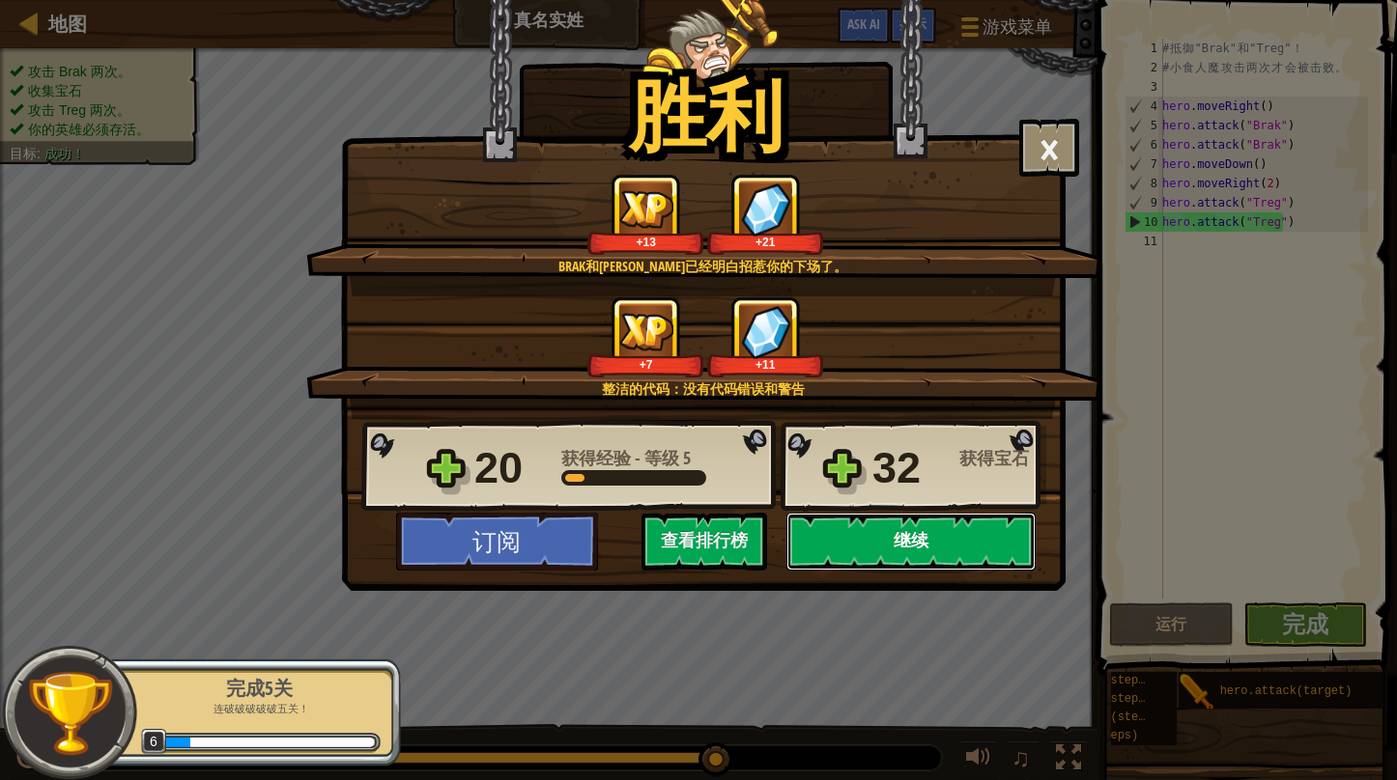
click at [894, 537] on button "继续" at bounding box center [910, 542] width 249 height 58
select select "zh-HANS"
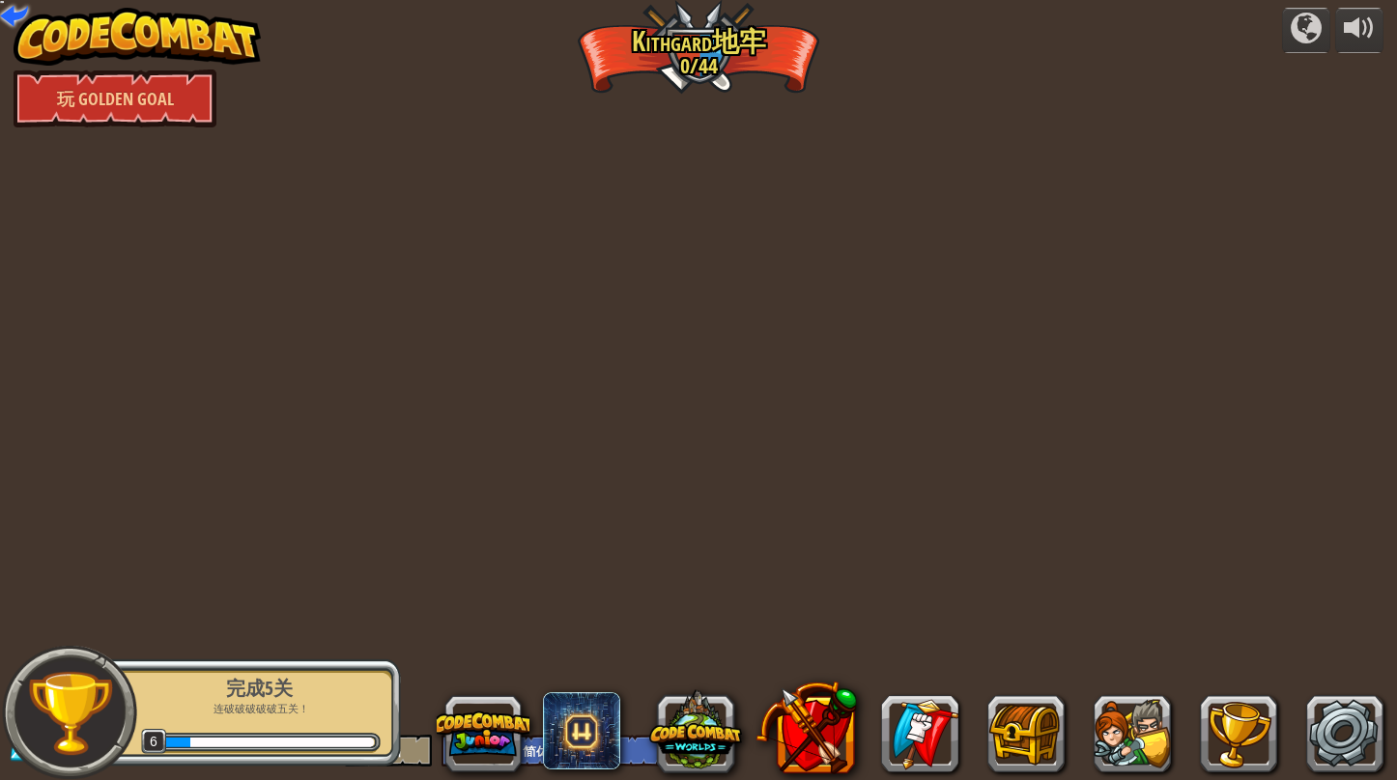
select select "zh-HANS"
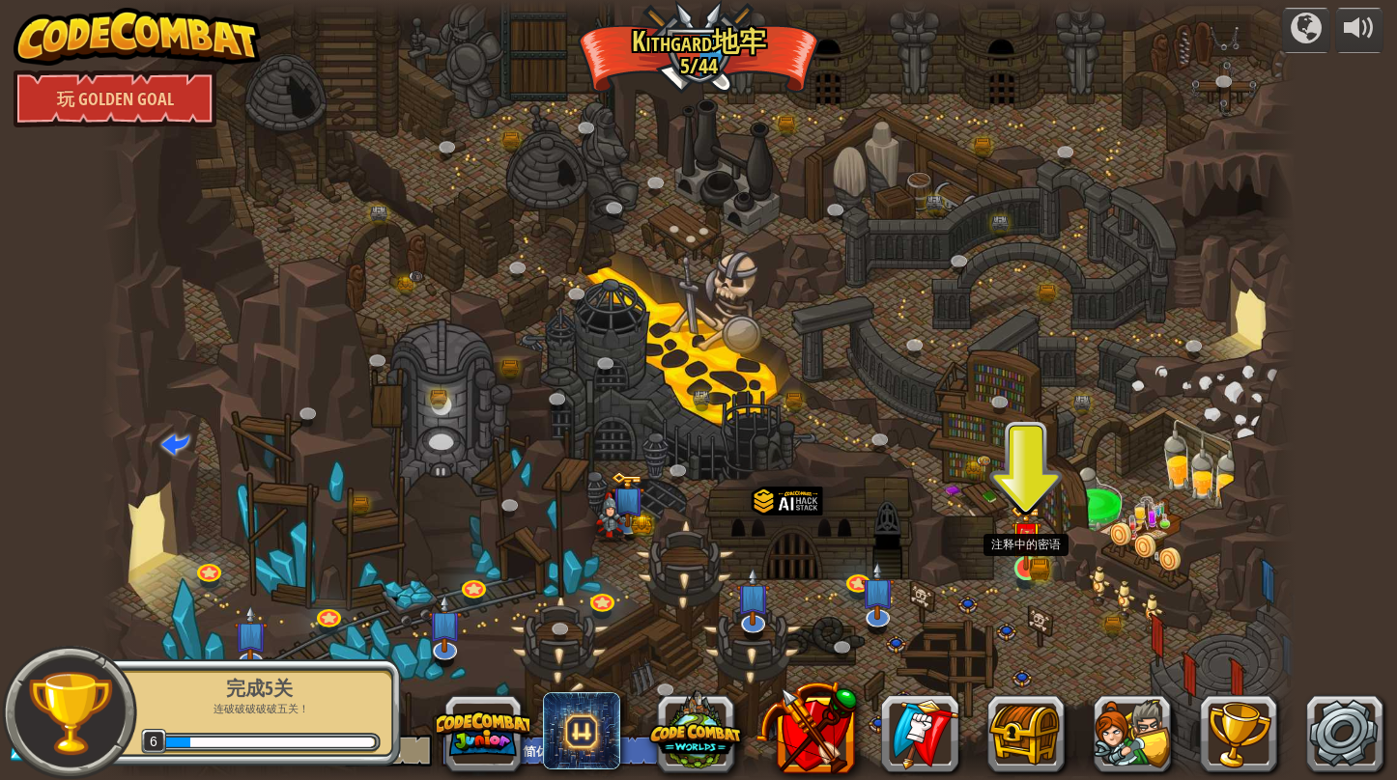
click at [1029, 562] on img at bounding box center [1025, 537] width 31 height 68
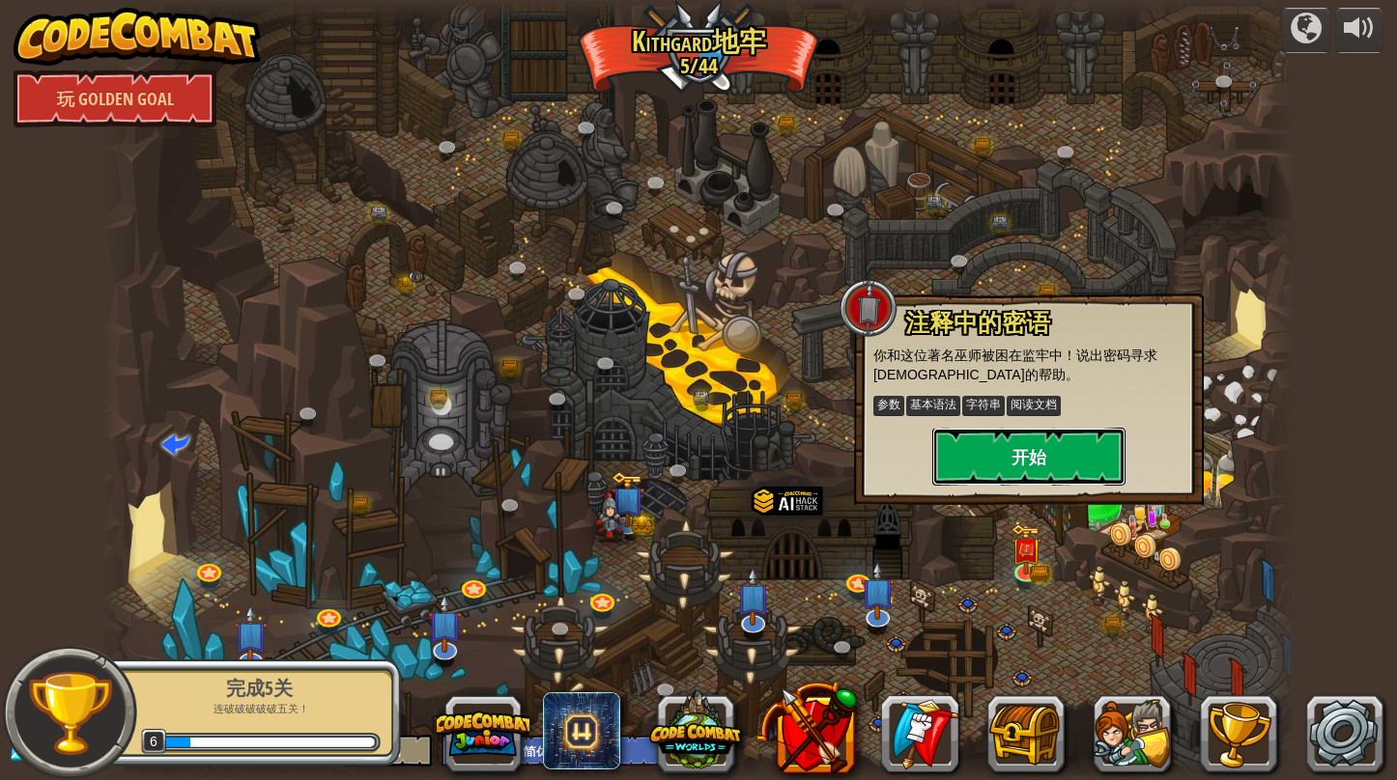
click at [1016, 464] on button "开始" at bounding box center [1028, 457] width 193 height 58
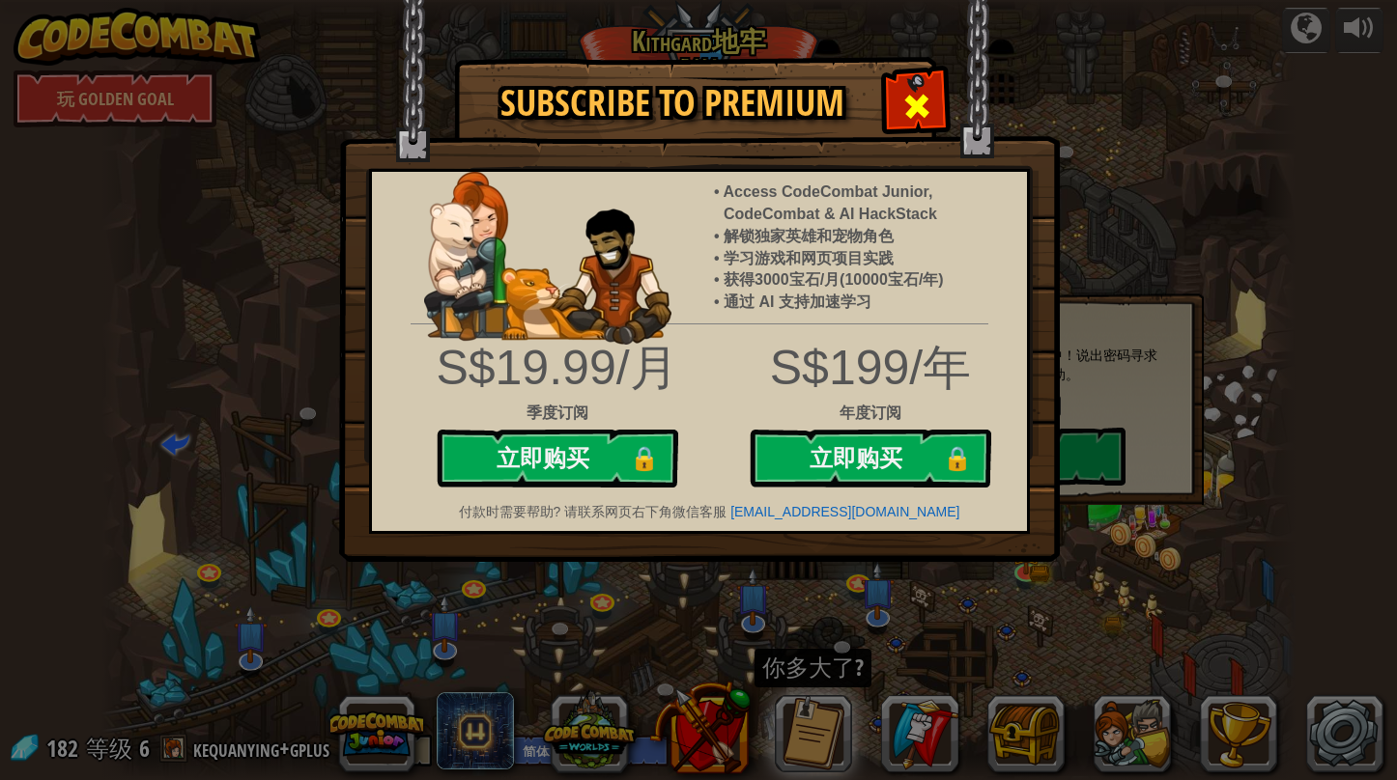
click at [933, 107] on div at bounding box center [916, 103] width 61 height 61
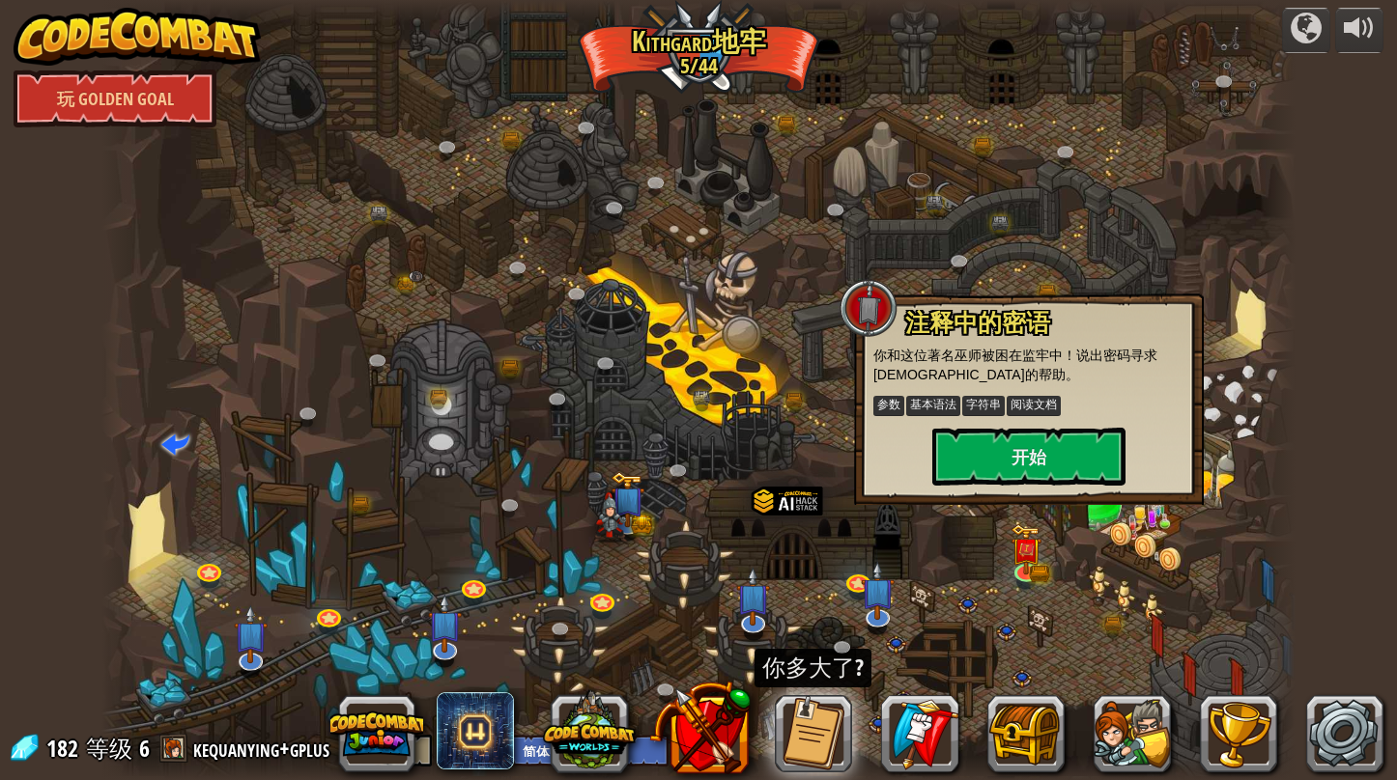
click at [889, 191] on div at bounding box center [698, 390] width 1194 height 780
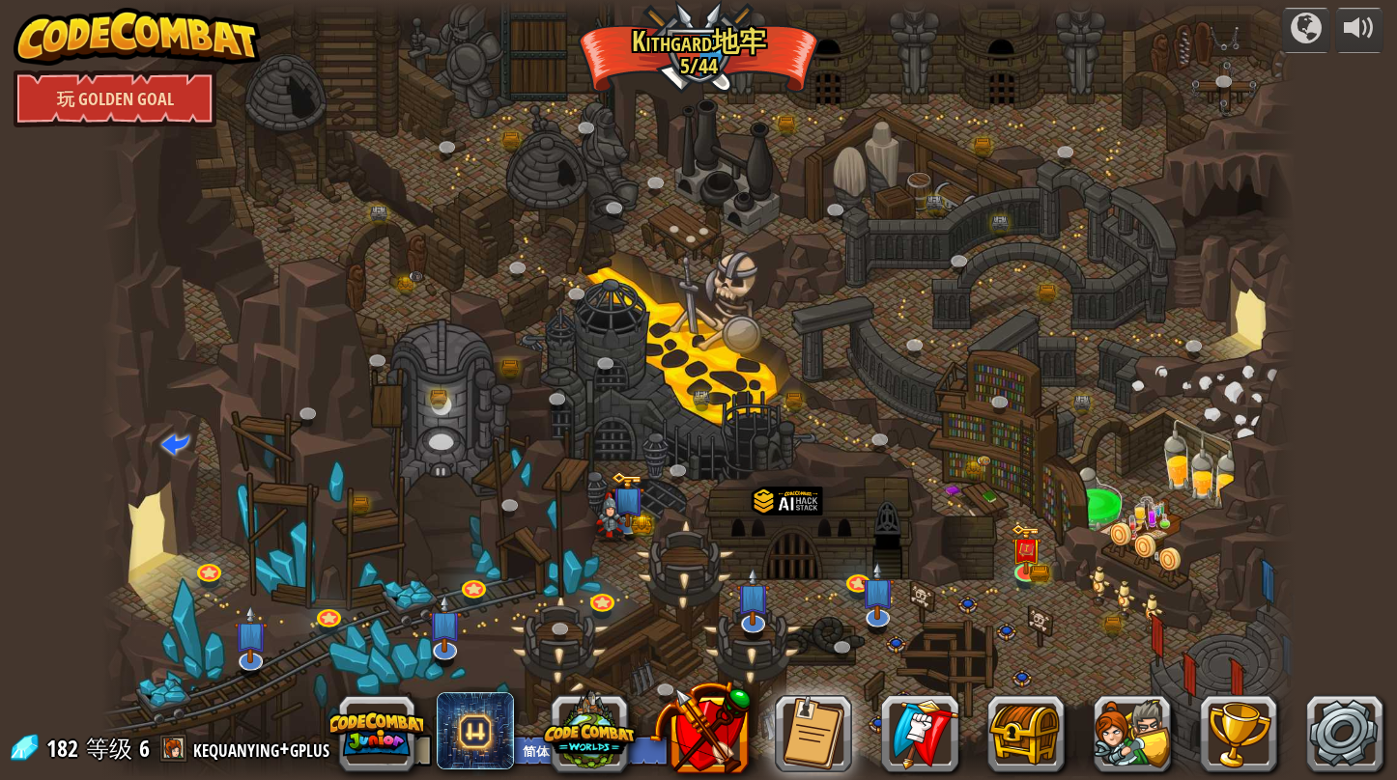
click at [123, 104] on link "玩 Golden Goal" at bounding box center [115, 99] width 203 height 58
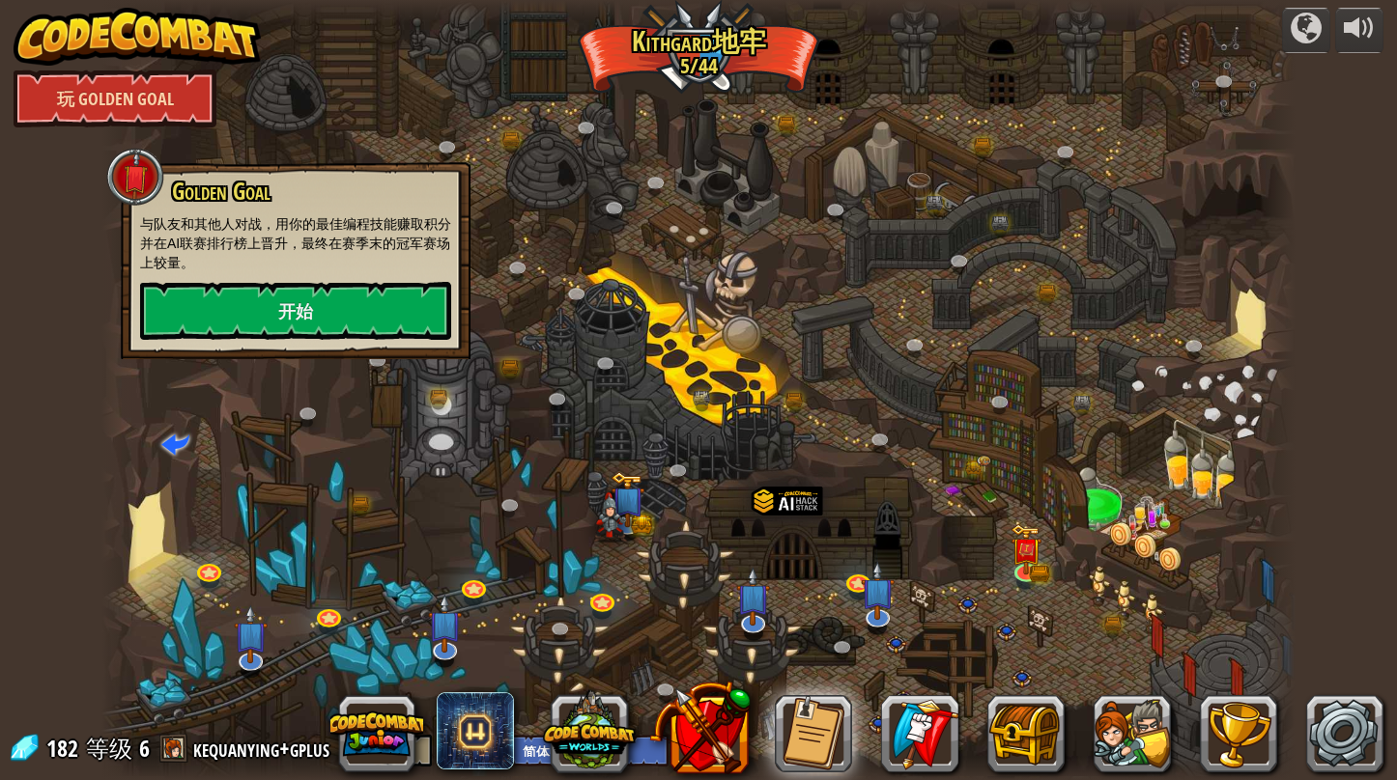
click at [123, 104] on link "玩 Golden Goal" at bounding box center [115, 99] width 203 height 58
click at [720, 109] on div at bounding box center [698, 390] width 1194 height 780
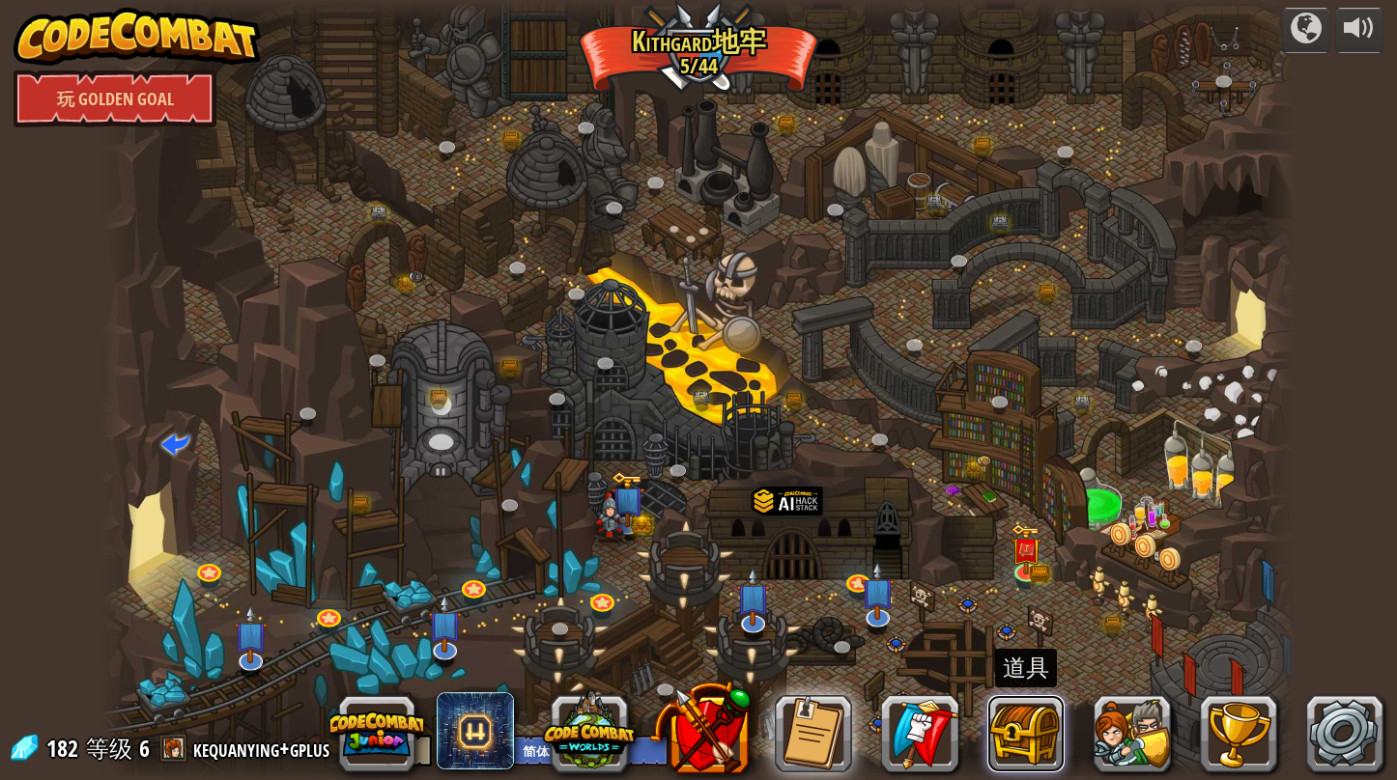
click at [1015, 717] on button at bounding box center [1025, 733] width 77 height 77
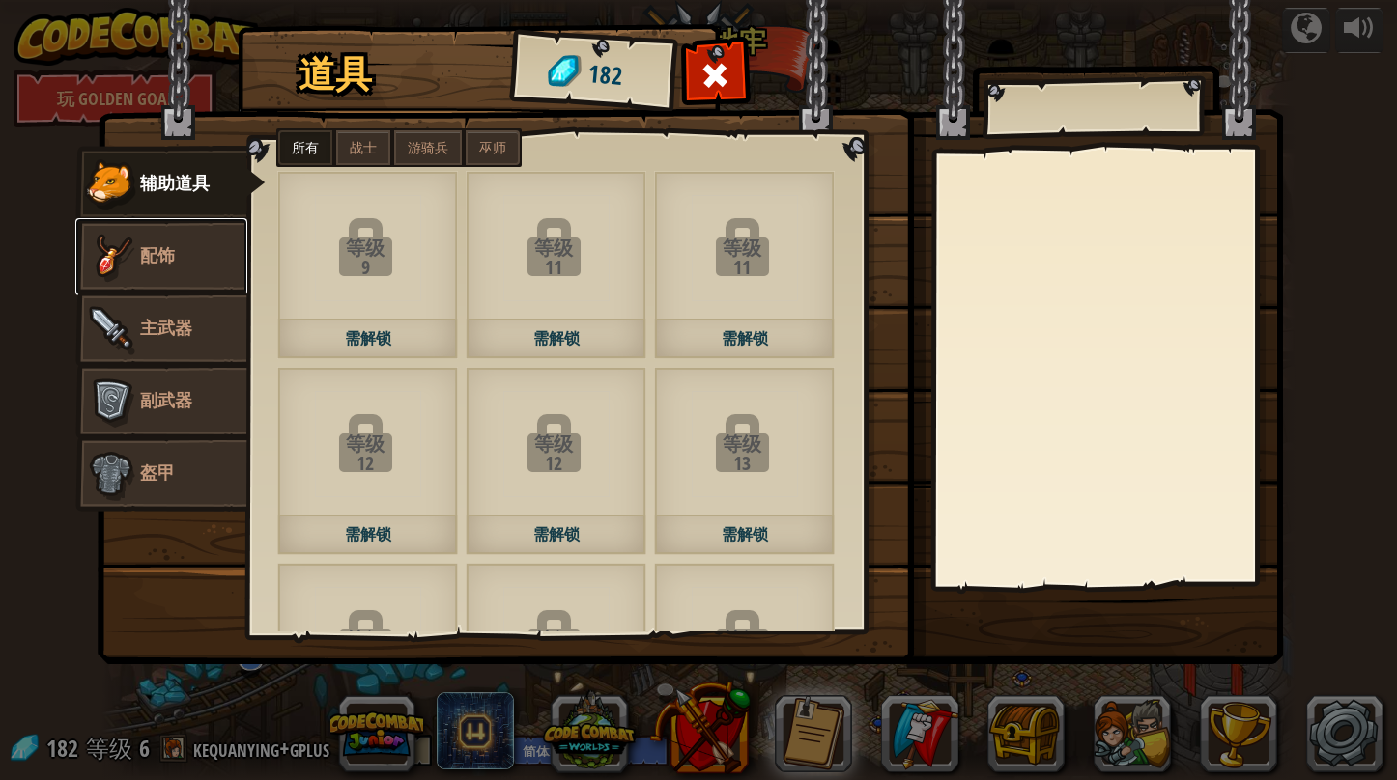
click at [205, 268] on link "配饰" at bounding box center [161, 256] width 172 height 77
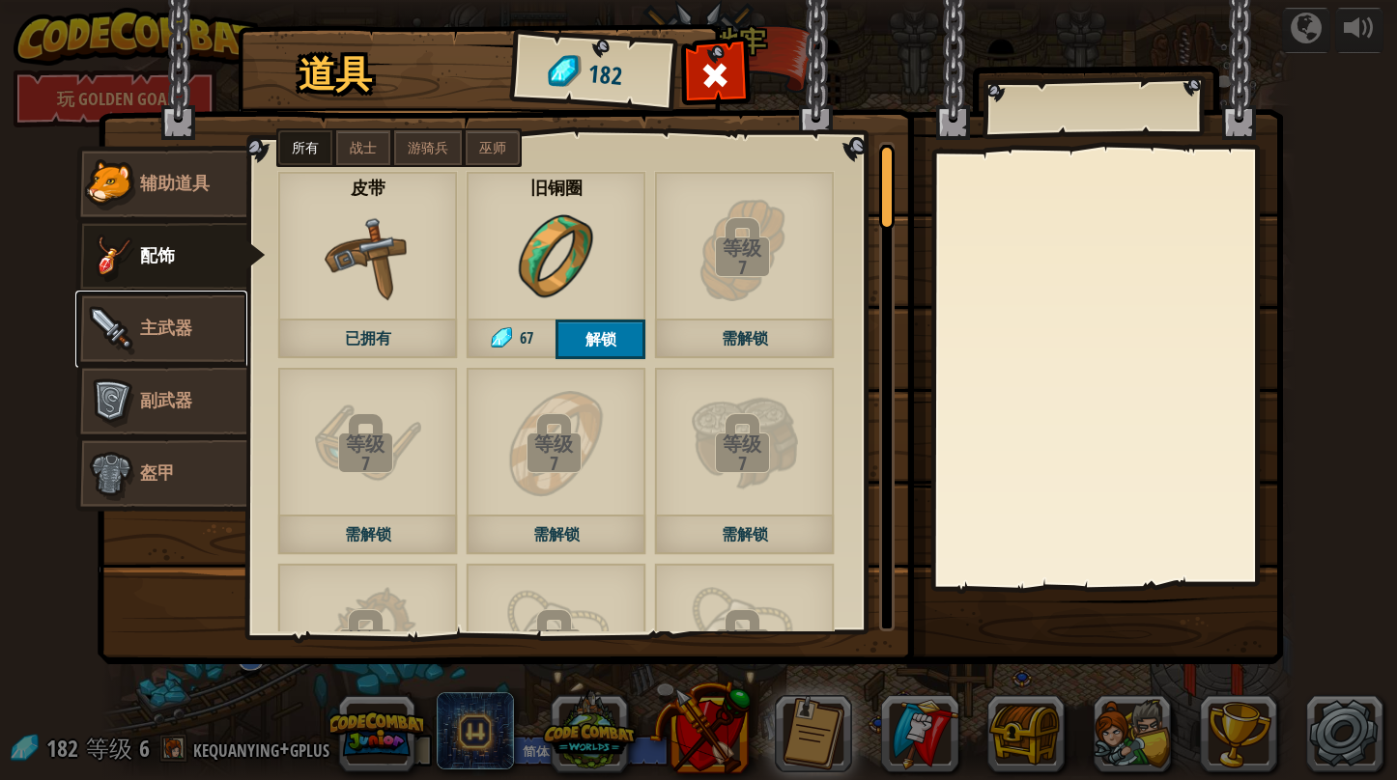
click at [186, 316] on span "主武器" at bounding box center [166, 328] width 52 height 24
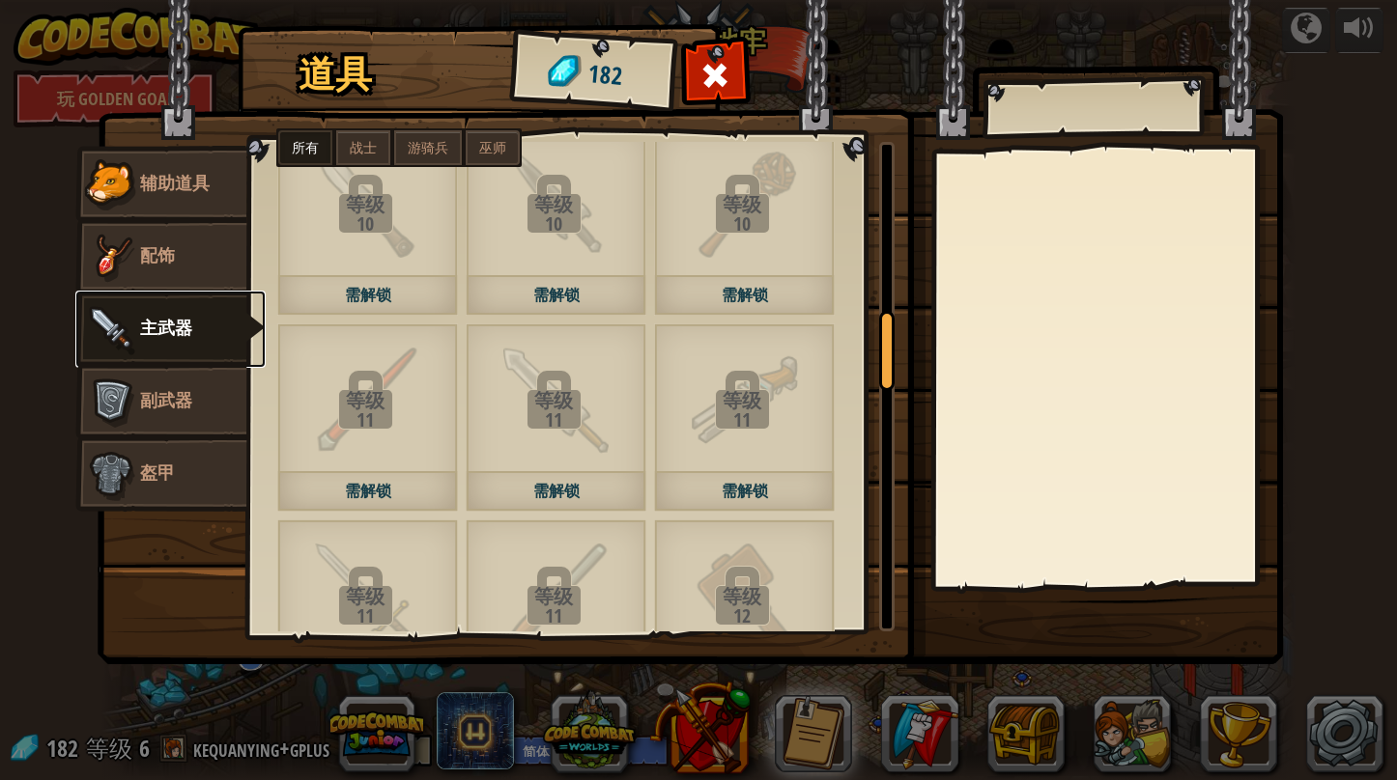
scroll to position [1352, 0]
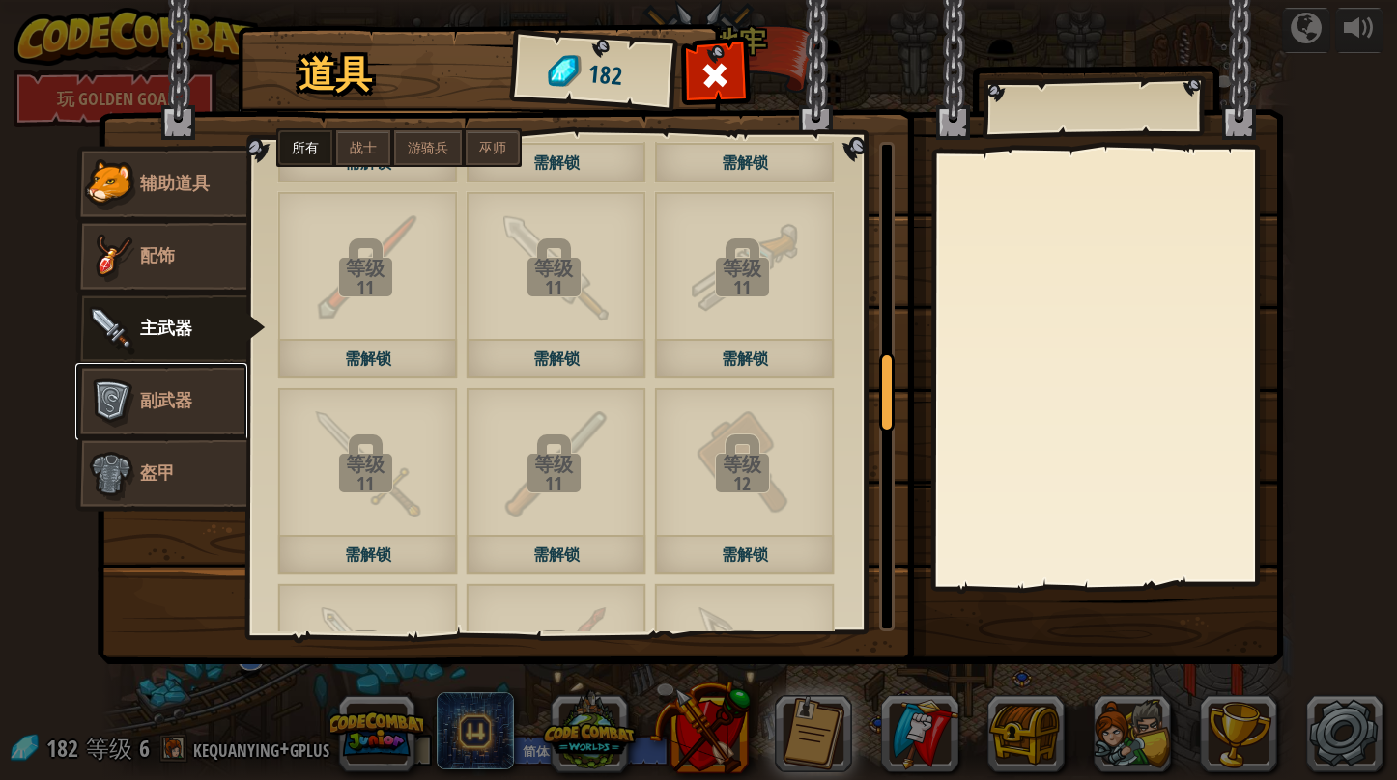
click at [149, 414] on link "副武器" at bounding box center [161, 401] width 172 height 77
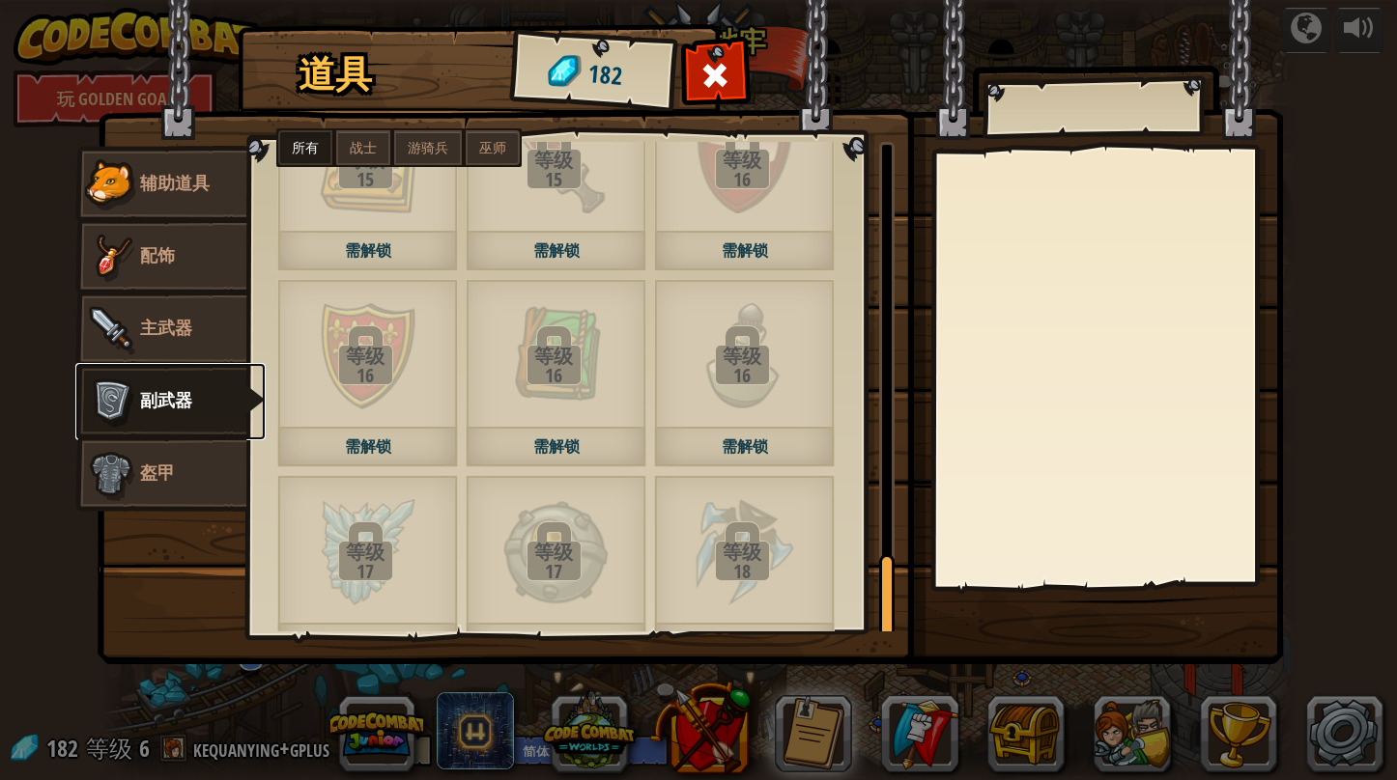
scroll to position [2501, 0]
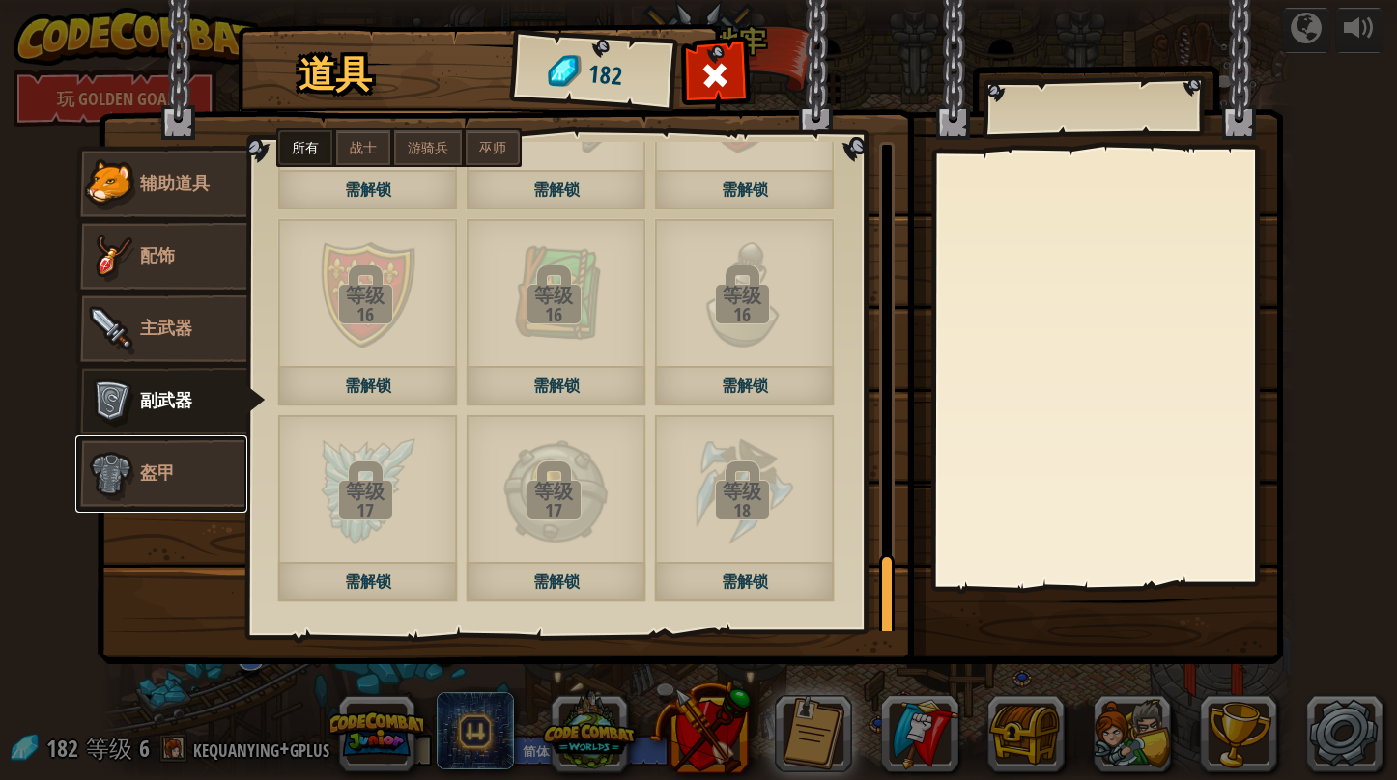
click at [167, 487] on link "盔甲" at bounding box center [161, 474] width 172 height 77
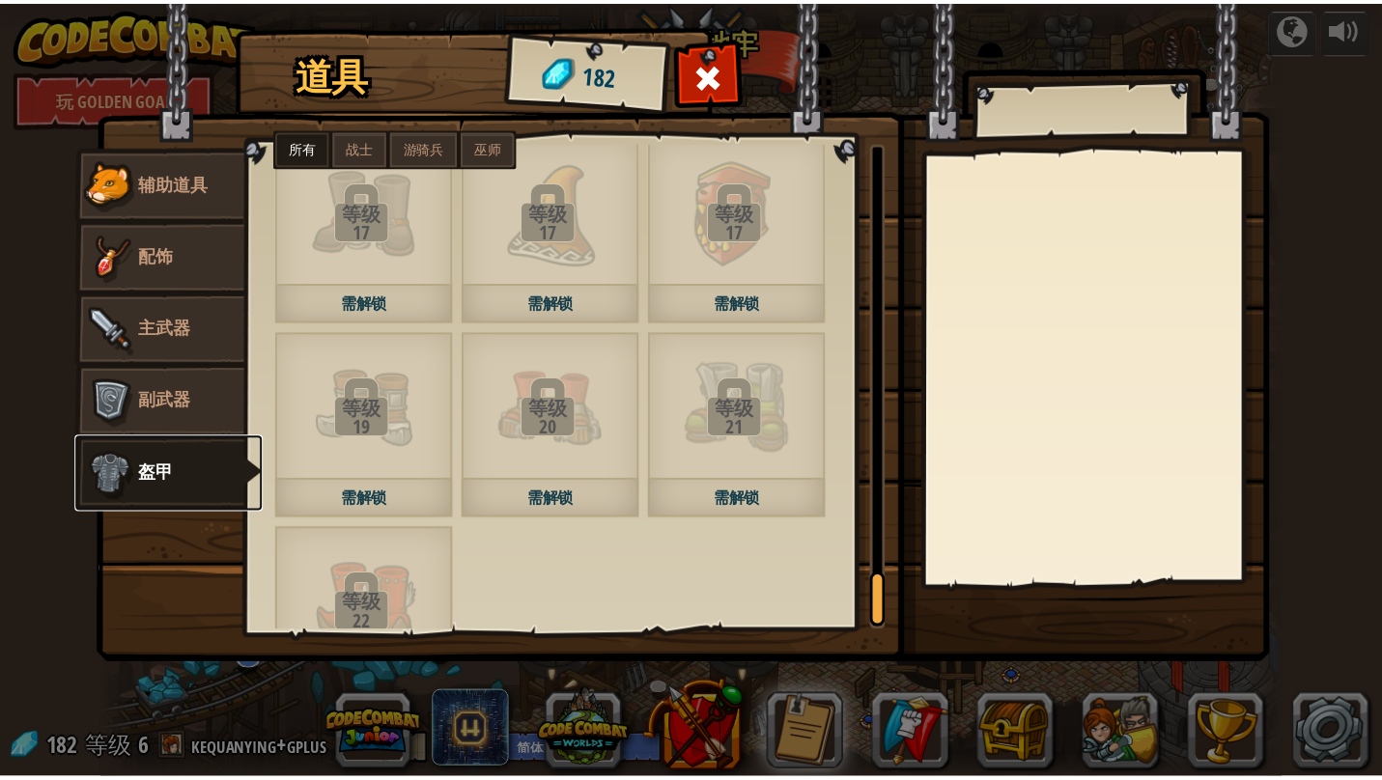
scroll to position [4265, 0]
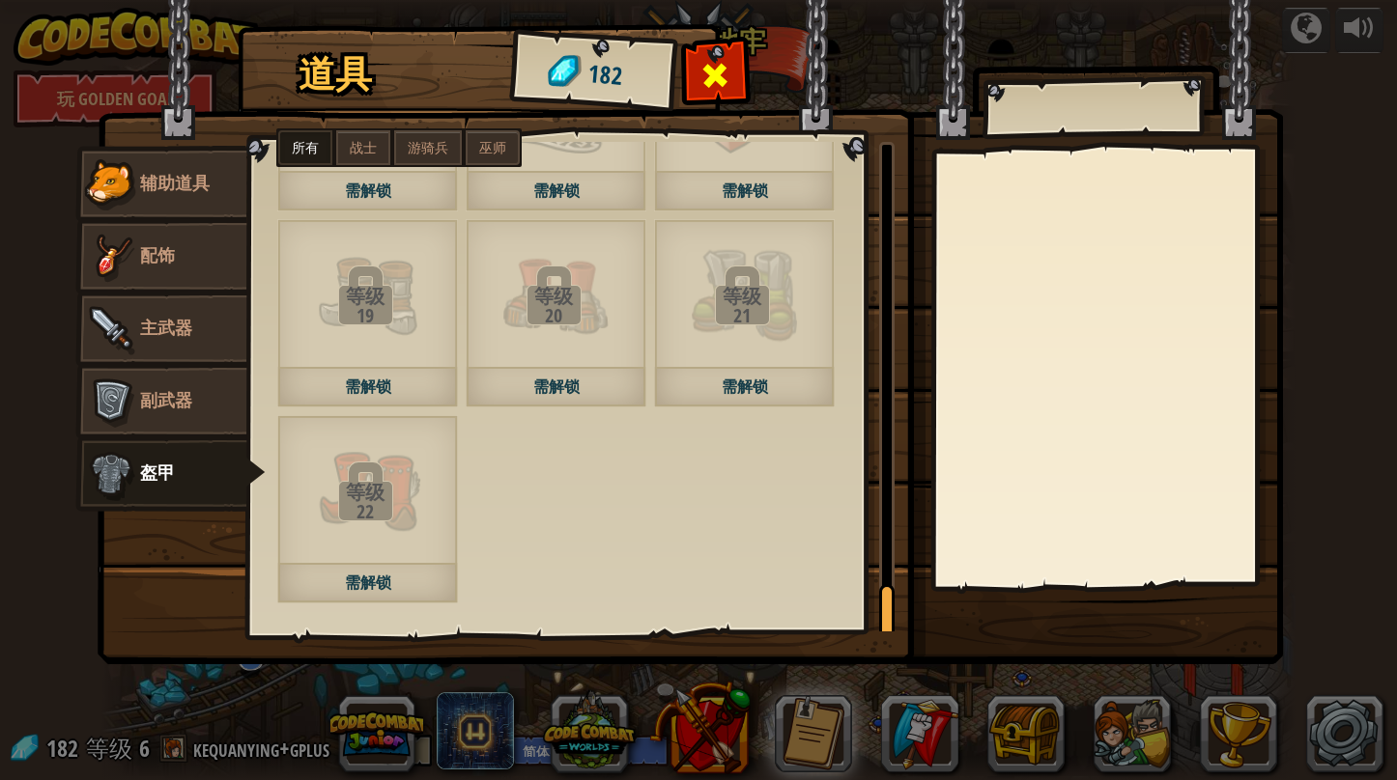
click at [733, 73] on div at bounding box center [715, 80] width 61 height 61
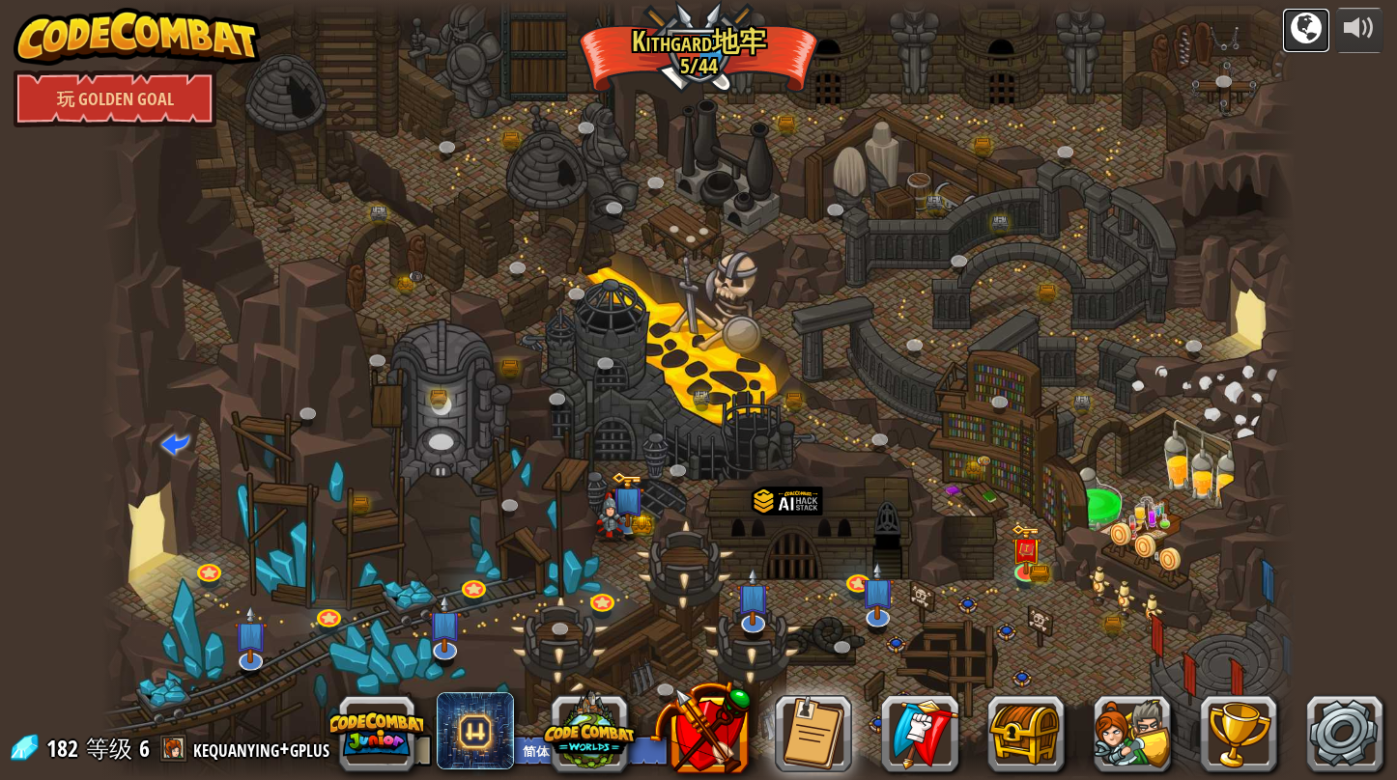
click at [1305, 25] on div at bounding box center [1305, 28] width 31 height 31
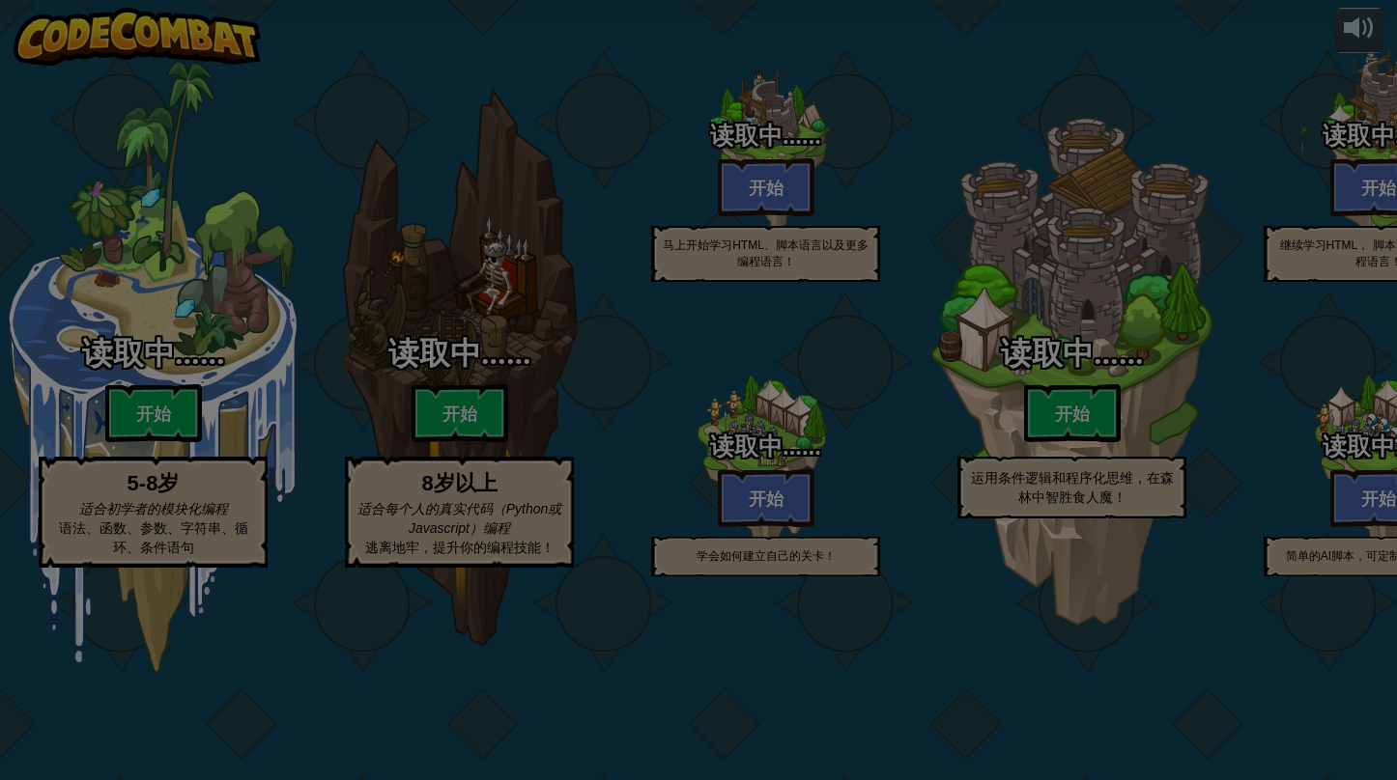
select select "zh-HANS"
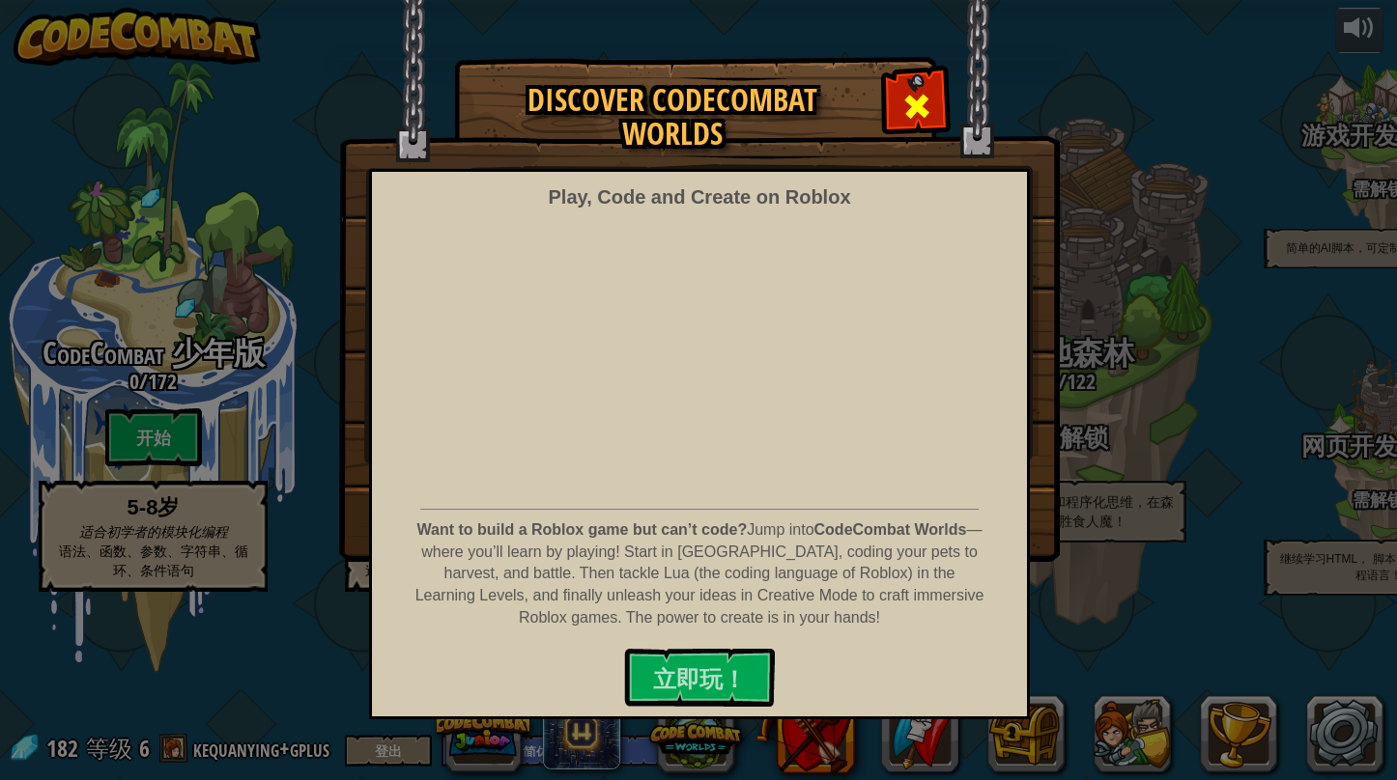
click at [921, 104] on span at bounding box center [916, 106] width 31 height 31
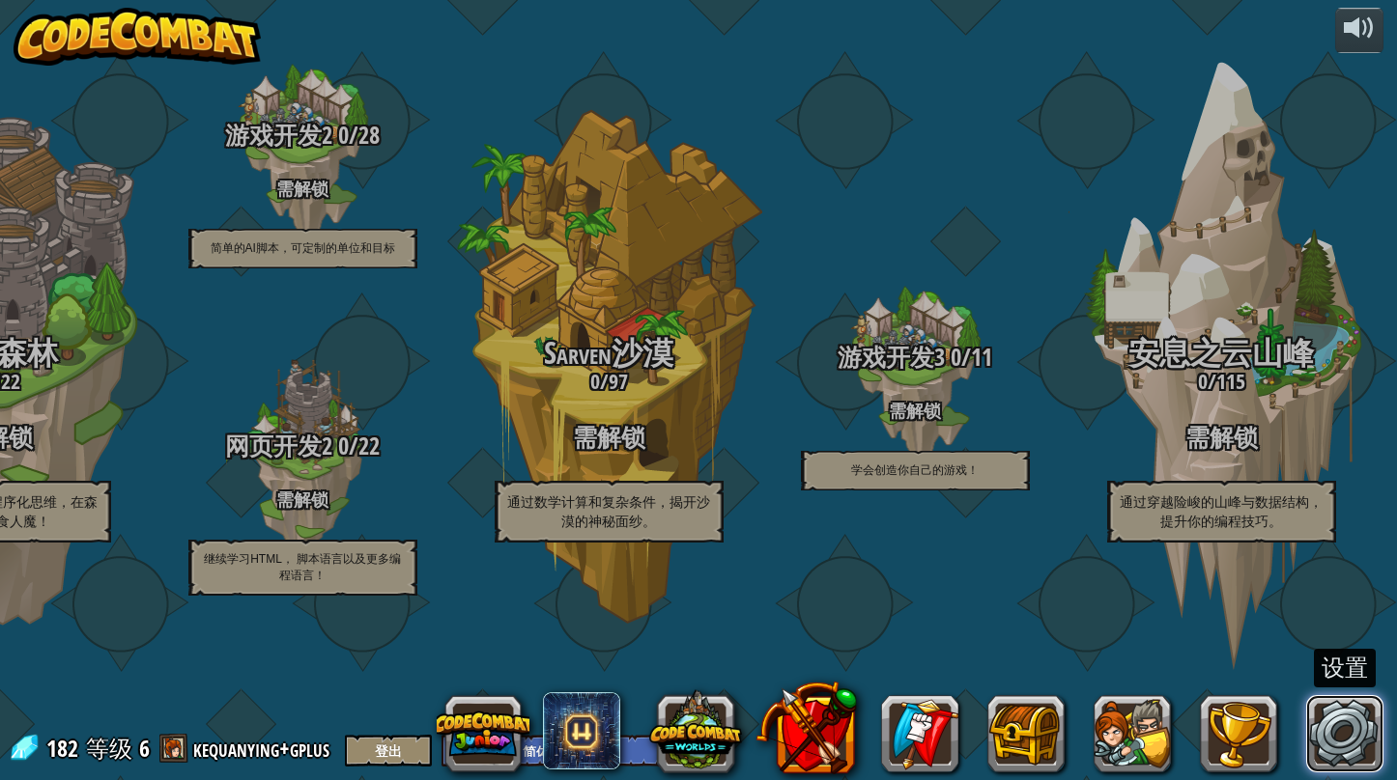
click at [1325, 748] on link at bounding box center [1344, 733] width 77 height 77
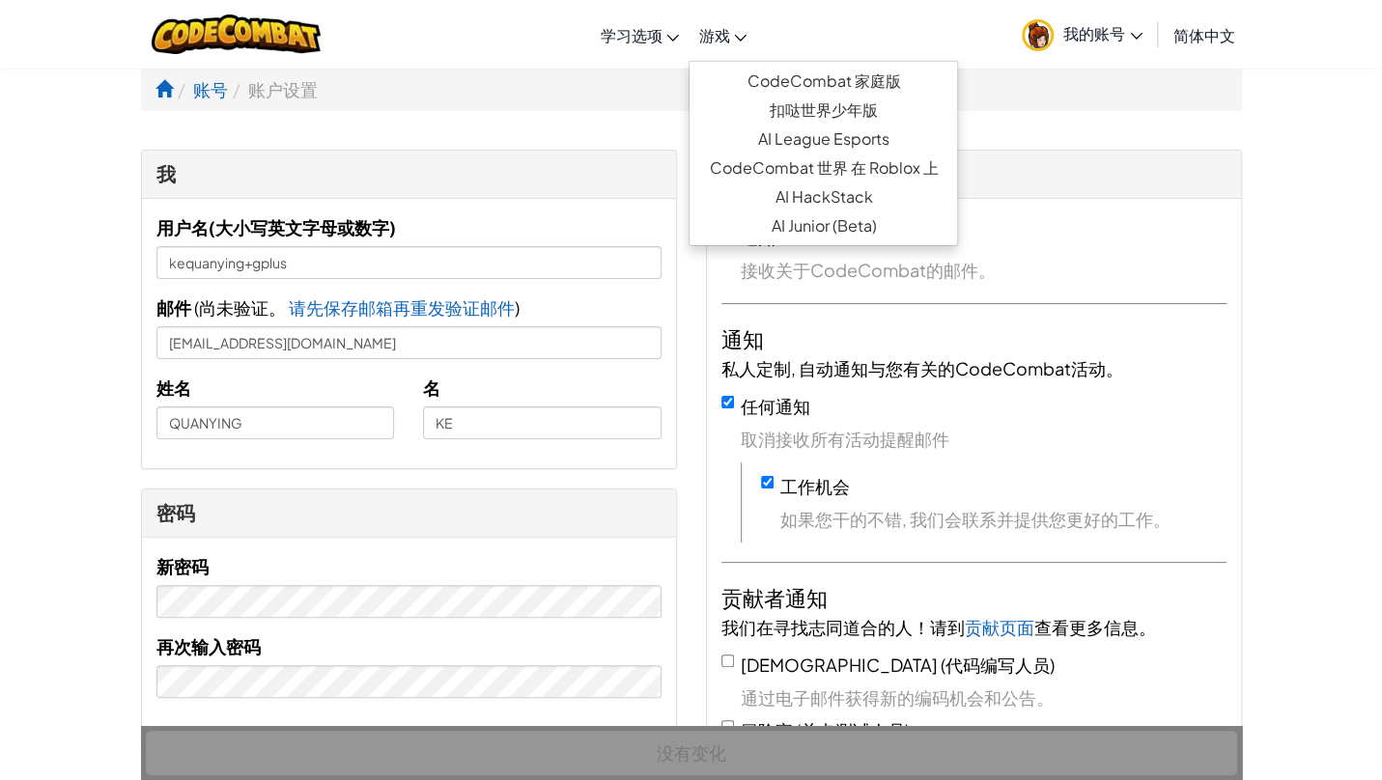
click at [719, 44] on span "游戏" at bounding box center [713, 35] width 31 height 20
